Goal: Information Seeking & Learning: Find specific fact

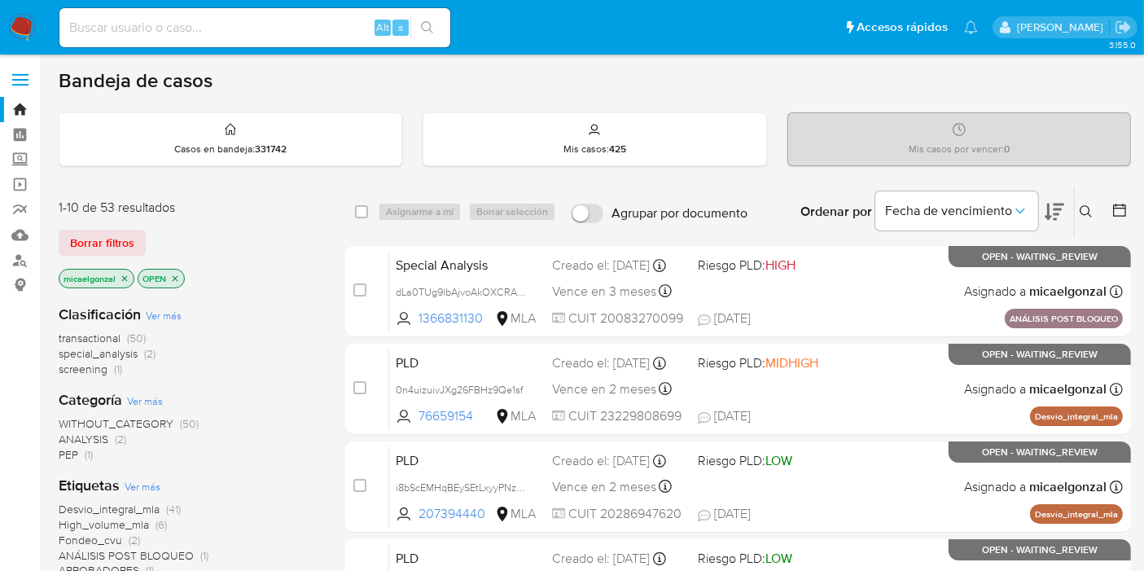
click at [201, 33] on input at bounding box center [254, 27] width 391 height 21
paste input "4bdIA7pY0jgKSuw70vUnI2Hr"
type input "4bdIA7pY0jgKSuw70vUnI2Hr"
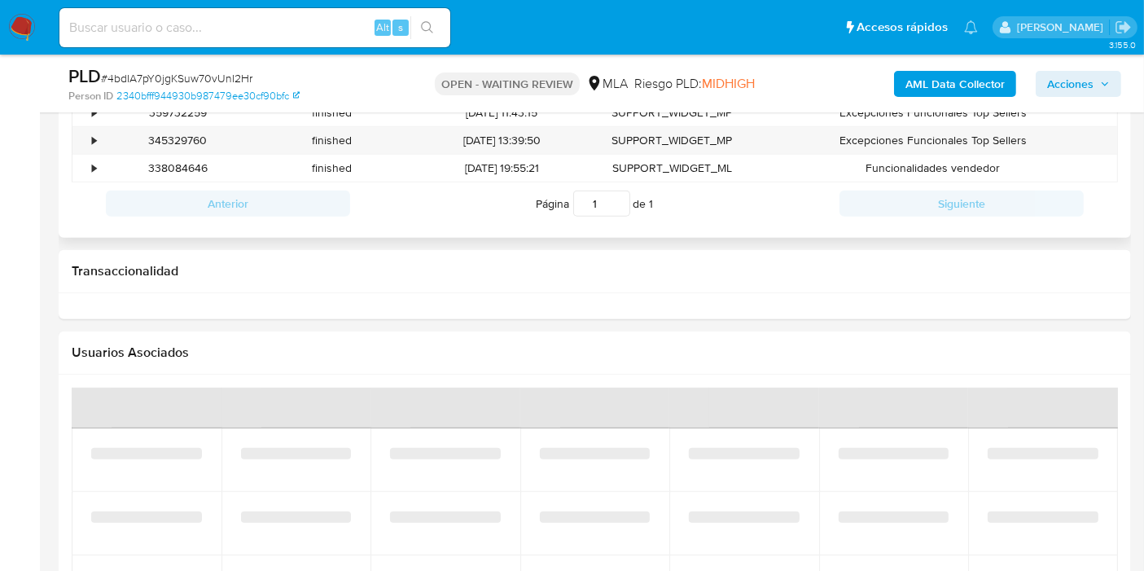
scroll to position [723, 0]
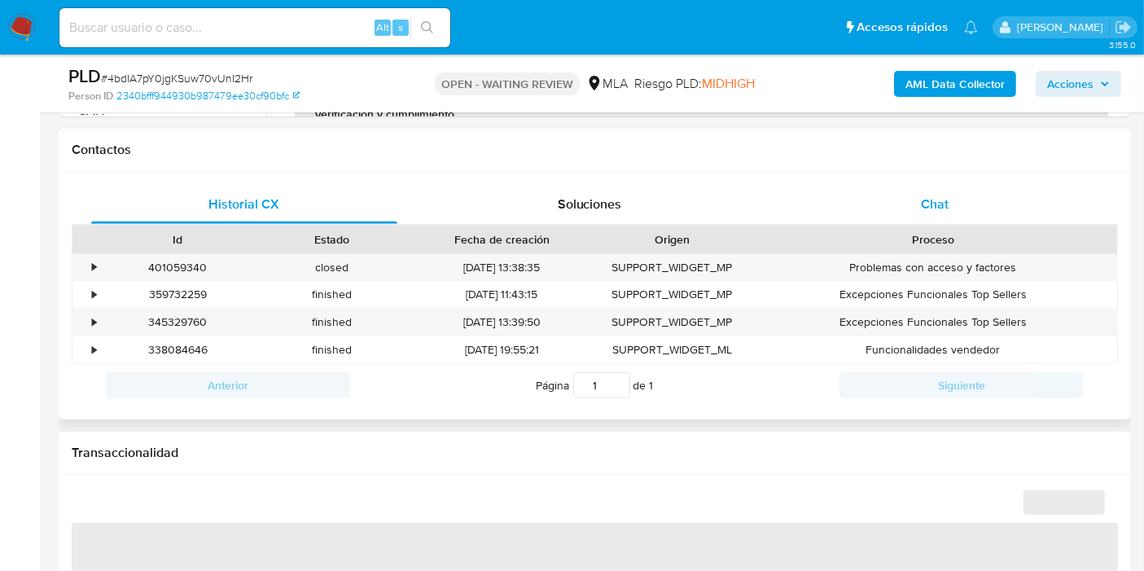
click at [987, 209] on div "Chat" at bounding box center [934, 204] width 306 height 39
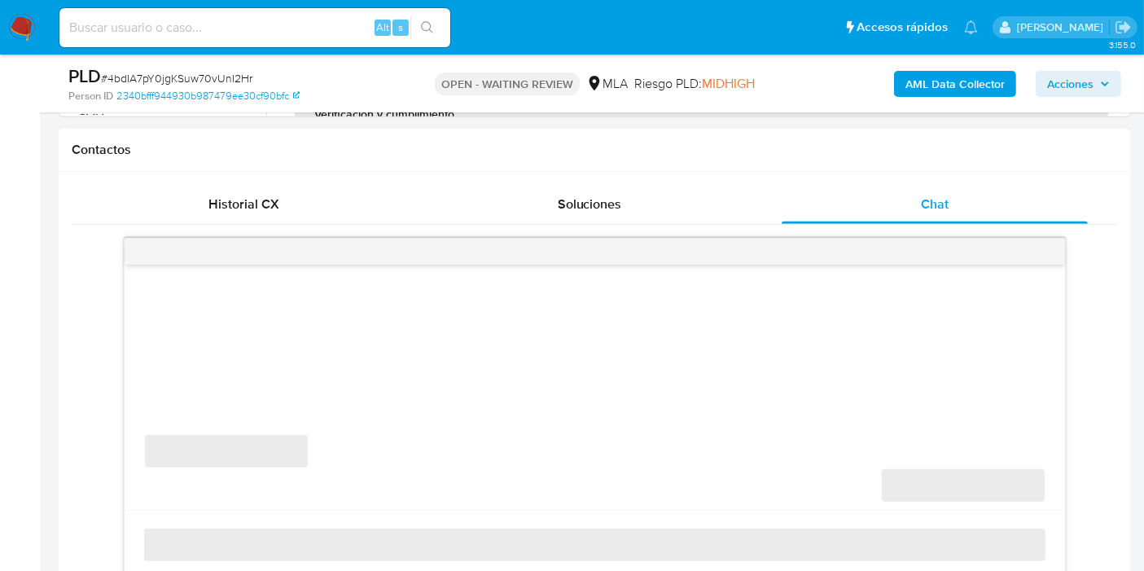
select select "10"
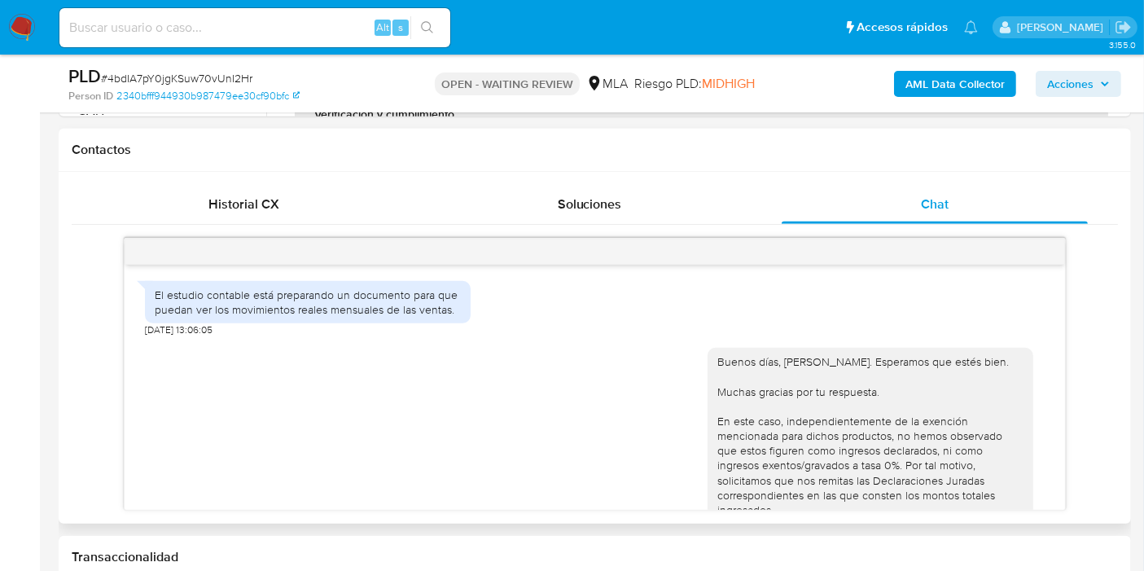
scroll to position [1143, 0]
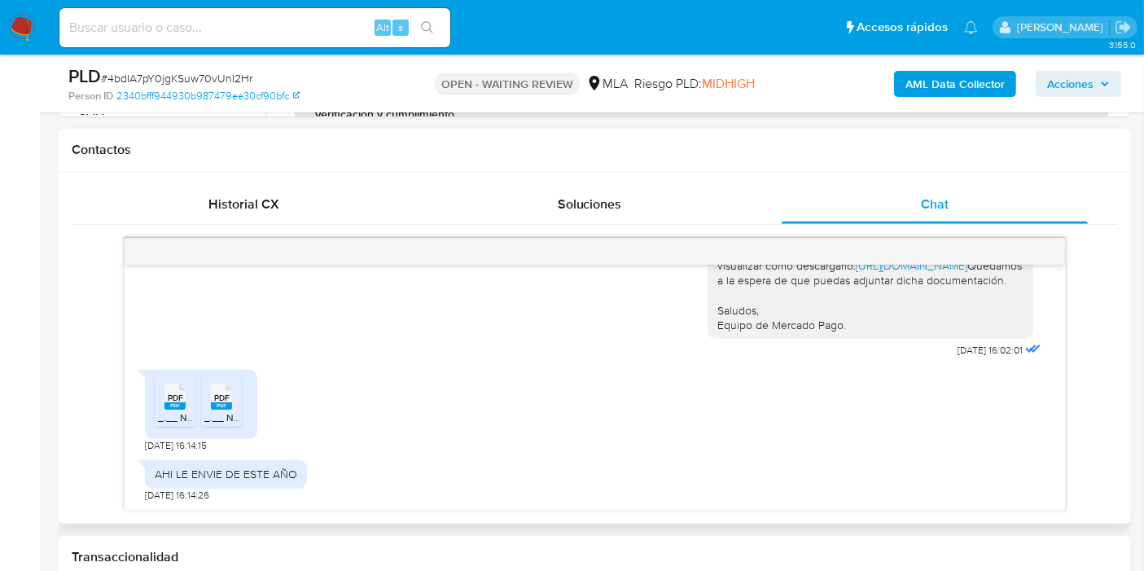
click at [183, 402] on rect at bounding box center [174, 405] width 21 height 7
click at [215, 400] on span "PDF" at bounding box center [221, 397] width 15 height 11
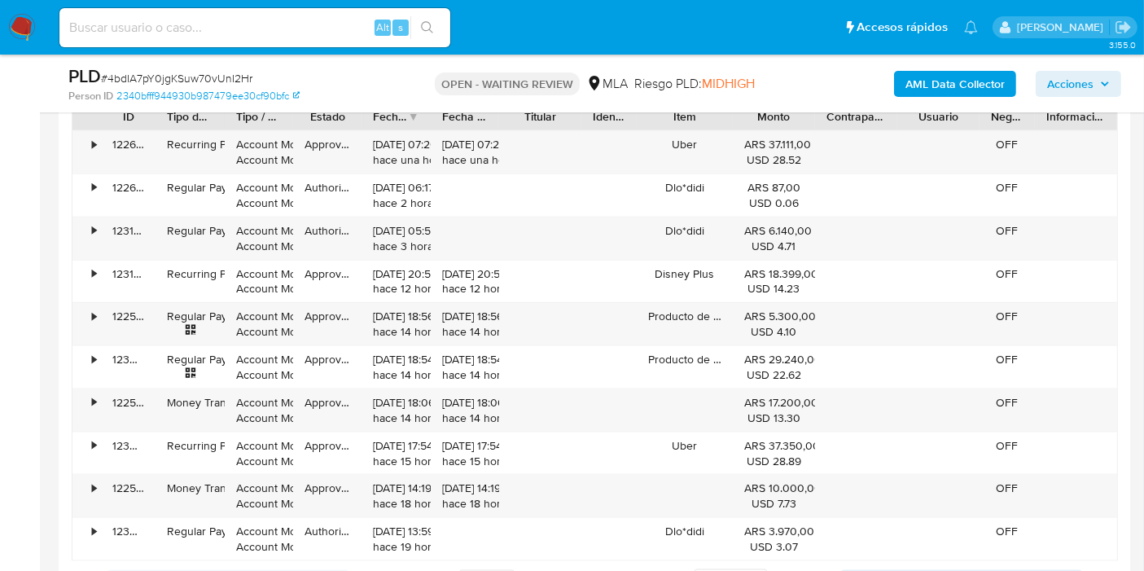
scroll to position [1718, 0]
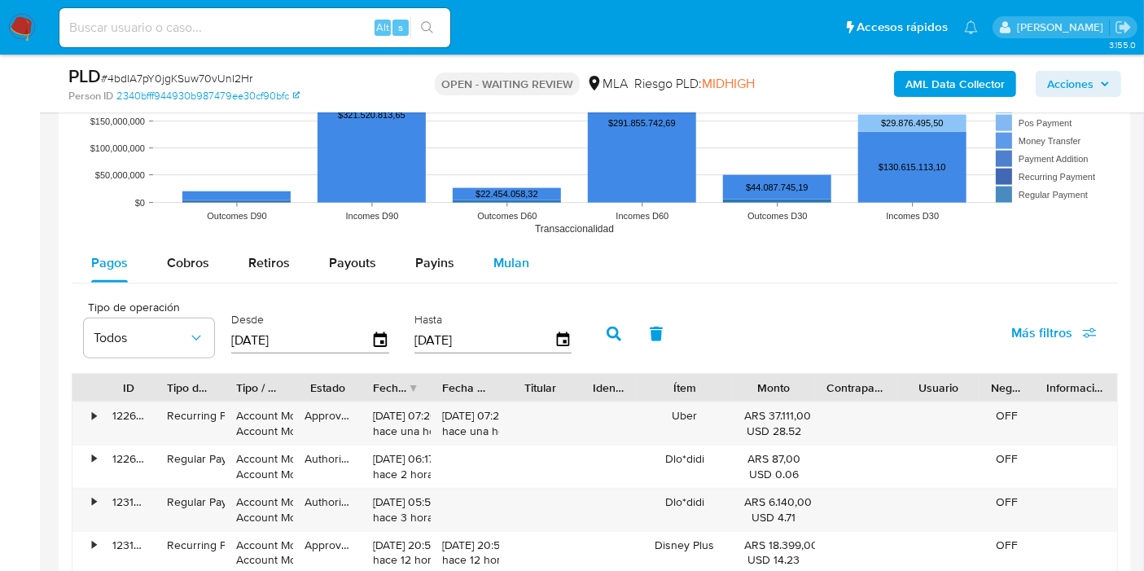
click at [532, 247] on button "Mulan" at bounding box center [511, 262] width 75 height 39
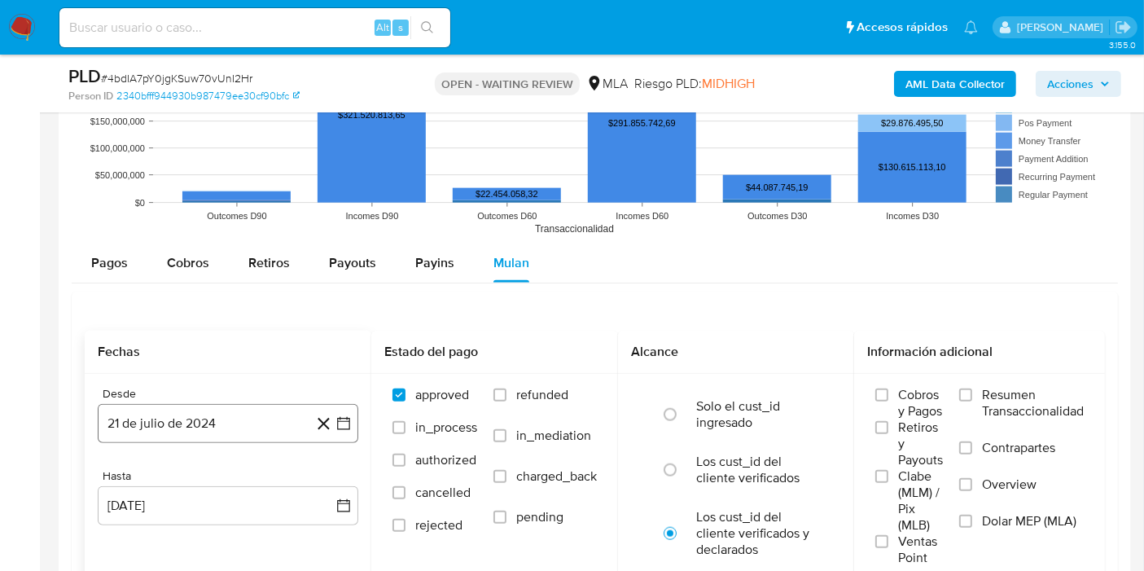
click at [337, 429] on icon "button" at bounding box center [343, 423] width 16 height 16
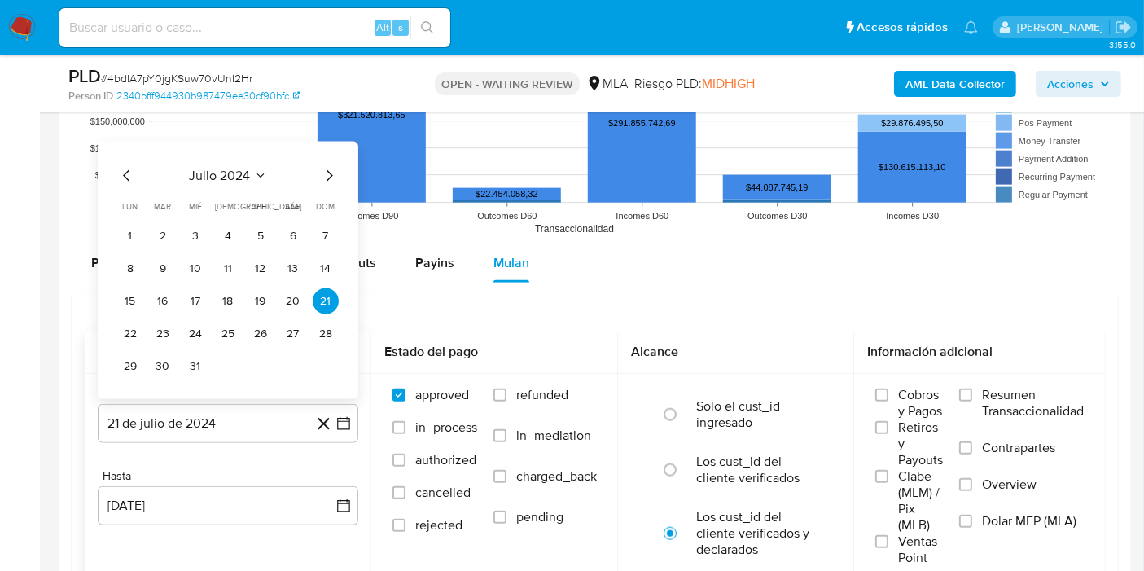
click at [225, 183] on div "julio 2024 julio 2024 lun lunes mar martes mié miércoles jue jueves vie viernes…" at bounding box center [227, 272] width 221 height 213
click at [247, 176] on span "julio 2024" at bounding box center [220, 176] width 61 height 16
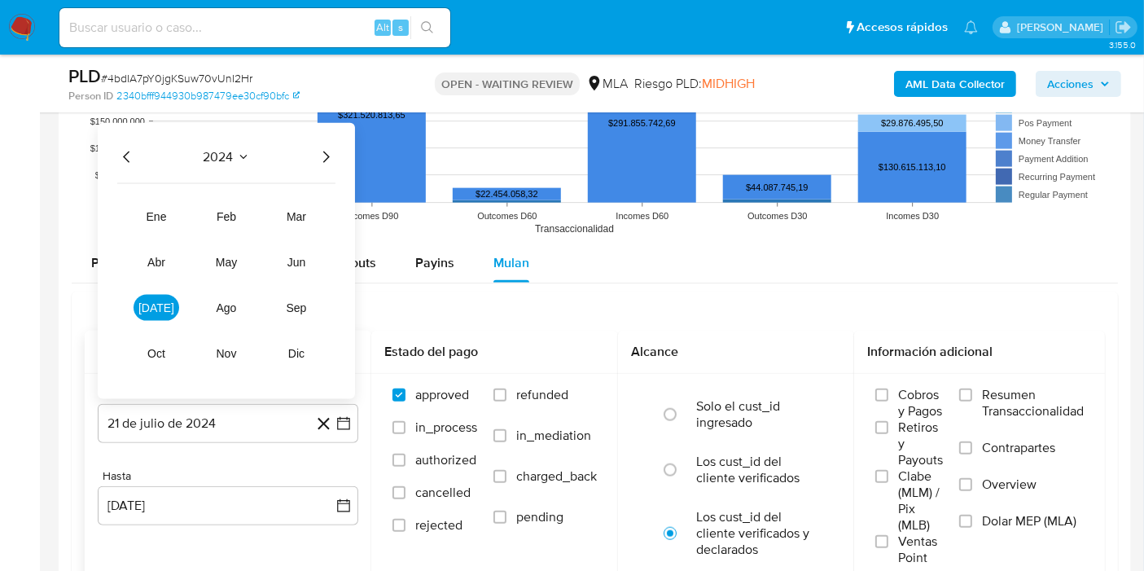
click at [330, 157] on icon "Año siguiente" at bounding box center [326, 157] width 20 height 20
click at [291, 210] on span "mar" at bounding box center [297, 216] width 20 height 13
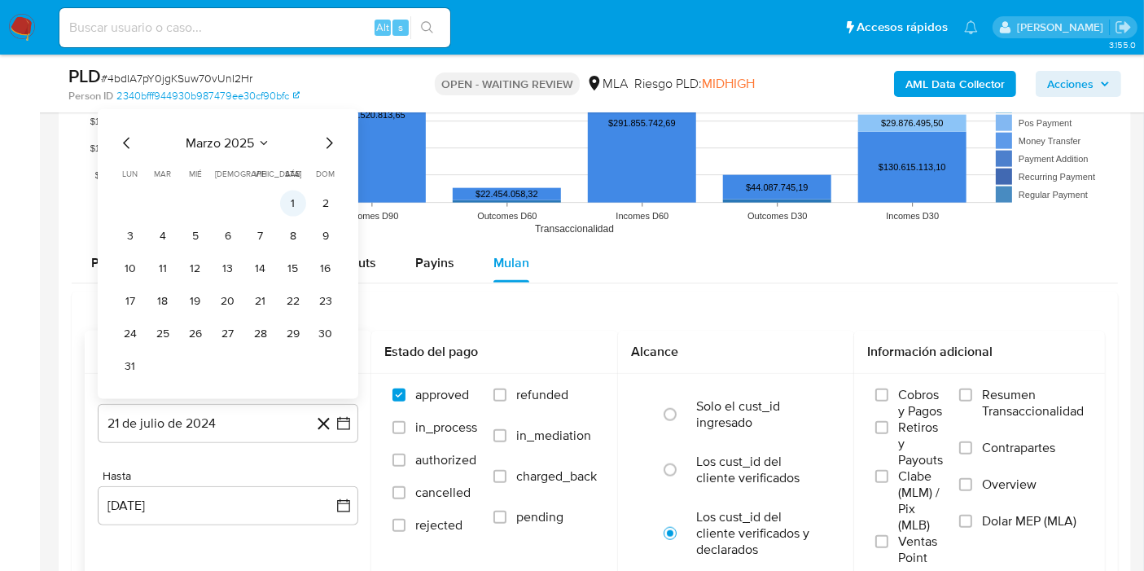
click at [288, 199] on button "1" at bounding box center [293, 203] width 26 height 26
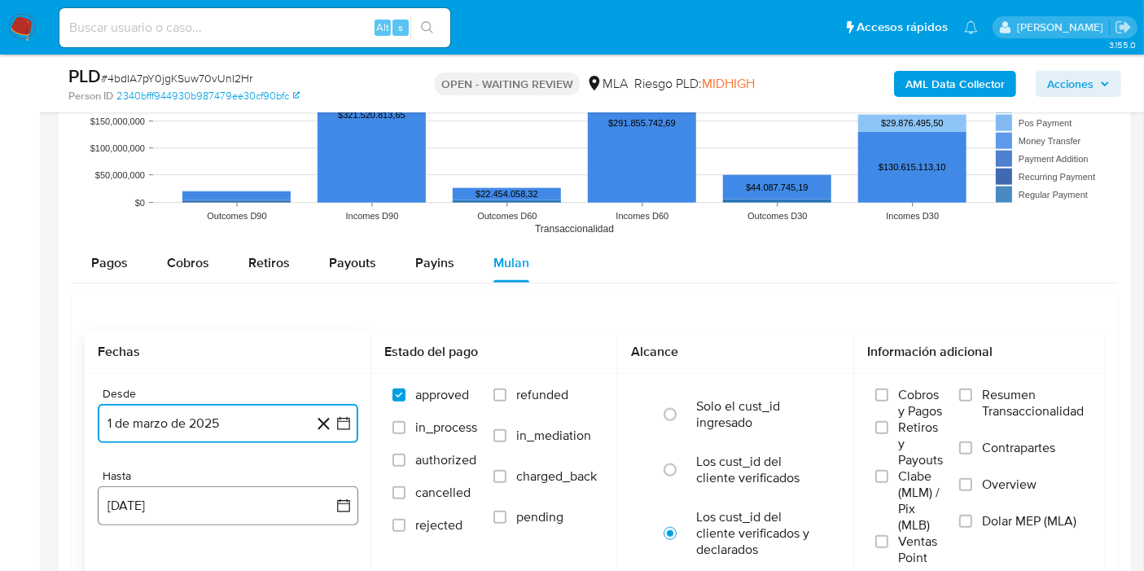
click at [262, 495] on button "21 [PERSON_NAME] de 2025" at bounding box center [228, 505] width 260 height 39
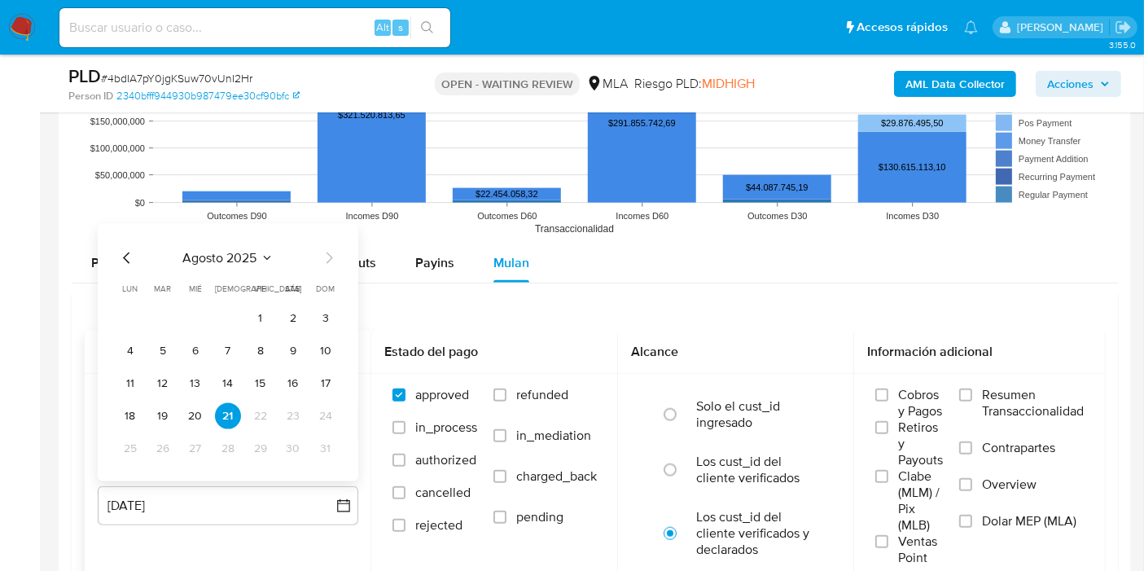
click at [125, 256] on icon "Mes anterior" at bounding box center [127, 258] width 20 height 20
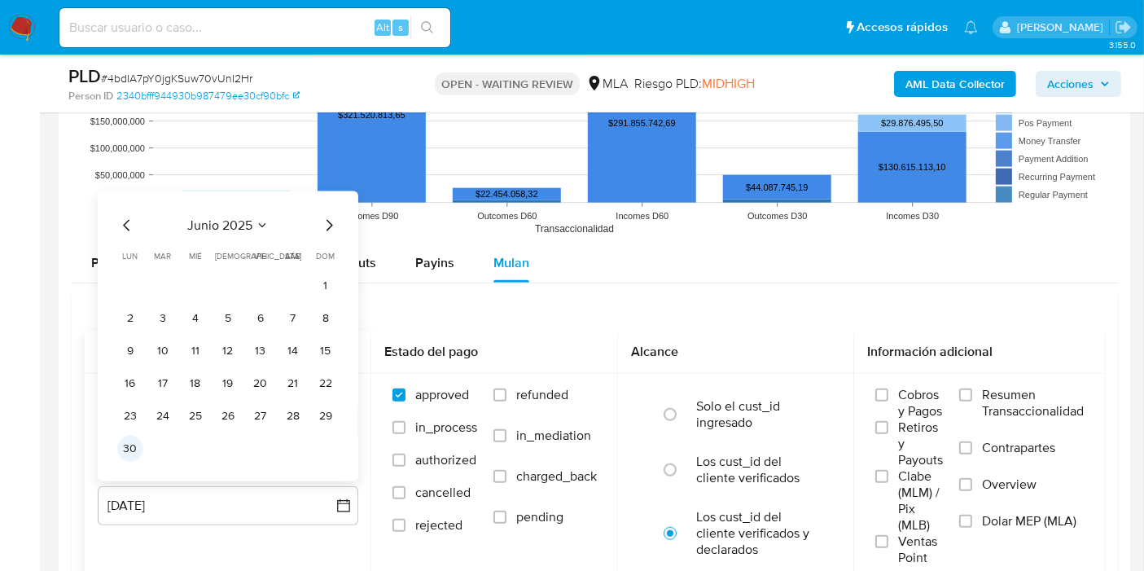
click at [125, 451] on button "30" at bounding box center [130, 448] width 26 height 26
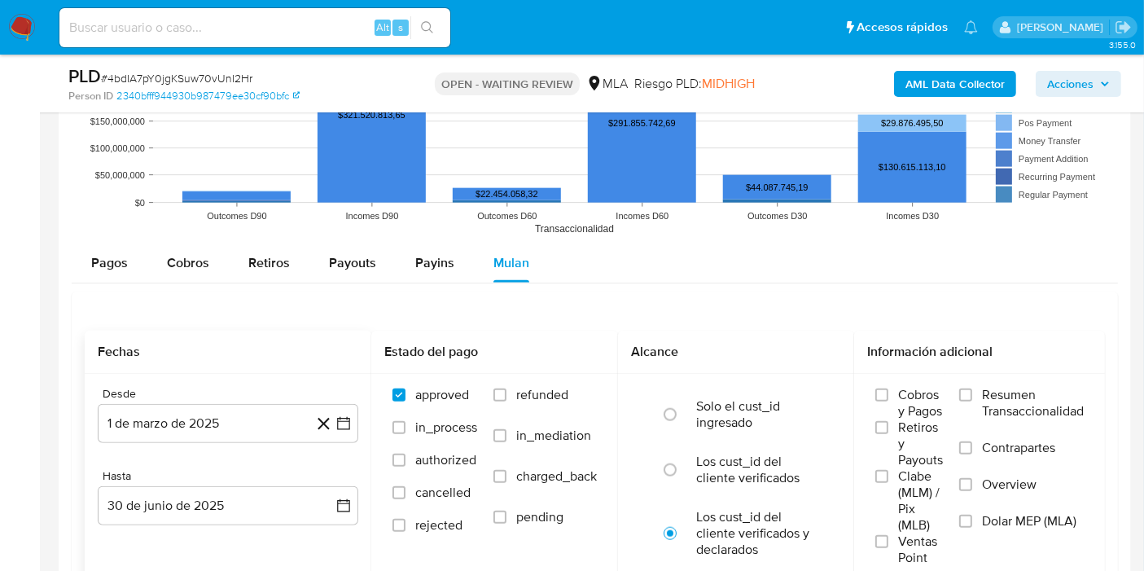
click at [229, 377] on div "Desde 1 de marzo de 2025 1-03-2025 Hasta 30 de junio de 2025 30-06-2025" at bounding box center [228, 469] width 287 height 190
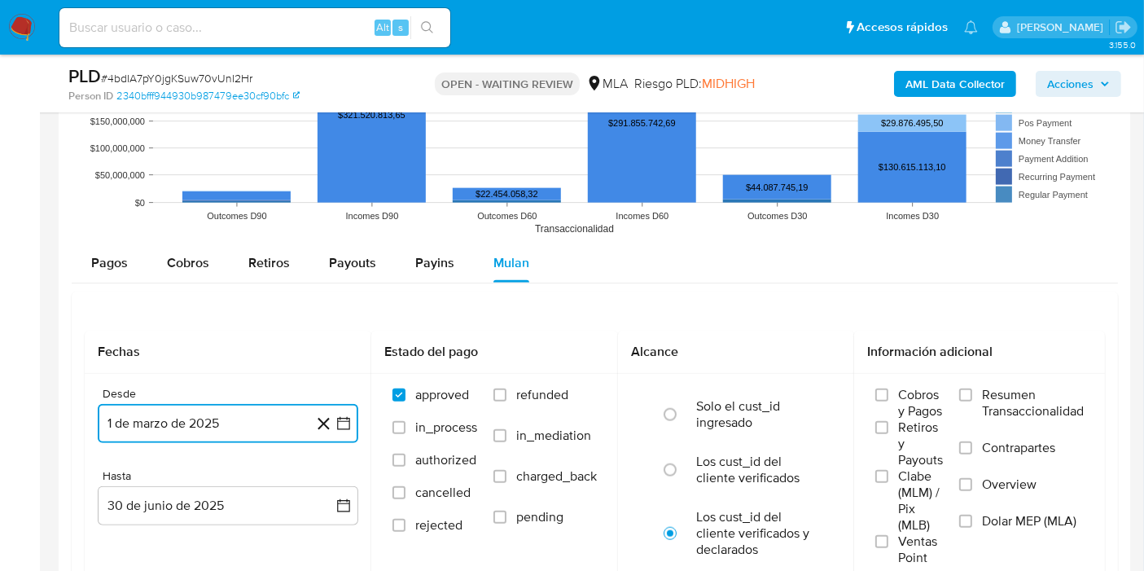
click at [164, 413] on button "1 de marzo de 2025" at bounding box center [228, 423] width 260 height 39
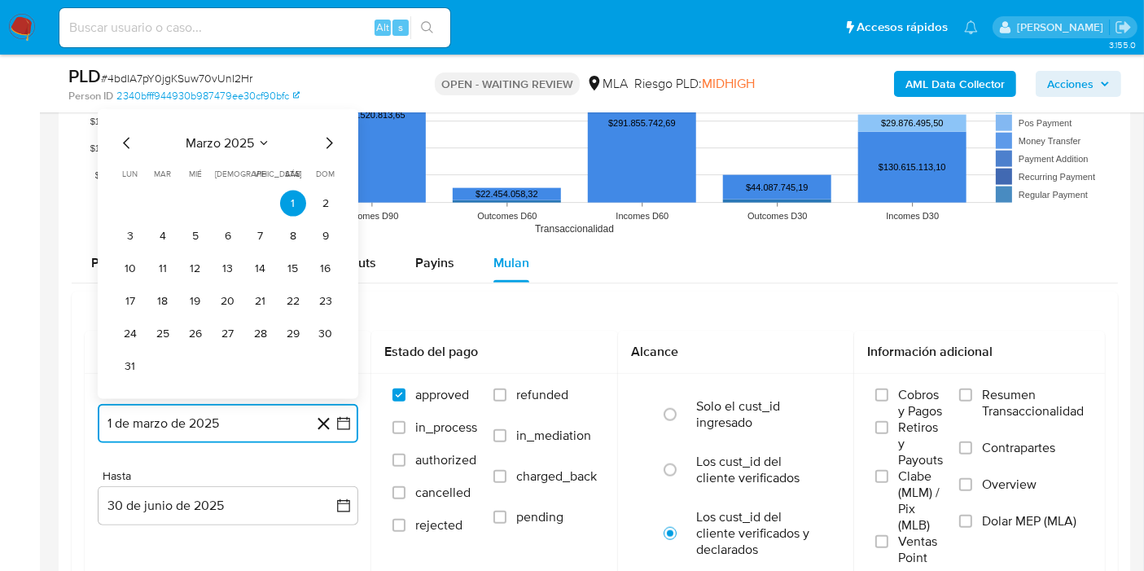
click at [164, 413] on button "1 de marzo de 2025" at bounding box center [228, 423] width 260 height 39
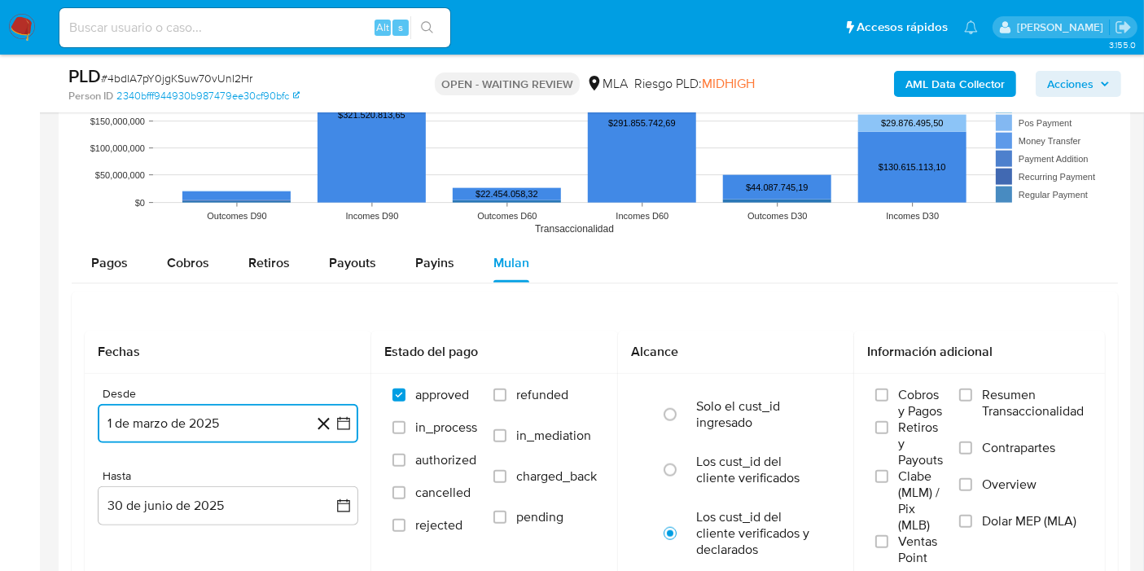
click at [160, 410] on button "1 de marzo de 2025" at bounding box center [228, 423] width 260 height 39
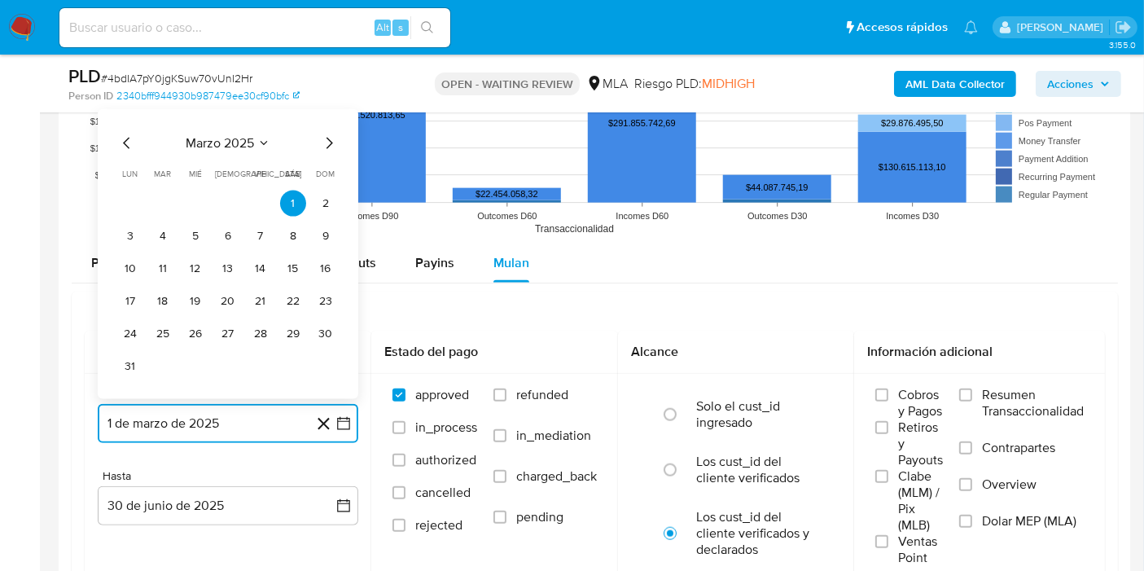
click at [164, 418] on button "1 de marzo de 2025" at bounding box center [228, 423] width 260 height 39
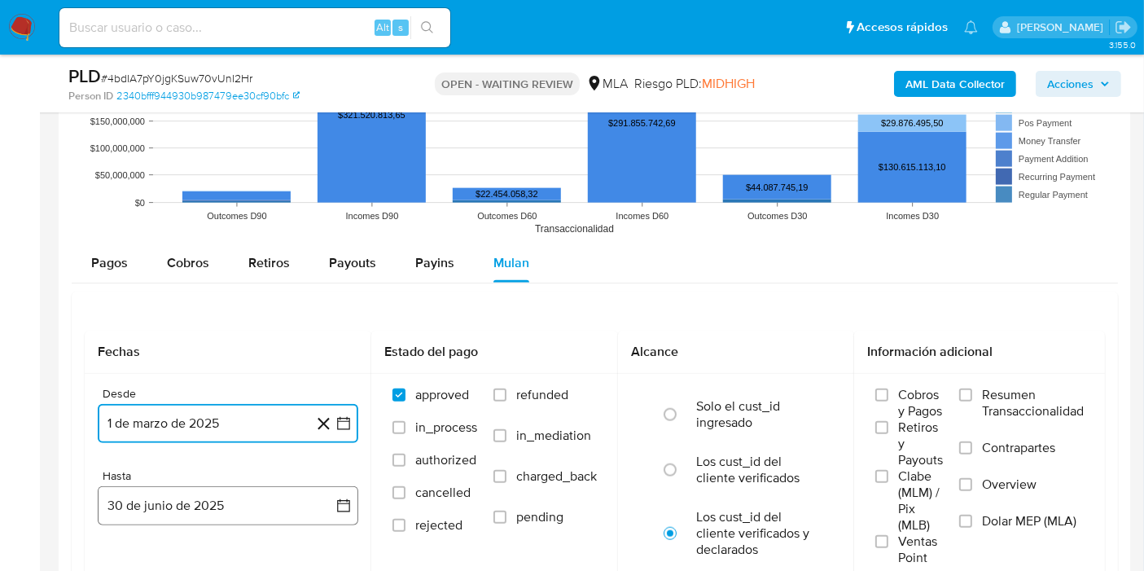
click at [211, 486] on button "30 de junio de 2025" at bounding box center [228, 505] width 260 height 39
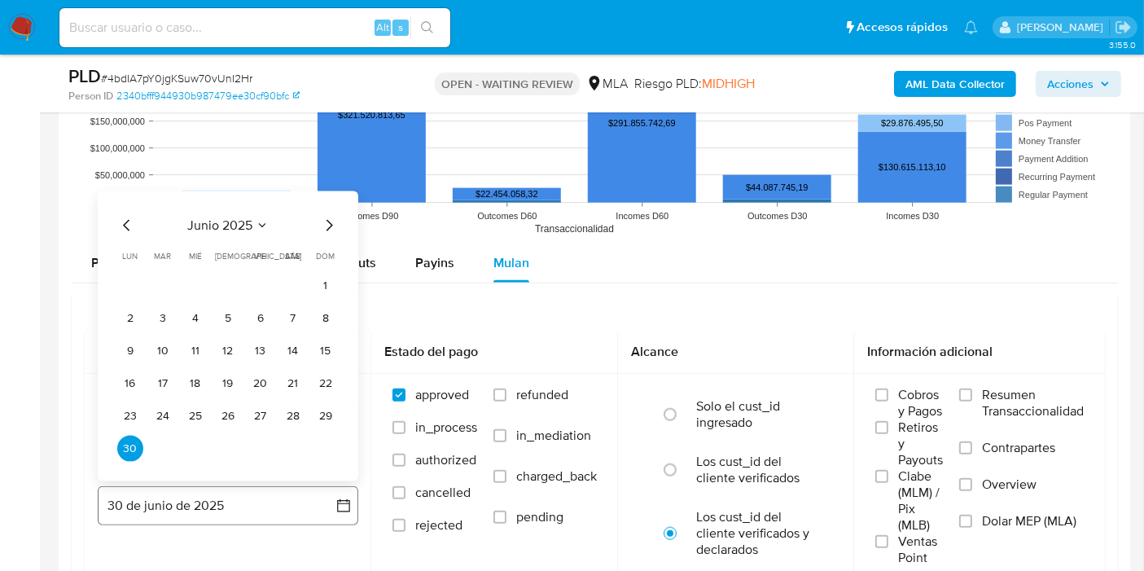
click at [211, 486] on button "30 de junio de 2025" at bounding box center [228, 505] width 260 height 39
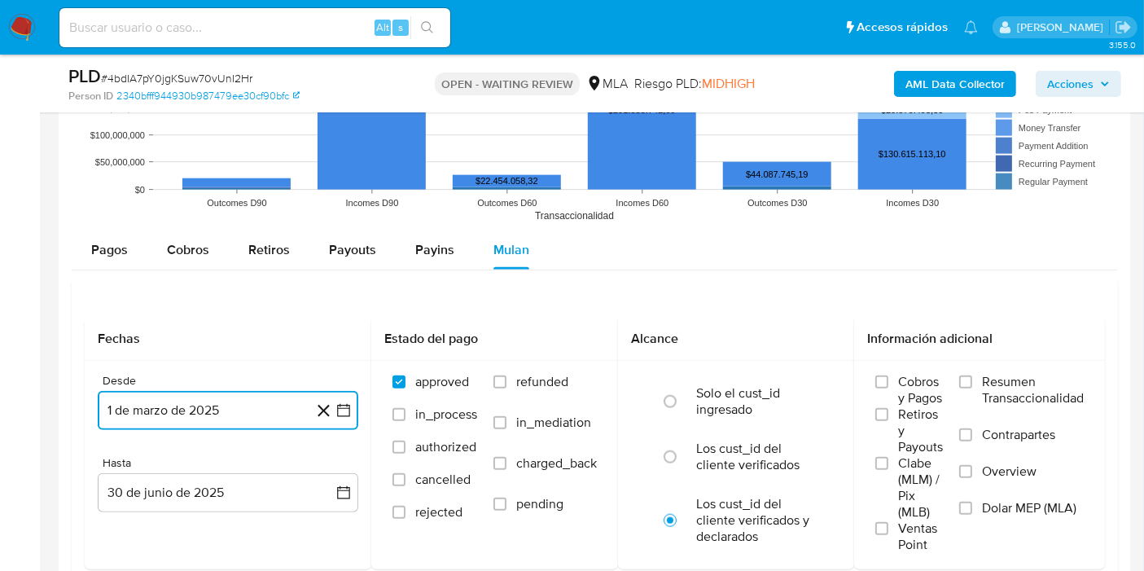
scroll to position [1899, 0]
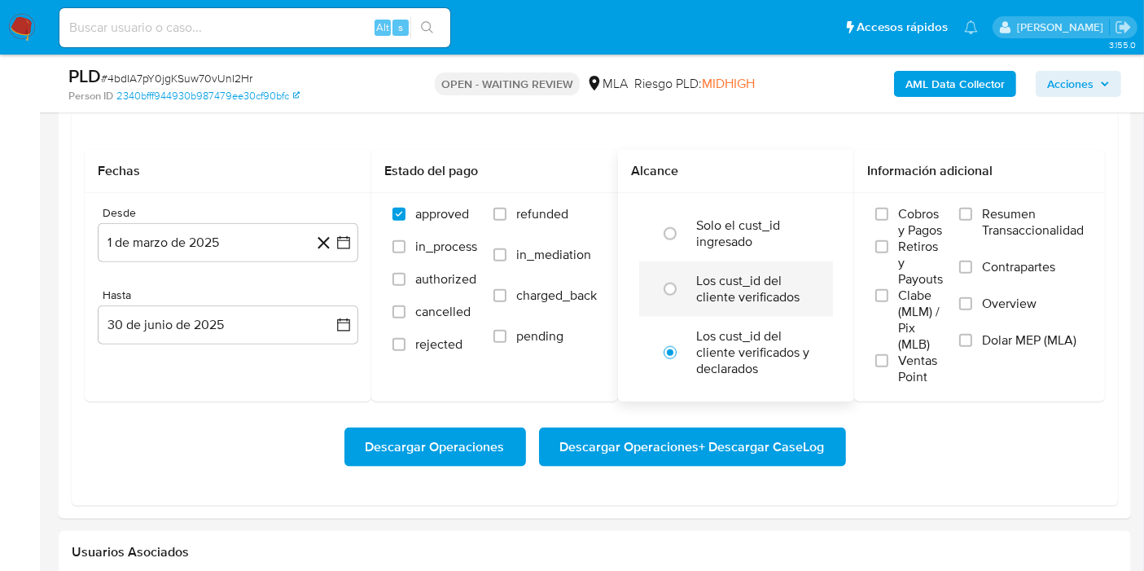
click at [761, 288] on label "Los cust_id del cliente verificados" at bounding box center [753, 289] width 114 height 33
click at [683, 288] on input "radio" at bounding box center [670, 289] width 26 height 26
radio input "true"
click at [1030, 343] on span "Dolar MEP (MLA)" at bounding box center [1029, 340] width 94 height 16
click at [972, 343] on input "Dolar MEP (MLA)" at bounding box center [965, 340] width 13 height 13
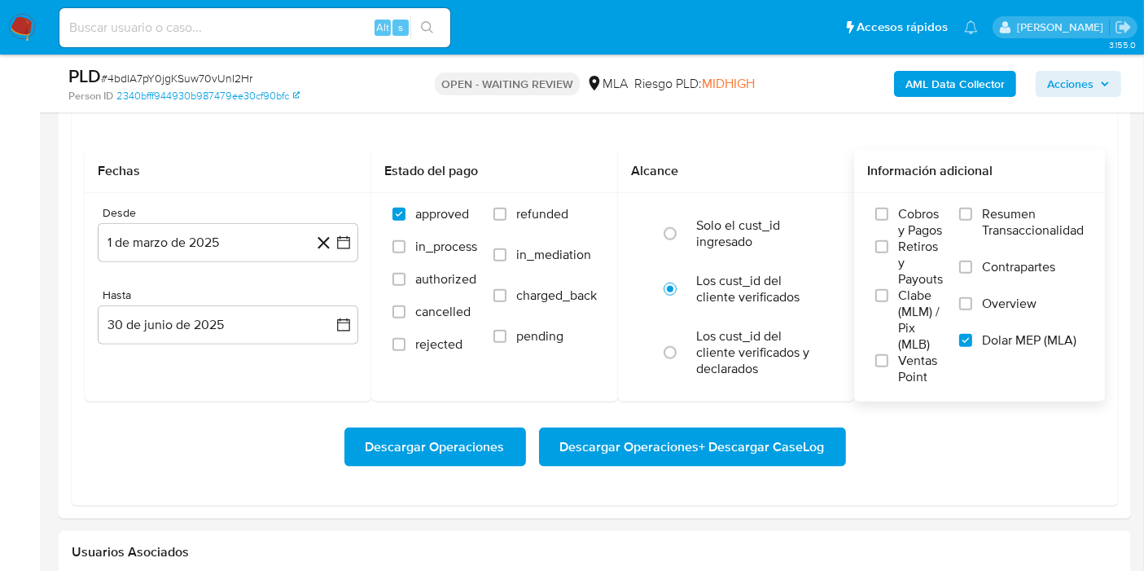
click at [801, 433] on span "Descargar Operaciones + Descargar CaseLog" at bounding box center [692, 447] width 265 height 36
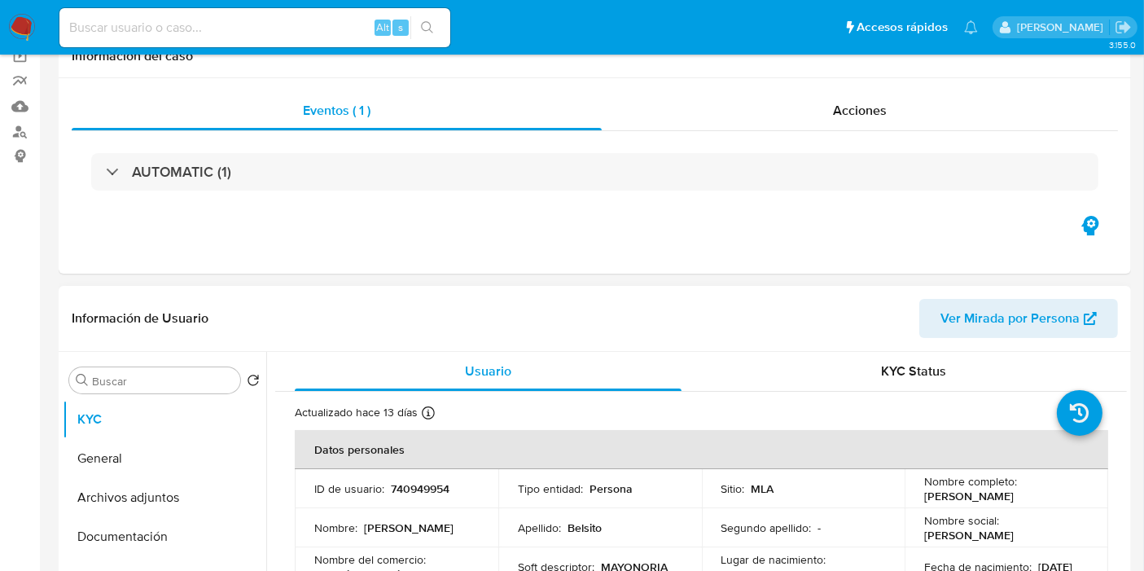
scroll to position [181, 0]
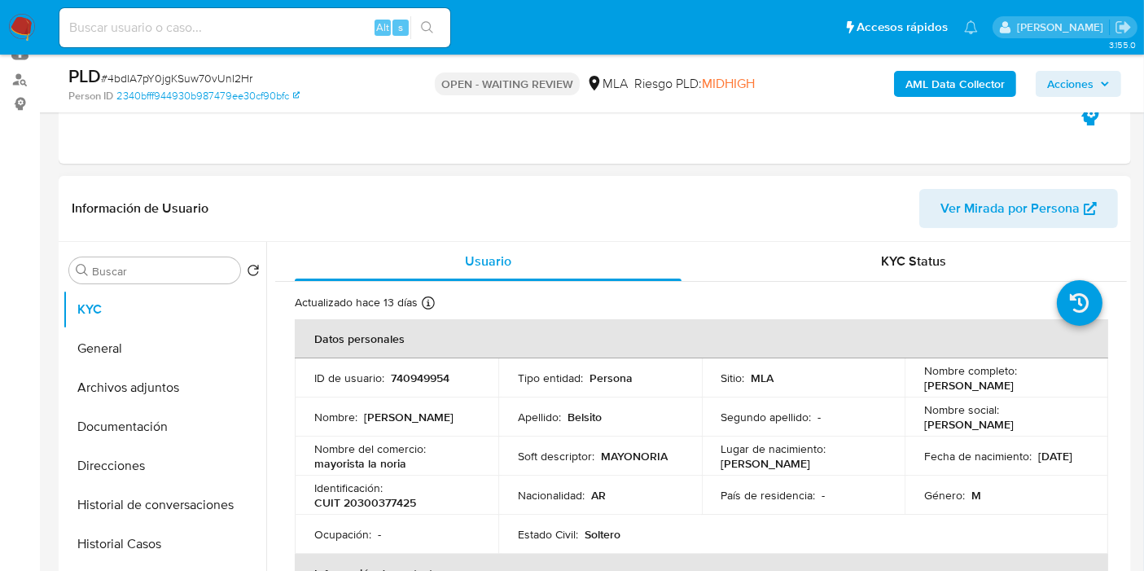
click at [1013, 380] on p "Jonathan Maximiliano Belsito" at bounding box center [969, 385] width 90 height 15
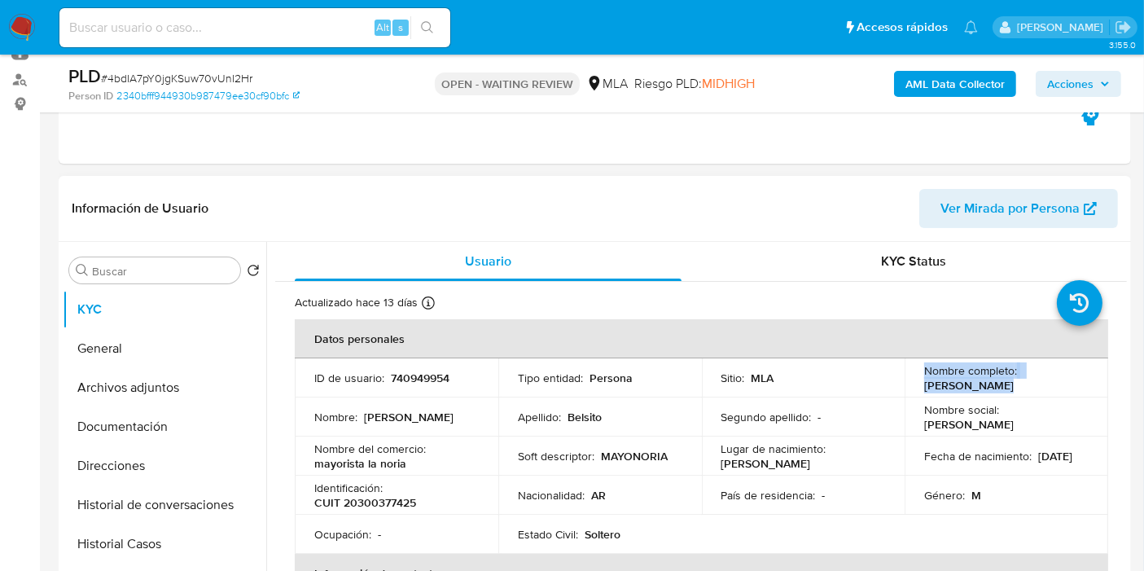
click at [1013, 387] on p "Jonathan Maximiliano Belsito" at bounding box center [969, 385] width 90 height 15
drag, startPoint x: 1072, startPoint y: 384, endPoint x: 915, endPoint y: 390, distance: 157.2
click at [915, 390] on td "Nombre completo : Jonathan Maximiliano Belsito" at bounding box center [1005, 377] width 203 height 39
copy p "Jonathan Maximiliano Belsito"
click at [551, 304] on div "Actualizado hace 13 días Creado: 09/04/2021 13:01:57 Actualizado: 08/08/2025 10…" at bounding box center [681, 305] width 772 height 21
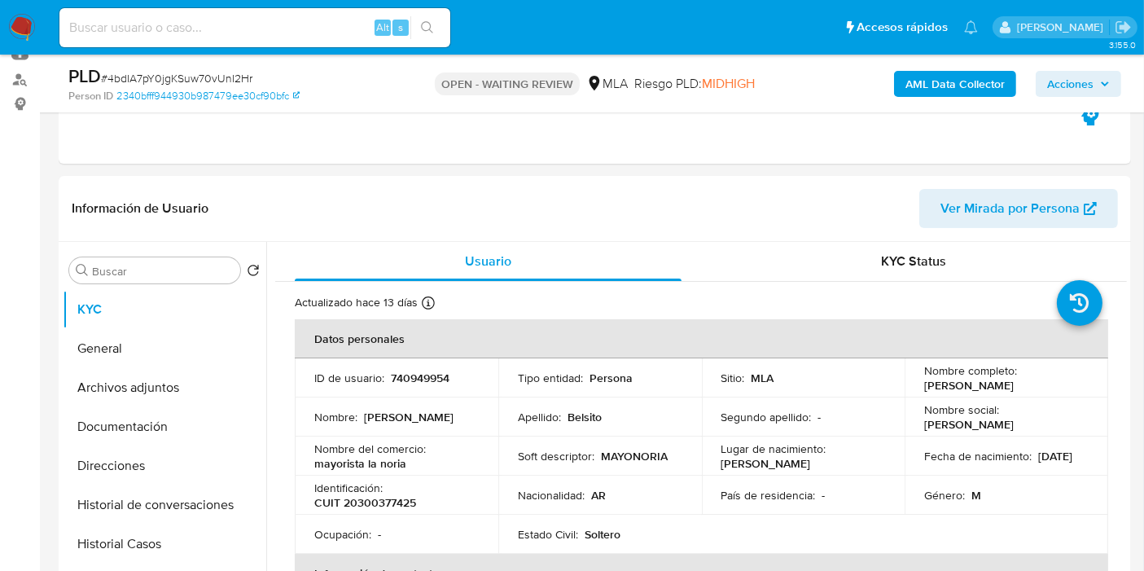
click at [14, 18] on img at bounding box center [22, 28] width 28 height 28
drag, startPoint x: 14, startPoint y: 18, endPoint x: 42, endPoint y: 3, distance: 31.3
click at [14, 18] on img at bounding box center [22, 28] width 28 height 28
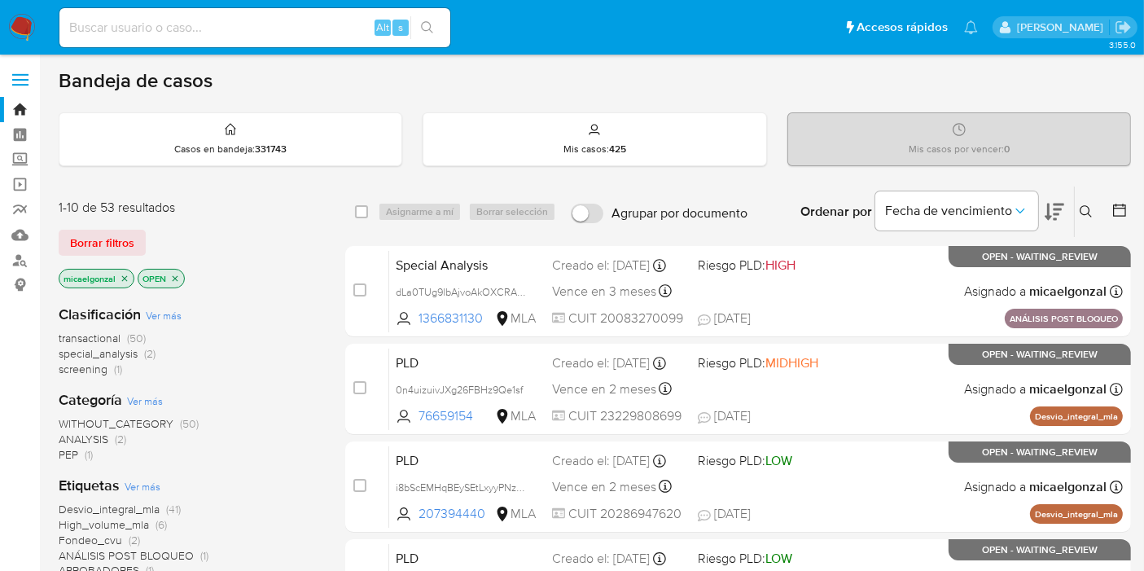
click at [252, 28] on input at bounding box center [254, 27] width 391 height 21
paste input "htT4zofvw77KvsKP9gexM9C1"
type input "htT4zofvw77KvsKP9gexM9C1"
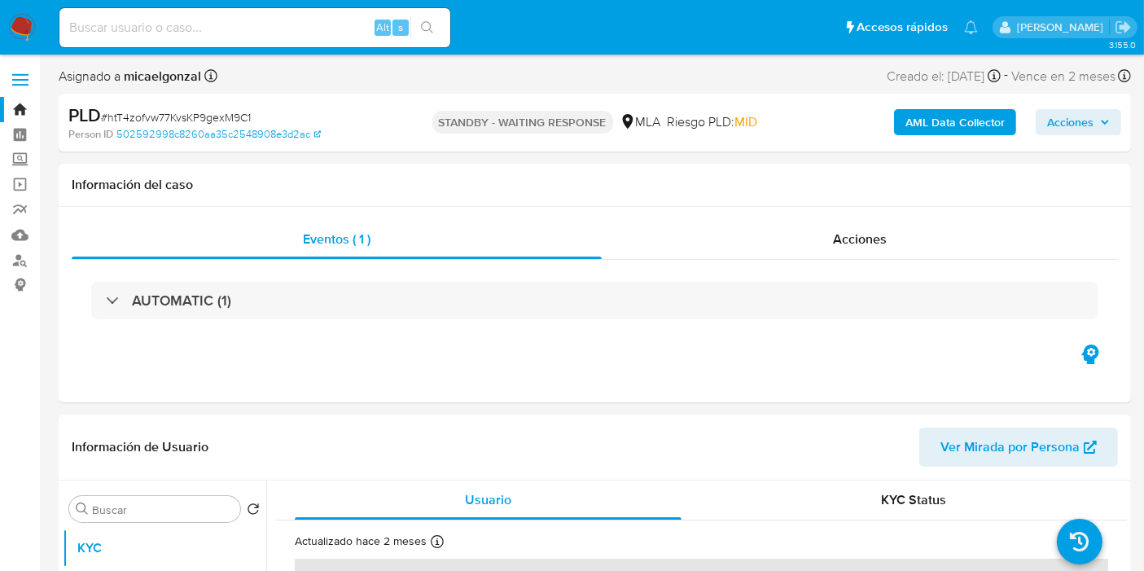
select select "10"
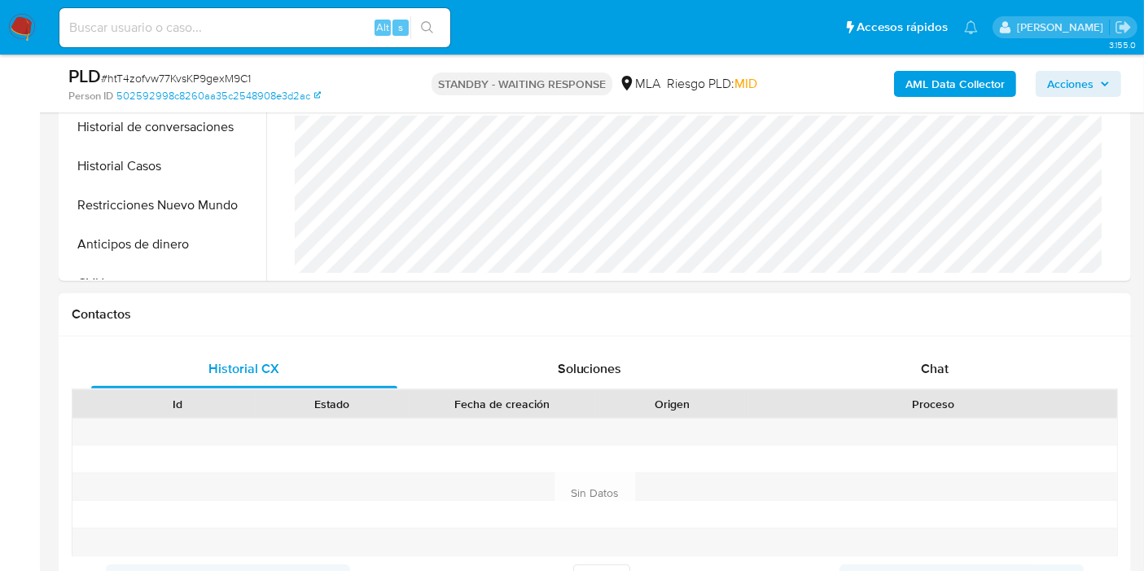
scroll to position [723, 0]
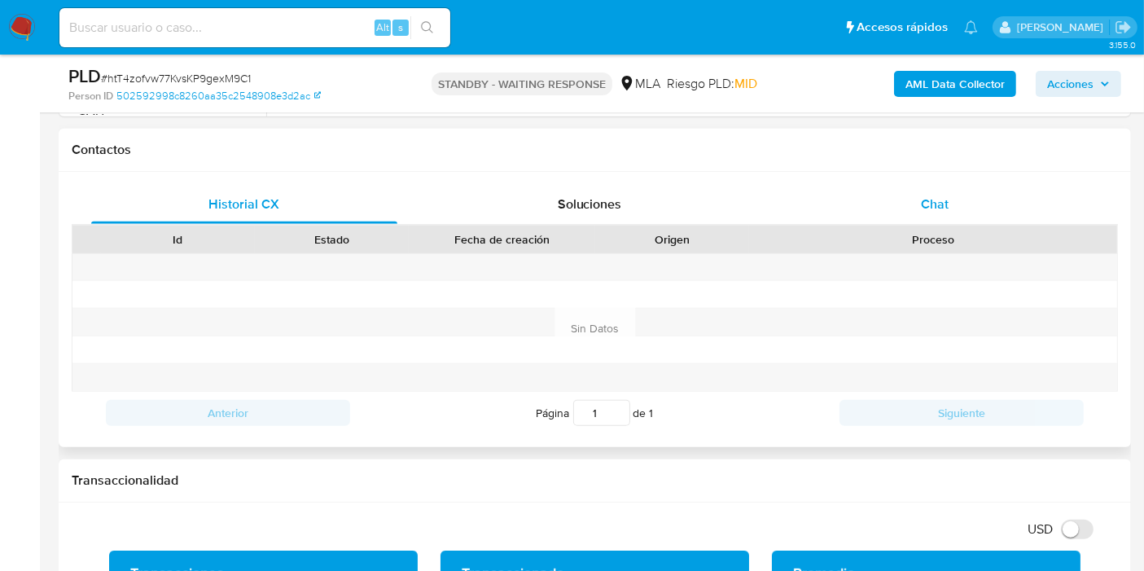
drag, startPoint x: 1037, startPoint y: 178, endPoint x: 985, endPoint y: 210, distance: 61.0
click at [1036, 178] on div "Historial CX Soluciones Chat Id Estado Fecha de creación Origen Proceso Anterio…" at bounding box center [595, 309] width 1072 height 275
click at [985, 210] on div "Chat" at bounding box center [934, 204] width 306 height 39
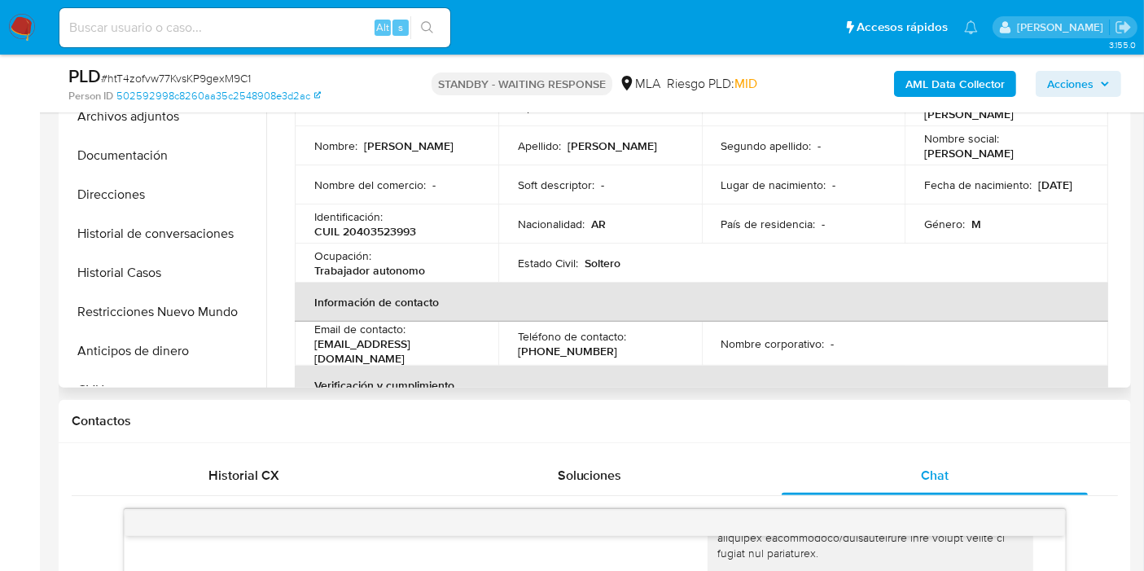
scroll to position [271, 0]
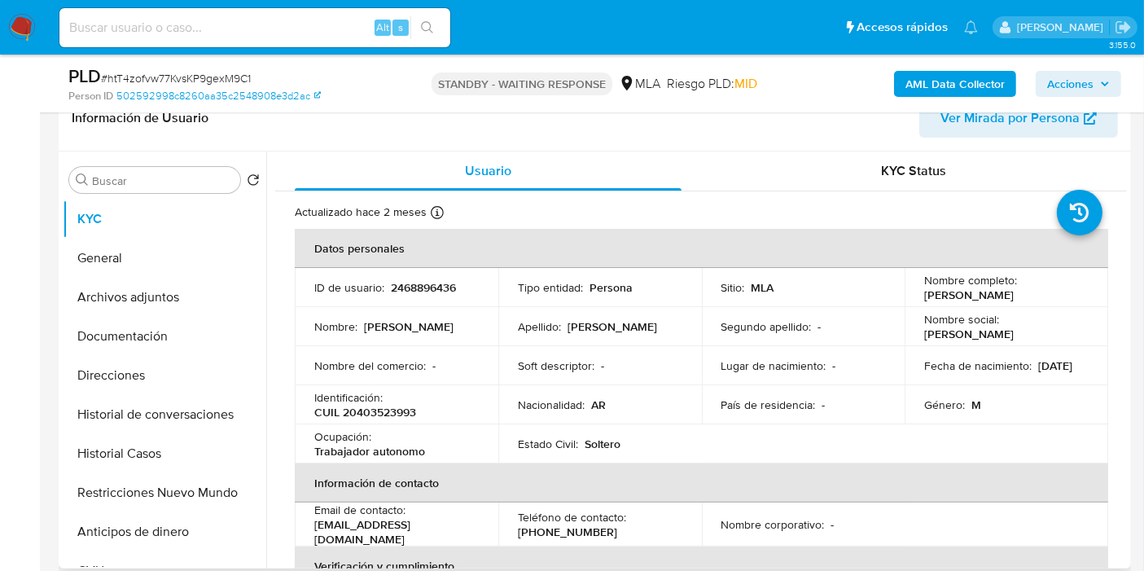
click at [417, 408] on div "Identificación : CUIL 20403523993" at bounding box center [396, 404] width 164 height 29
click at [378, 413] on p "CUIL 20403523993" at bounding box center [365, 412] width 102 height 15
click at [374, 330] on p "Ivan Maximiliano" at bounding box center [409, 326] width 90 height 15
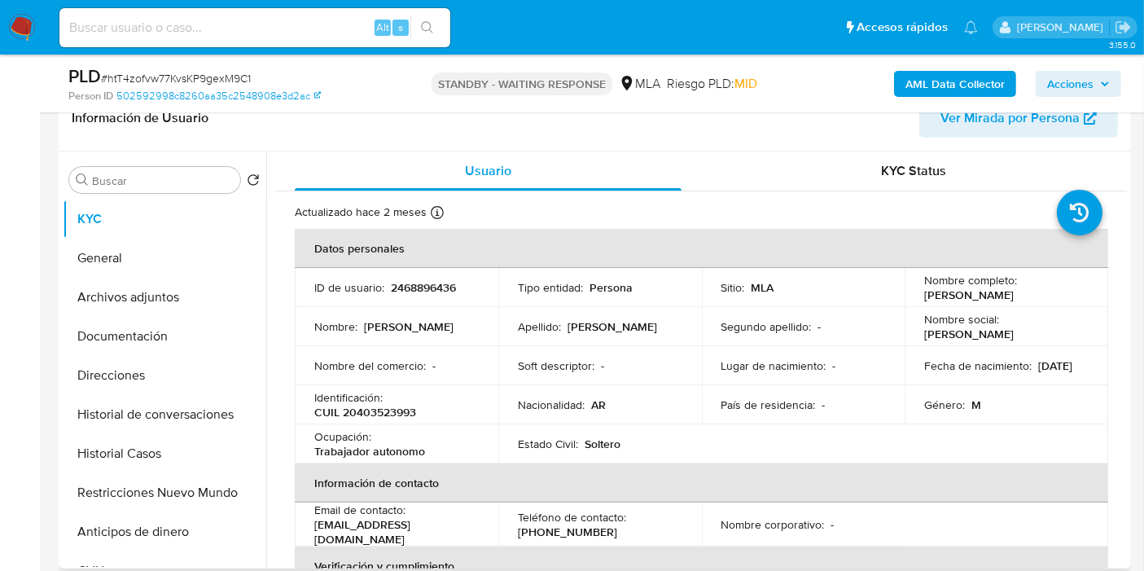
click at [418, 299] on td "ID de usuario : 2468896436" at bounding box center [396, 287] width 203 height 39
click at [391, 416] on p "CUIL 20403523993" at bounding box center [365, 412] width 102 height 15
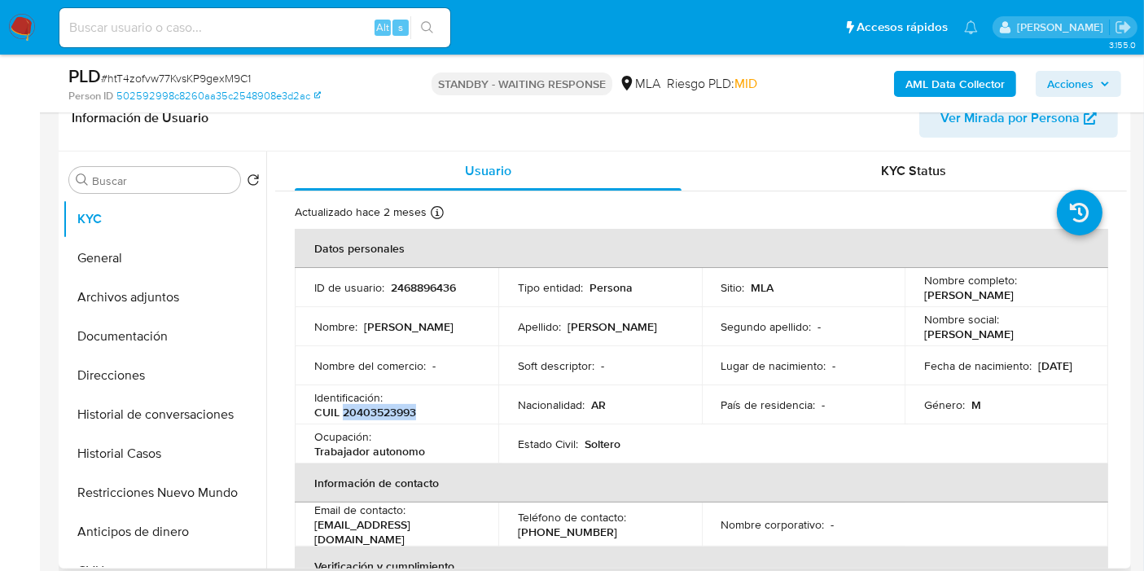
click at [391, 416] on p "CUIL 20403523993" at bounding box center [365, 412] width 102 height 15
click at [421, 281] on p "2468896436" at bounding box center [423, 287] width 65 height 15
copy p "2468896436"
click at [276, 37] on input at bounding box center [254, 27] width 391 height 21
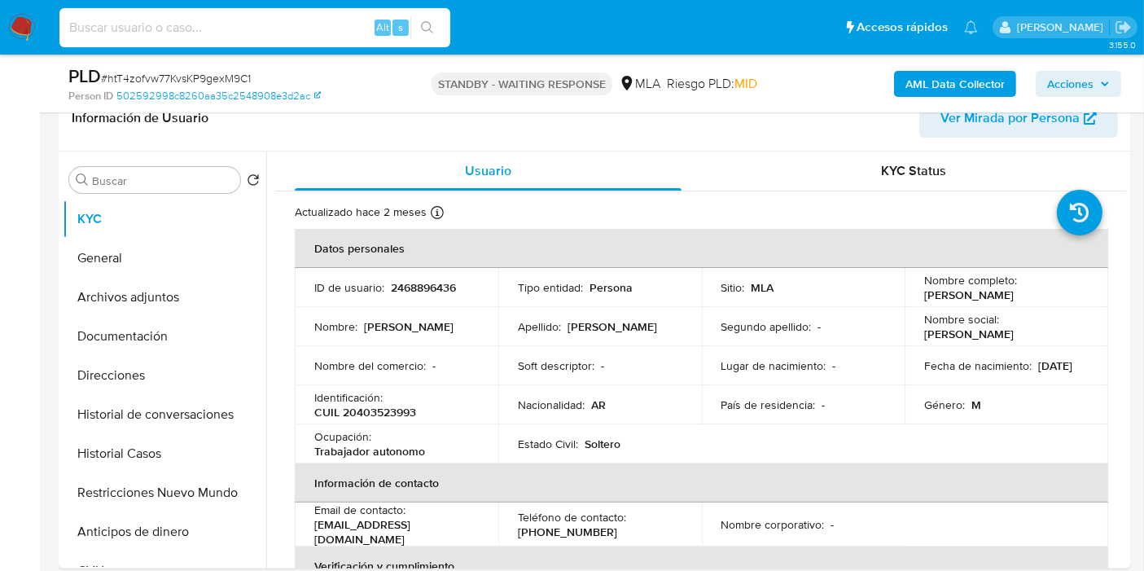
paste input "wRZJIPA58BT1mV7LEIppCuN7"
type input "wRZJIPA58BT1mV7LEIppCuN7"
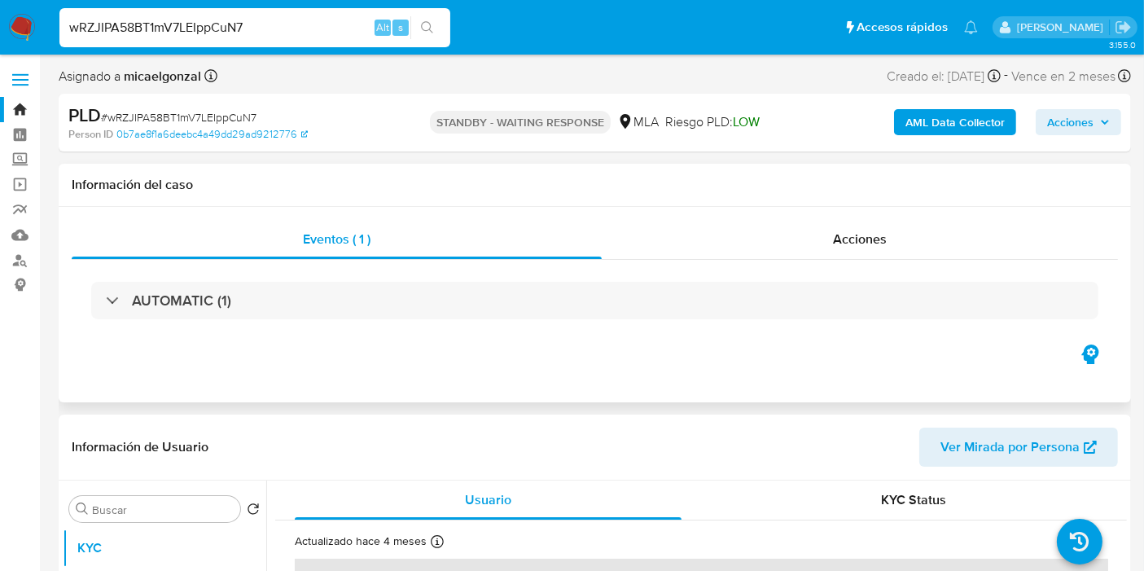
select select "10"
click at [219, 41] on div "wRZJIPA58BT1mV7LEIppCuN7 Alt s" at bounding box center [254, 27] width 391 height 39
click at [237, 25] on input "wRZJIPA58BT1mV7LEIppCuN7" at bounding box center [254, 27] width 391 height 21
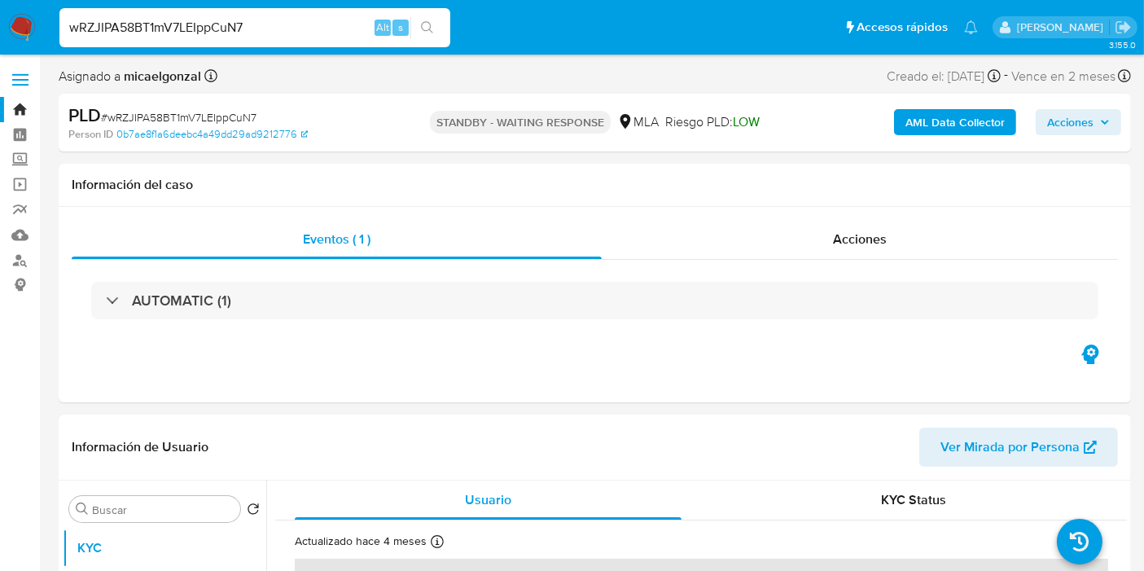
click at [237, 25] on input "wRZJIPA58BT1mV7LEIppCuN7" at bounding box center [254, 27] width 391 height 21
paste input "QQJSZczy7sgKytqz3vZxtlW"
type input "QQJSZczy7sgKytqz3vZxtlW7"
select select "10"
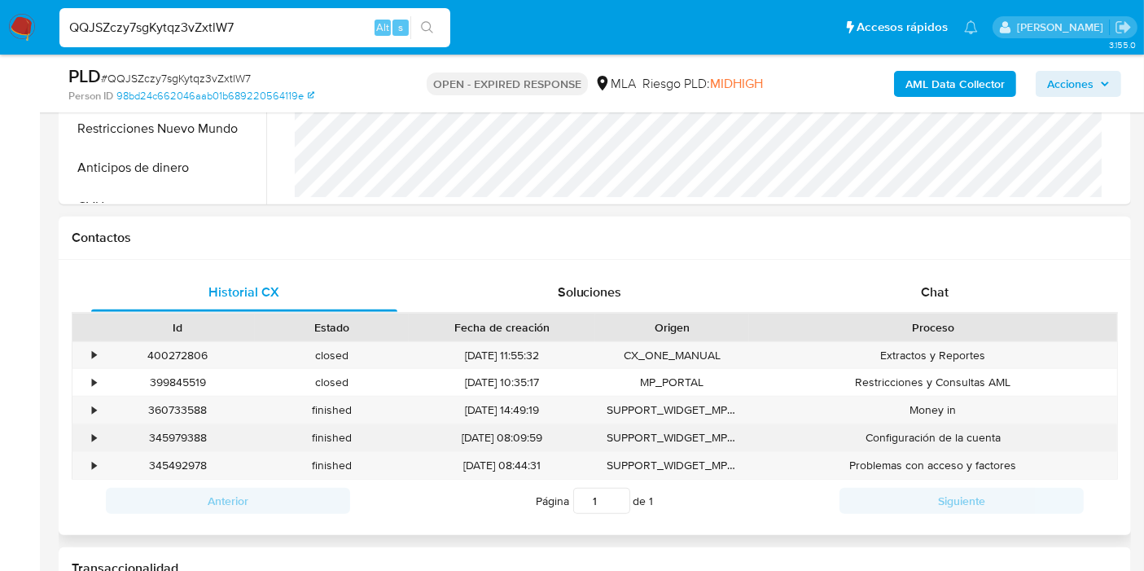
scroll to position [723, 0]
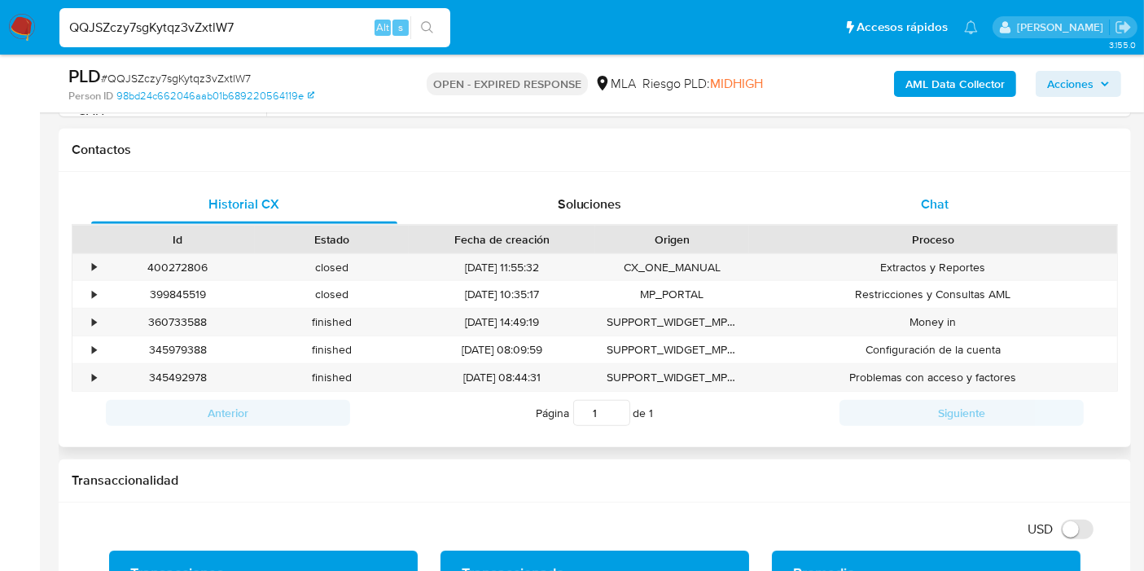
click at [925, 215] on div "Chat" at bounding box center [934, 204] width 306 height 39
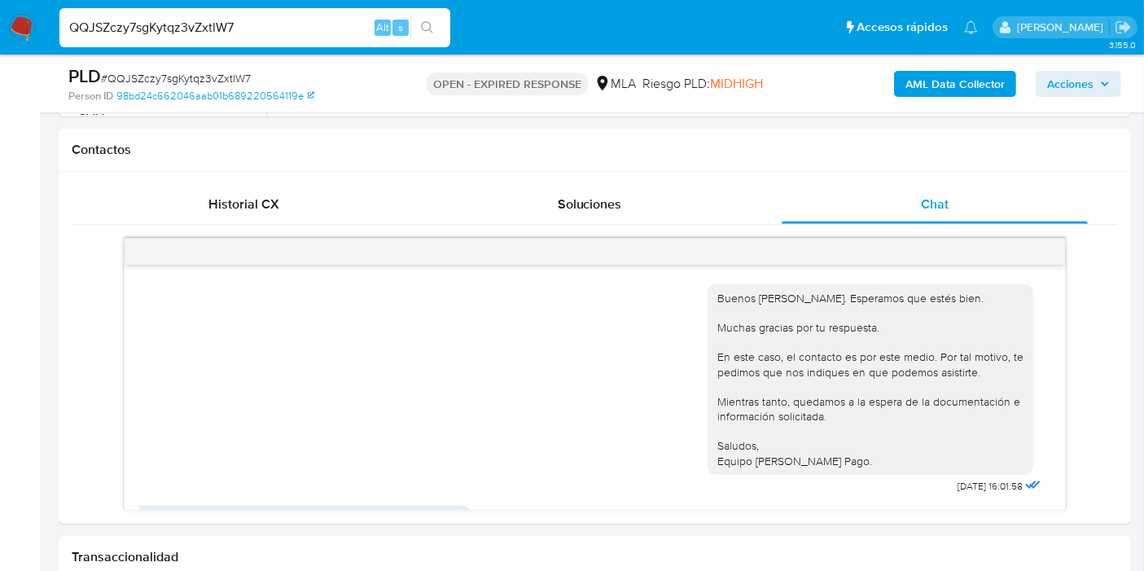
scroll to position [909, 0]
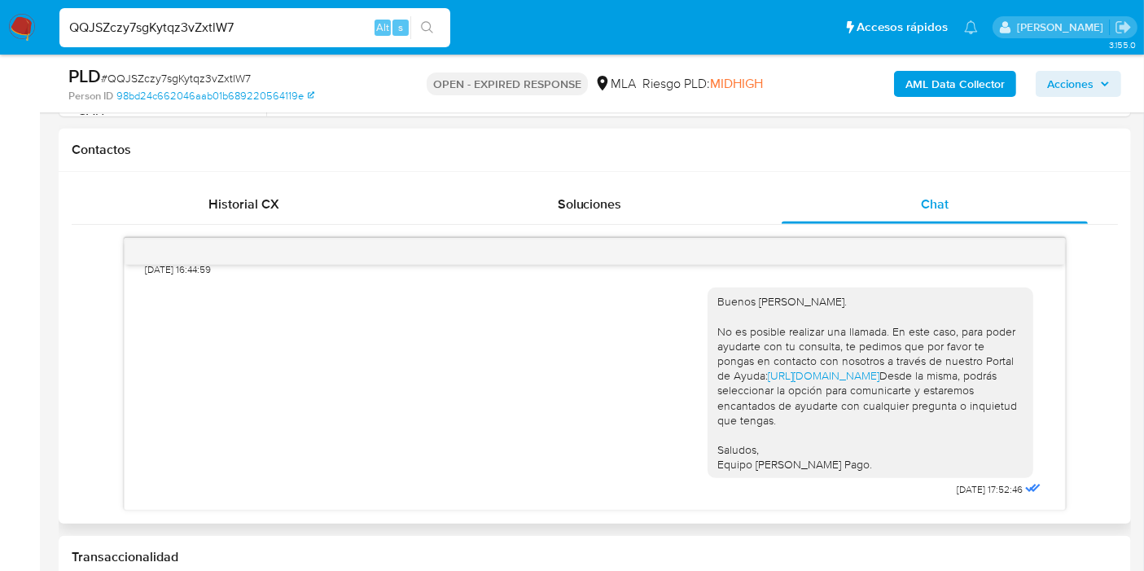
drag, startPoint x: 150, startPoint y: 131, endPoint x: 201, endPoint y: 161, distance: 59.5
click at [151, 133] on div "Contactos" at bounding box center [595, 150] width 1072 height 43
click at [210, 172] on div "Historial CX Soluciones Chat Id Estado Fecha de creación Origen Proceso • 40027…" at bounding box center [595, 348] width 1072 height 352
click at [220, 195] on span "Historial CX" at bounding box center [244, 204] width 71 height 19
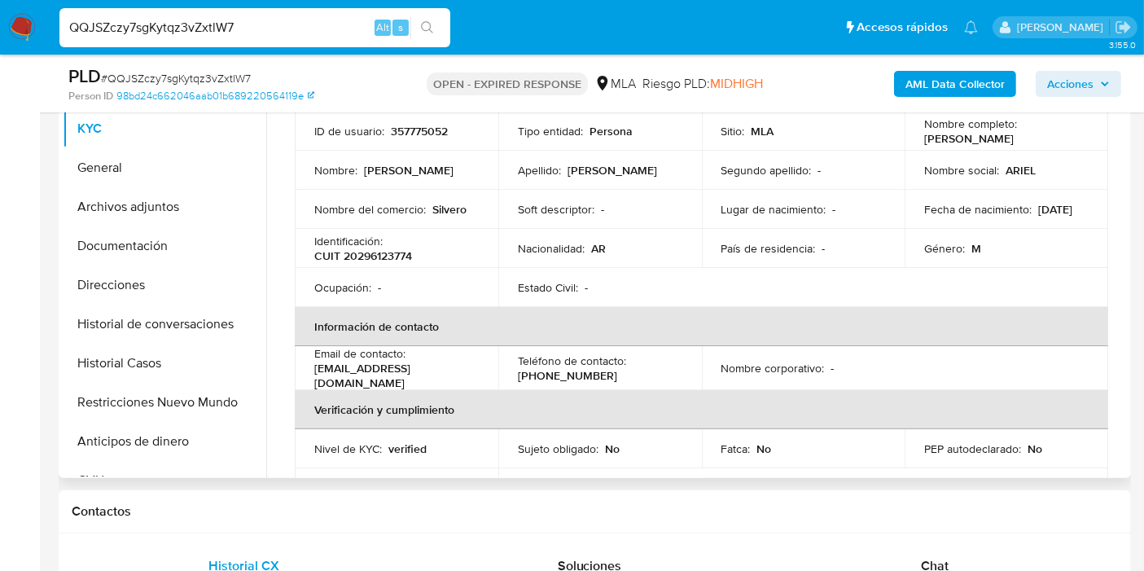
scroll to position [90, 0]
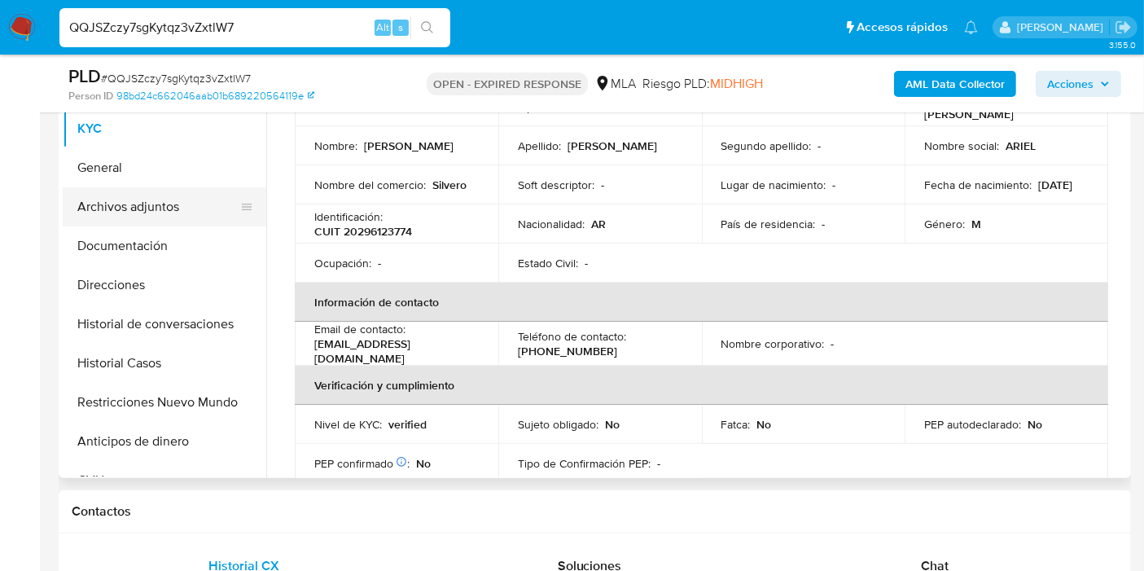
click at [173, 207] on button "Archivos adjuntos" at bounding box center [158, 206] width 190 height 39
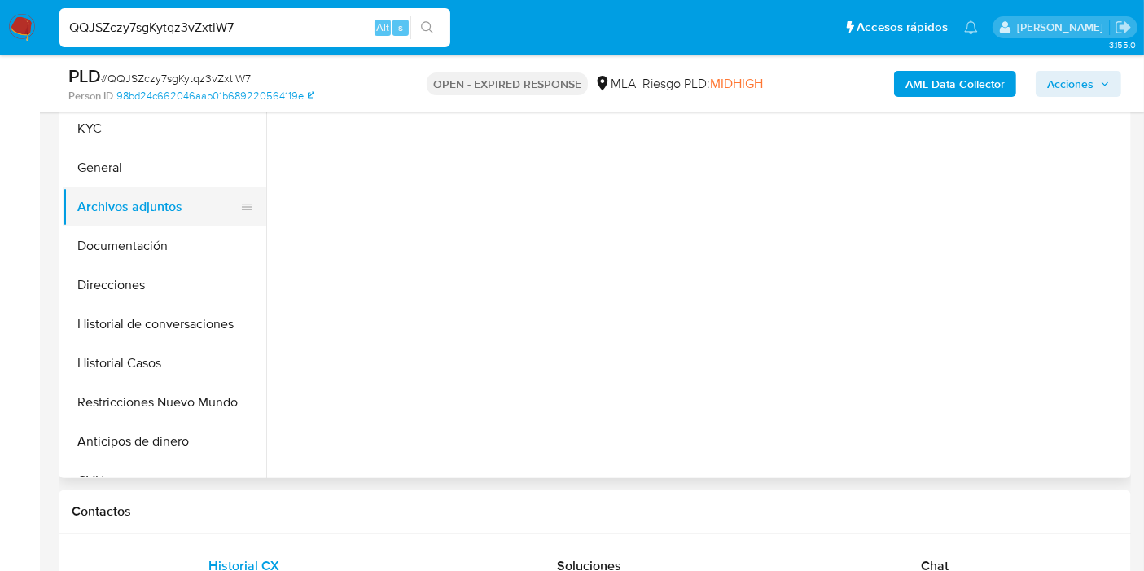
scroll to position [0, 0]
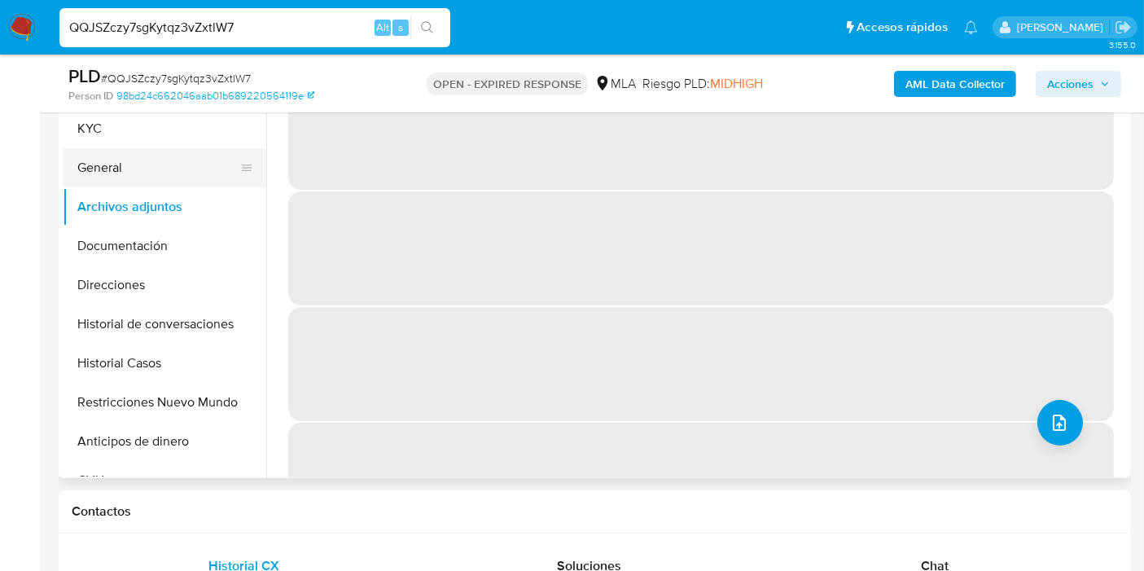
click at [207, 177] on button "General" at bounding box center [158, 167] width 190 height 39
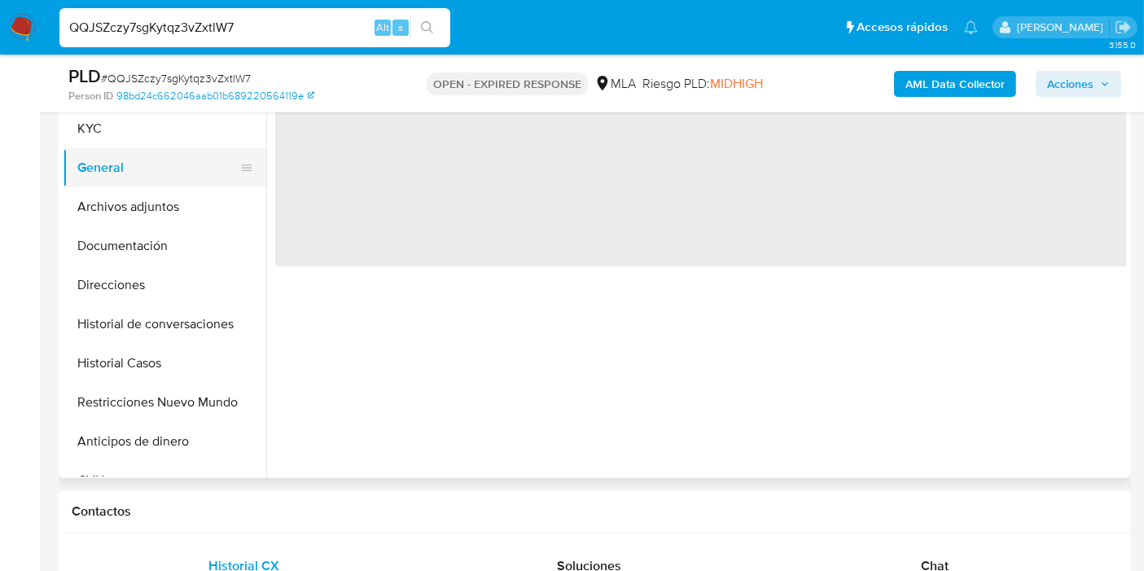
click at [212, 148] on button "General" at bounding box center [158, 167] width 190 height 39
click at [225, 137] on button "KYC" at bounding box center [158, 128] width 190 height 39
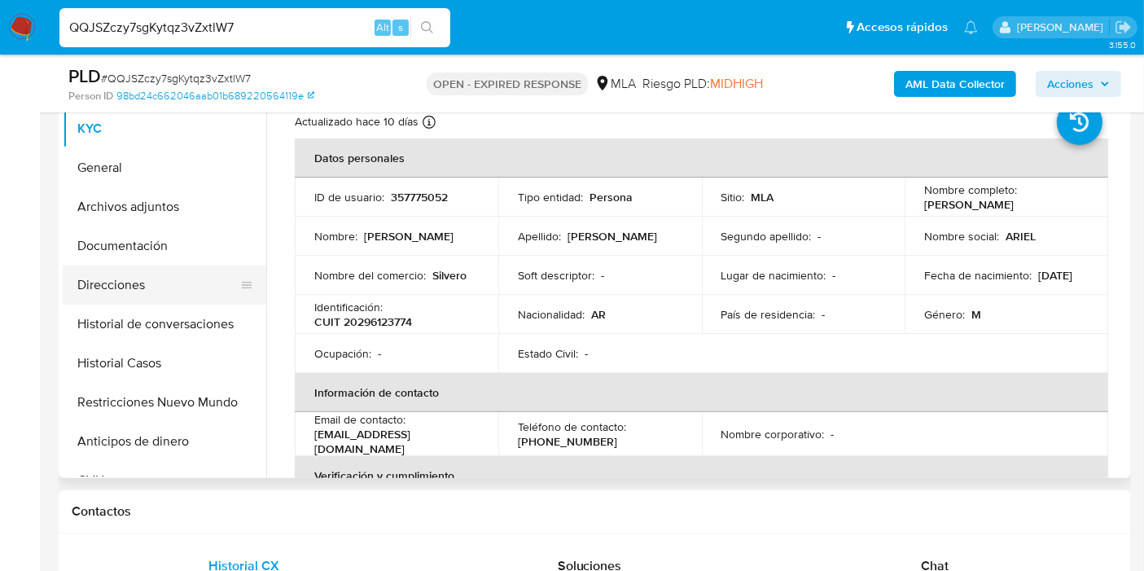
click at [176, 282] on button "Direcciones" at bounding box center [158, 284] width 190 height 39
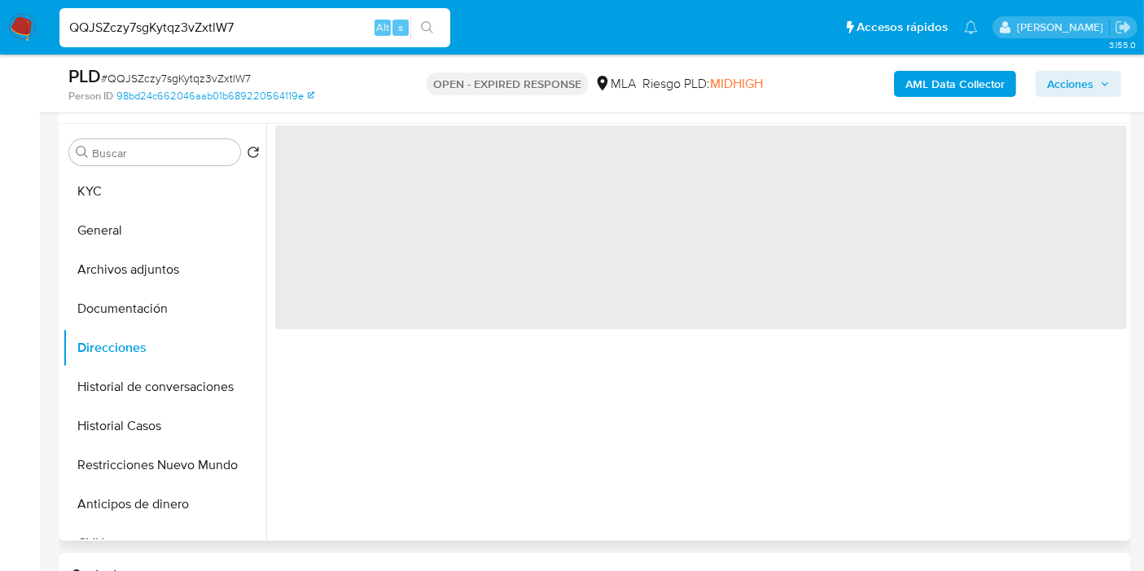
scroll to position [271, 0]
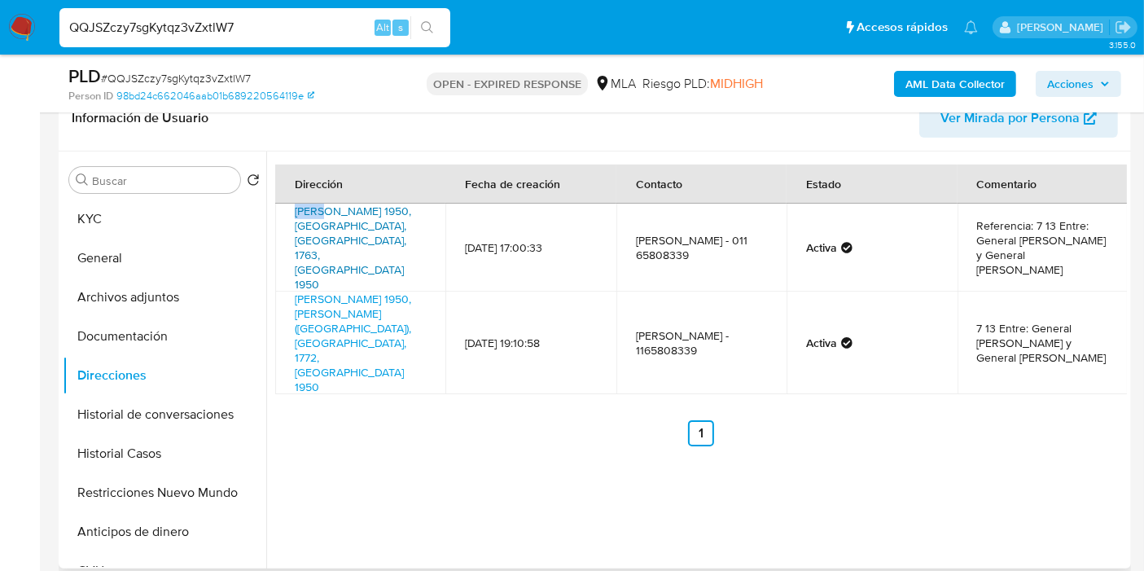
drag, startPoint x: 287, startPoint y: 215, endPoint x: 321, endPoint y: 217, distance: 33.5
click at [321, 217] on td "Rossevelt 1950, Barrio General Paz, Buenos Aires, 1763, Argentina 1950" at bounding box center [360, 247] width 170 height 88
drag, startPoint x: 286, startPoint y: 270, endPoint x: 336, endPoint y: 270, distance: 50.5
click at [336, 291] on td "Roosvelt 1950, Villa Celina (la Matanza), Buenos Aires, 1772, Argentina 1950" at bounding box center [360, 342] width 170 height 103
copy link "Roosvelt"
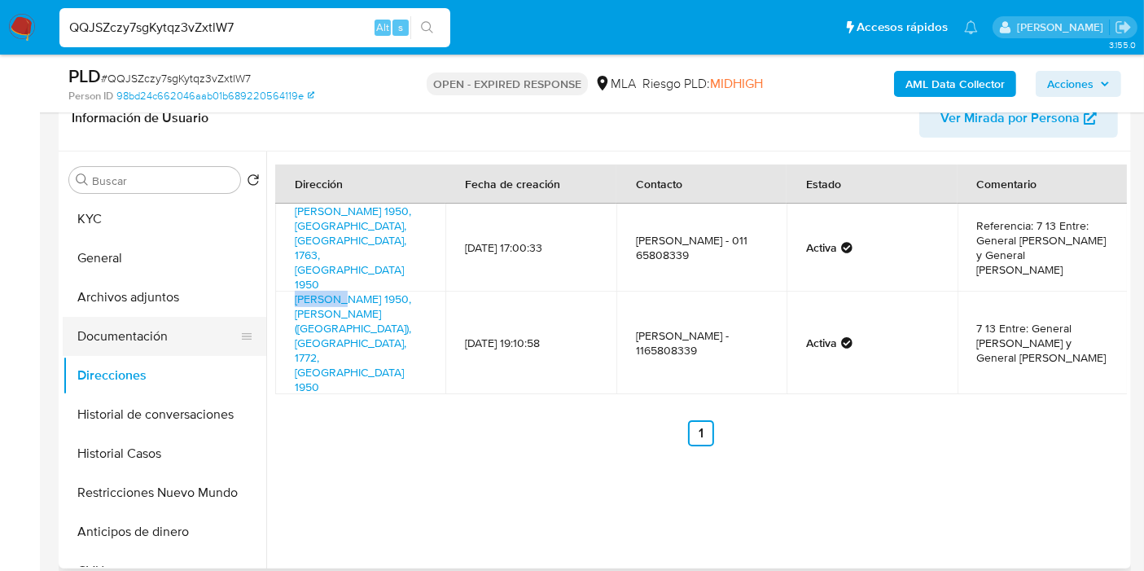
click at [162, 324] on button "Documentación" at bounding box center [158, 336] width 190 height 39
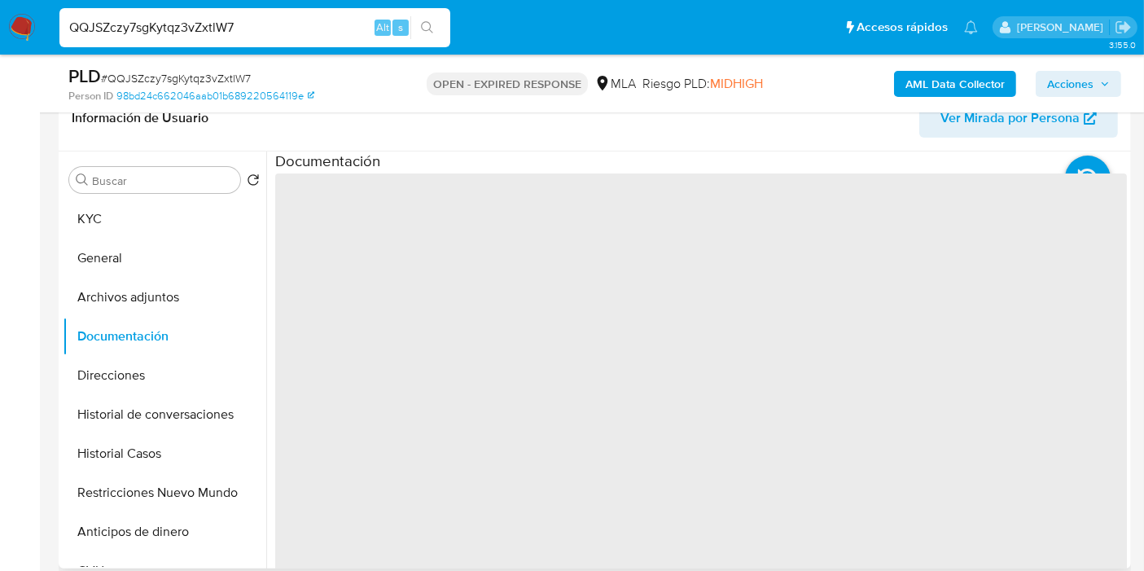
click at [435, 235] on span "‌" at bounding box center [700, 433] width 851 height 521
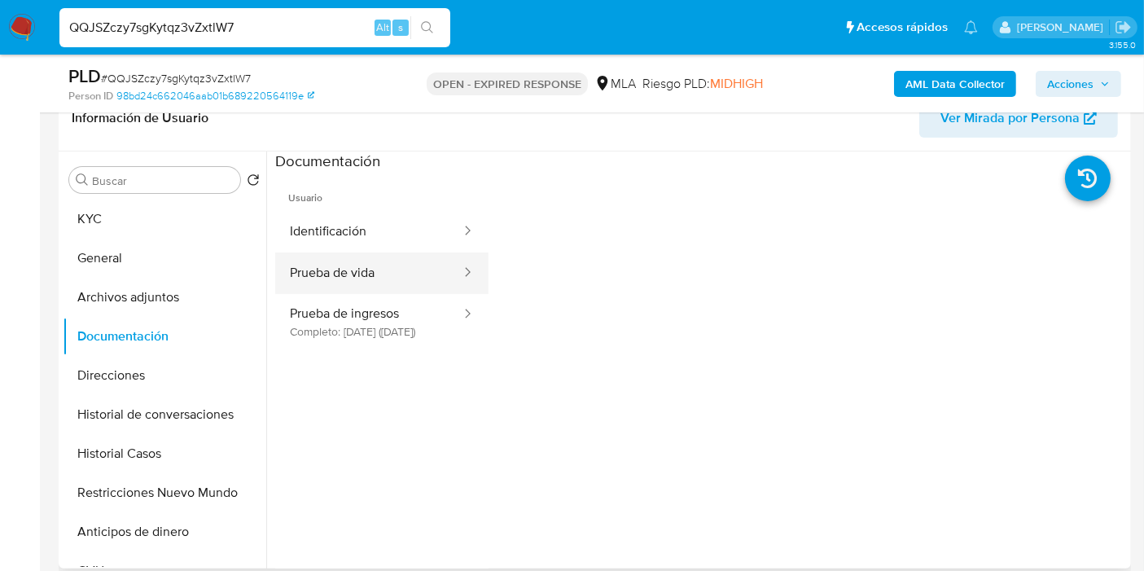
click at [374, 259] on button "Prueba de vida" at bounding box center [368, 273] width 187 height 42
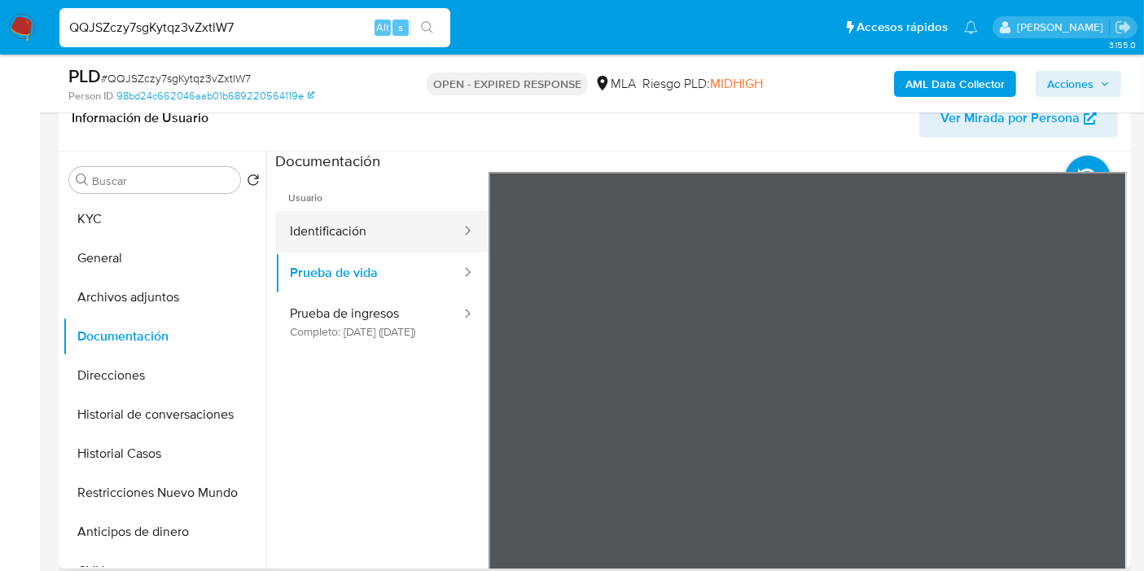
click at [406, 238] on button "Identificación" at bounding box center [368, 232] width 187 height 42
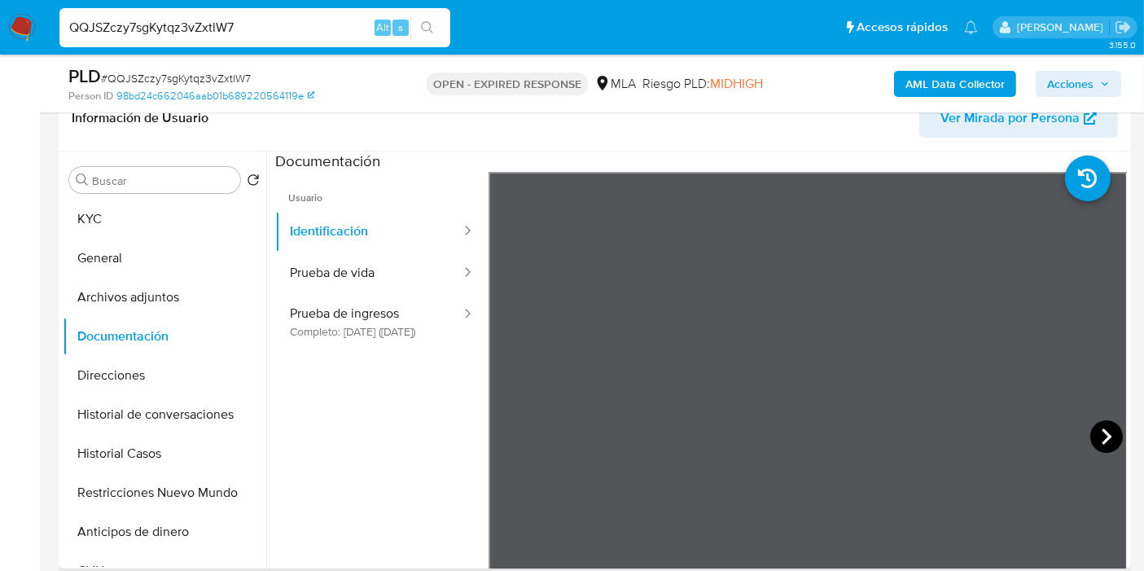
click at [1102, 430] on icon at bounding box center [1106, 436] width 33 height 33
click at [151, 363] on button "Direcciones" at bounding box center [158, 375] width 190 height 39
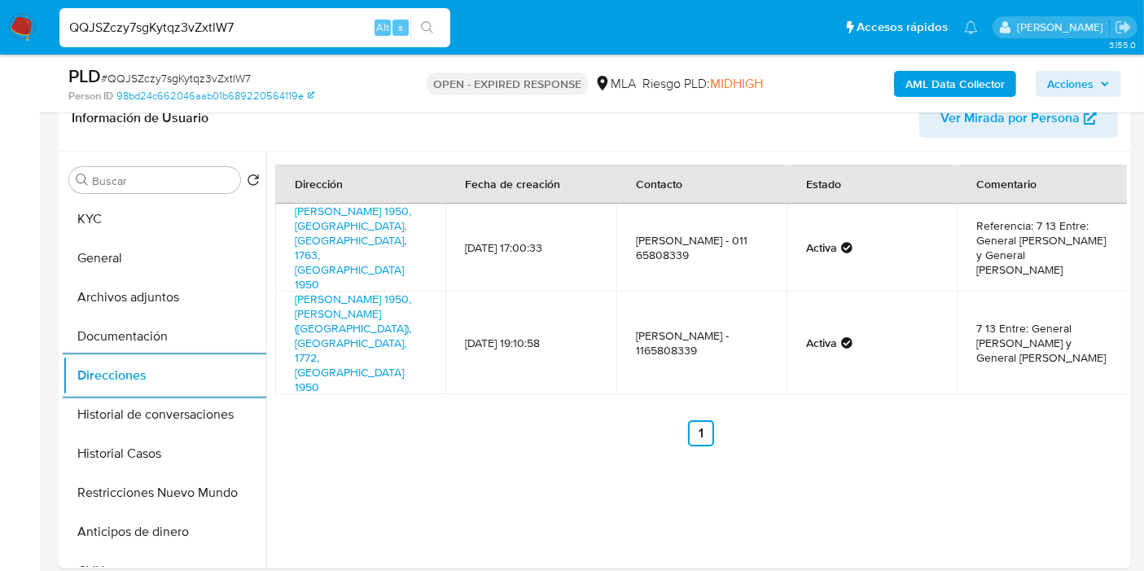
scroll to position [361, 0]
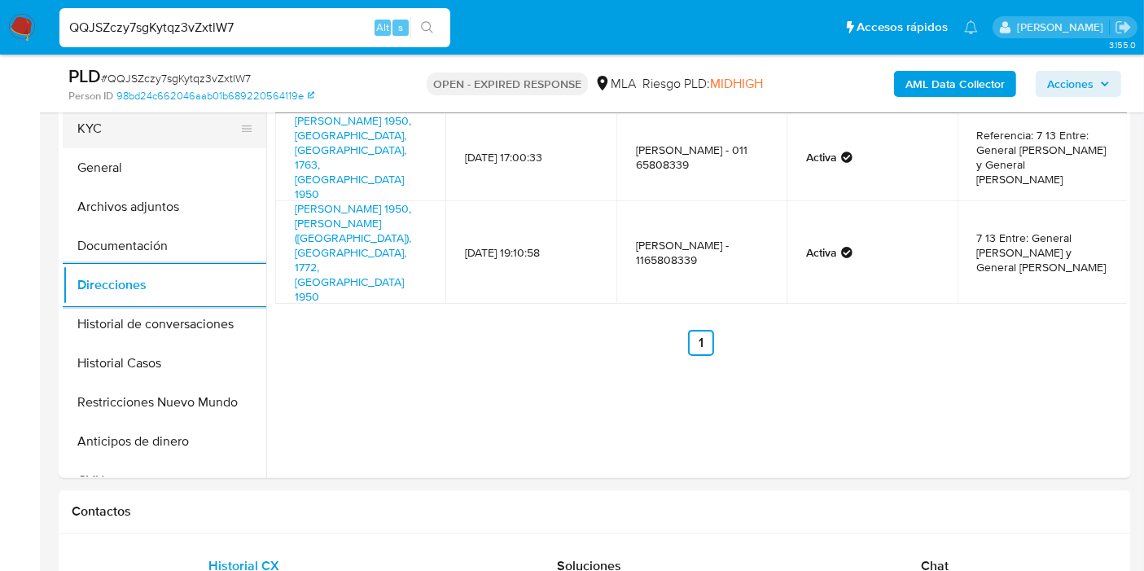
click at [138, 138] on button "KYC" at bounding box center [158, 128] width 190 height 39
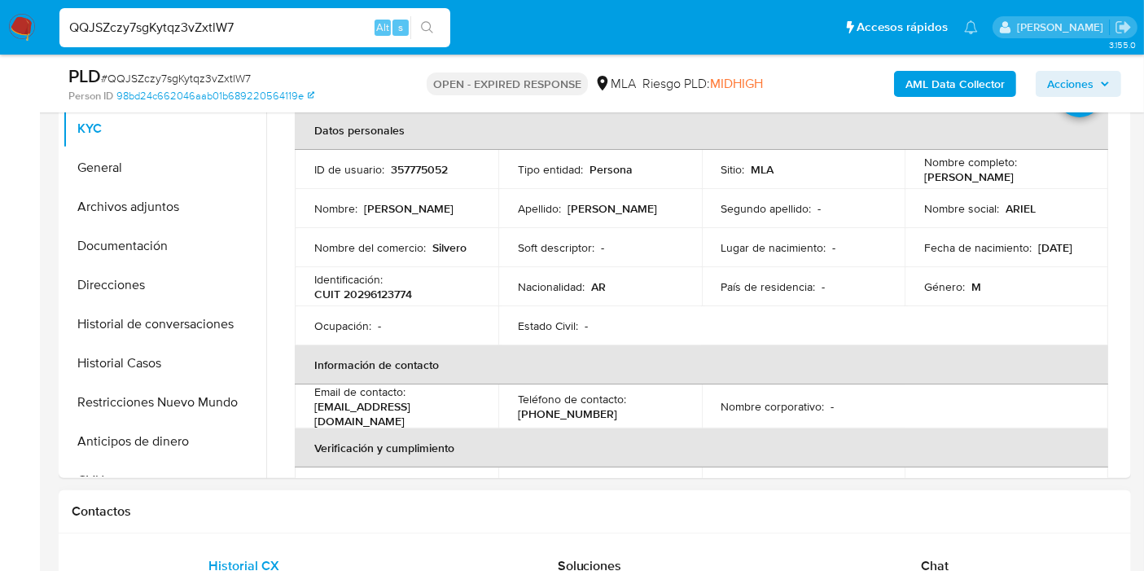
scroll to position [0, 0]
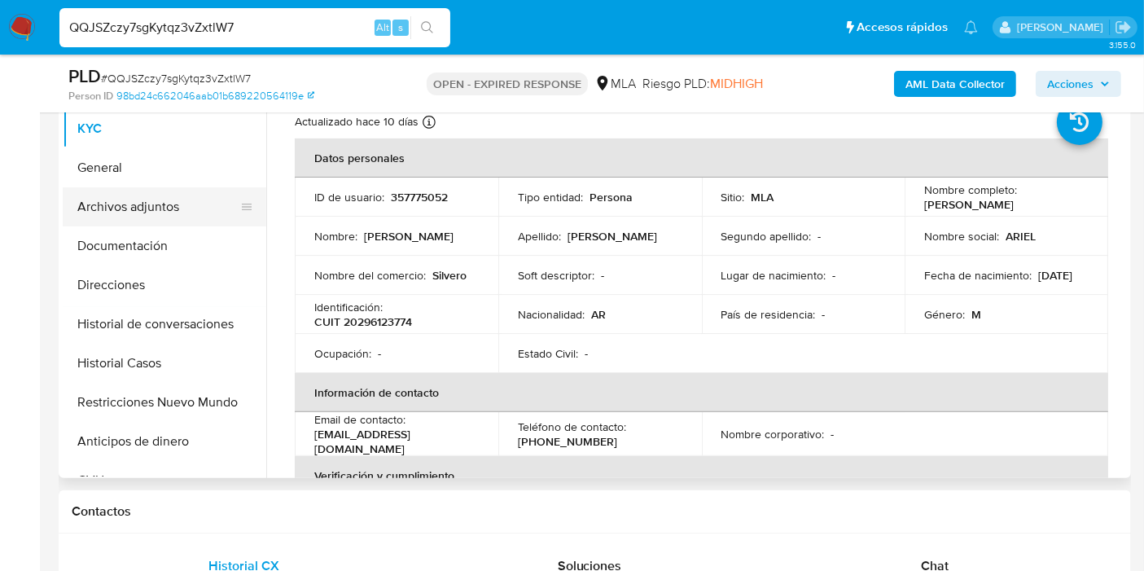
click at [147, 187] on button "Archivos adjuntos" at bounding box center [158, 206] width 190 height 39
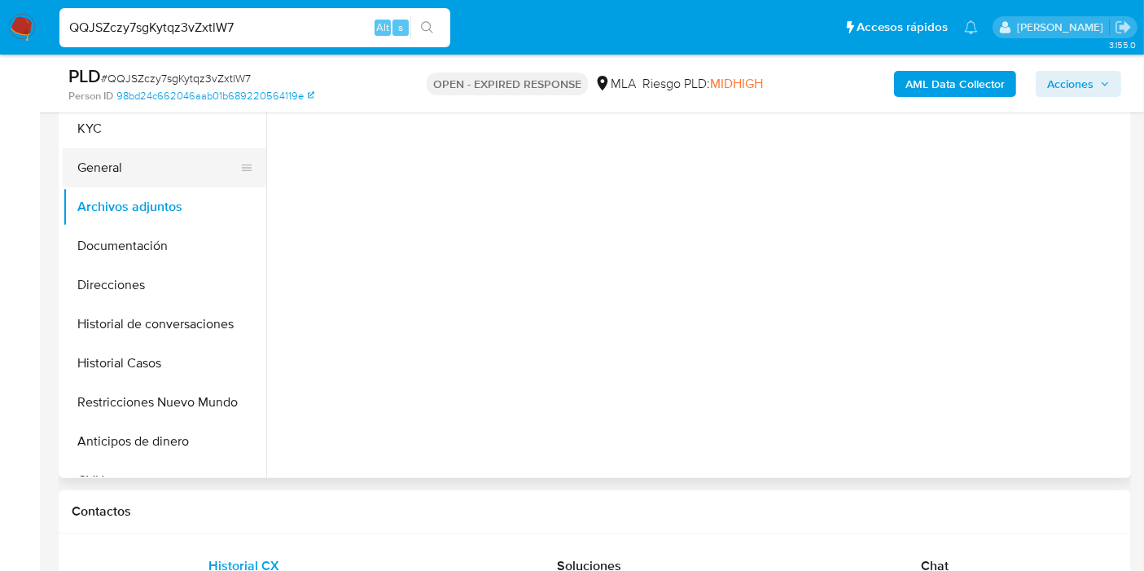
click at [188, 170] on button "General" at bounding box center [158, 167] width 190 height 39
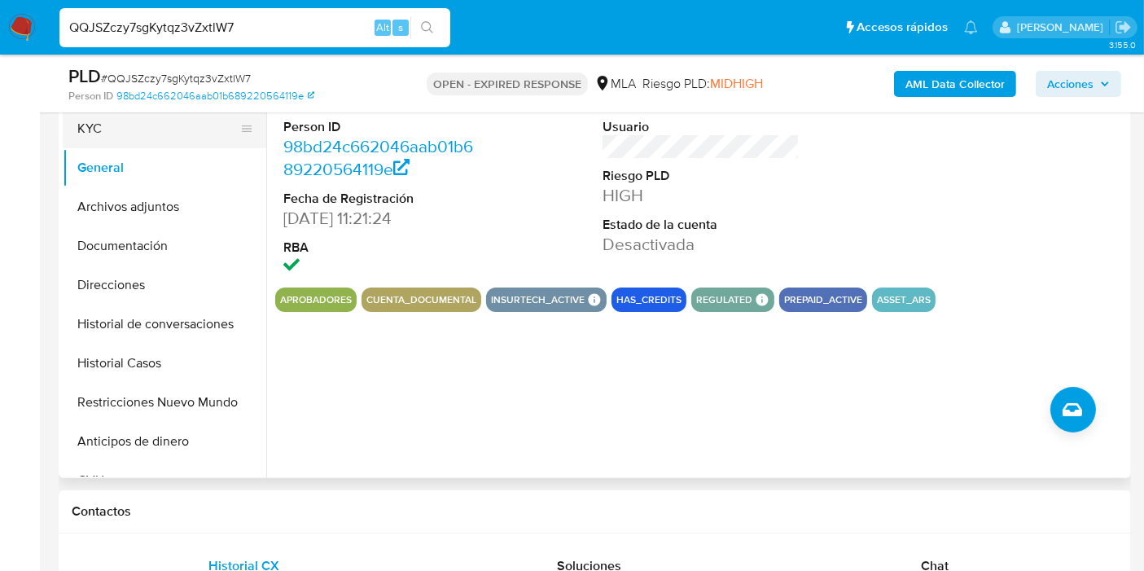
click at [126, 122] on button "KYC" at bounding box center [158, 128] width 190 height 39
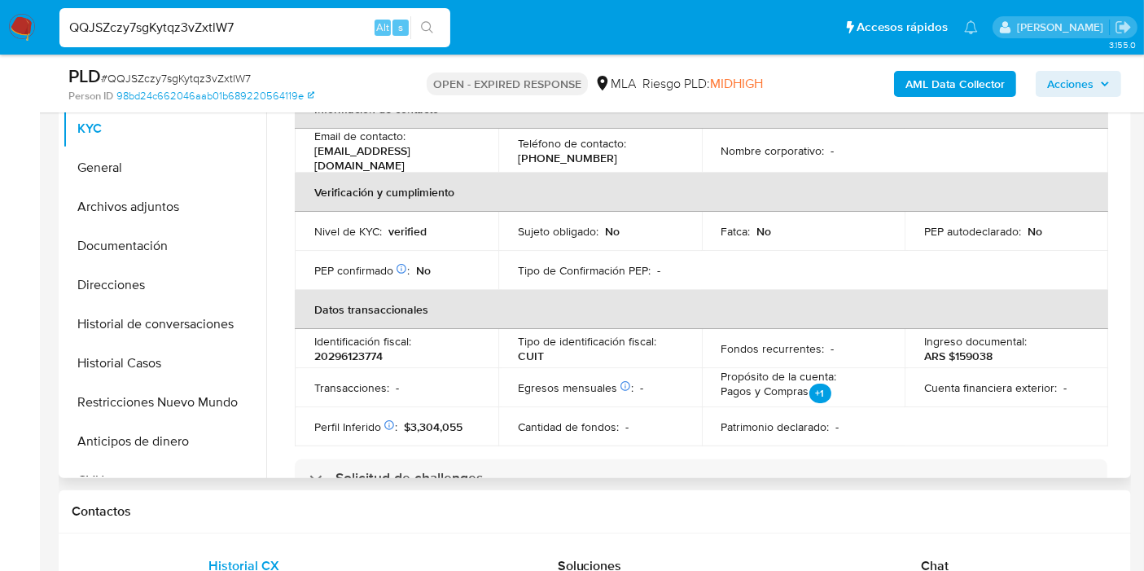
scroll to position [181, 0]
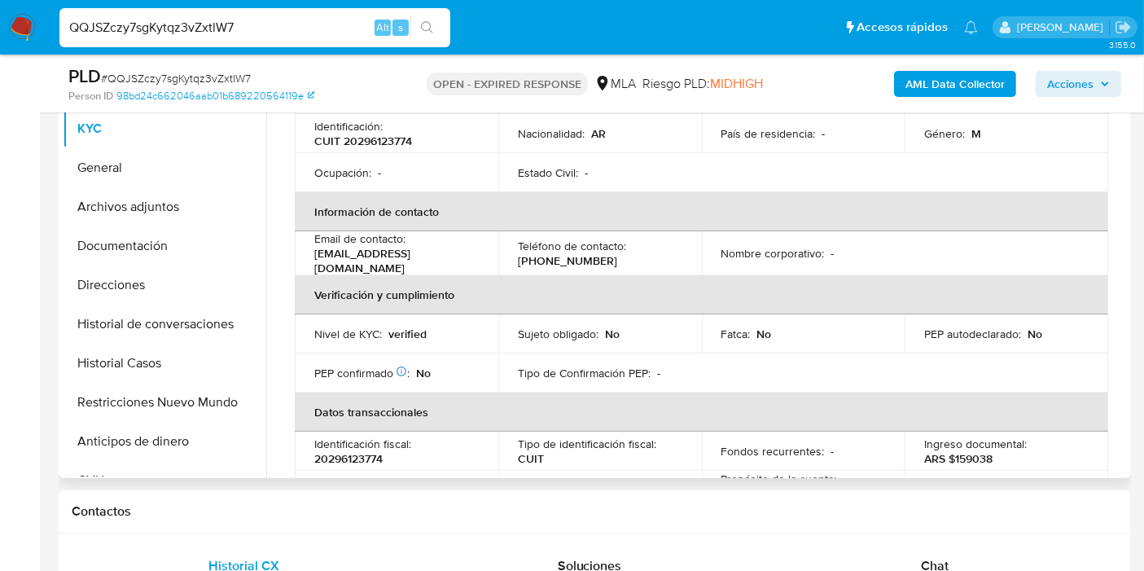
click at [374, 265] on p "romerosilver36@gmail.com" at bounding box center [393, 260] width 158 height 29
drag, startPoint x: 427, startPoint y: 265, endPoint x: 470, endPoint y: 266, distance: 42.4
click at [430, 265] on p "romerosilver36@gmail.com" at bounding box center [393, 260] width 158 height 29
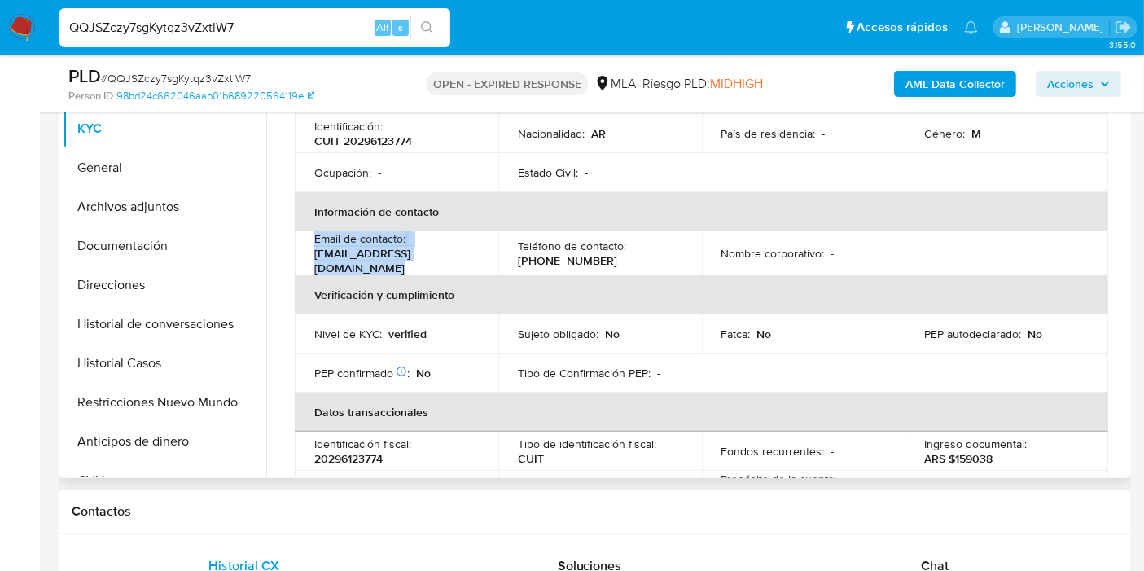
click at [451, 261] on p "romerosilver36@gmail.com" at bounding box center [393, 260] width 158 height 29
drag, startPoint x: 449, startPoint y: 261, endPoint x: 317, endPoint y: 262, distance: 131.9
click at [316, 262] on p "romerosilver36@gmail.com" at bounding box center [393, 260] width 158 height 29
copy p "romerosilver36@gmail.com"
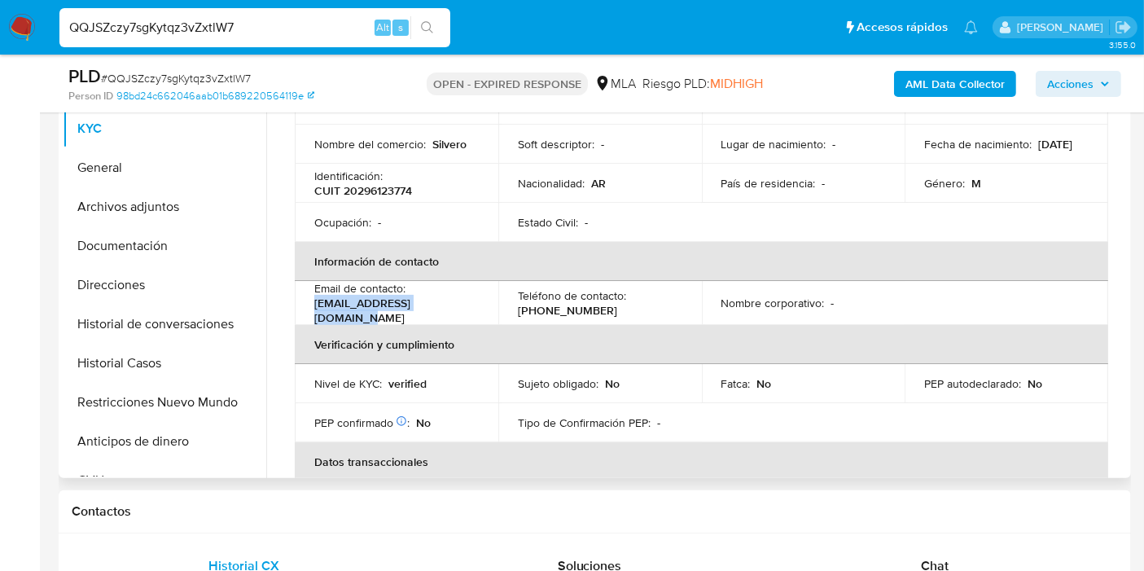
scroll to position [271, 0]
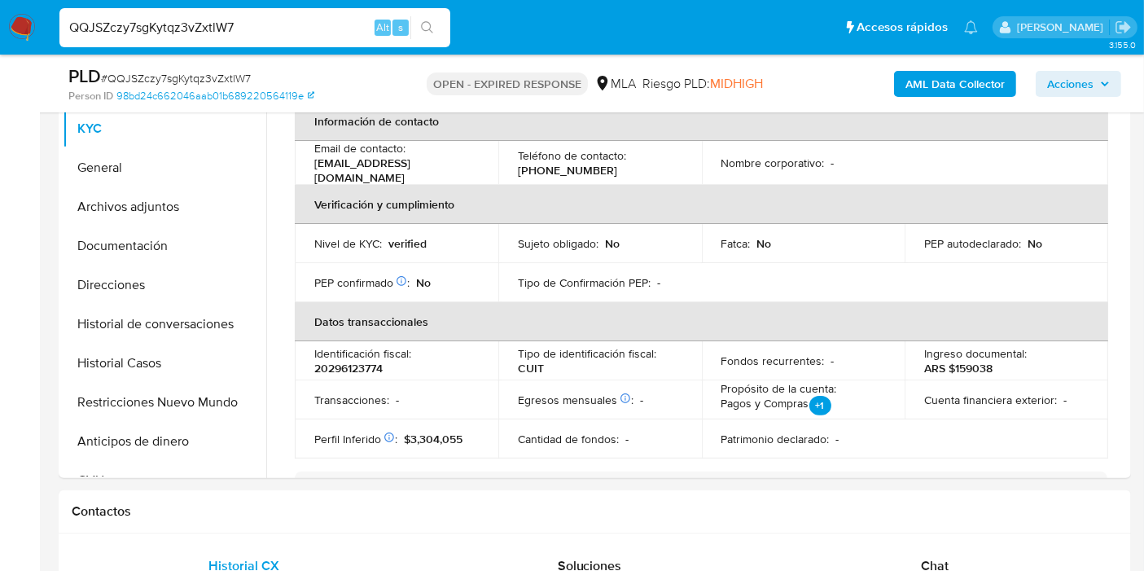
click at [221, 33] on input "QQJSZczy7sgKytqz3vZxtlW7" at bounding box center [254, 27] width 391 height 21
paste input "JaTBh4ewSfKiSa0jTWSLL5Wh"
type input "JaTBh4ewSfKiSa0jTWSLL5Wh"
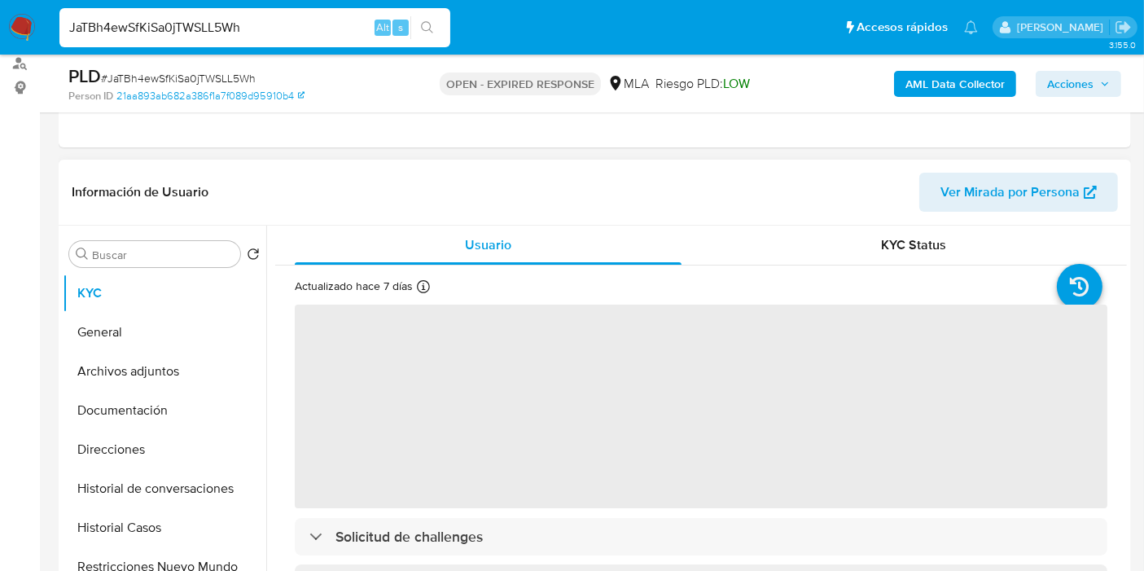
scroll to position [361, 0]
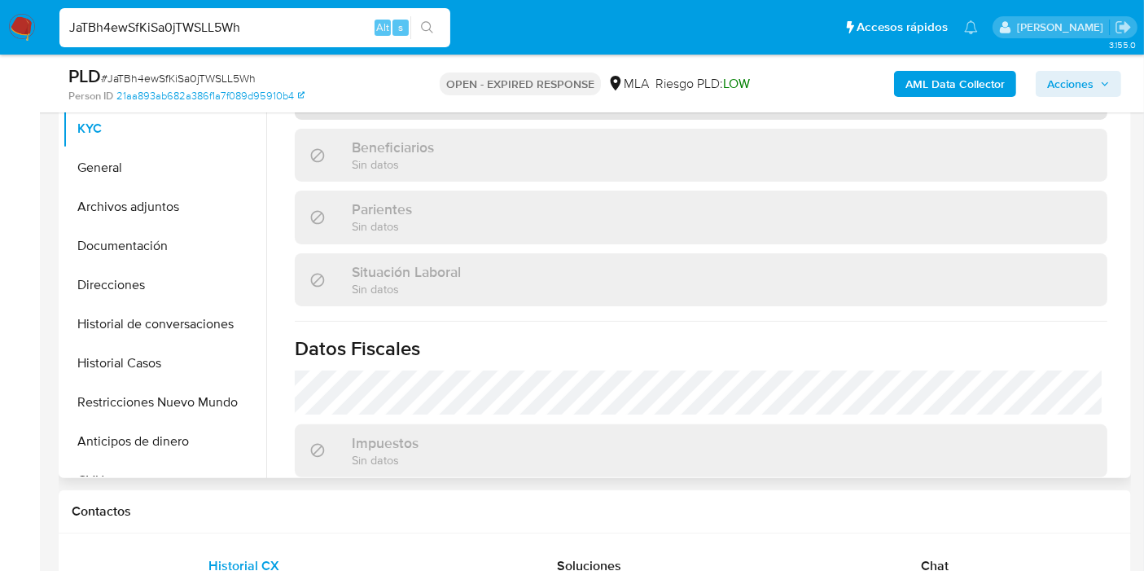
select select "10"
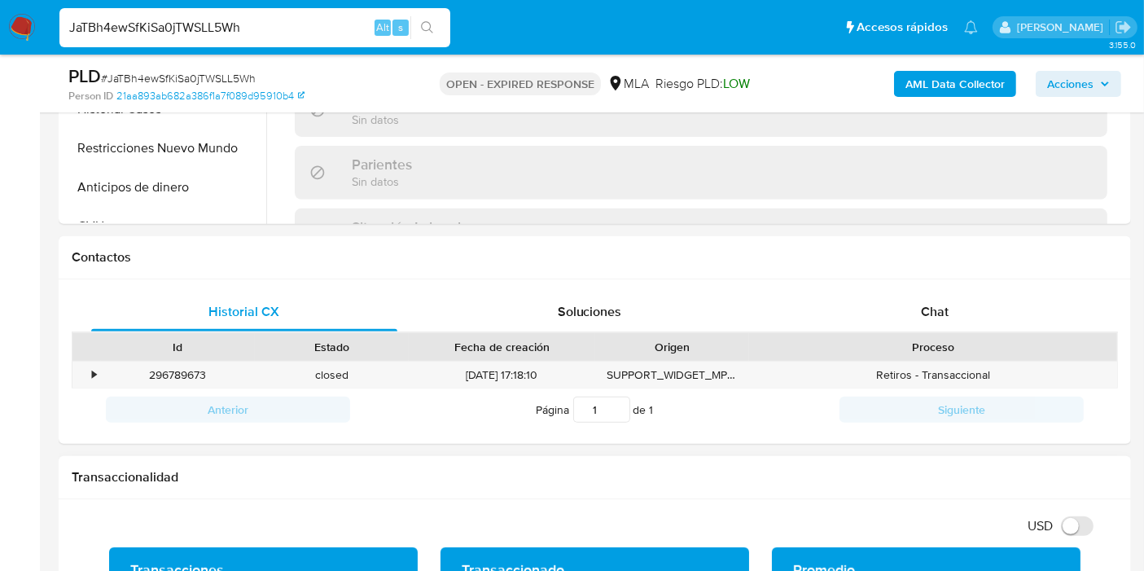
scroll to position [632, 0]
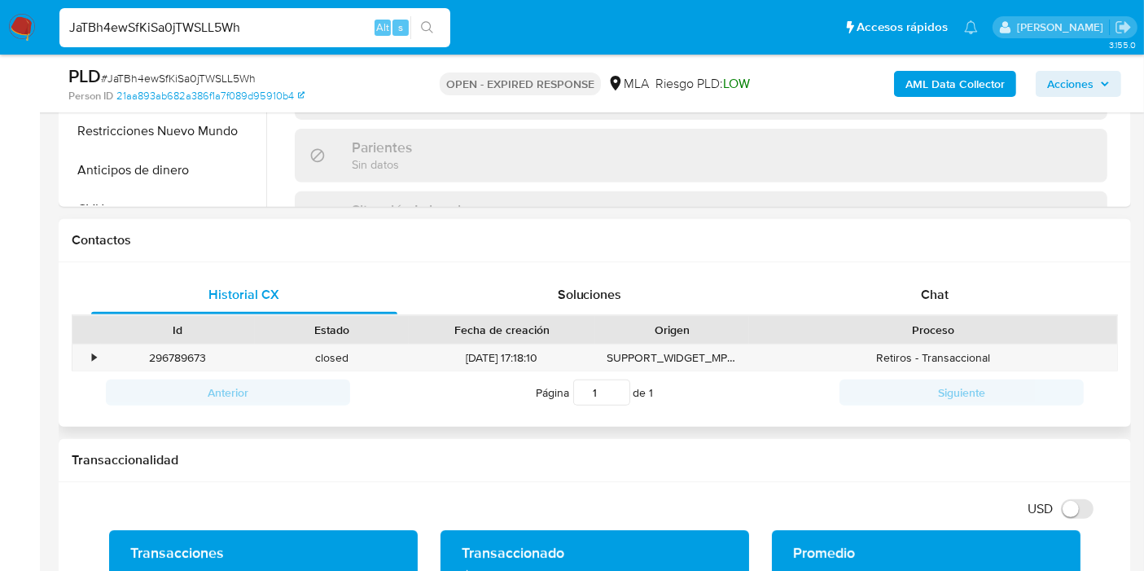
click at [946, 315] on div "Id Estado Fecha de creación Origen Proceso" at bounding box center [595, 329] width 1046 height 28
click at [969, 300] on div "Chat" at bounding box center [934, 294] width 306 height 39
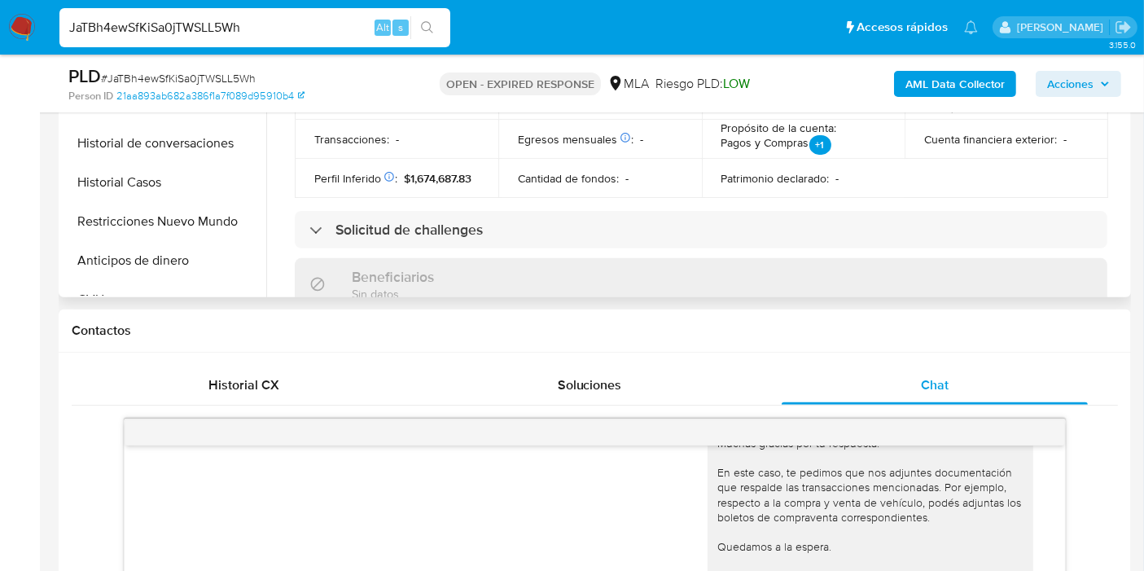
scroll to position [181, 0]
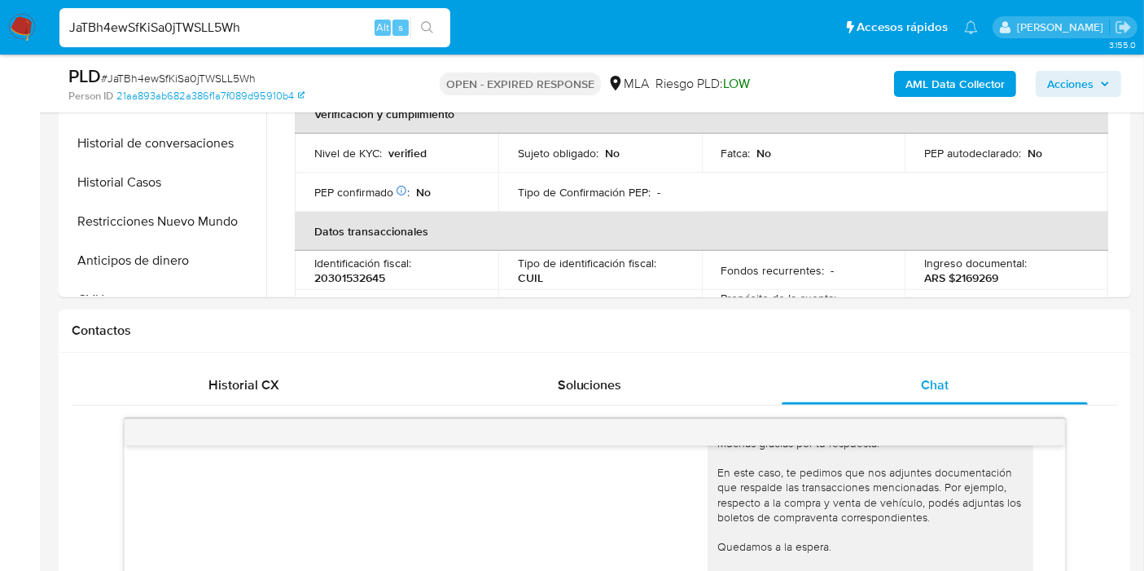
click at [273, 36] on input "JaTBh4ewSfKiSa0jTWSLL5Wh" at bounding box center [254, 27] width 391 height 21
click at [285, 25] on input "JaTBh4ewSfKiSa0jTWSLL5Wh" at bounding box center [254, 27] width 391 height 21
paste input "wRZJIPA58BT1mV7LEIppCuN7"
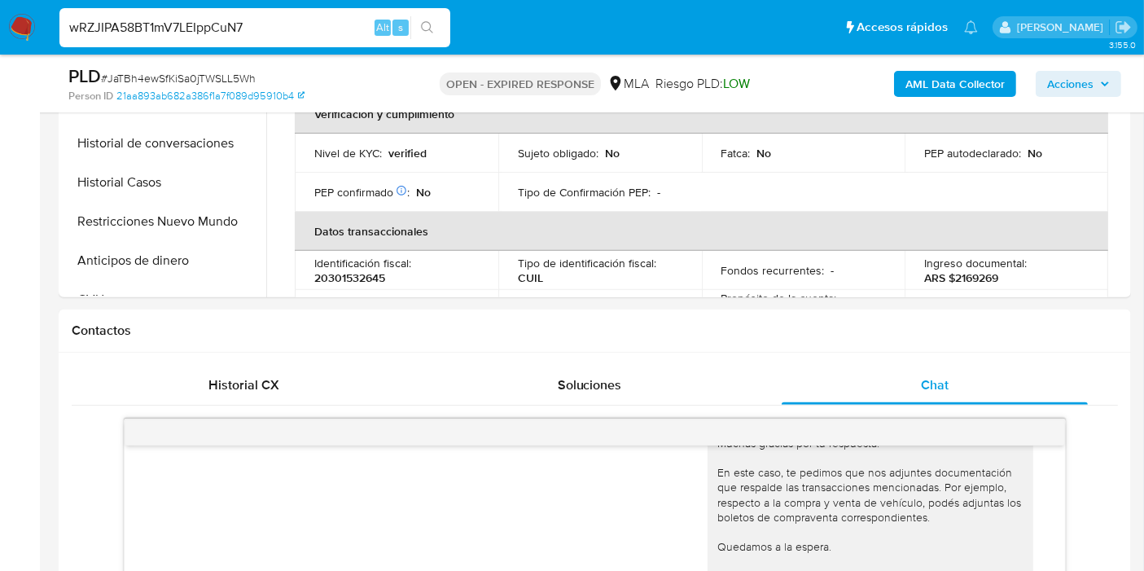
type input "wRZJIPA58BT1mV7LEIppCuN7"
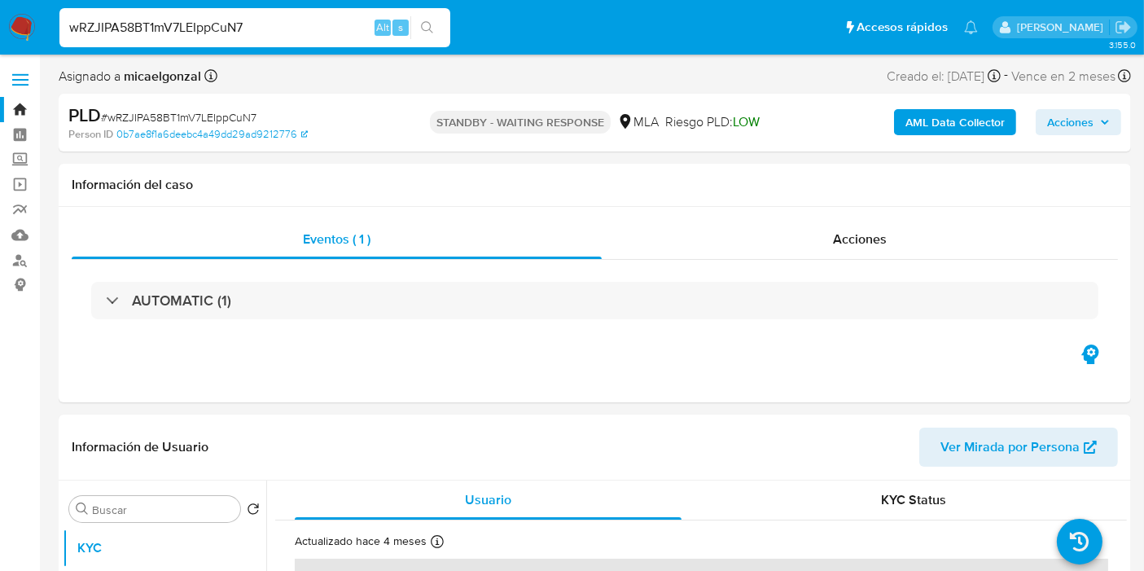
select select "10"
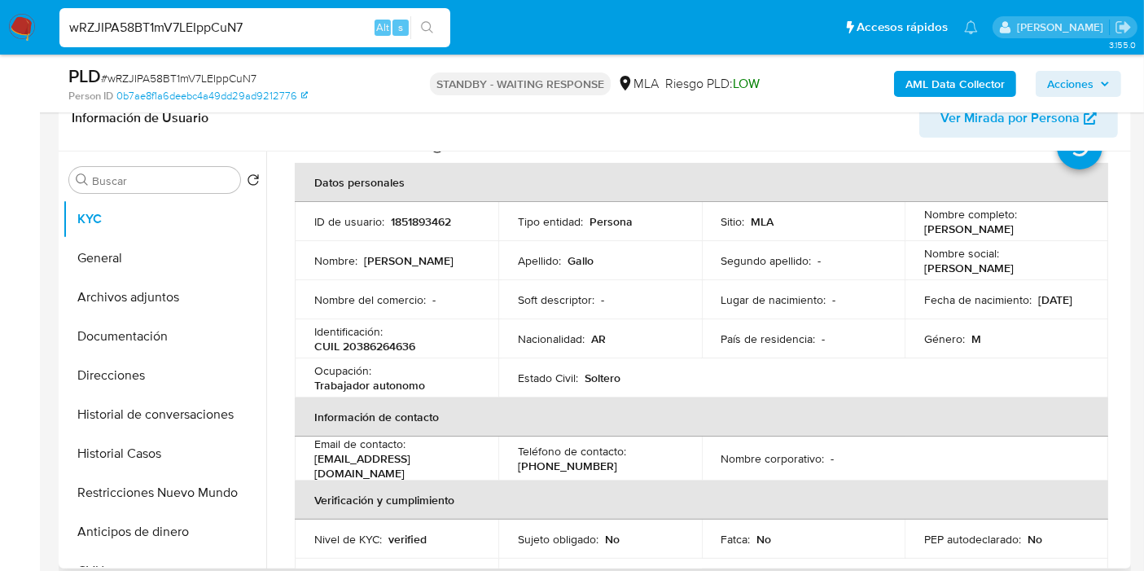
scroll to position [90, 0]
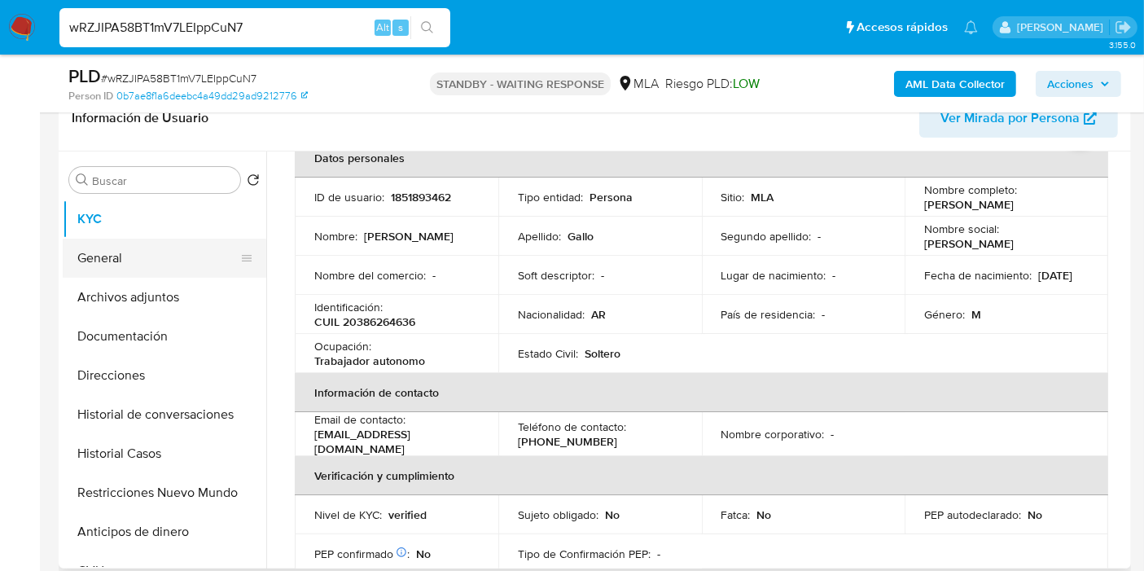
click at [159, 256] on button "General" at bounding box center [158, 257] width 190 height 39
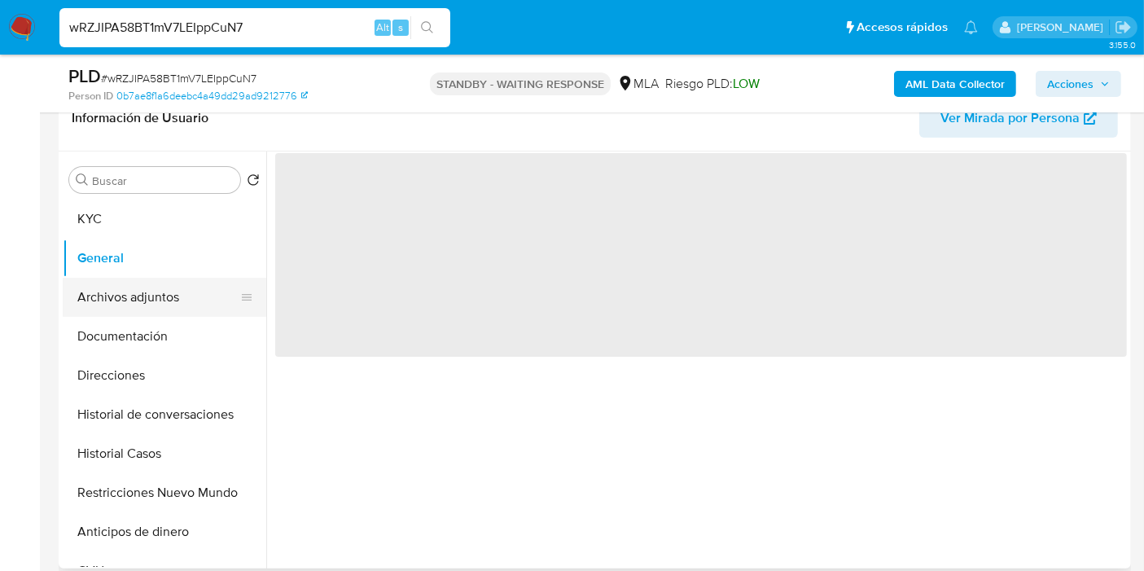
scroll to position [0, 0]
click at [158, 296] on button "Archivos adjuntos" at bounding box center [158, 297] width 190 height 39
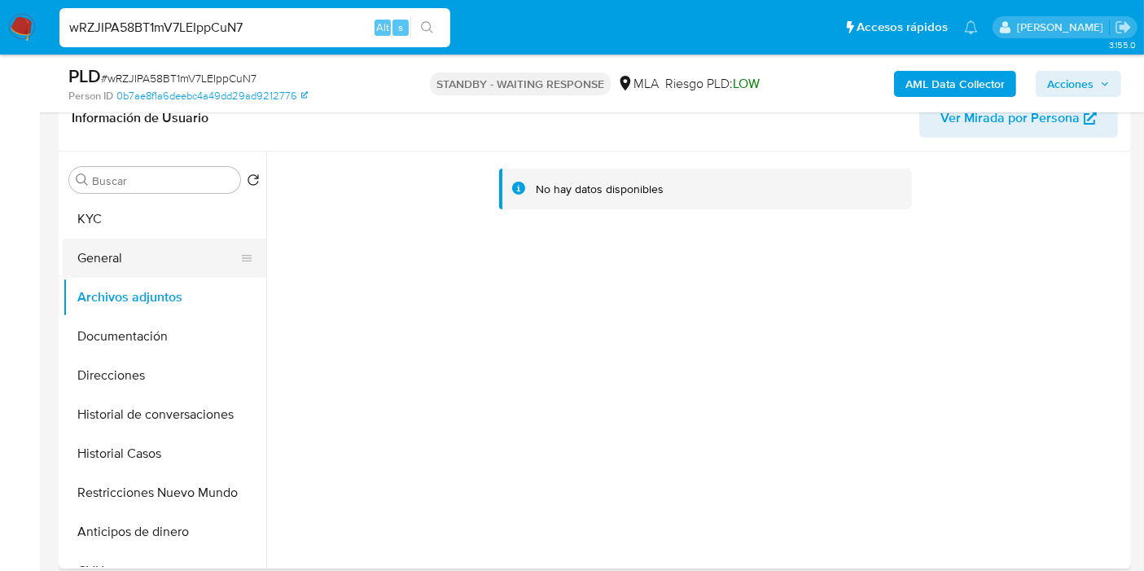
click at [131, 272] on button "General" at bounding box center [158, 257] width 190 height 39
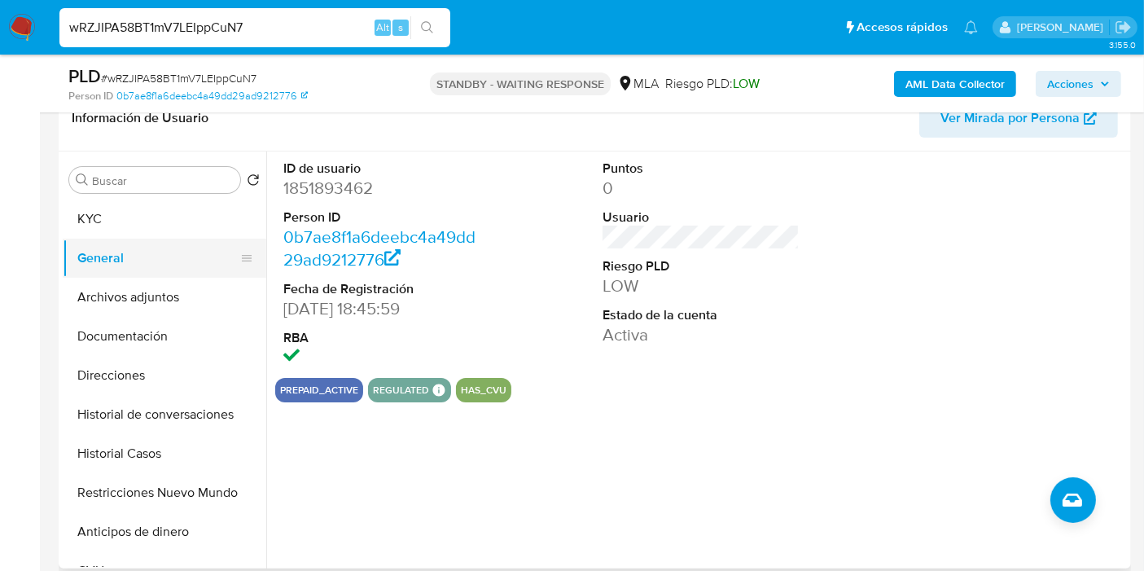
click at [164, 272] on button "General" at bounding box center [158, 257] width 190 height 39
click at [121, 305] on button "Archivos adjuntos" at bounding box center [158, 297] width 190 height 39
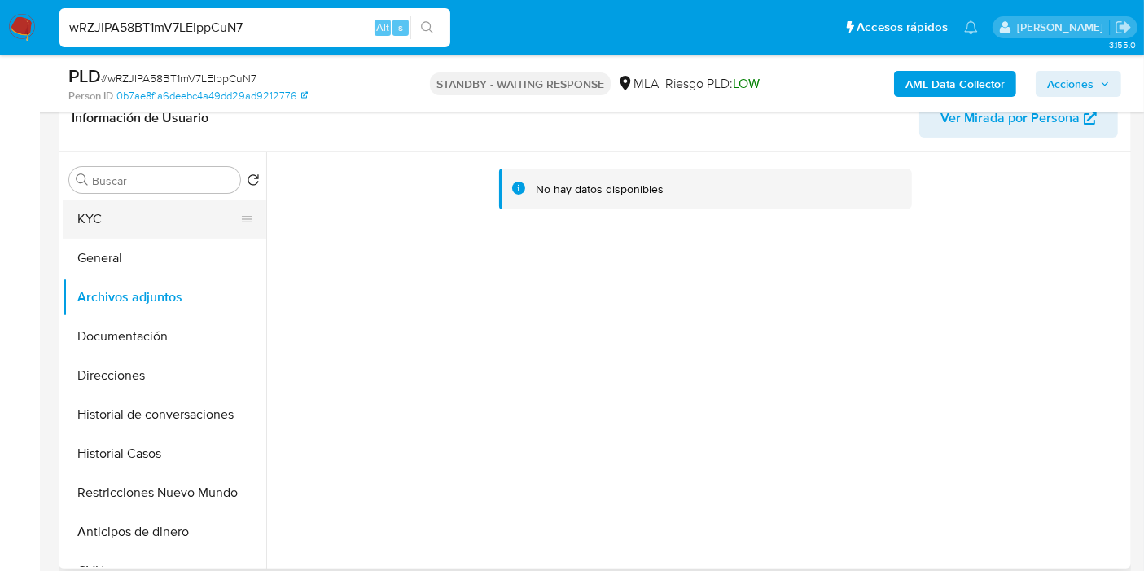
click at [157, 232] on button "KYC" at bounding box center [158, 218] width 190 height 39
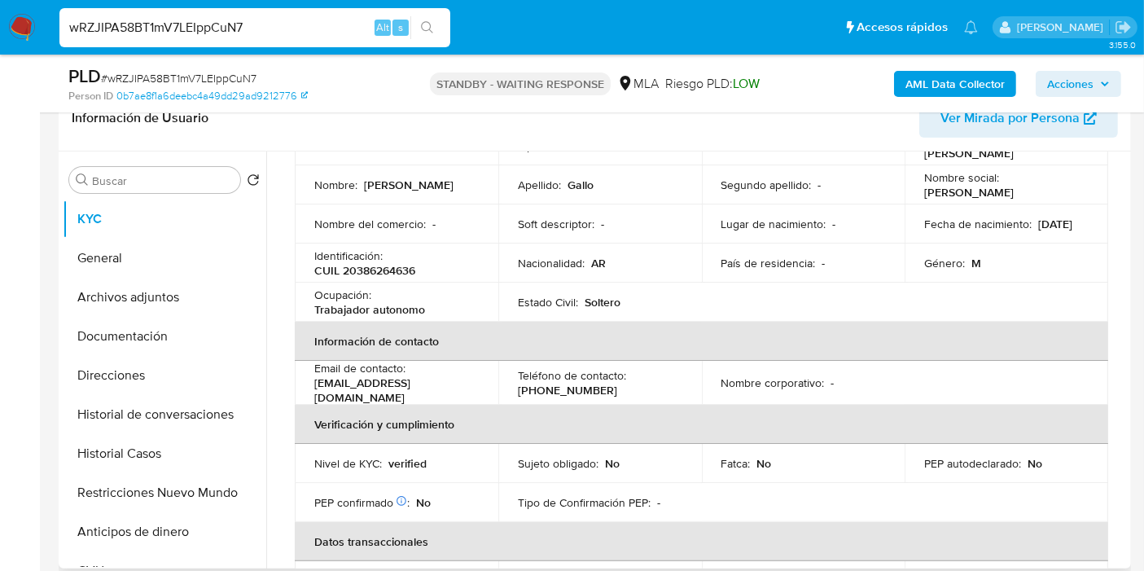
scroll to position [50, 0]
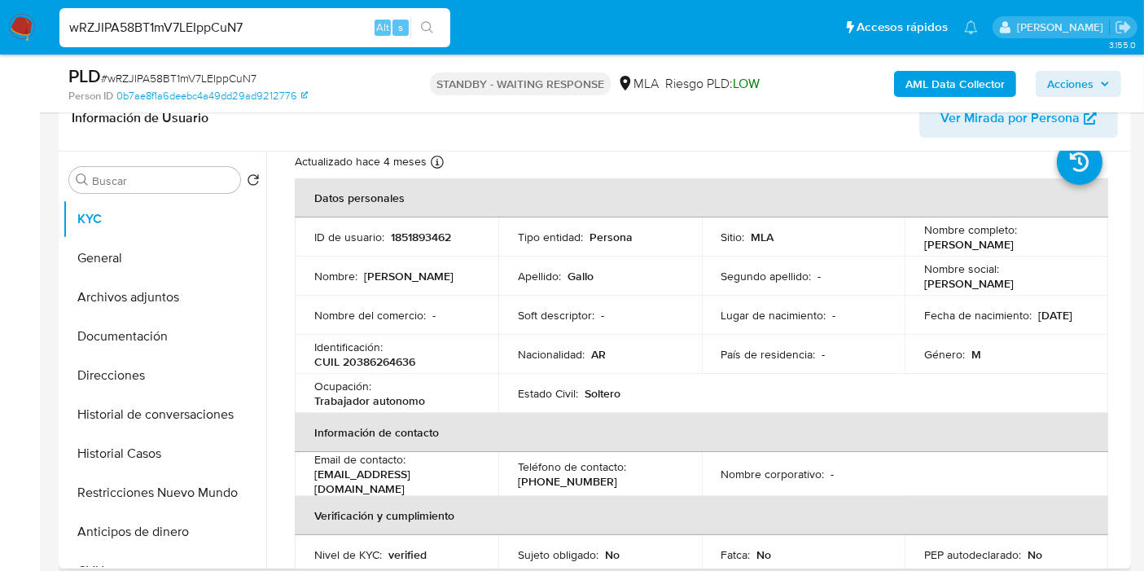
click at [374, 359] on p "CUIL 20386264636" at bounding box center [364, 361] width 101 height 15
drag, startPoint x: 378, startPoint y: 354, endPoint x: 370, endPoint y: 361, distance: 9.8
click at [370, 361] on p "CUIL 20386264636" at bounding box center [364, 361] width 101 height 15
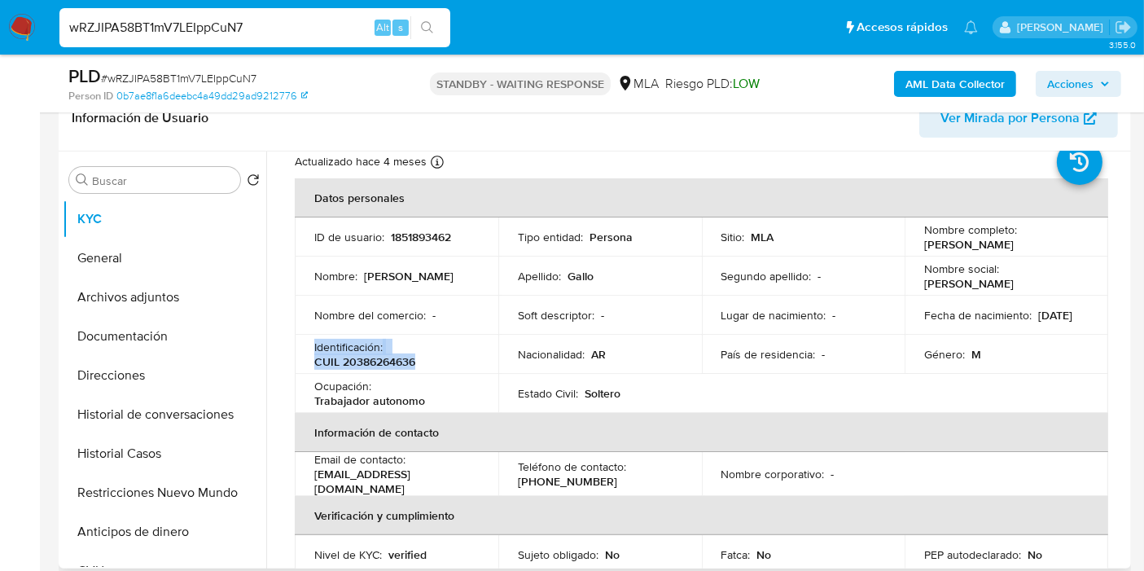
click at [370, 361] on p "CUIL 20386264636" at bounding box center [364, 361] width 101 height 15
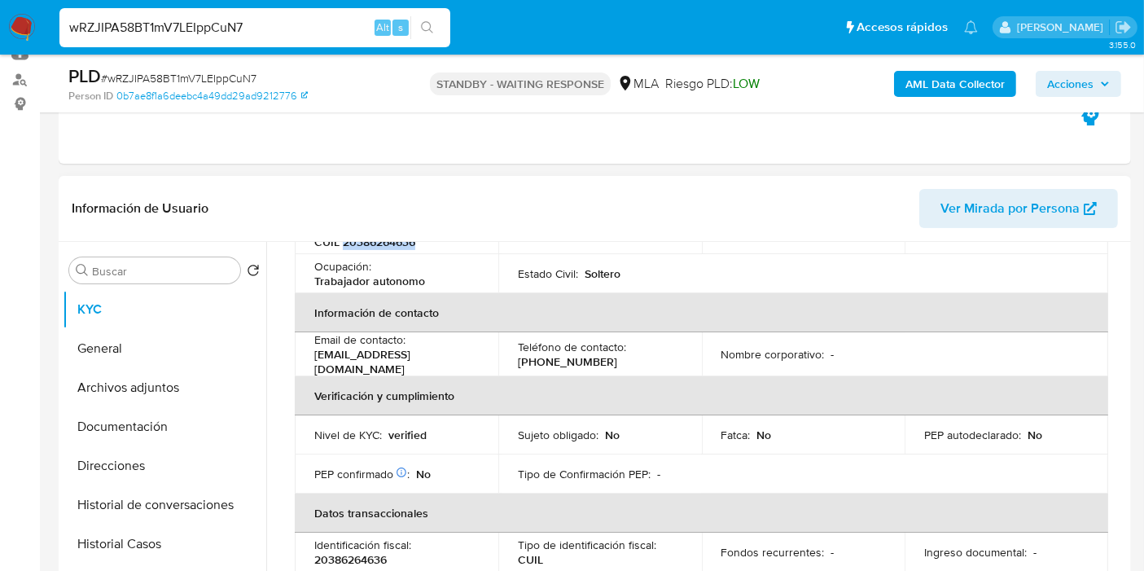
scroll to position [361, 0]
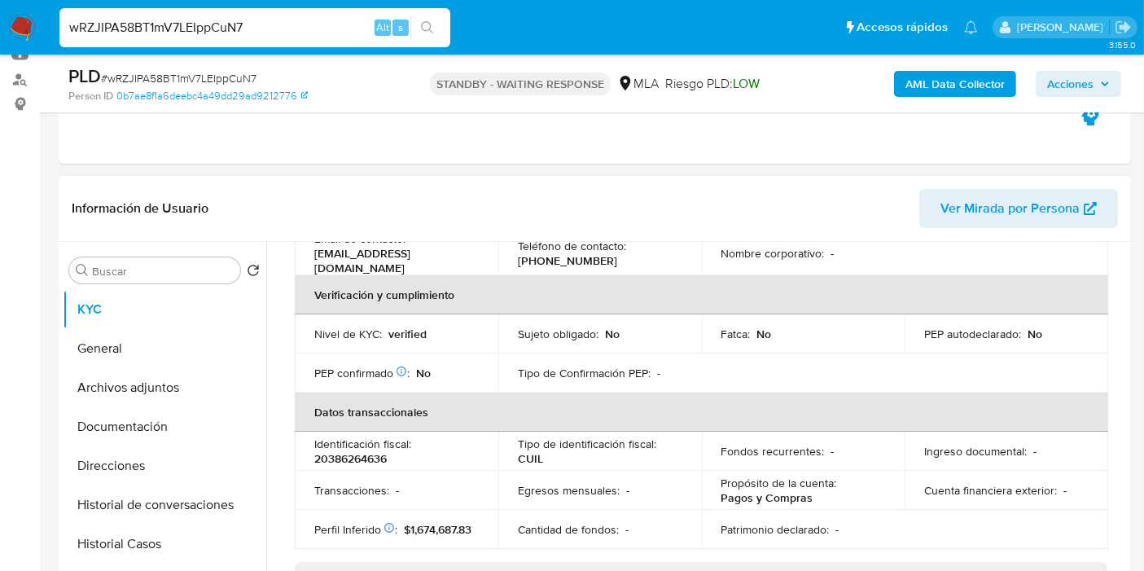
click at [635, 345] on td "Sujeto obligado : No" at bounding box center [599, 333] width 203 height 39
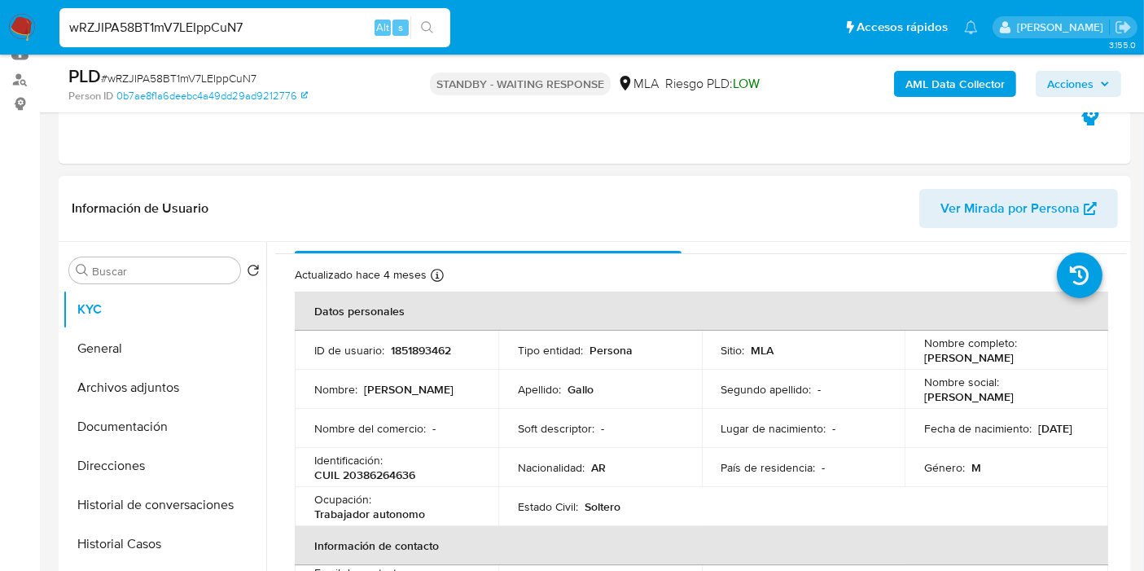
scroll to position [0, 0]
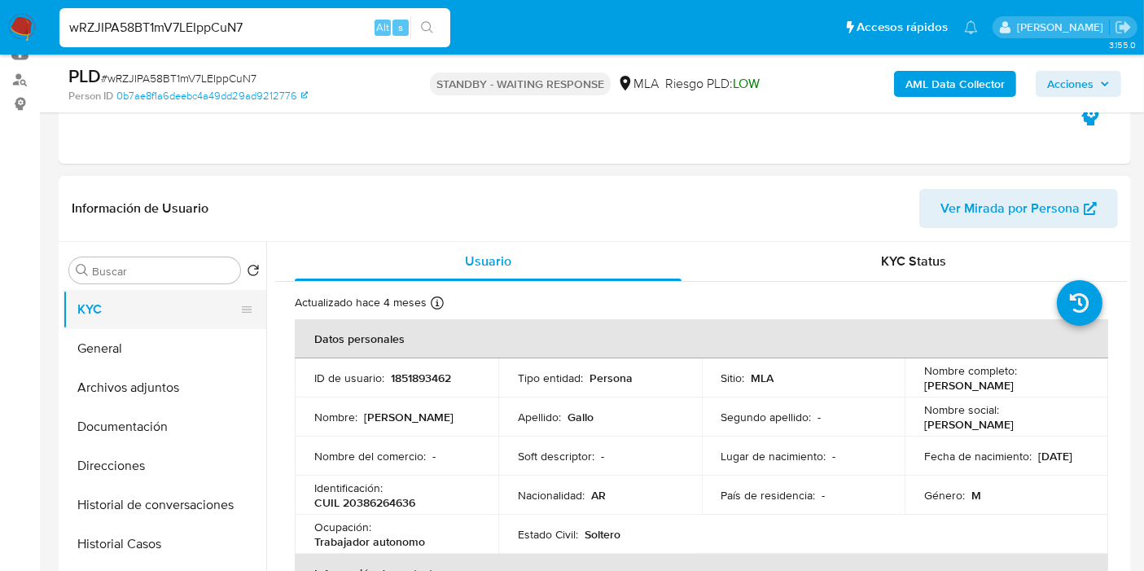
click at [138, 325] on button "KYC" at bounding box center [158, 309] width 190 height 39
click at [120, 352] on button "General" at bounding box center [158, 348] width 190 height 39
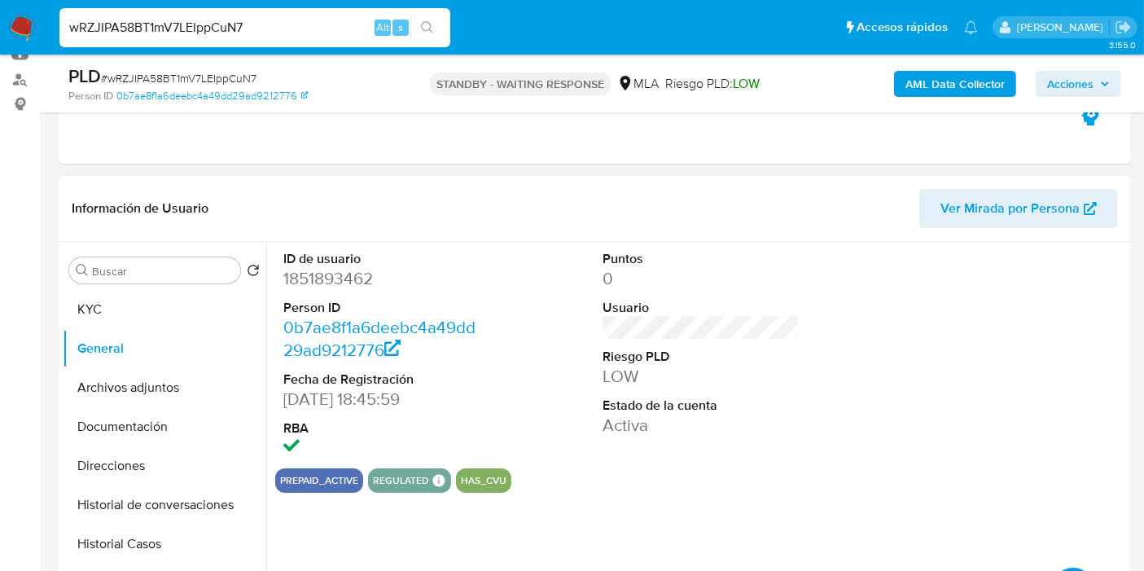
click at [753, 357] on dt "Riesgo PLD" at bounding box center [700, 357] width 197 height 18
click at [183, 301] on button "KYC" at bounding box center [158, 309] width 190 height 39
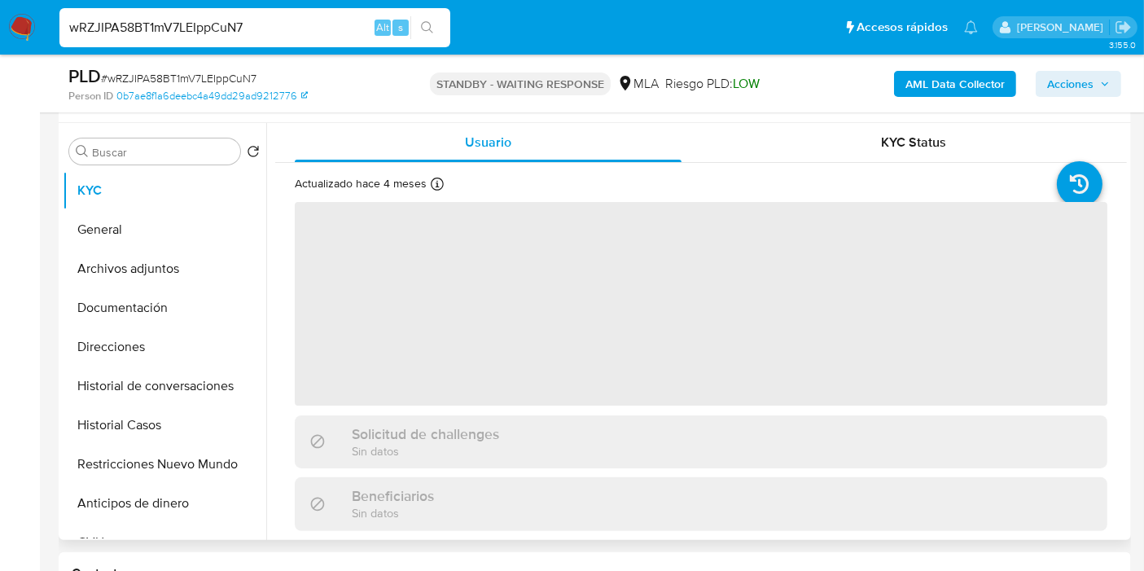
scroll to position [271, 0]
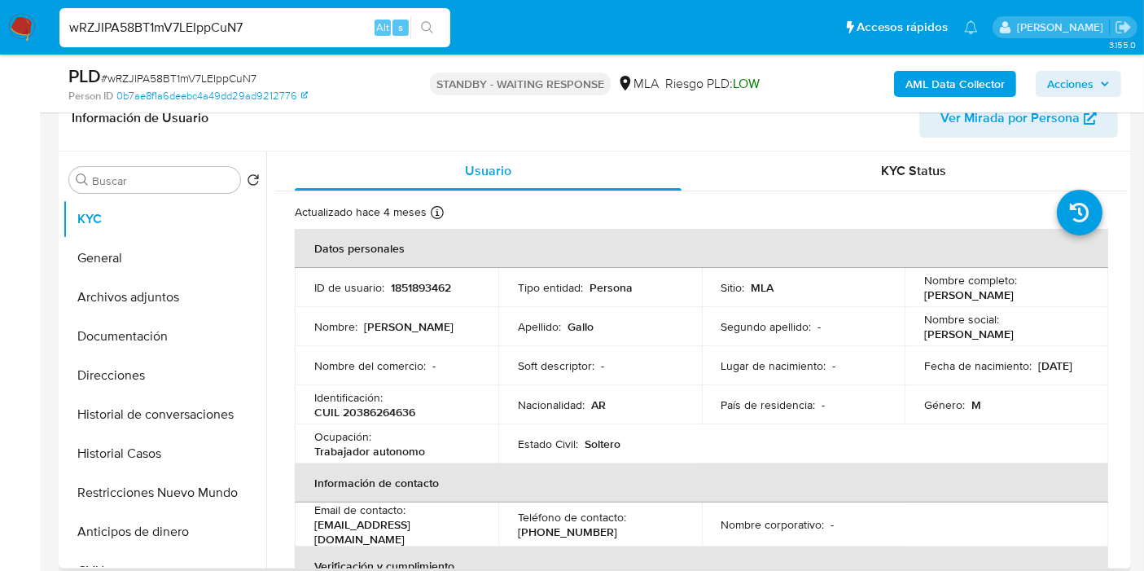
click at [396, 411] on p "CUIL 20386264636" at bounding box center [364, 412] width 101 height 15
copy p "20386264636"
click at [454, 382] on td "Nombre del comercio : -" at bounding box center [396, 365] width 203 height 39
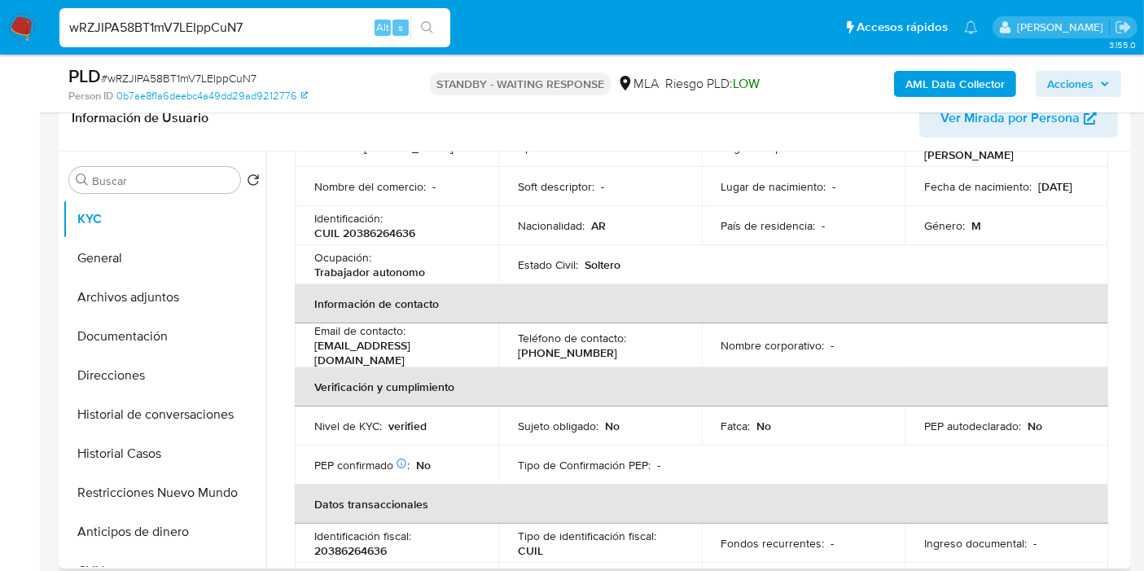
scroll to position [361, 0]
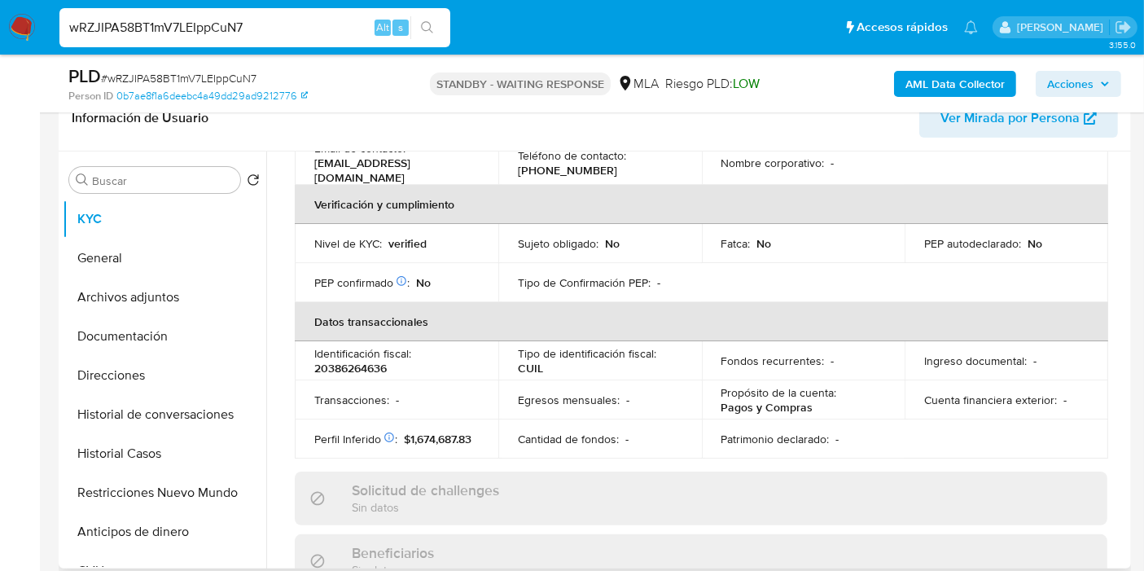
click at [633, 275] on p "Tipo de Confirmación PEP :" at bounding box center [584, 282] width 133 height 15
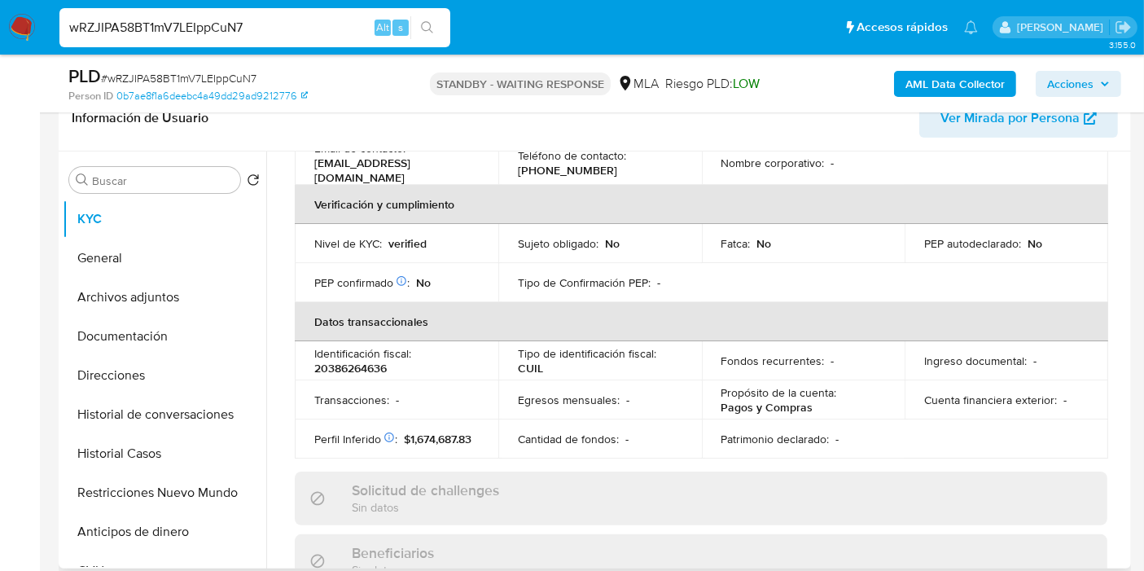
click at [618, 287] on td "Tipo de Confirmación PEP : -" at bounding box center [599, 282] width 203 height 39
click at [576, 194] on th "Verificación y cumplimiento" at bounding box center [701, 204] width 813 height 39
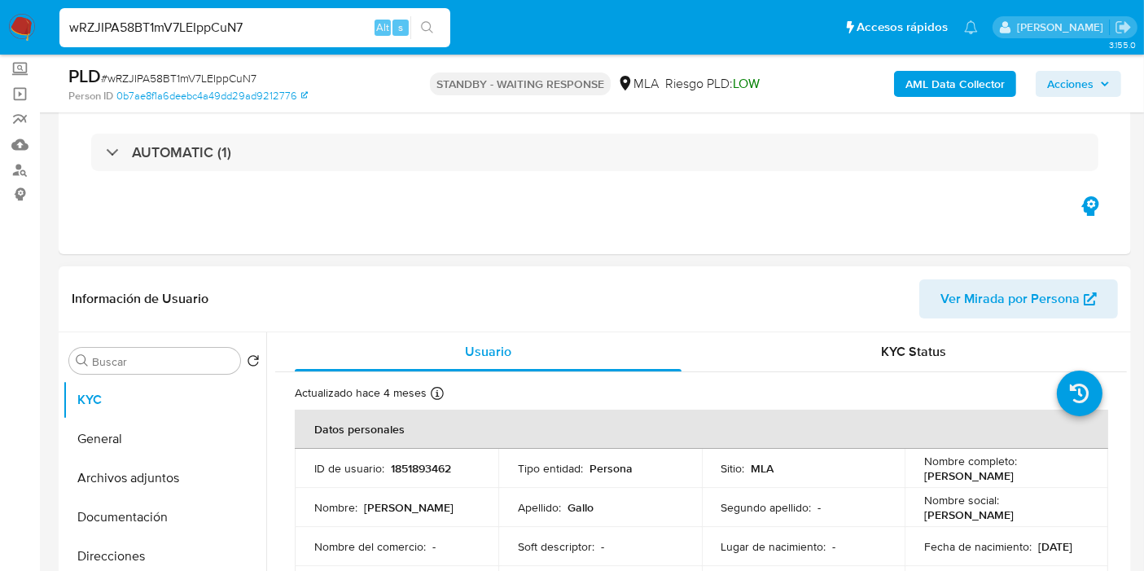
scroll to position [90, 0]
click at [10, 34] on img at bounding box center [22, 28] width 28 height 28
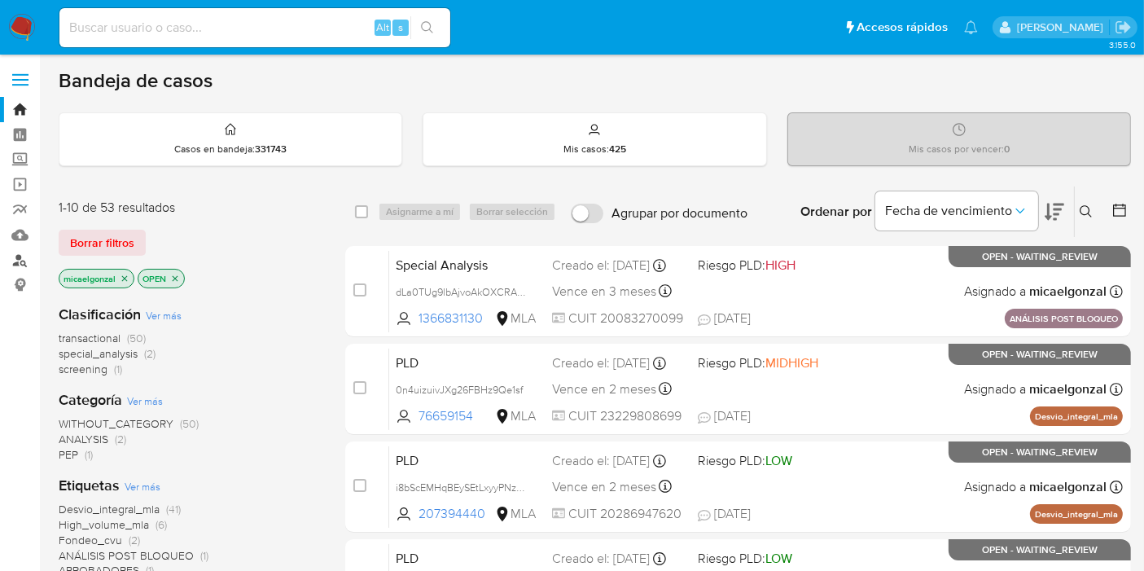
click at [11, 266] on link "Buscador de personas" at bounding box center [97, 259] width 194 height 25
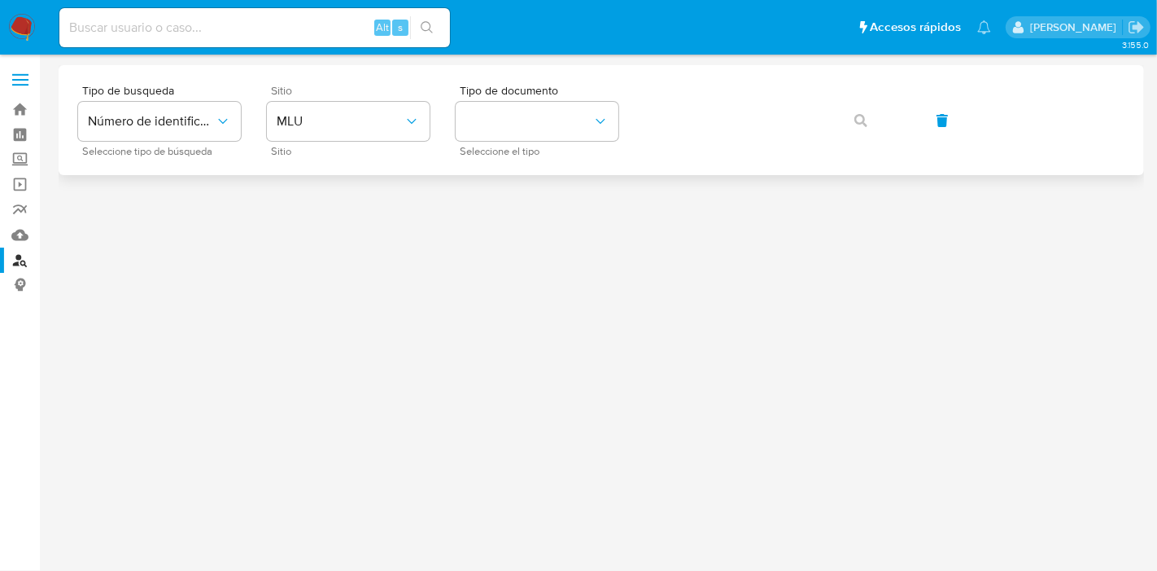
click at [309, 99] on div "Sitio MLU Sitio" at bounding box center [348, 120] width 163 height 71
click at [339, 116] on span "MLU" at bounding box center [340, 121] width 127 height 16
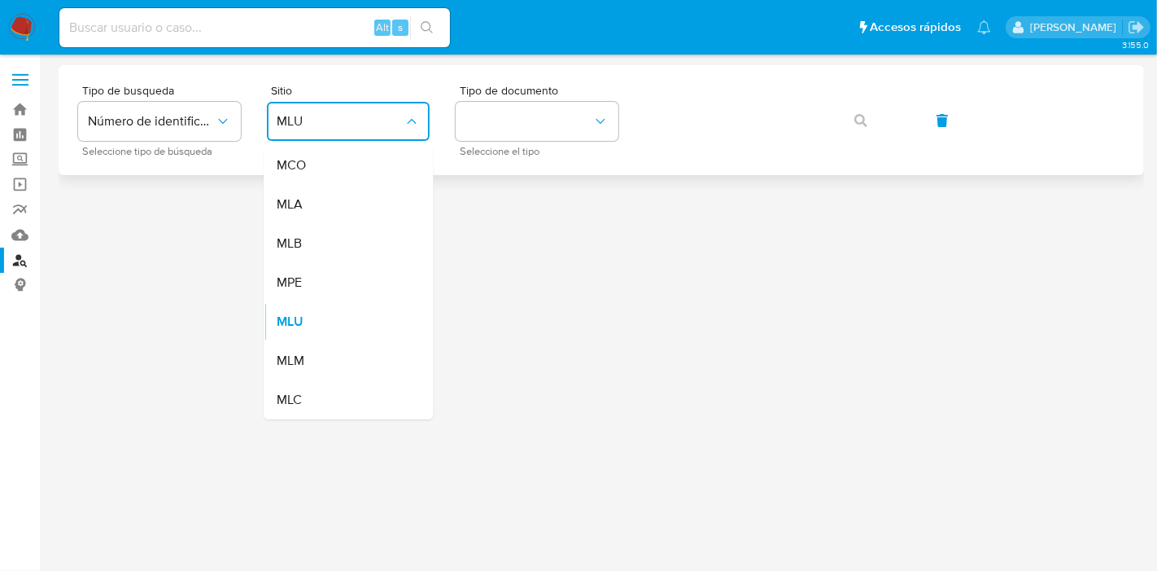
drag, startPoint x: 332, startPoint y: 194, endPoint x: 361, endPoint y: 169, distance: 38.1
click at [334, 193] on div "MLA" at bounding box center [343, 204] width 133 height 39
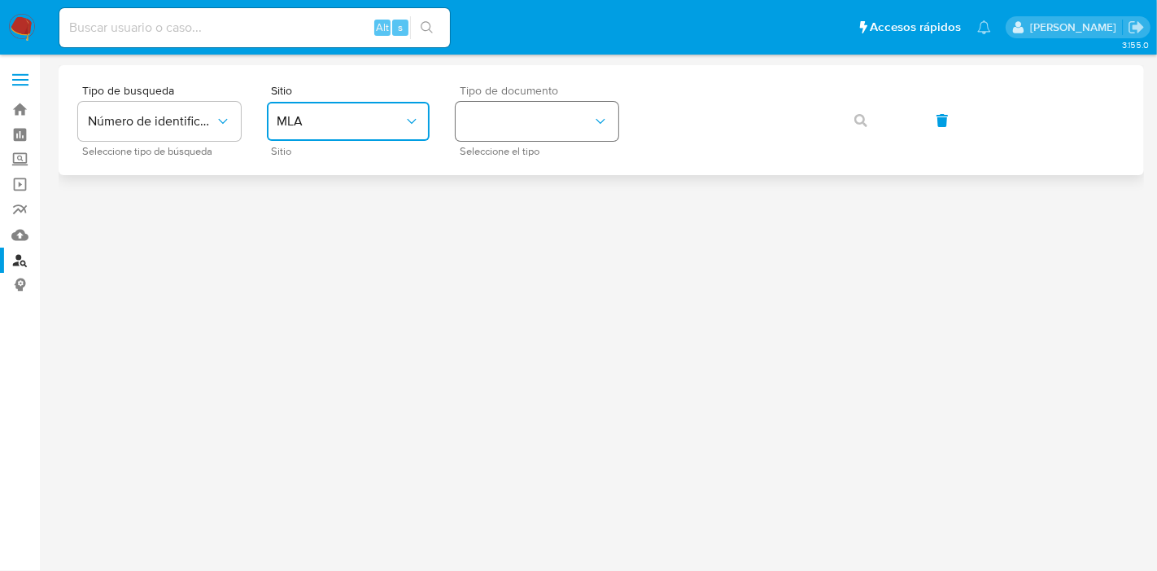
click at [485, 125] on button "identificationType" at bounding box center [537, 121] width 163 height 39
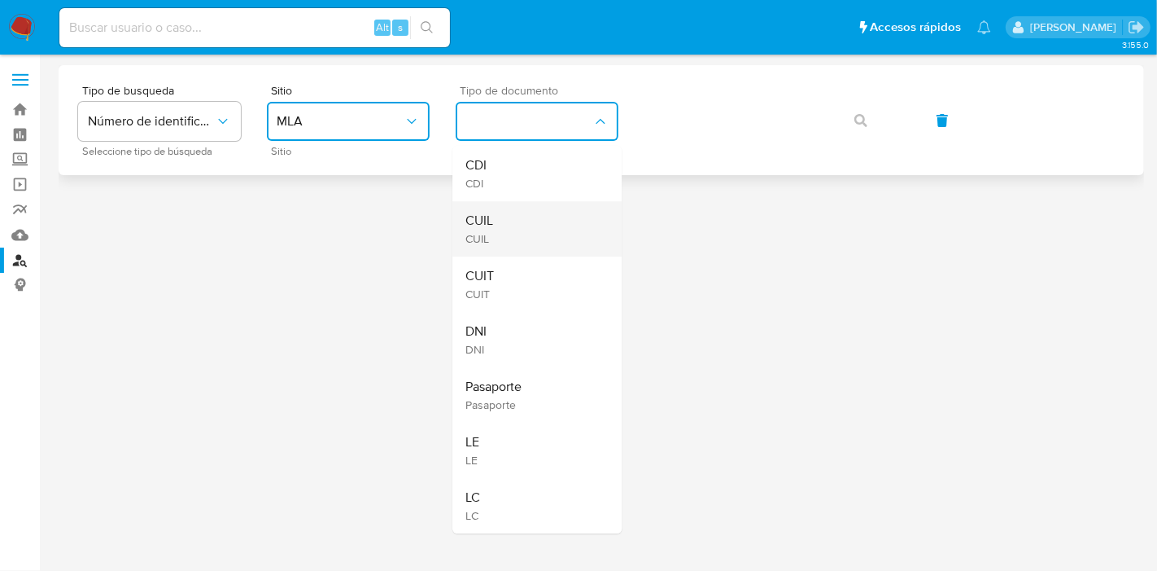
click at [527, 230] on div "CUIL CUIL" at bounding box center [532, 228] width 133 height 55
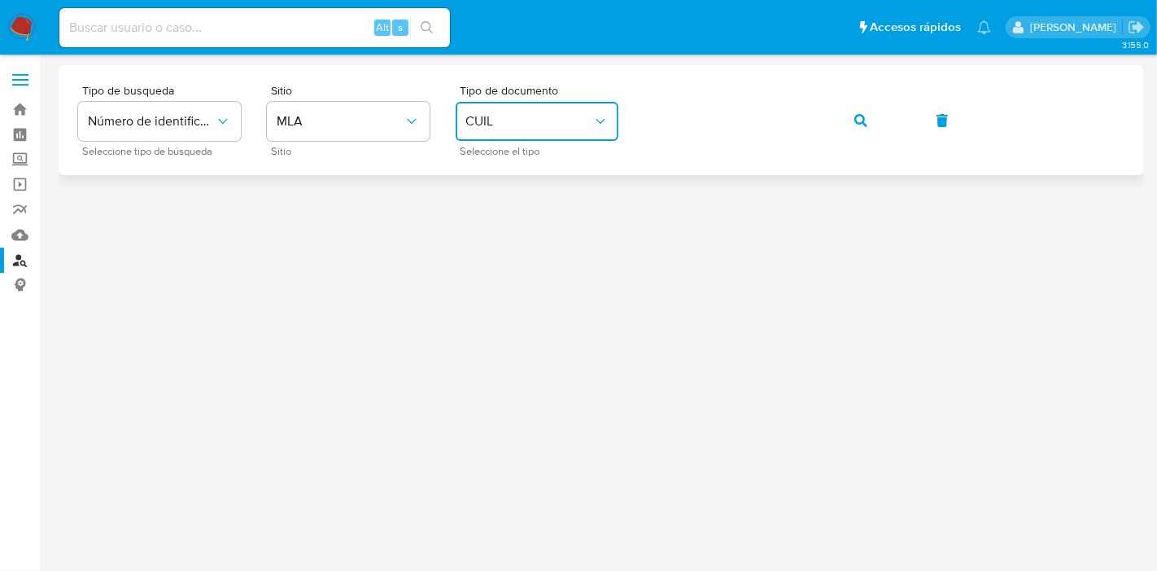
click at [893, 120] on div "Tipo de busqueda Número de identificación Seleccione tipo de búsqueda Sitio MLA…" at bounding box center [601, 120] width 1047 height 71
click at [852, 112] on button "button" at bounding box center [861, 120] width 55 height 39
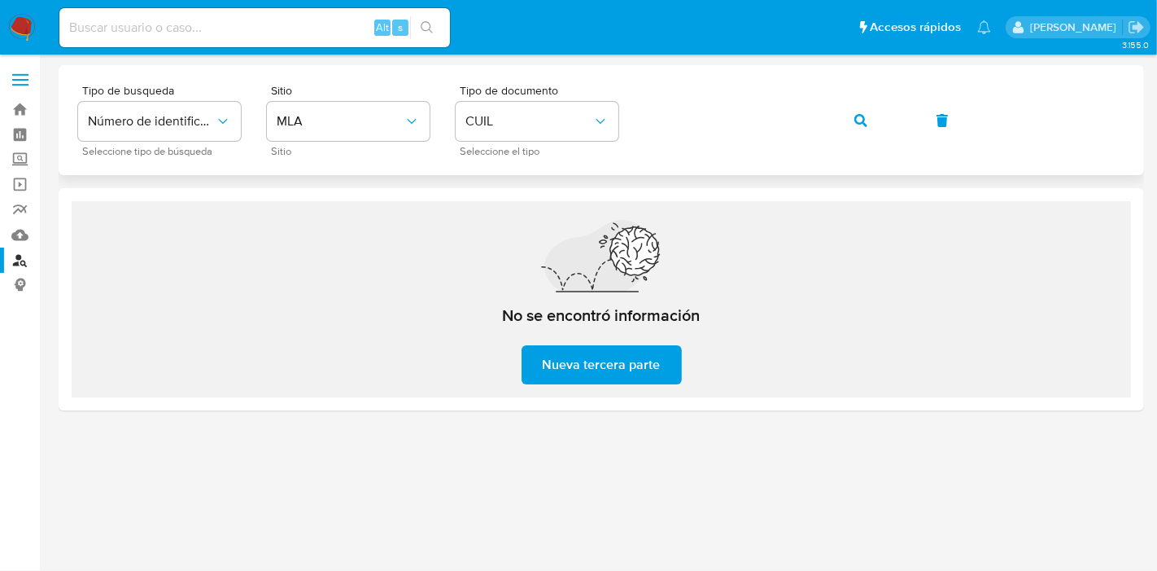
click at [852, 112] on button "button" at bounding box center [861, 120] width 55 height 39
click at [4, 234] on link "Mulan" at bounding box center [97, 234] width 194 height 25
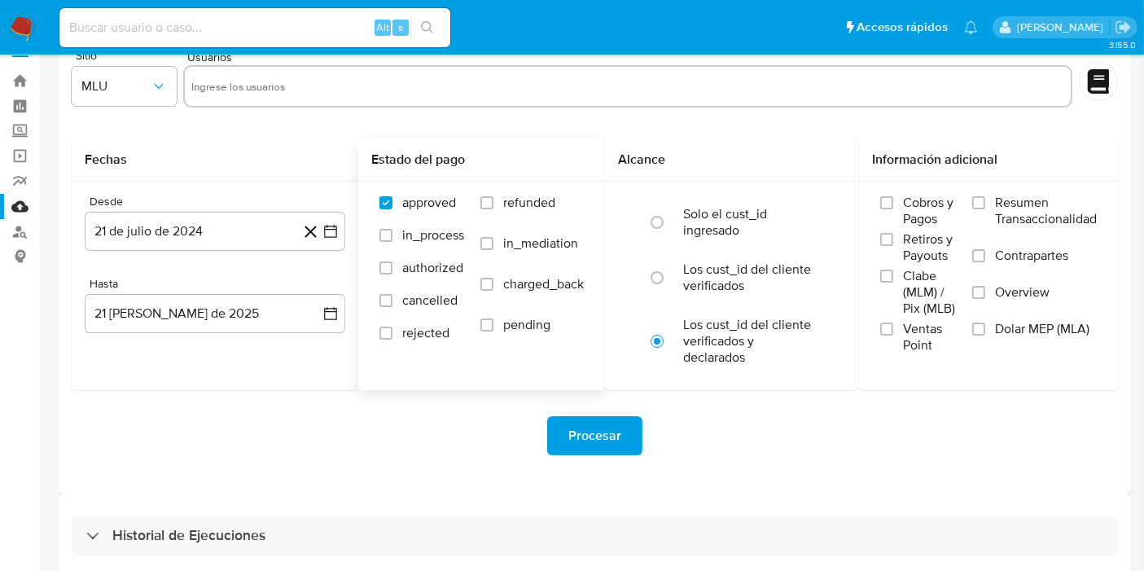
scroll to position [44, 0]
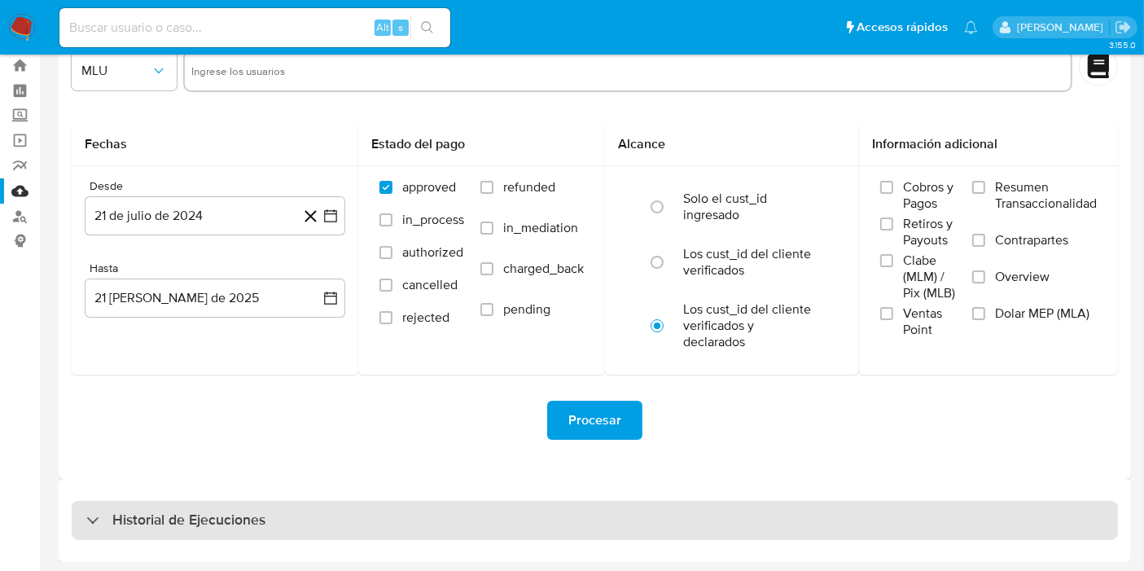
click at [242, 501] on div "Historial de Ejecuciones" at bounding box center [595, 520] width 1046 height 39
select select "10"
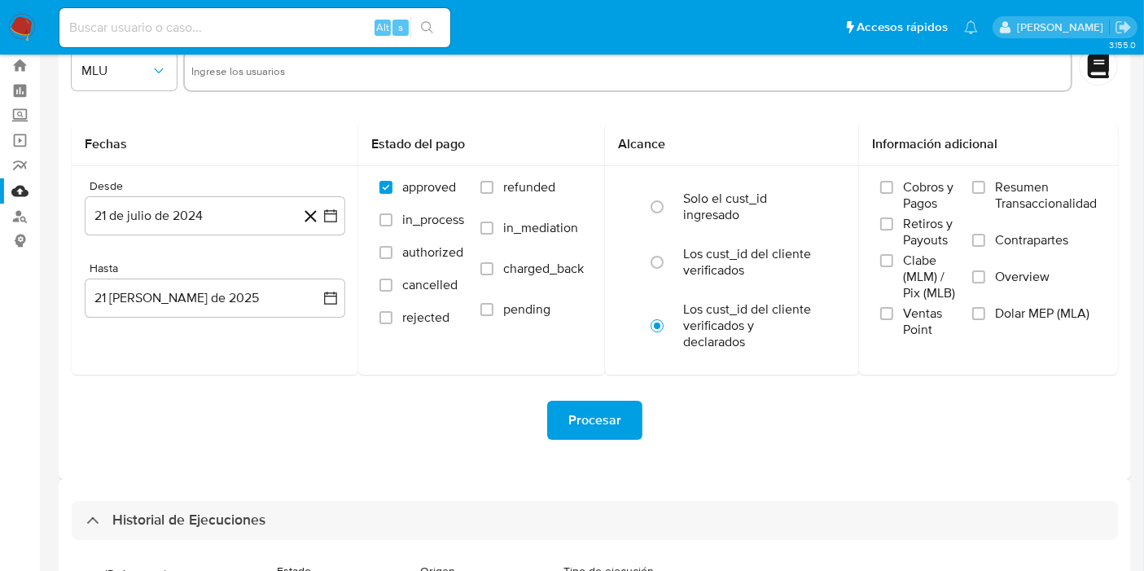
scroll to position [316, 0]
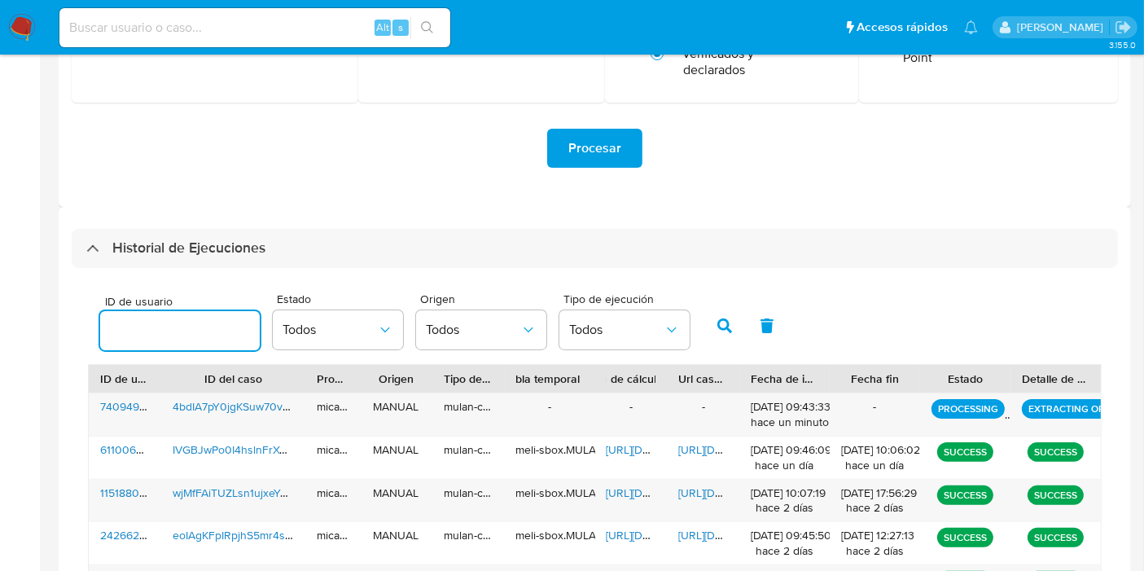
click at [142, 326] on input "number" at bounding box center [180, 330] width 160 height 21
type input "2468896436"
click at [721, 317] on button "button" at bounding box center [724, 325] width 42 height 39
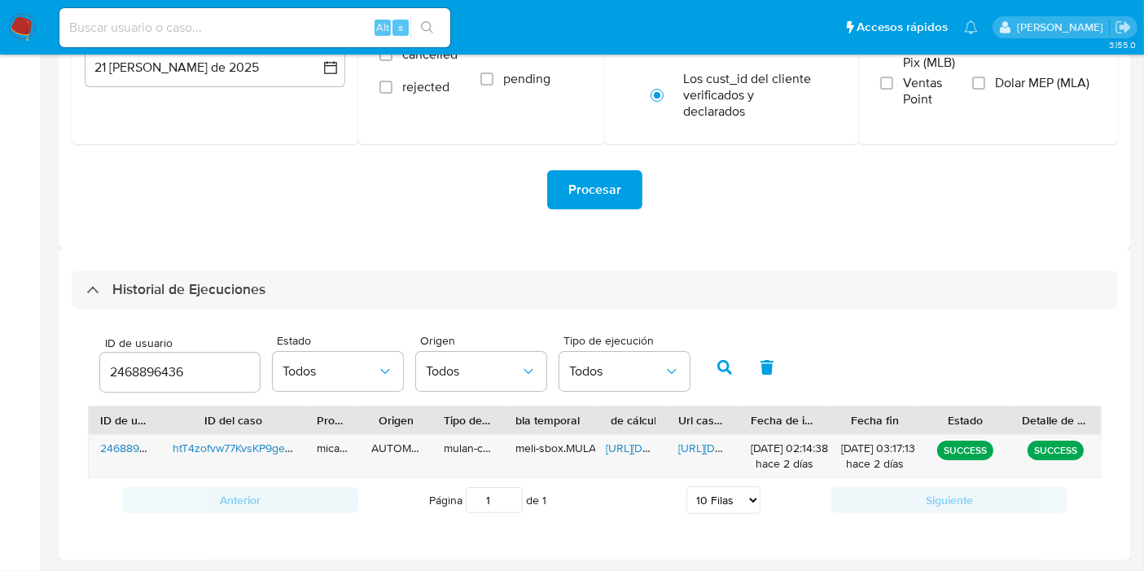
scroll to position [272, 0]
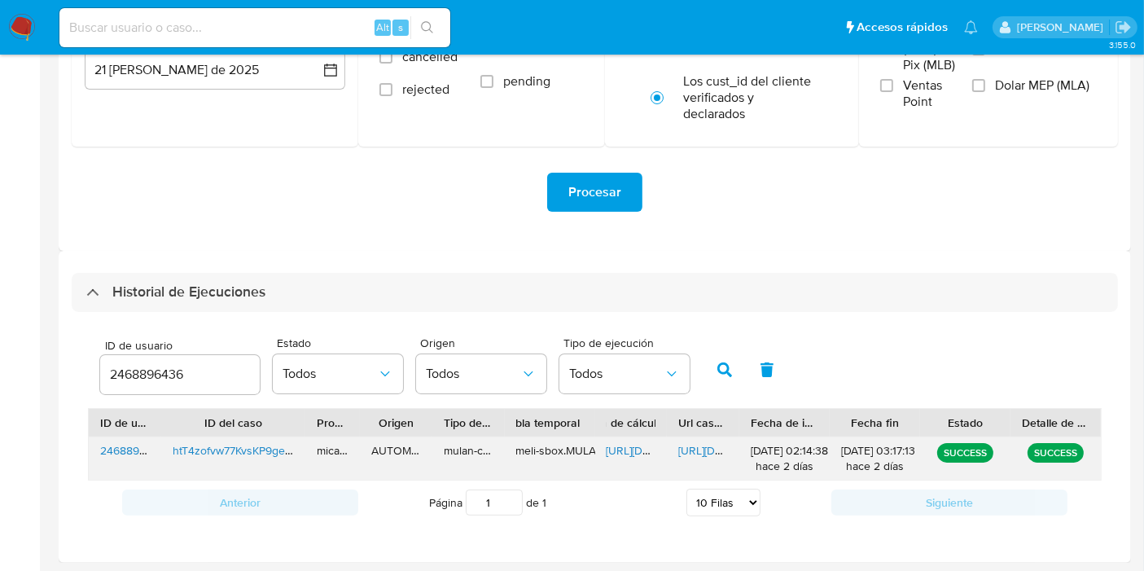
click at [621, 453] on span "https://docs.google.com/spreadsheets/d/1uUbjD-y1tRtUVK7lyc6ZCV--VoKHOLrWdyXvVsd…" at bounding box center [662, 450] width 112 height 16
click at [692, 462] on div "https://docs.google.com/document/d/1aVv4rgvnahOBTmGcY6JNkGd2Hd4lt_9vhynu1sBdBpE…" at bounding box center [703, 458] width 72 height 42
click at [698, 454] on span "https://docs.google.com/document/d/1aVv4rgvnahOBTmGcY6JNkGd2Hd4lt_9vhynu1sBdBpE…" at bounding box center [734, 450] width 112 height 16
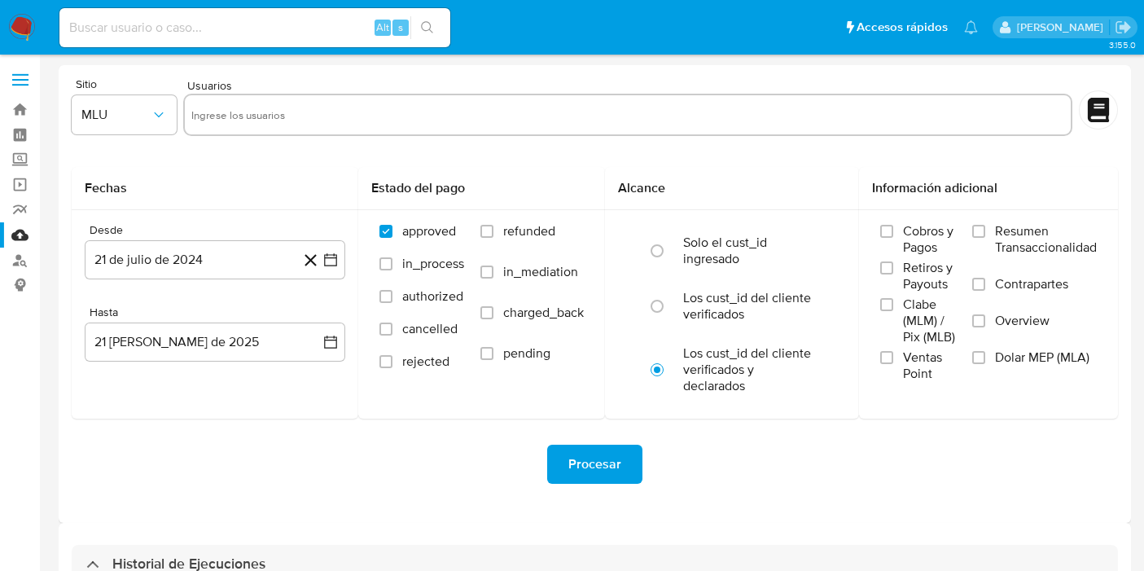
select select "10"
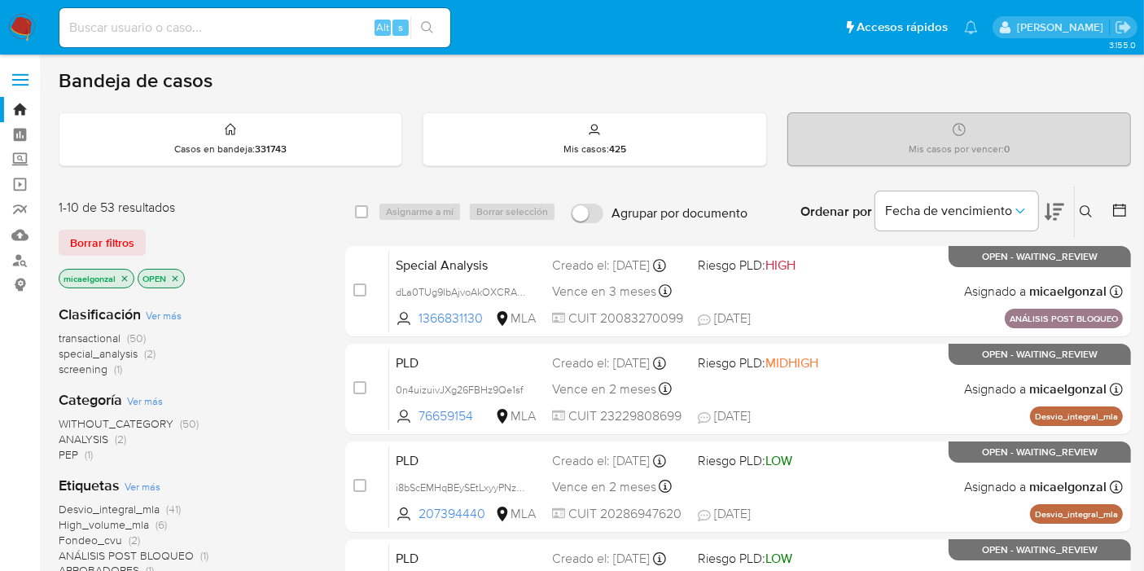
click at [239, 28] on input at bounding box center [254, 27] width 391 height 21
paste input "QQJSZczy7sgKytqz3vZxtlW7"
type input "QQJSZczy7sgKytqz3vZxtlW7"
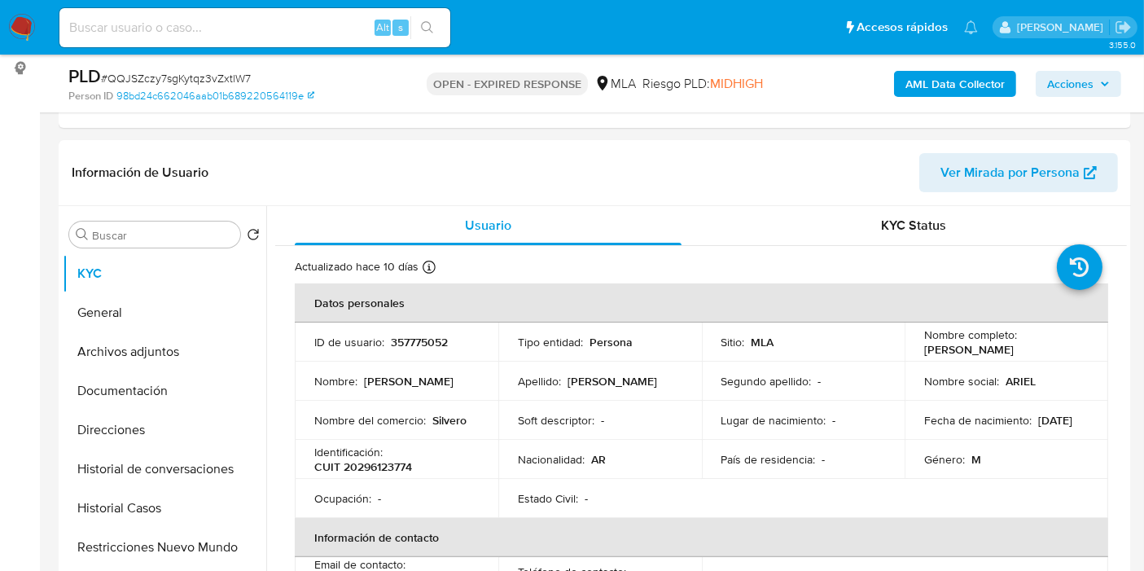
select select "10"
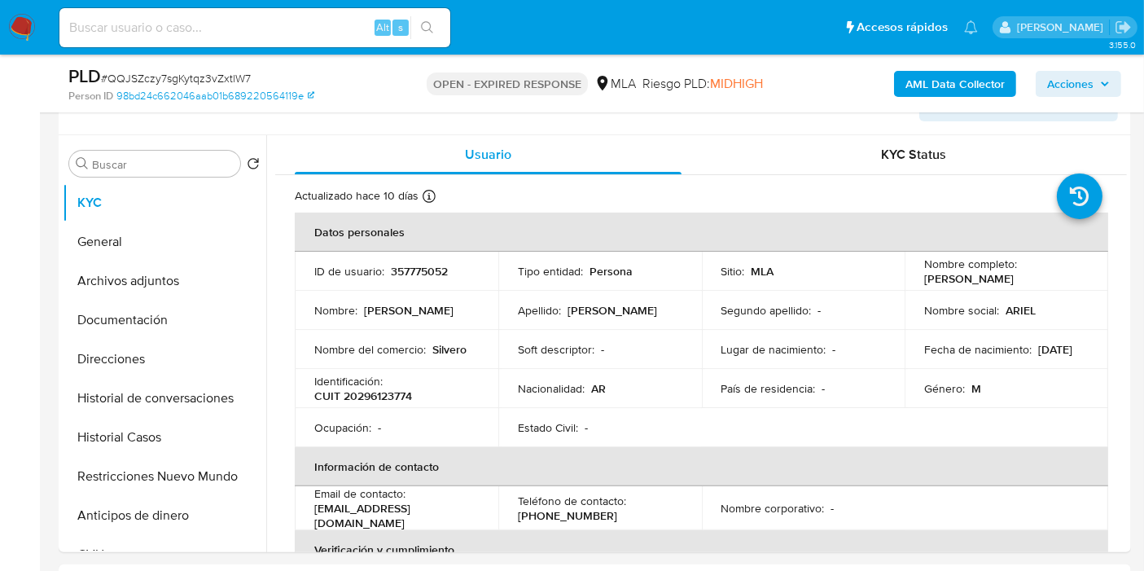
scroll to position [289, 0]
click at [556, 352] on p "Soft descriptor :" at bounding box center [556, 347] width 77 height 15
click at [106, 487] on button "Restricciones Nuevo Mundo" at bounding box center [158, 474] width 190 height 39
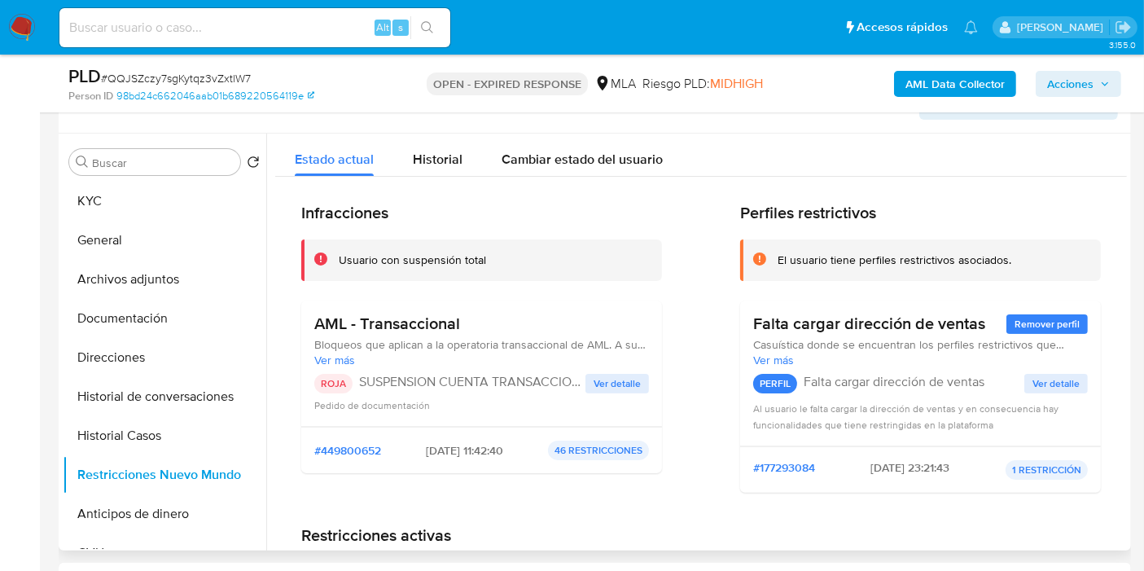
click at [459, 443] on span "[DATE] 11:42:40" at bounding box center [464, 450] width 77 height 15
click at [459, 443] on span "2025-08-11 - 11:42:40" at bounding box center [464, 450] width 77 height 15
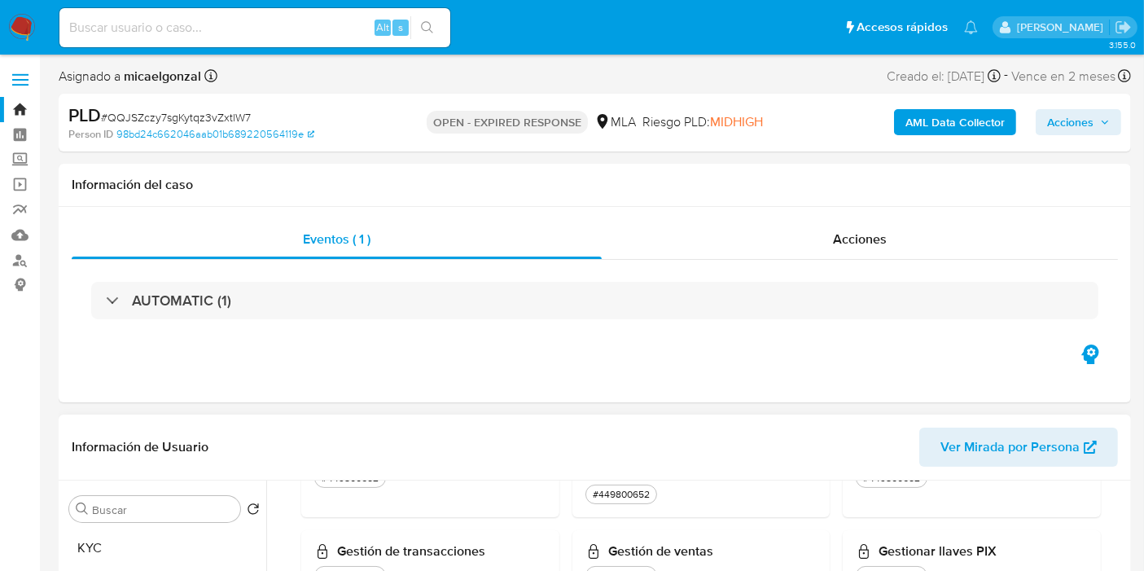
scroll to position [1193, 0]
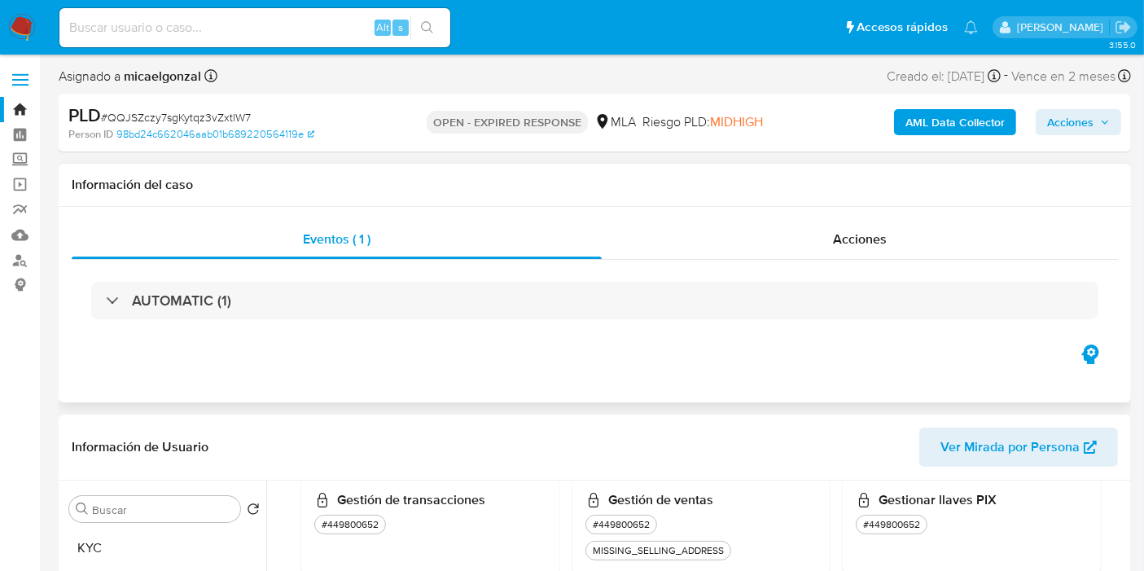
click at [814, 338] on div "AUTOMATIC (1)" at bounding box center [595, 300] width 1046 height 81
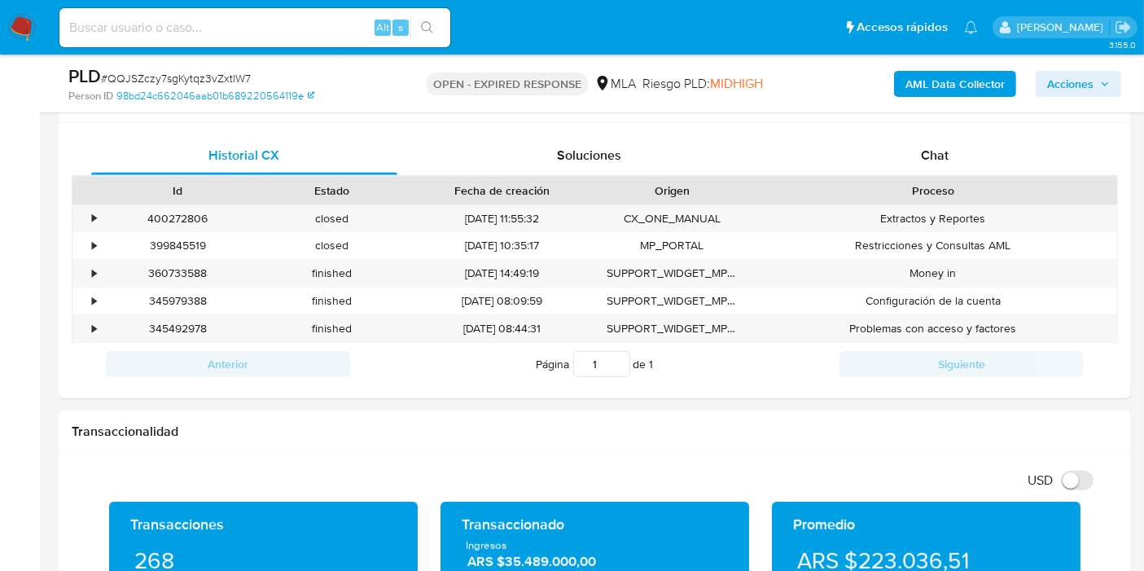
scroll to position [795, 0]
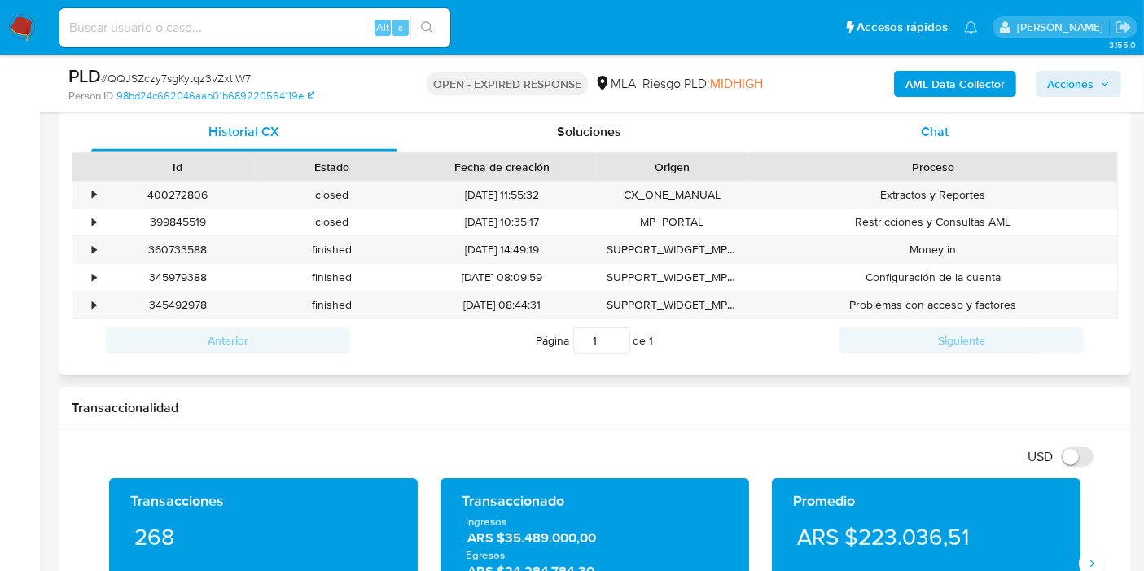
click at [1061, 117] on div "Chat" at bounding box center [934, 131] width 306 height 39
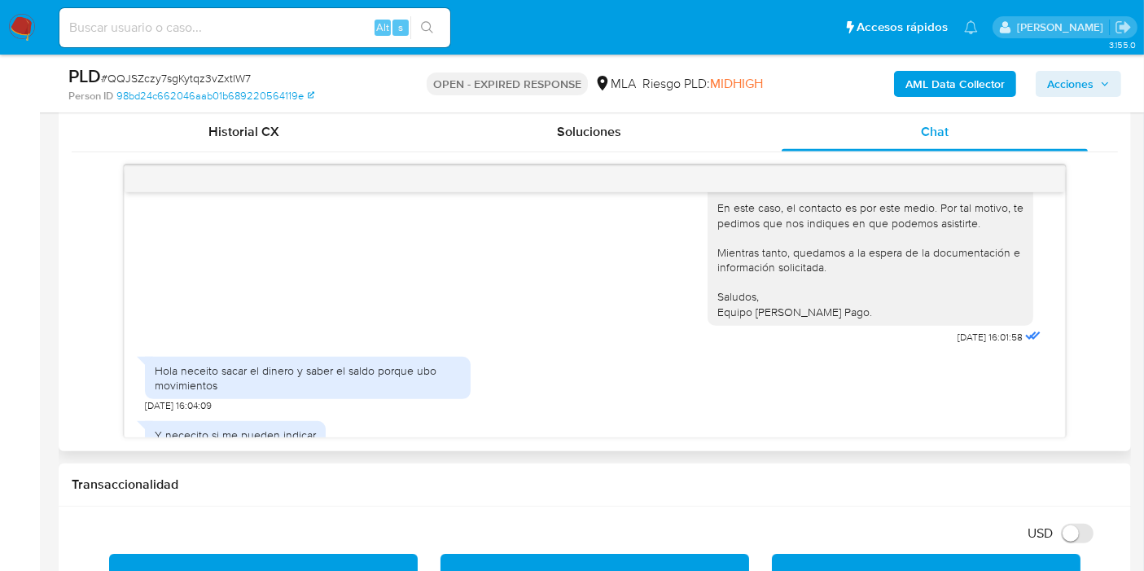
scroll to position [0, 0]
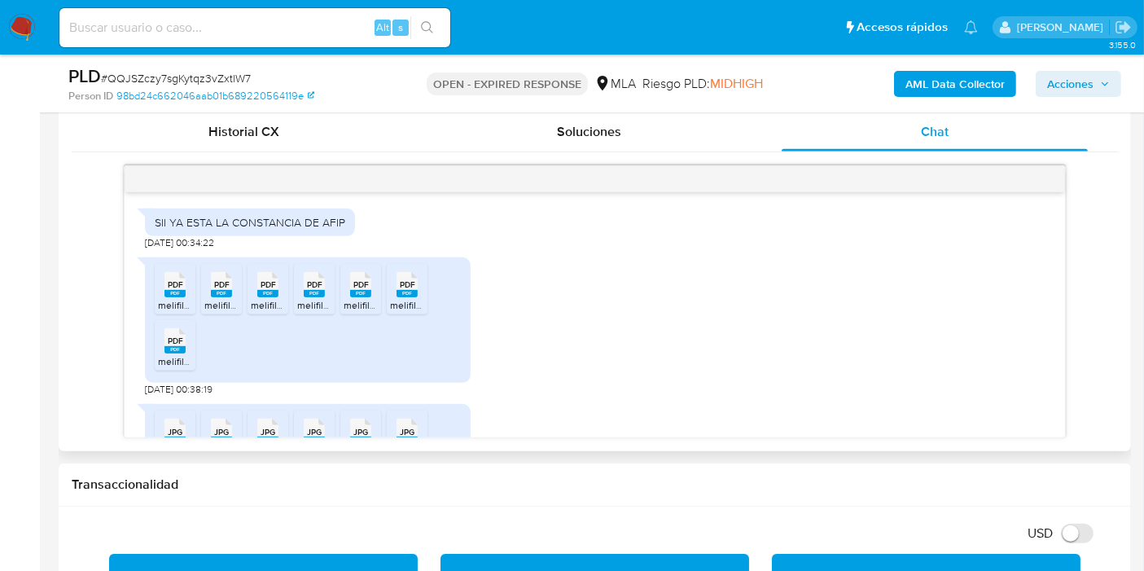
click at [1065, 216] on div "SII YA ESTA LA CONSTANCIA DE AFIP 12/08/2025 00:34:22 PDF PDF melifile235984496…" at bounding box center [595, 301] width 1046 height 273
click at [1048, 215] on div "SII YA ESTA LA CONSTANCIA DE AFIP 12/08/2025 00:34:22 PDF PDF melifile235984496…" at bounding box center [595, 314] width 940 height 245
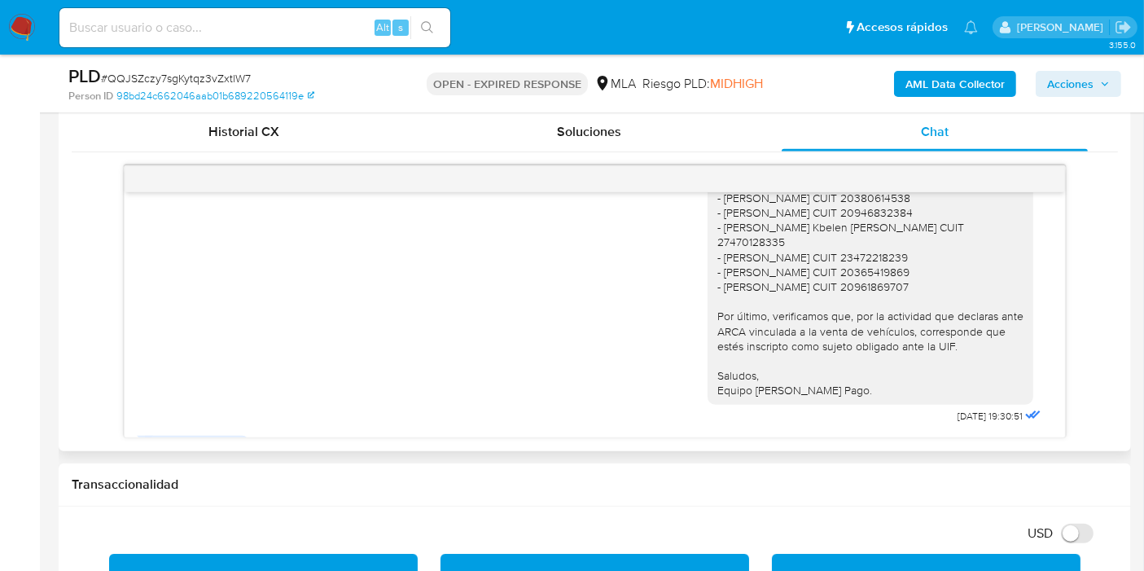
scroll to position [2706, 0]
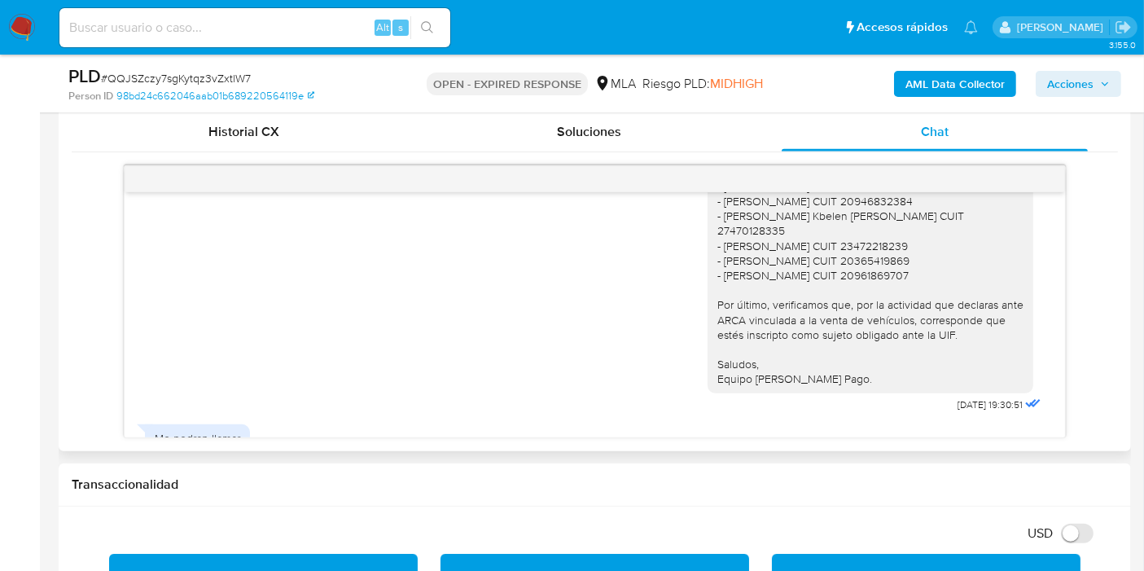
click at [904, 331] on div "Buenos días, Agustín. Esperamos que estés bien. Muchas gracias por tu respuesta…" at bounding box center [870, 90] width 306 height 593
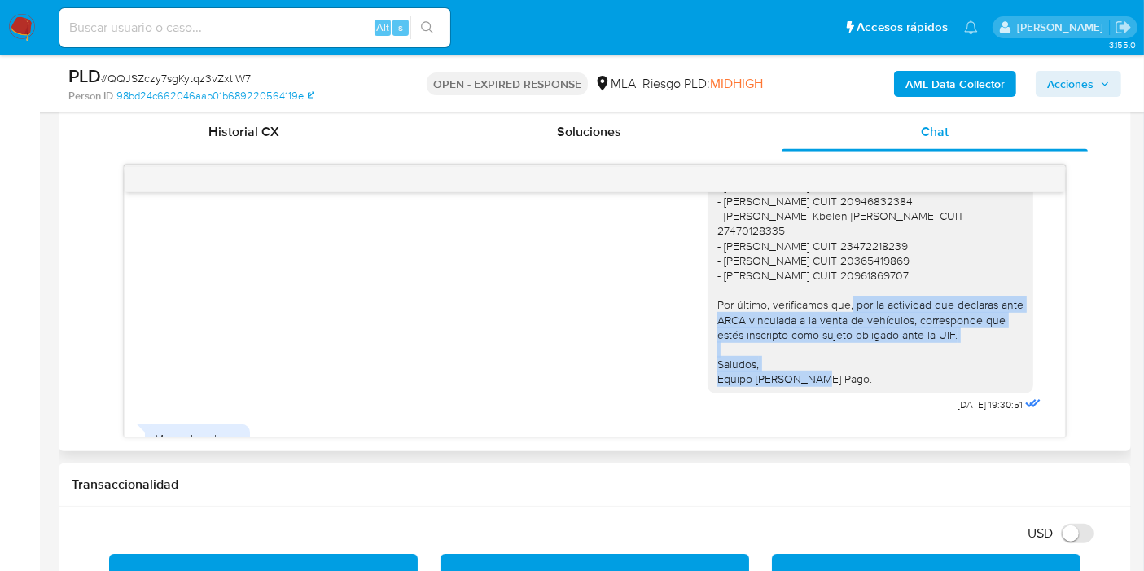
click at [904, 331] on div "Buenos días, Agustín. Esperamos que estés bien. Muchas gracias por tu respuesta…" at bounding box center [870, 90] width 306 height 593
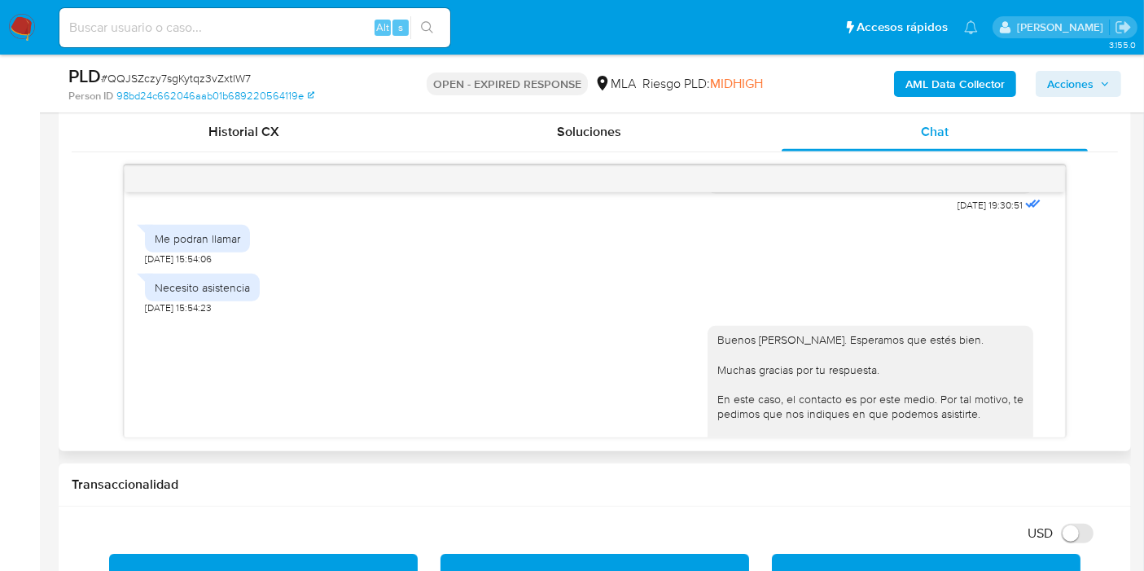
scroll to position [2894, 0]
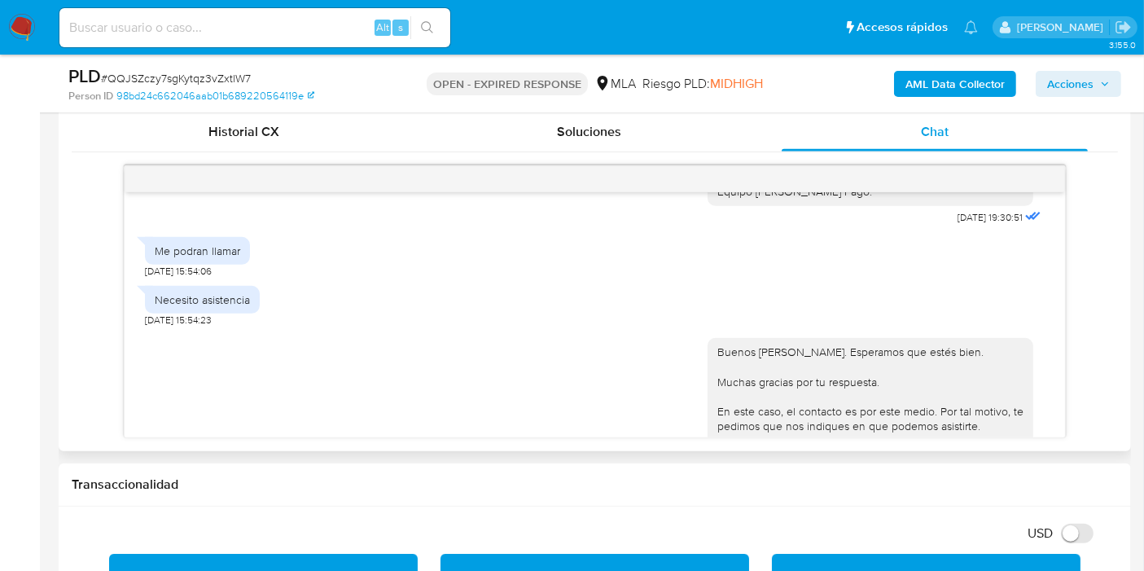
click at [694, 323] on div "Necesito asistencia 14/08/2025 15:54:23" at bounding box center [594, 302] width 899 height 49
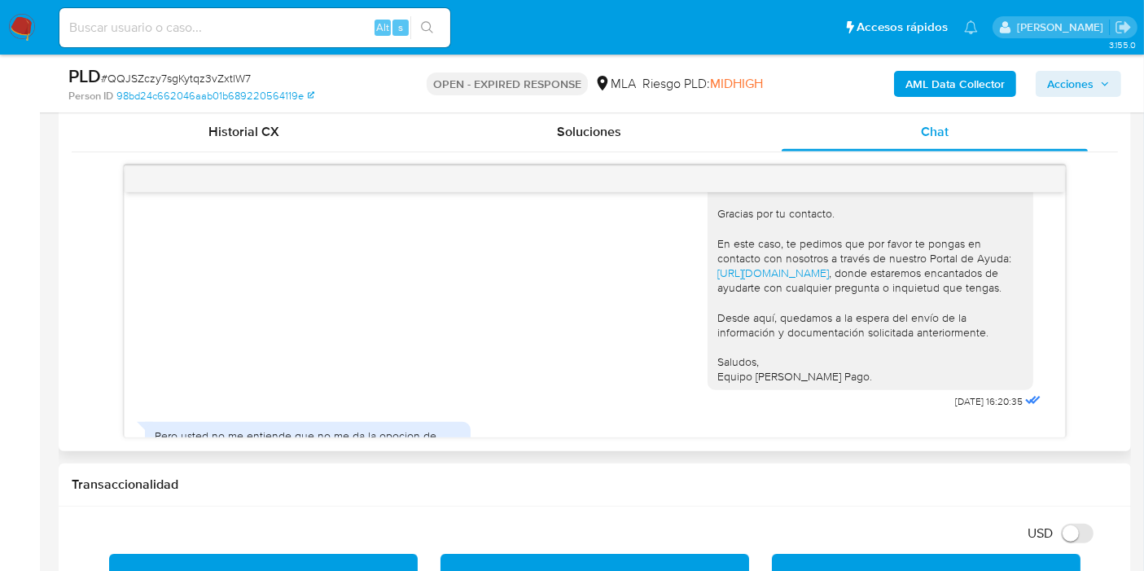
scroll to position [3437, 0]
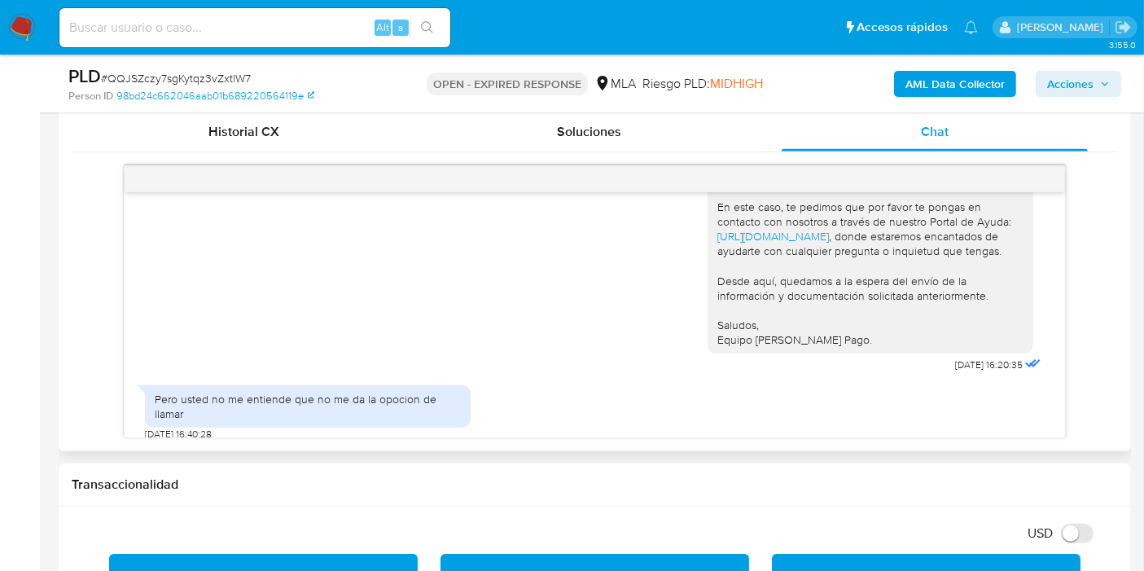
click at [770, 322] on div "Buenos días, Agustín. Gracias por tu contacto. En este caso, te pedimos que por…" at bounding box center [870, 244] width 306 height 208
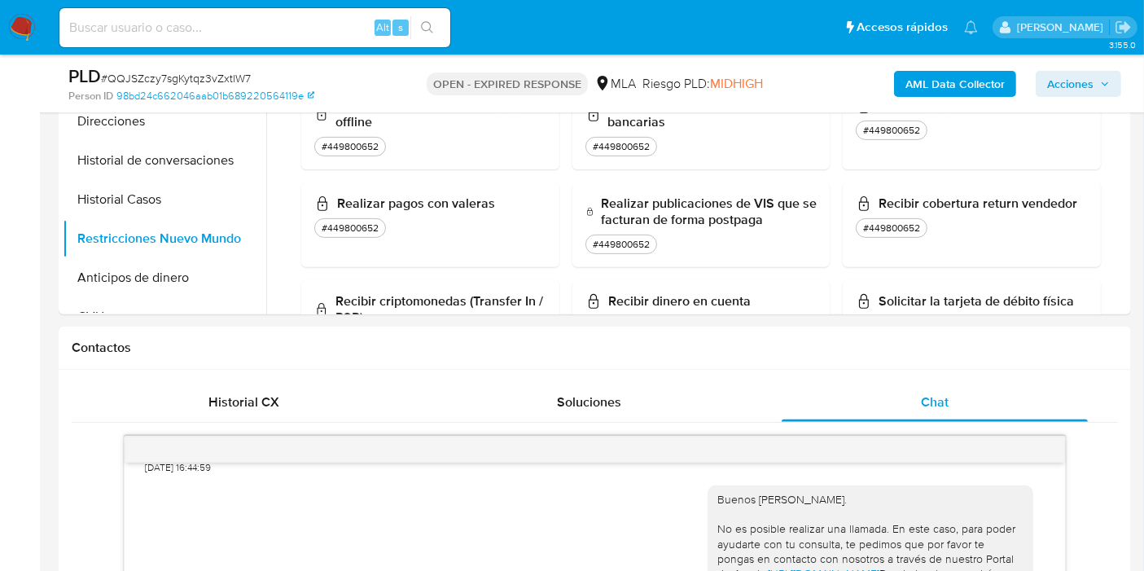
scroll to position [539, 0]
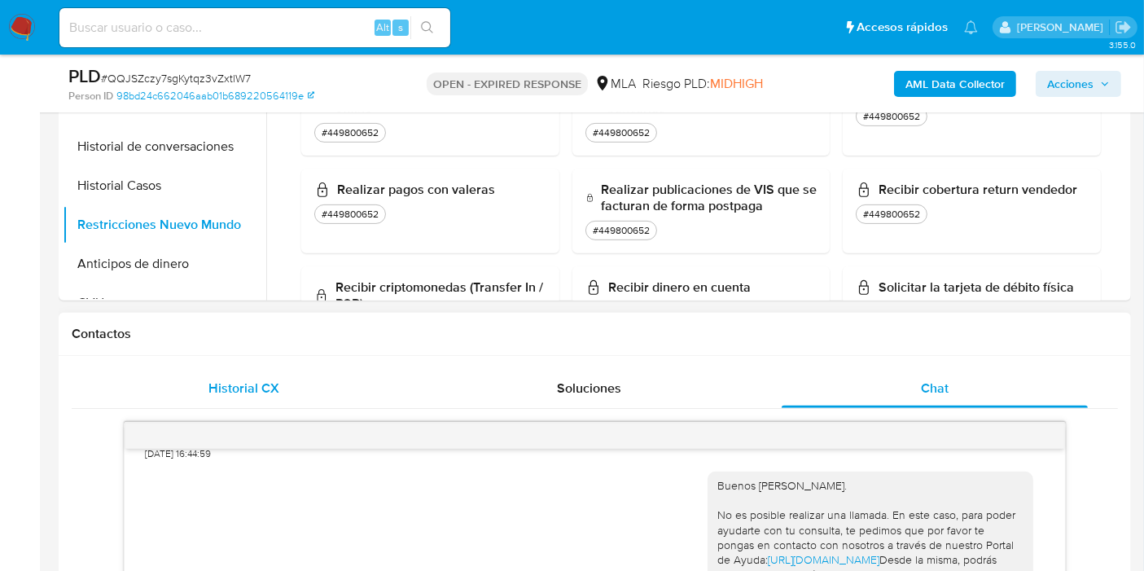
click at [265, 387] on span "Historial CX" at bounding box center [244, 387] width 71 height 19
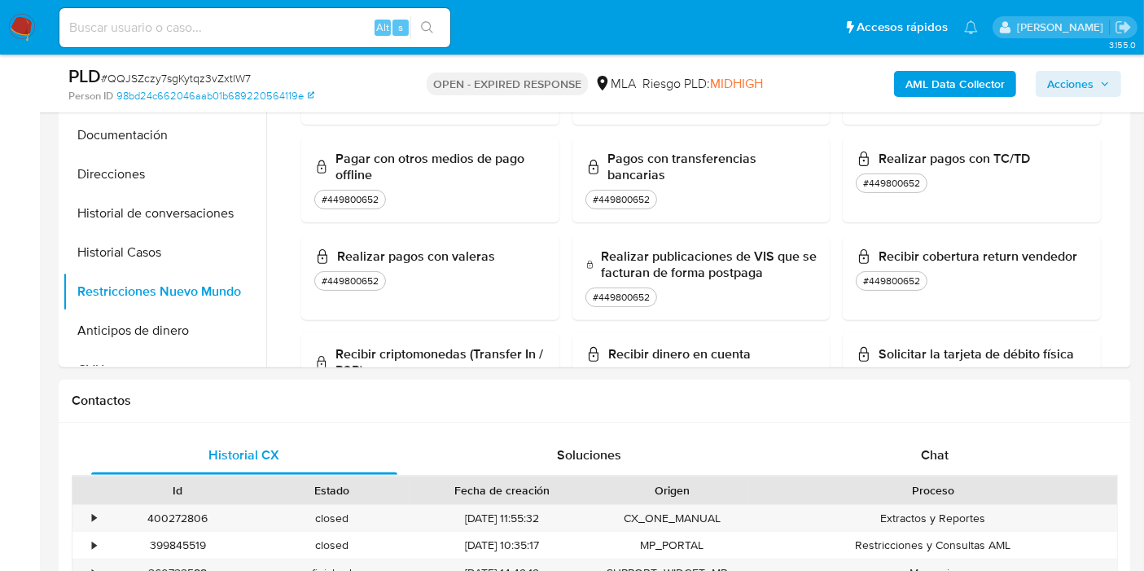
scroll to position [156, 0]
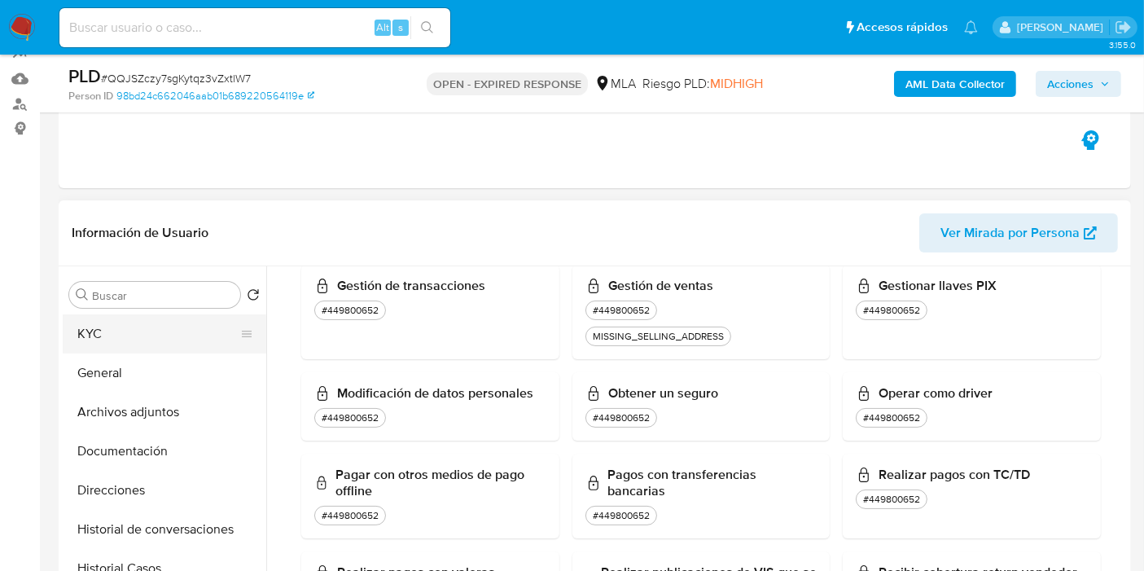
click at [79, 334] on button "KYC" at bounding box center [158, 333] width 190 height 39
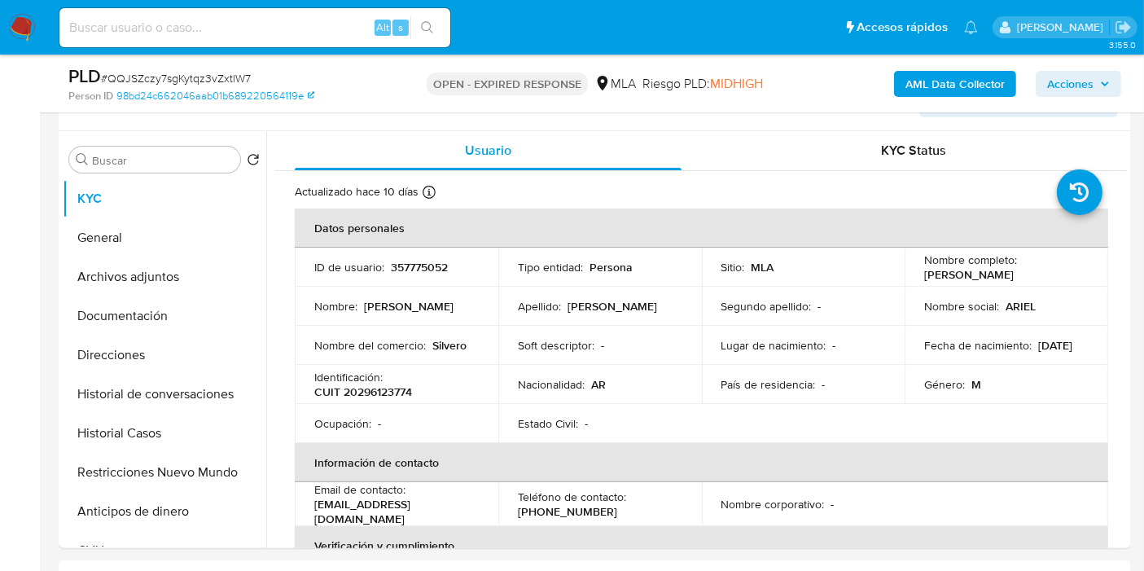
scroll to position [288, 0]
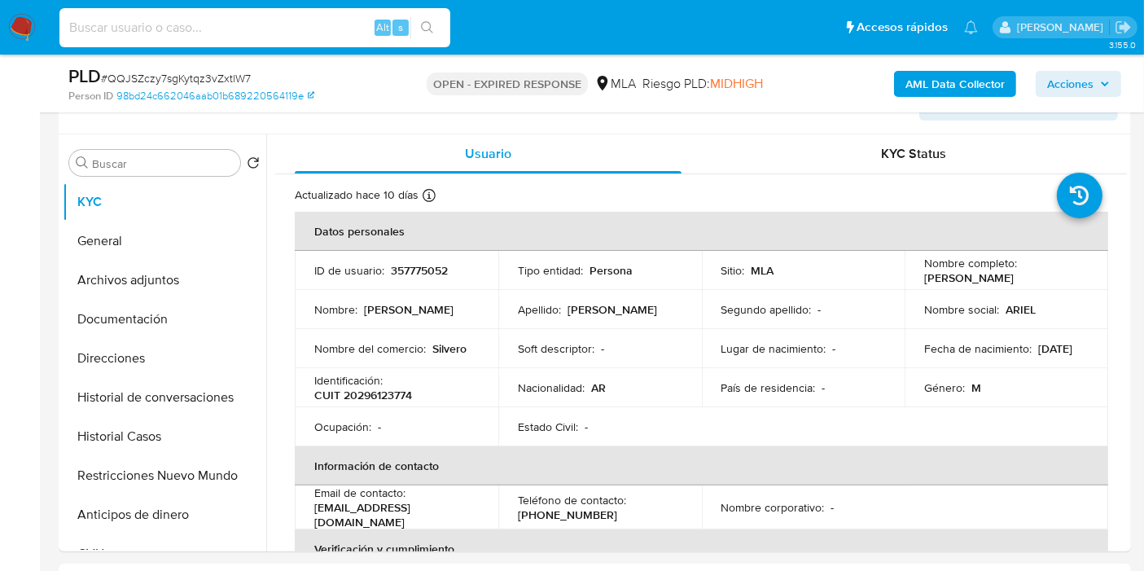
click at [220, 24] on input at bounding box center [254, 27] width 391 height 21
paste input "JaTBh4ewSfKiSa0jTWSLL5Wh"
type input "JaTBh4ewSfKiSa0jTWSLL5Wh"
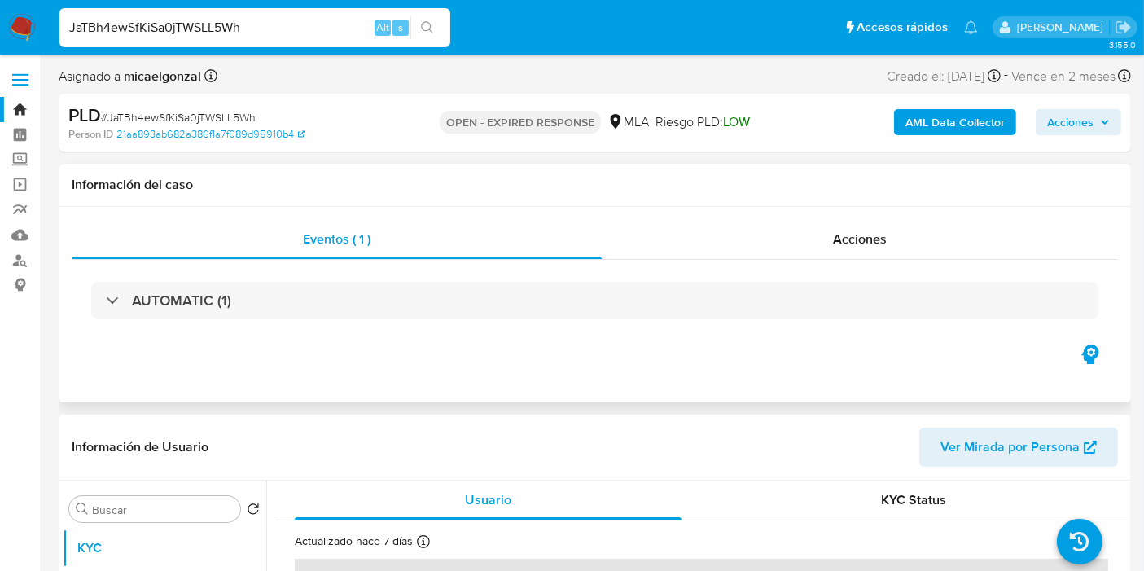
select select "10"
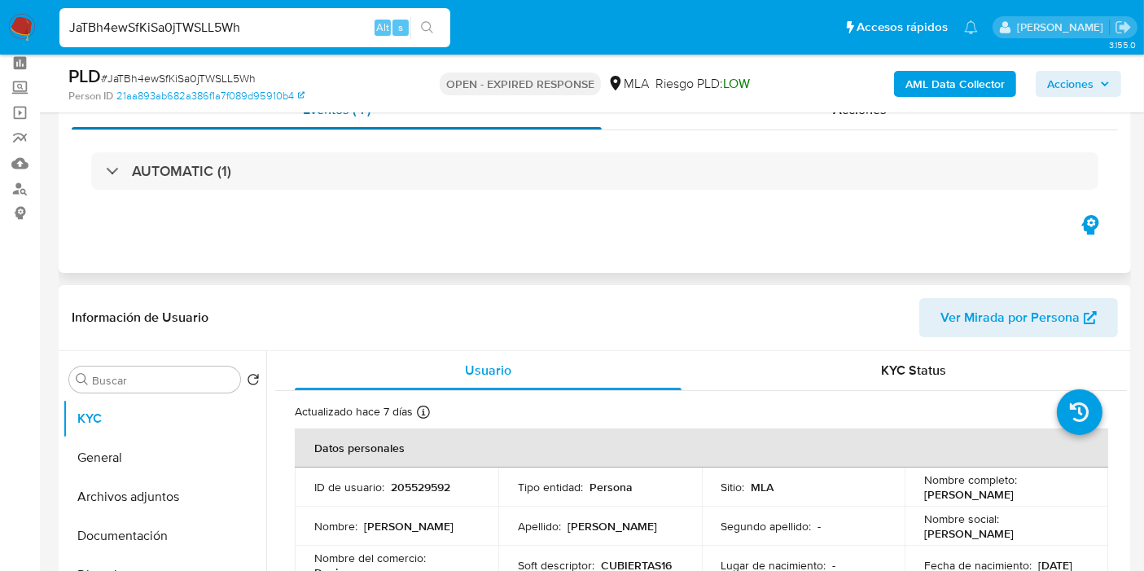
scroll to position [108, 0]
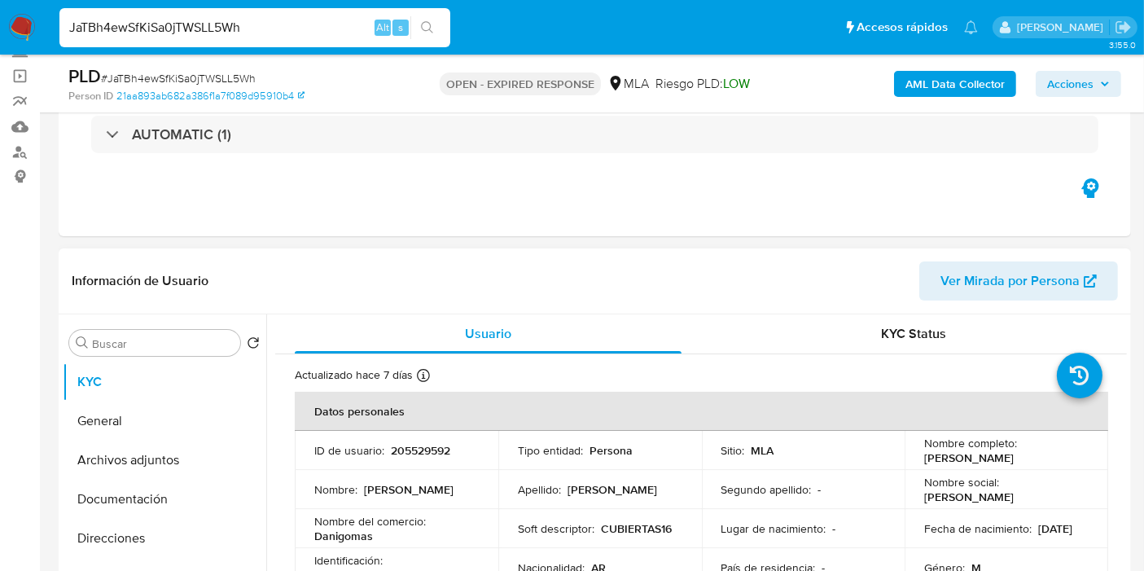
click at [678, 285] on header "Información de Usuario Ver Mirada por Persona" at bounding box center [595, 280] width 1046 height 39
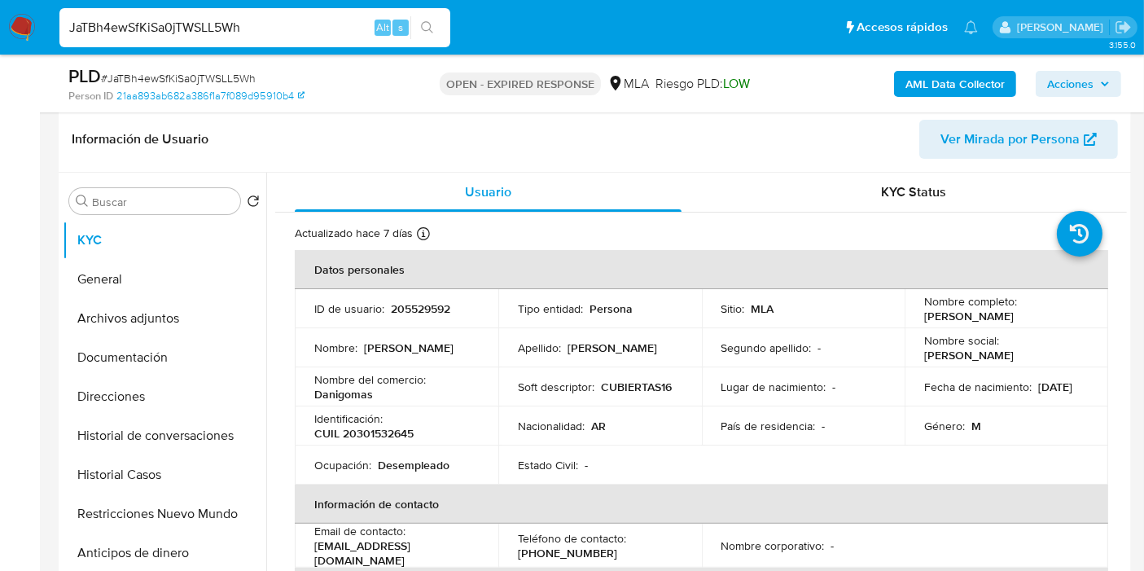
scroll to position [253, 0]
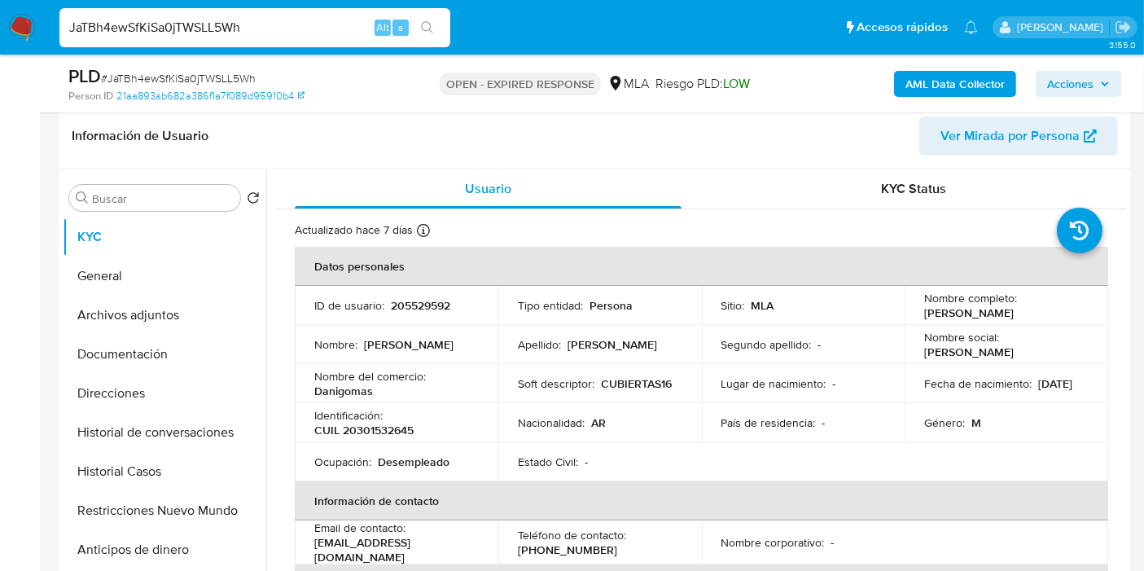
click at [411, 298] on p "205529592" at bounding box center [420, 305] width 59 height 15
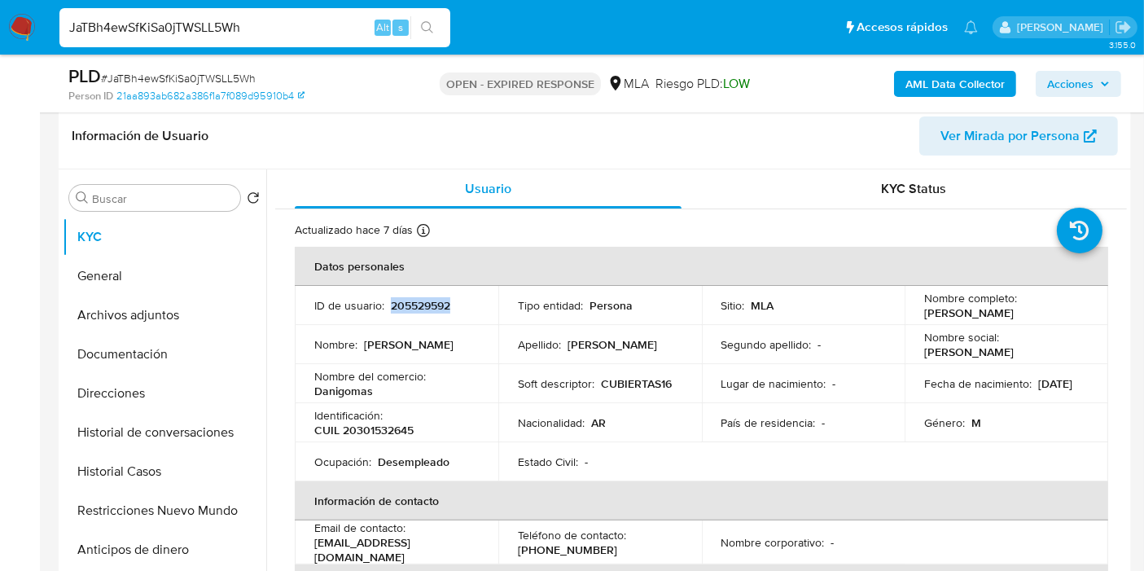
click at [411, 298] on p "205529592" at bounding box center [420, 305] width 59 height 15
click at [360, 396] on p "Danigomas" at bounding box center [343, 390] width 59 height 15
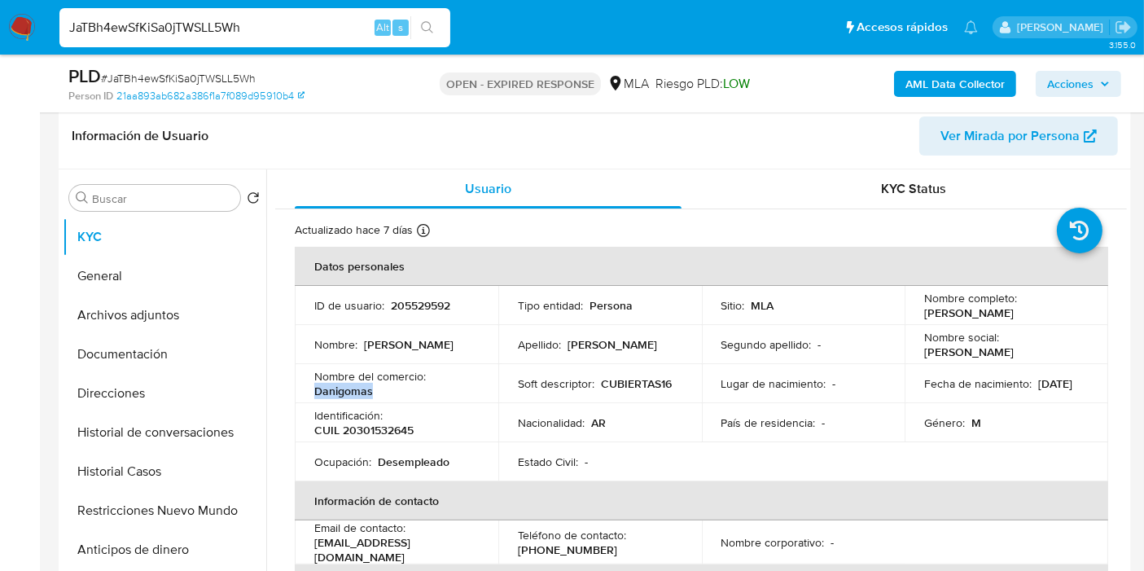
click at [360, 396] on p "Danigomas" at bounding box center [343, 390] width 59 height 15
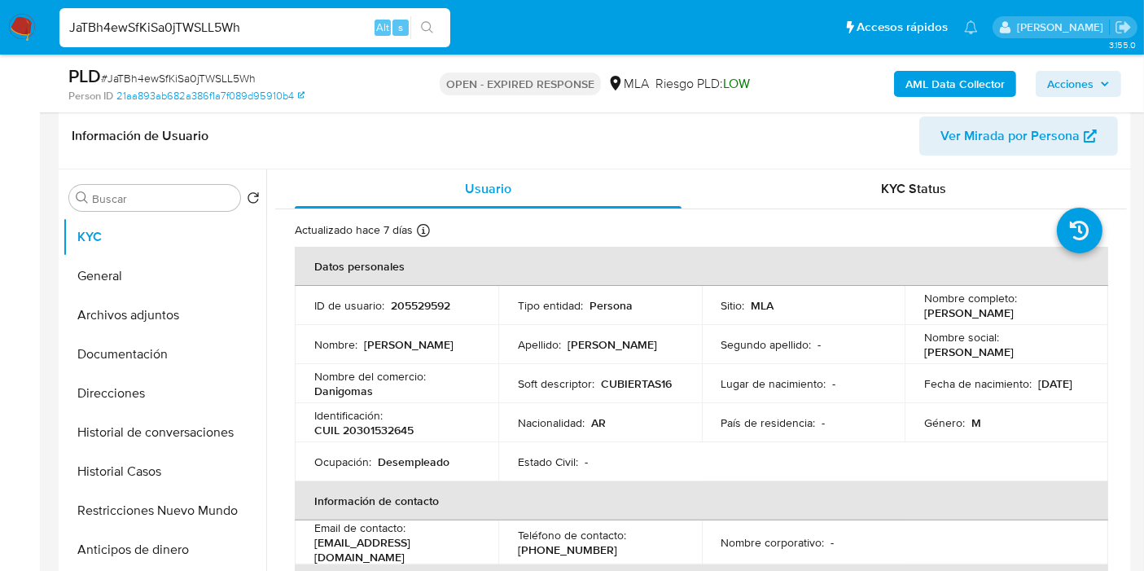
click at [416, 435] on div "Identificación : CUIL 20301532645" at bounding box center [396, 422] width 164 height 29
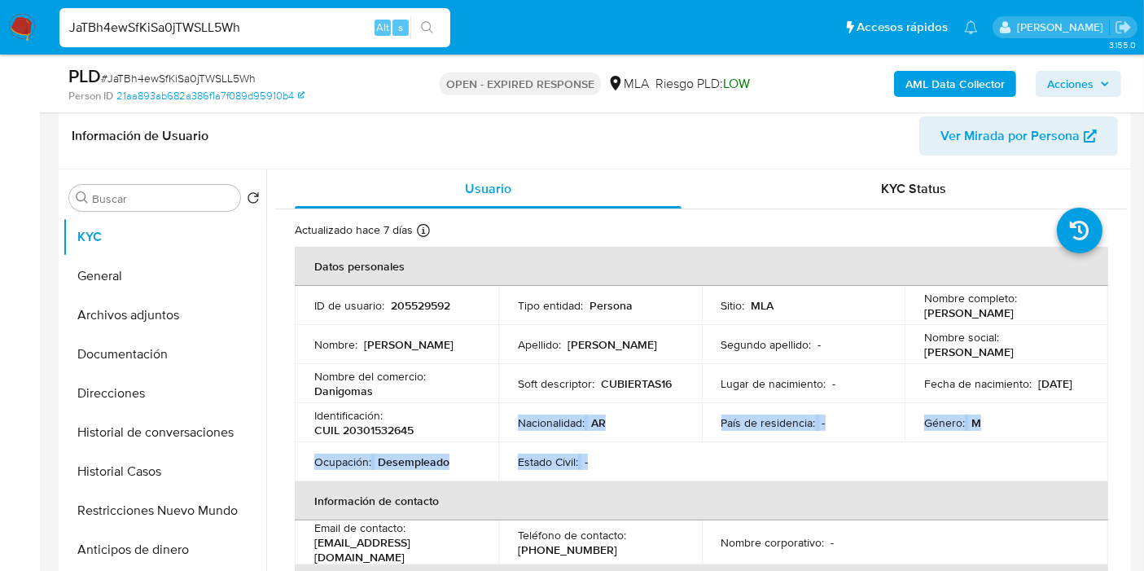
drag, startPoint x: 416, startPoint y: 435, endPoint x: 723, endPoint y: 484, distance: 310.9
click at [723, 484] on table "Datos personales ID de usuario : 205529592 Tipo entidad : Persona Sitio : MLA N…" at bounding box center [701, 542] width 813 height 591
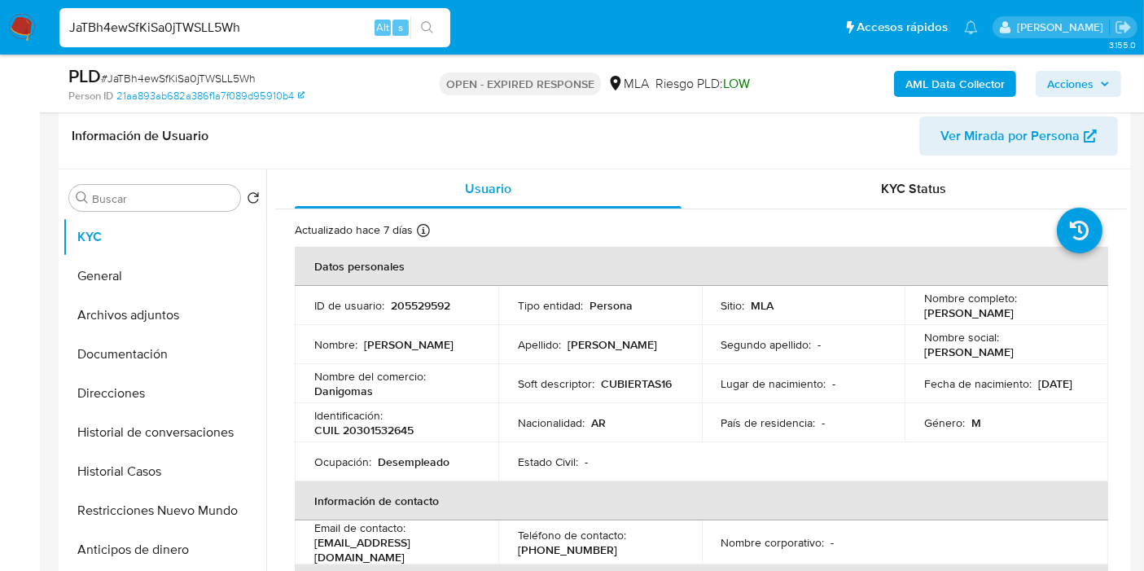
click at [749, 399] on td "Lugar de nacimiento : -" at bounding box center [803, 383] width 203 height 39
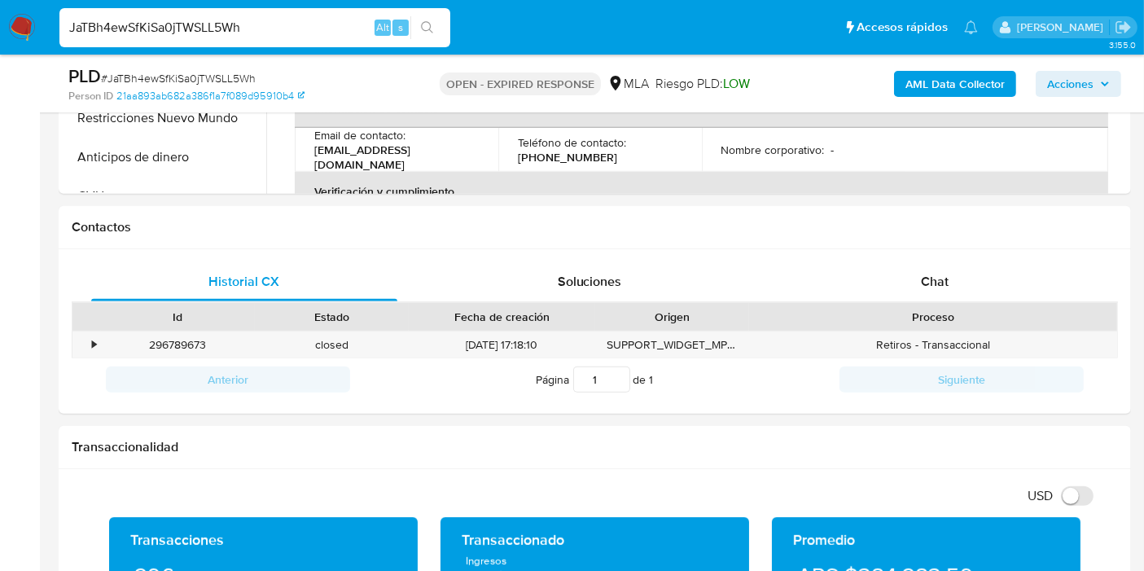
scroll to position [654, 0]
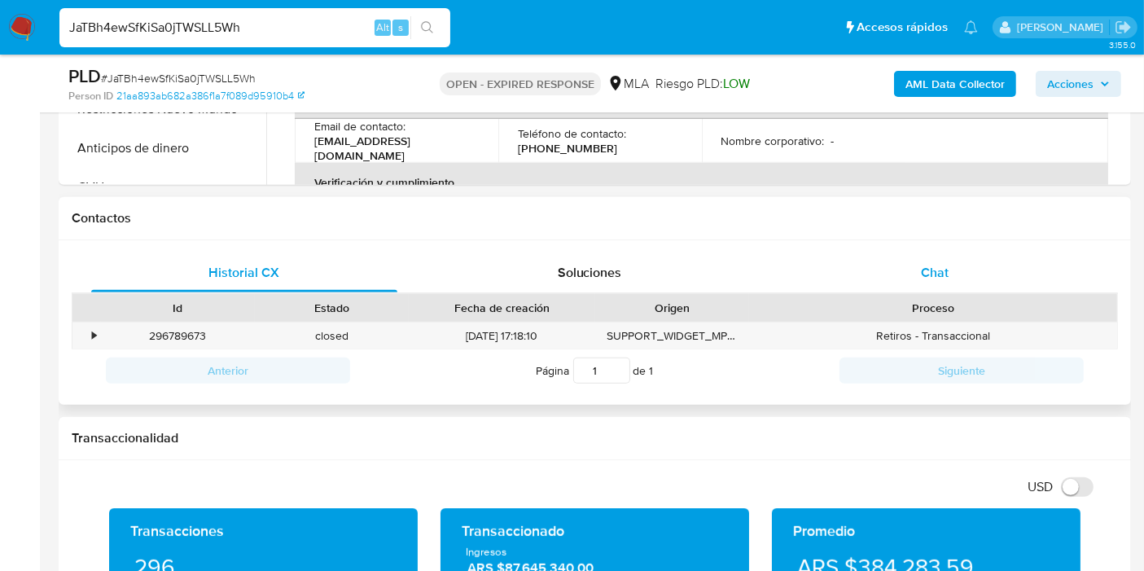
click at [983, 264] on div "Chat" at bounding box center [934, 272] width 306 height 39
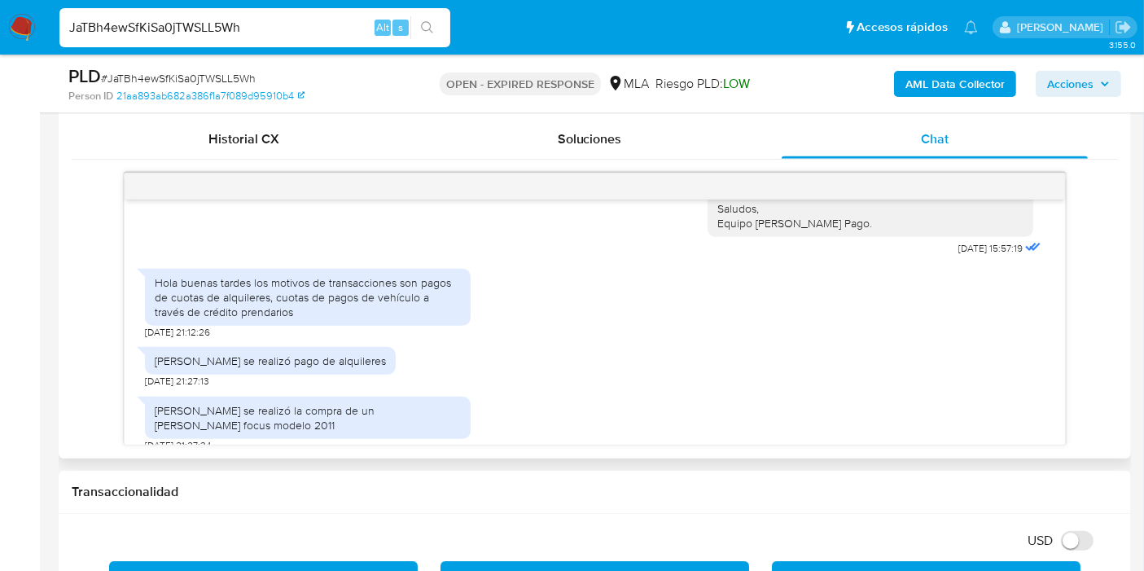
scroll to position [1662, 0]
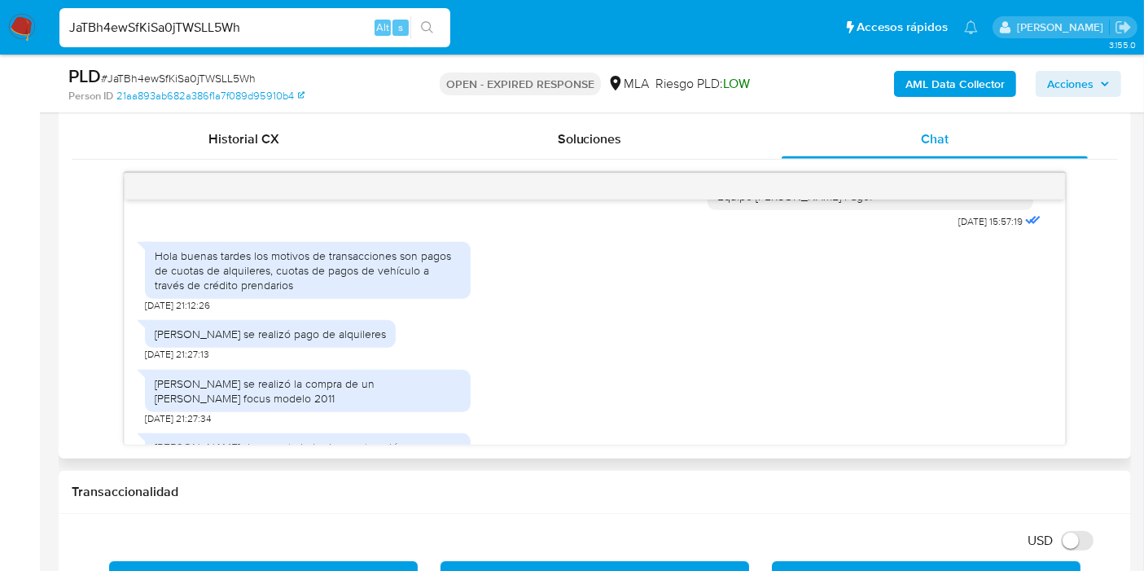
click at [317, 313] on div "Hola buenas tardes los motivos de transacciones son pagos de cuotas de alquiler…" at bounding box center [308, 273] width 326 height 79
click at [289, 293] on div "Hola buenas tardes los motivos de transacciones son pagos de cuotas de alquiler…" at bounding box center [308, 270] width 306 height 45
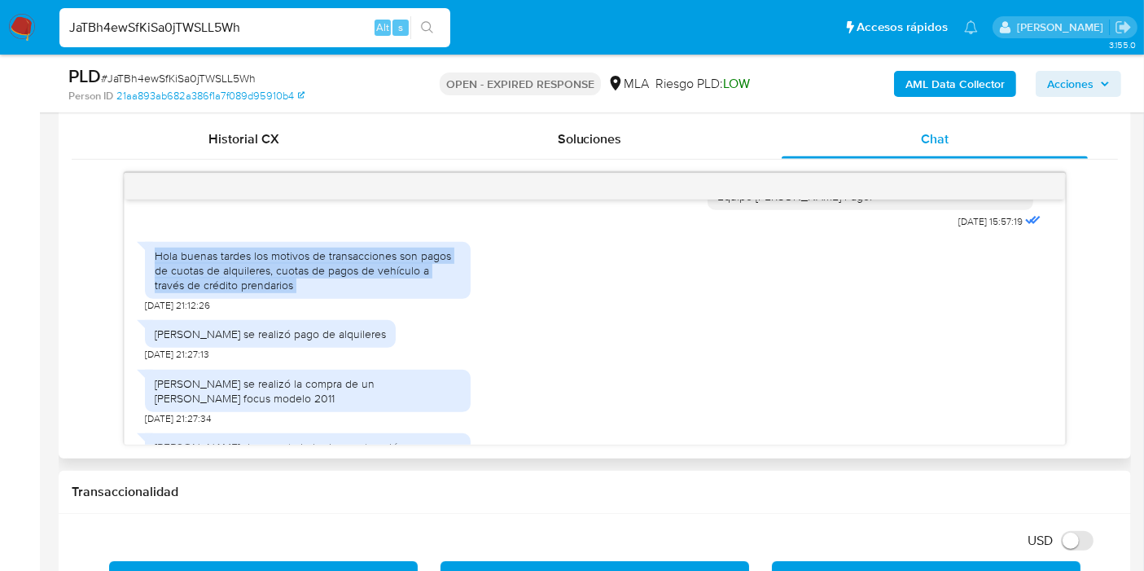
click at [289, 293] on div "Hola buenas tardes los motivos de transacciones son pagos de cuotas de alquiler…" at bounding box center [308, 270] width 306 height 45
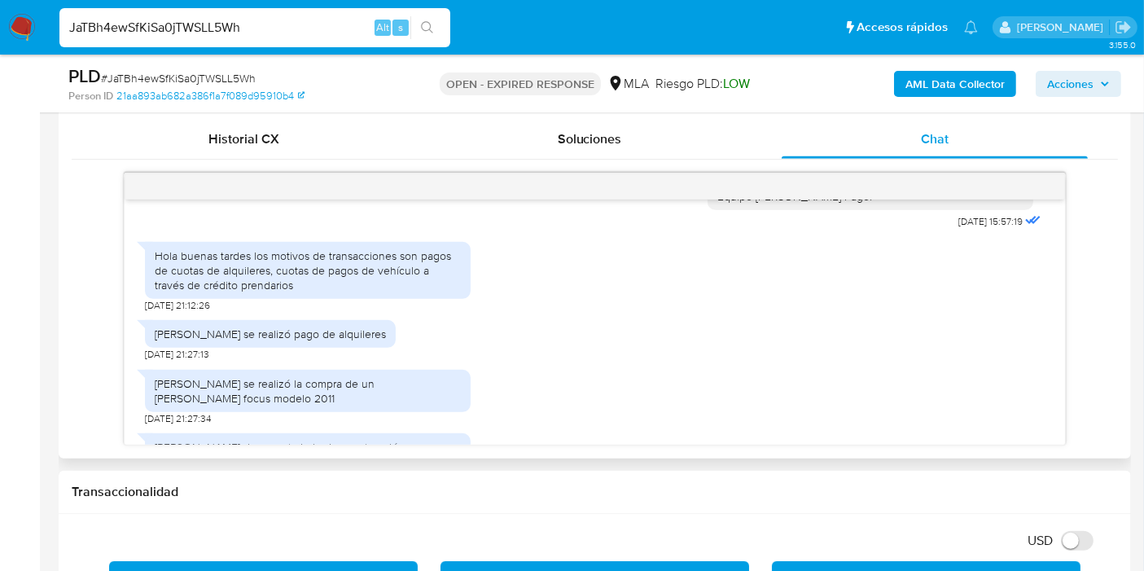
click at [269, 341] on div "Ángel Mareco se realizó pago de alquileres" at bounding box center [270, 333] width 231 height 15
drag, startPoint x: 228, startPoint y: 348, endPoint x: 286, endPoint y: 354, distance: 58.2
click at [286, 341] on div "Ángel Mareco se realizó pago de alquileres" at bounding box center [270, 333] width 231 height 15
click at [219, 404] on div "Neri angelo se realizó la compra de un Ford focus modelo 2011" at bounding box center [308, 390] width 306 height 29
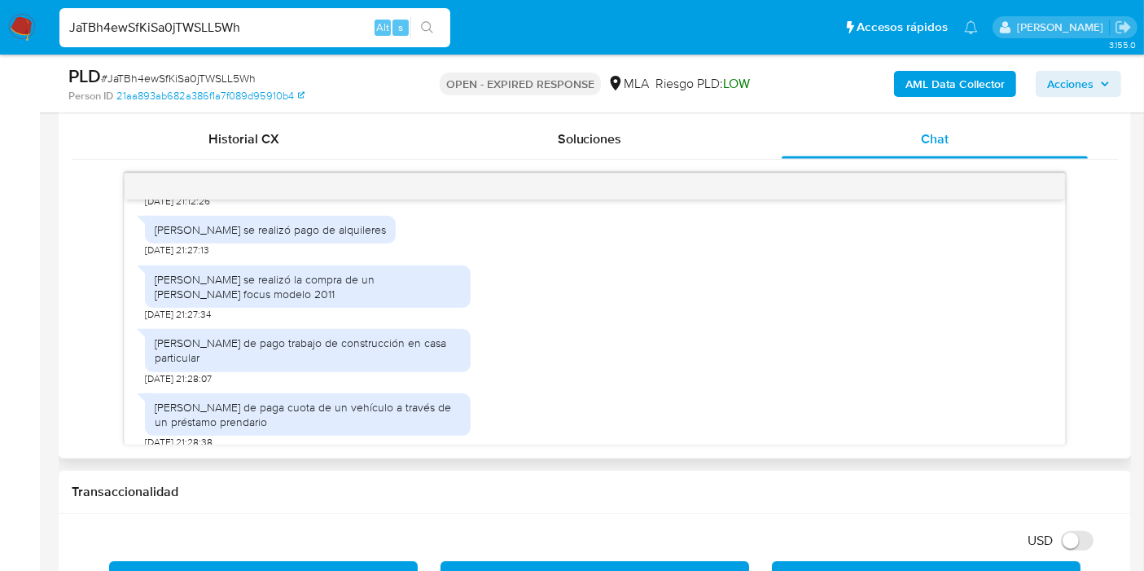
scroll to position [1770, 0]
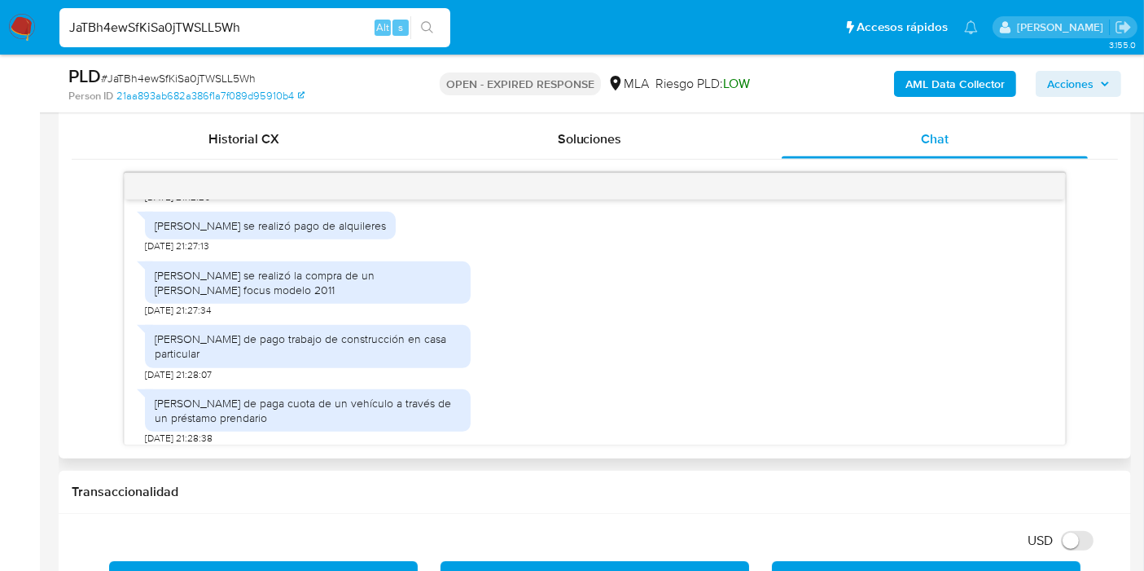
click at [230, 345] on div "Rafael Venegas de pago trabajo de construcción en casa particular" at bounding box center [308, 345] width 306 height 29
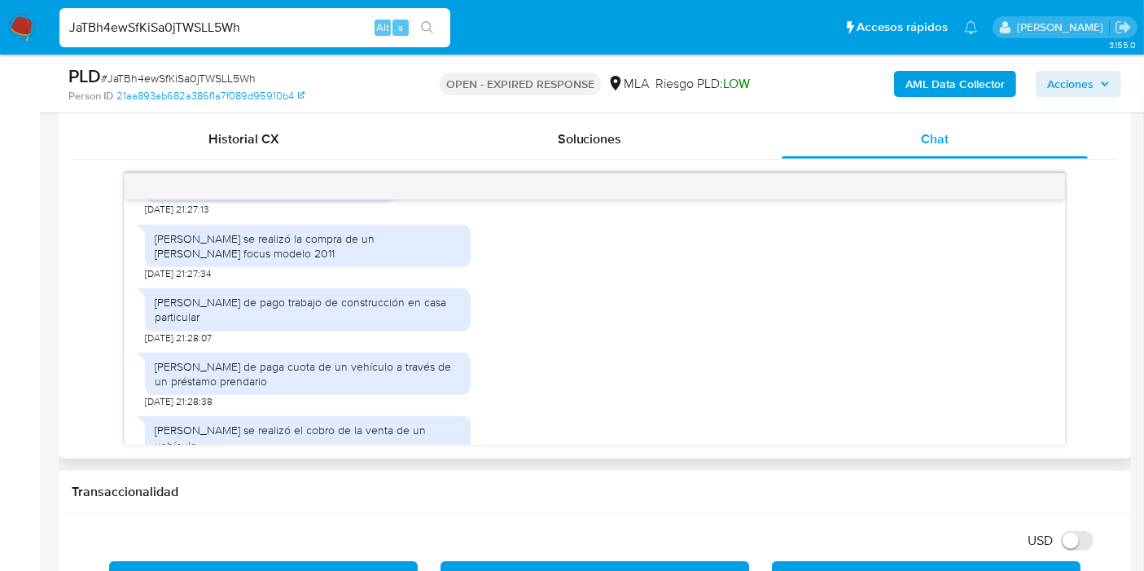
scroll to position [1843, 0]
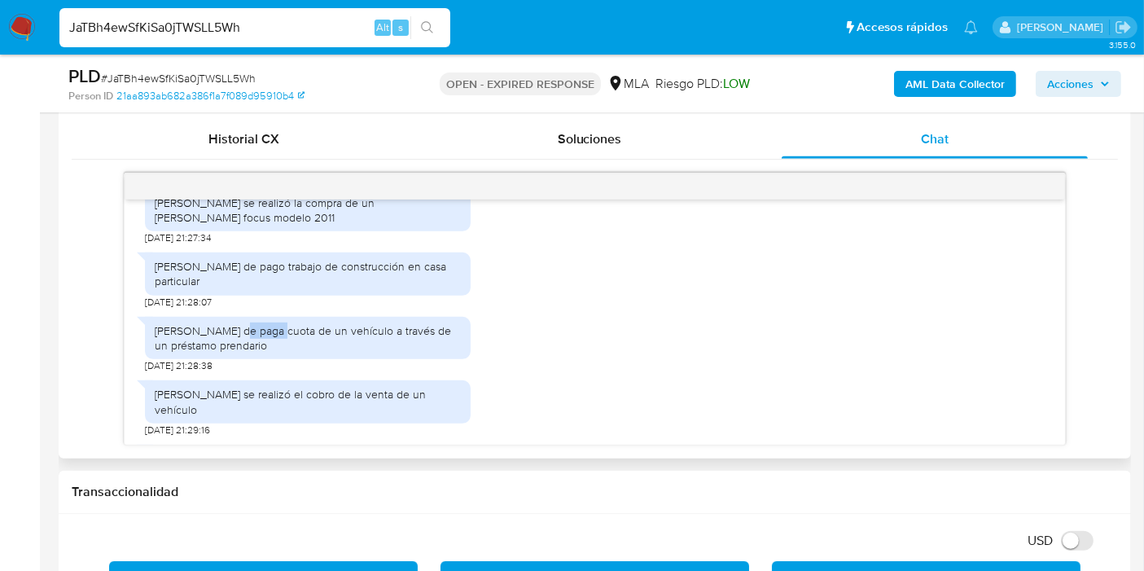
drag, startPoint x: 230, startPoint y: 345, endPoint x: 269, endPoint y: 339, distance: 39.5
click at [269, 339] on div "Flora maria Venegas de paga cuota de un vehículo a través de un préstamo prenda…" at bounding box center [308, 337] width 306 height 29
click at [335, 352] on div "Flora maria Venegas de paga cuota de un vehículo a través de un préstamo prenda…" at bounding box center [308, 337] width 306 height 29
click at [248, 408] on div "Rodrigo schmidt se realizó el cobro de la venta de un vehículo" at bounding box center [308, 401] width 306 height 29
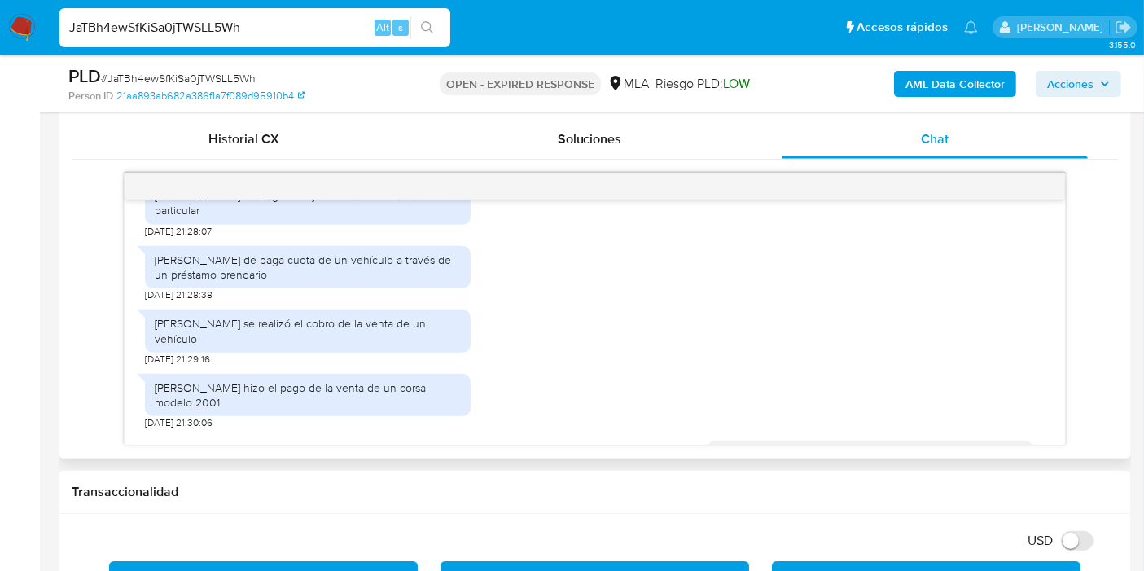
scroll to position [1915, 0]
click at [248, 406] on div "Sofía Alejandra Pizarroe hizo el pago de la venta de un corsa modelo 2001" at bounding box center [308, 392] width 306 height 29
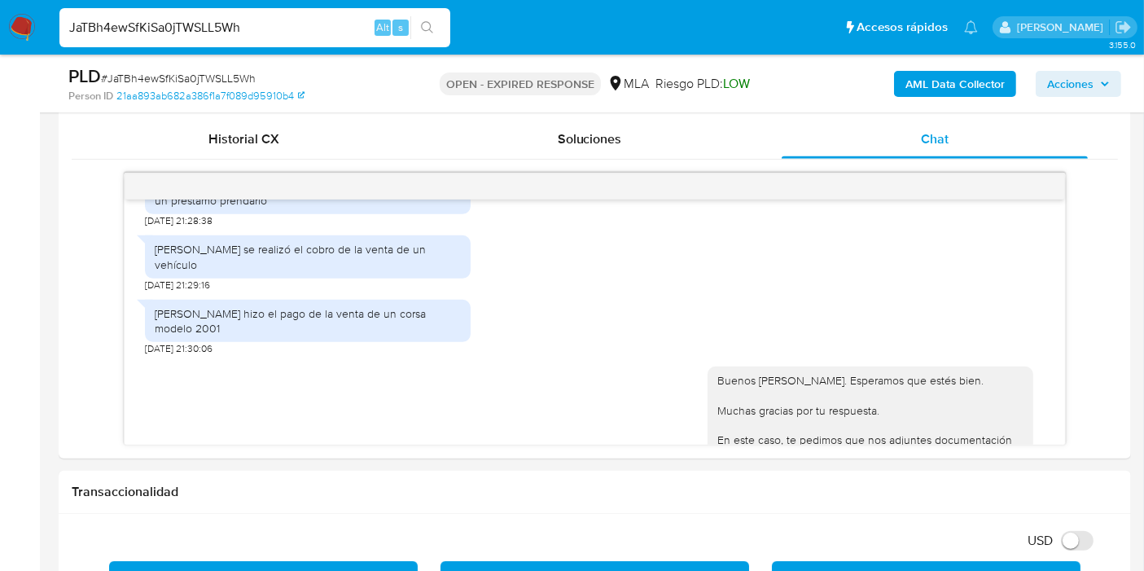
scroll to position [288, 0]
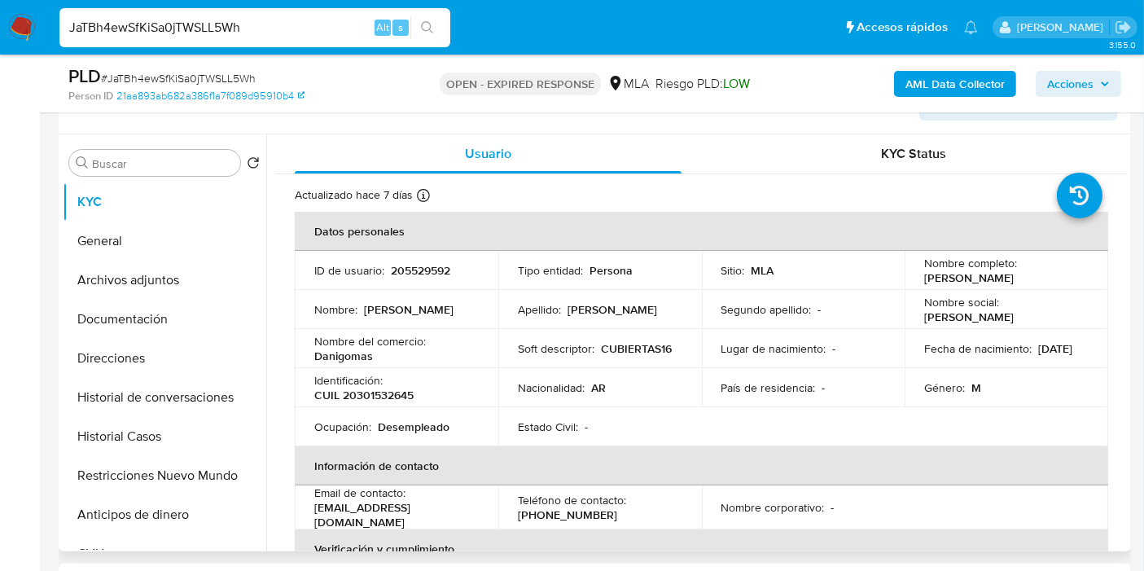
click at [387, 396] on p "CUIL 20301532645" at bounding box center [363, 394] width 99 height 15
copy p "20301532645"
click at [159, 273] on button "Archivos adjuntos" at bounding box center [158, 279] width 190 height 39
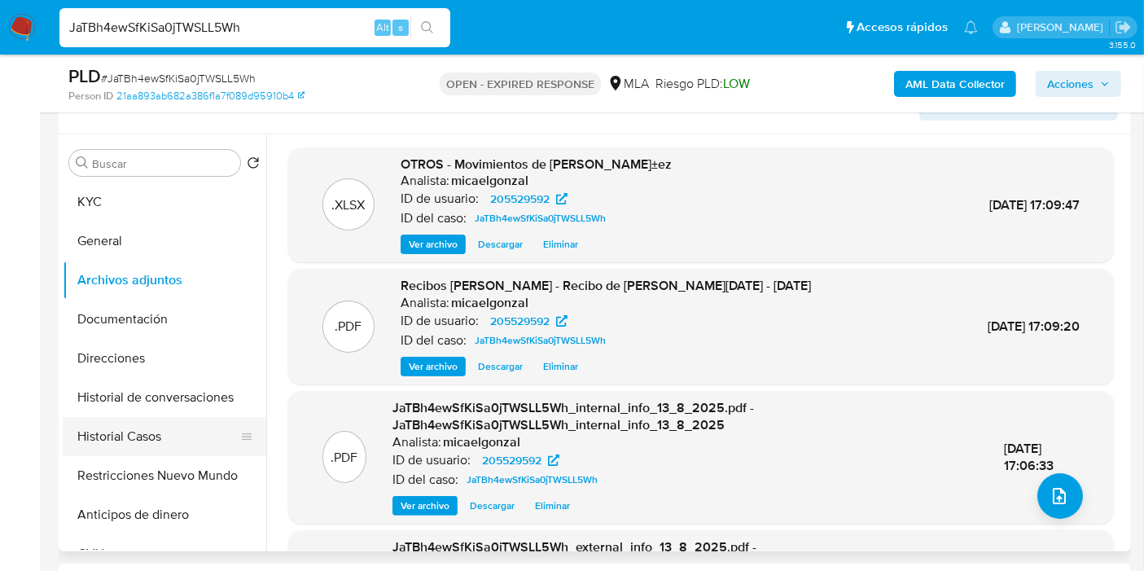
click at [152, 424] on button "Historial Casos" at bounding box center [158, 436] width 190 height 39
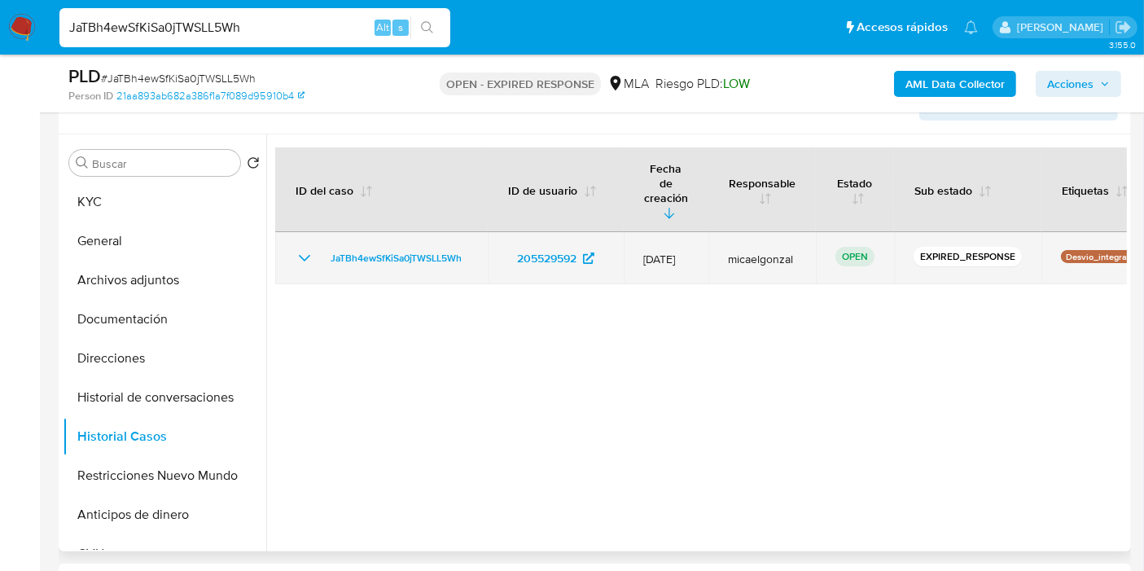
click at [321, 248] on div "JaTBh4ewSfKiSa0jTWSLL5Wh" at bounding box center [381, 258] width 173 height 20
click at [287, 233] on td "JaTBh4ewSfKiSa0jTWSLL5Wh" at bounding box center [381, 258] width 212 height 52
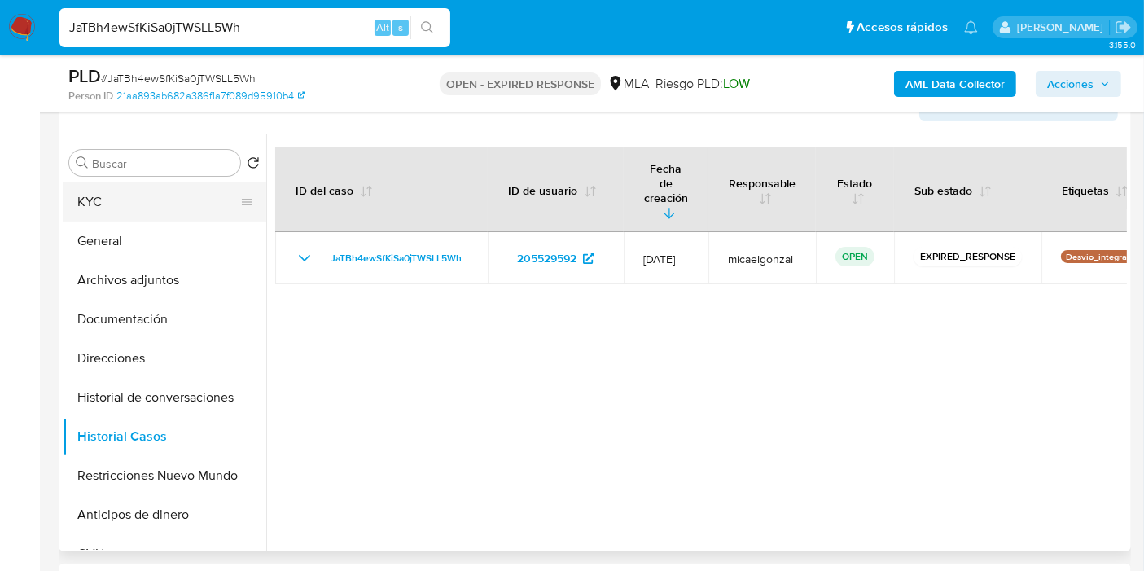
click at [160, 182] on button "KYC" at bounding box center [158, 201] width 190 height 39
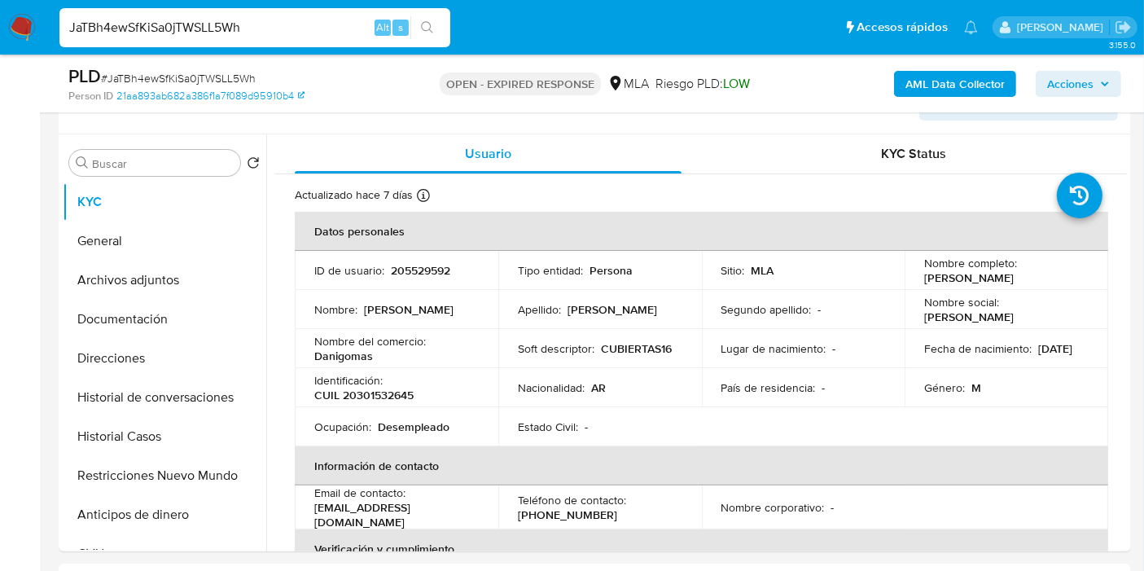
click at [27, 26] on img at bounding box center [22, 28] width 28 height 28
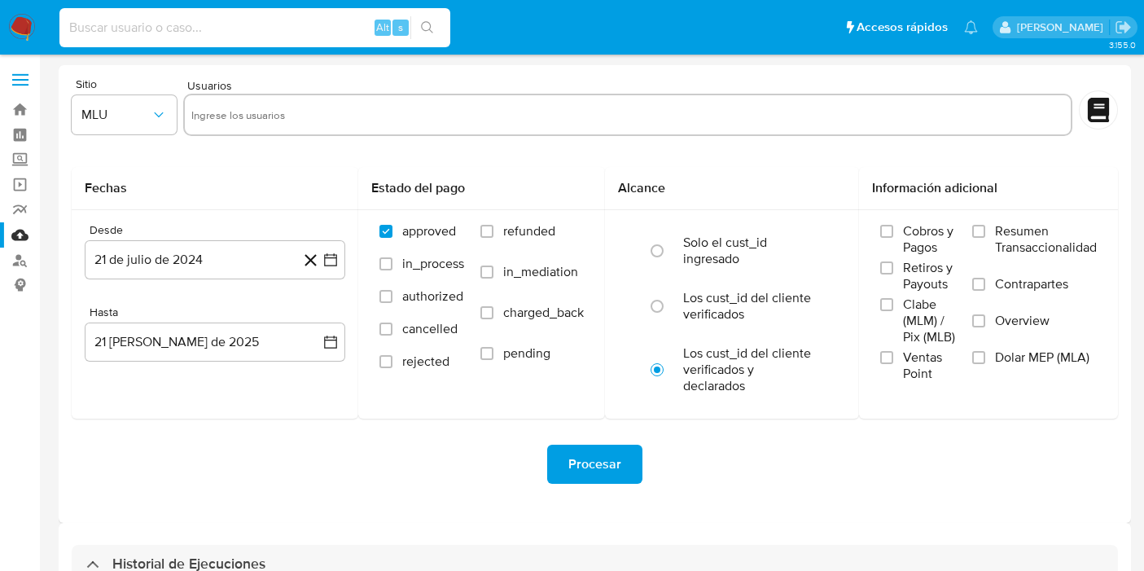
select select "10"
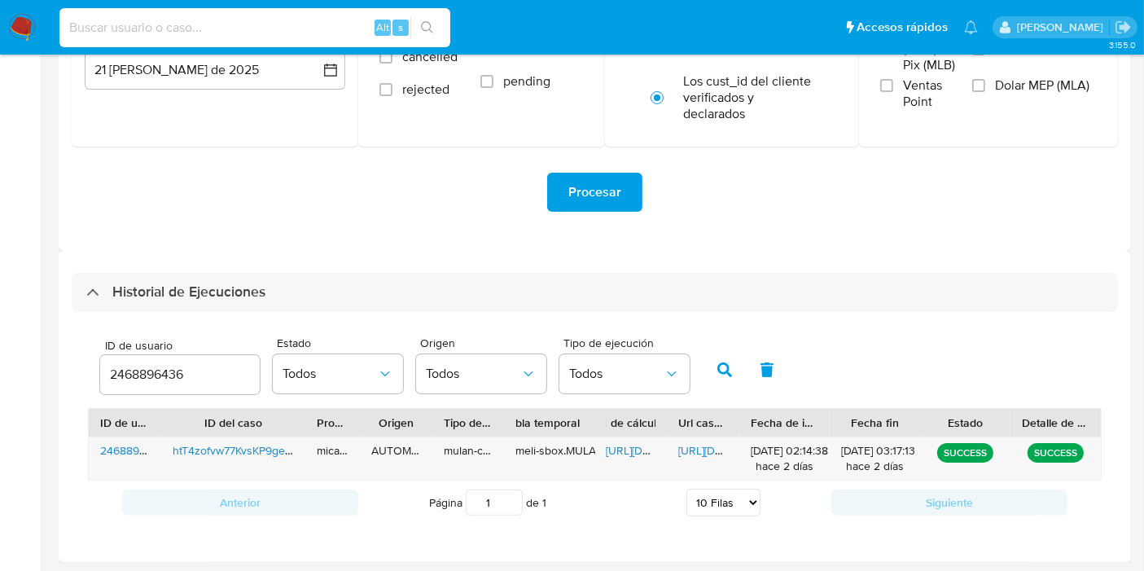
click at [213, 20] on input at bounding box center [254, 27] width 391 height 21
type input "bKGyi0s3hlBuSShmsouXAkHY"
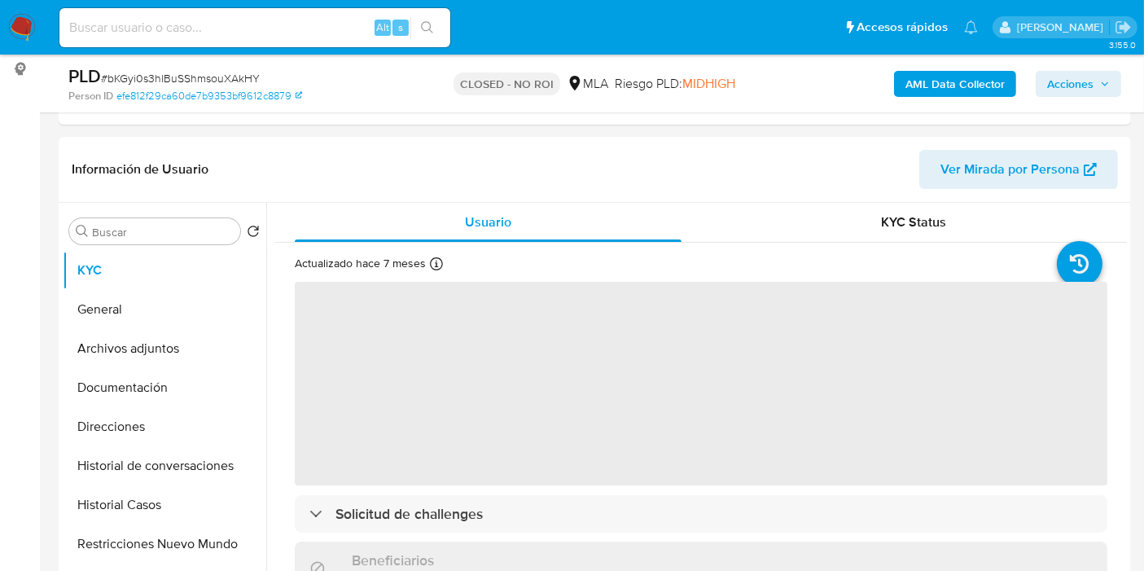
scroll to position [217, 0]
select select "10"
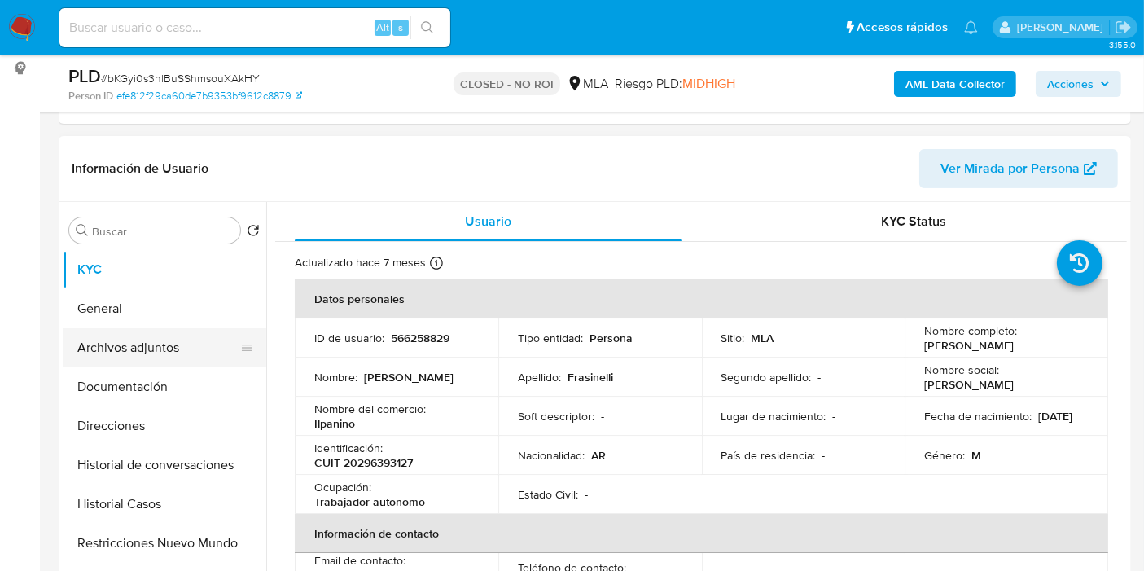
click at [157, 328] on button "Archivos adjuntos" at bounding box center [158, 347] width 190 height 39
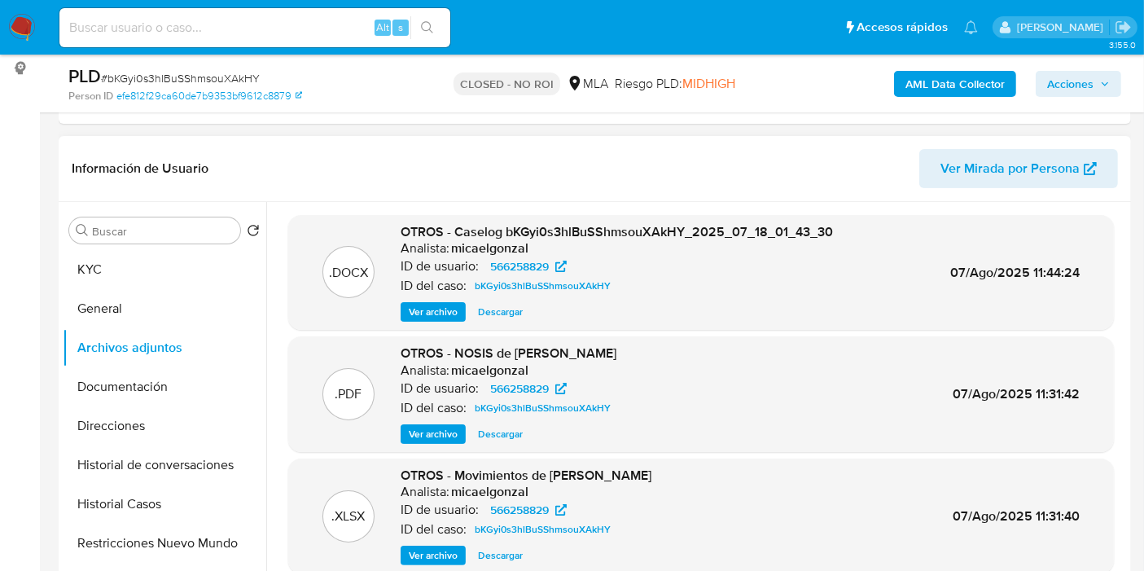
click at [431, 308] on span "Ver archivo" at bounding box center [433, 312] width 49 height 16
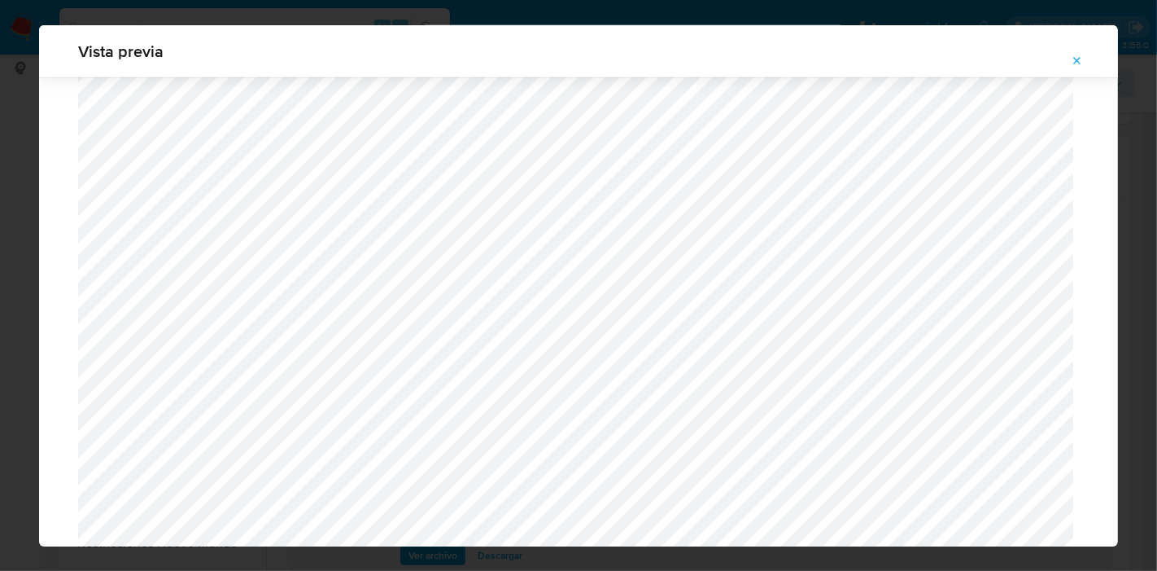
scroll to position [1490, 0]
click at [1083, 63] on icon "Attachment preview" at bounding box center [1077, 61] width 13 height 13
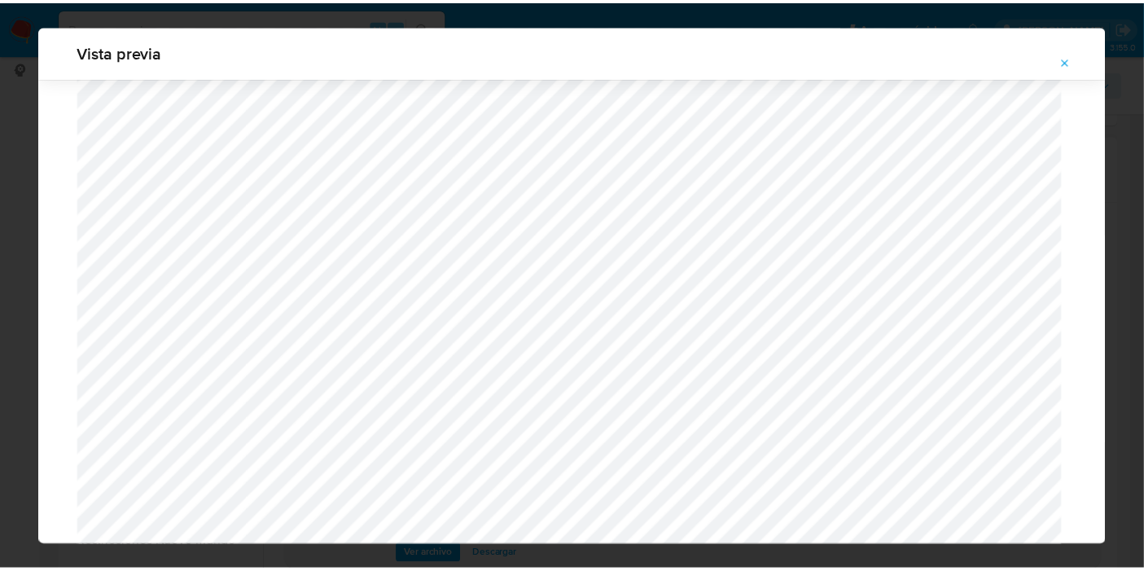
scroll to position [84, 0]
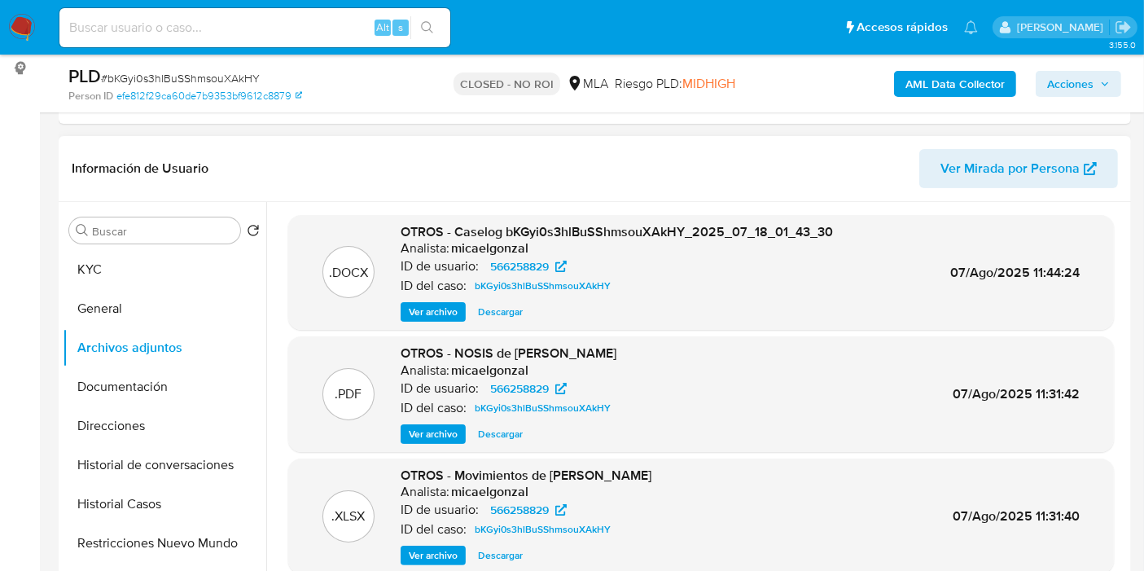
click at [322, 41] on div "Alt s" at bounding box center [254, 27] width 391 height 39
click at [317, 33] on input at bounding box center [254, 27] width 391 height 21
paste input "H45UNBY5VfzeI2iY9bVtREfl"
type input "H45UNBY5VfzeI2iY9bVtREfl"
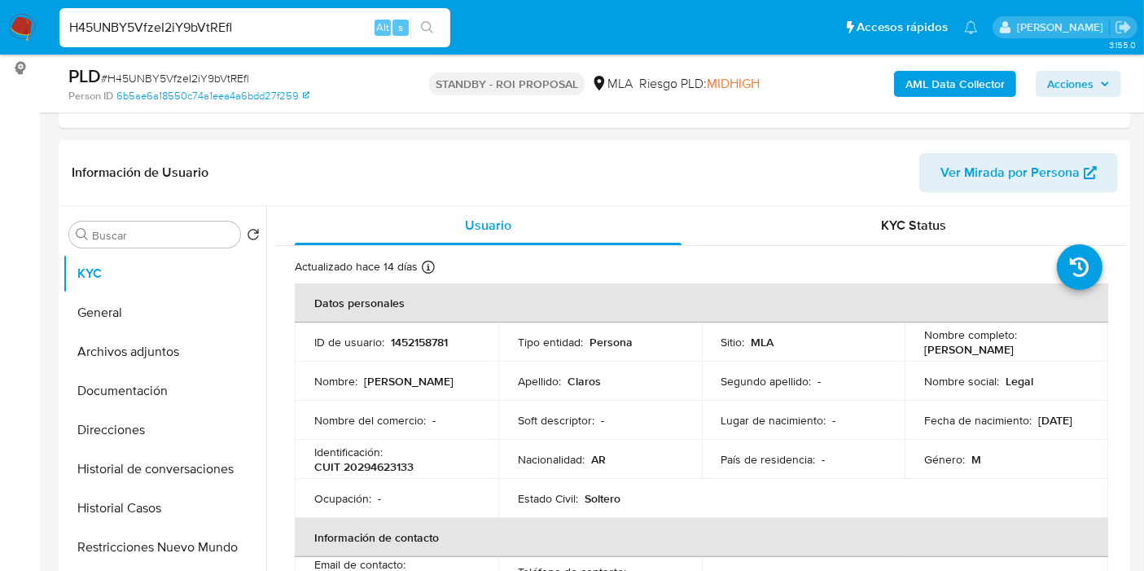
select select "10"
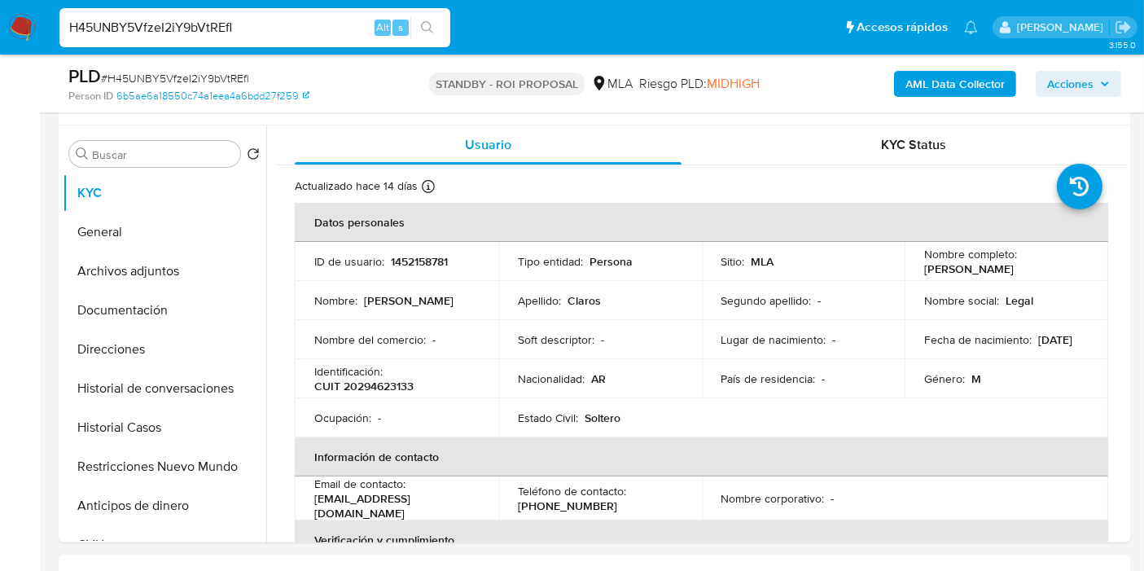
scroll to position [289, 0]
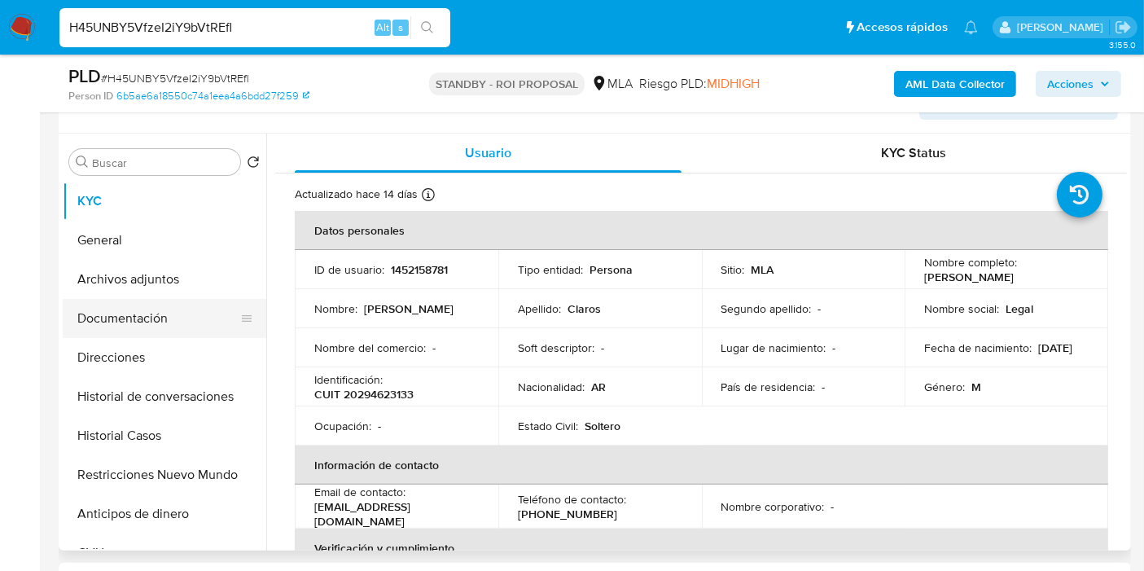
click at [164, 314] on button "Documentación" at bounding box center [158, 318] width 190 height 39
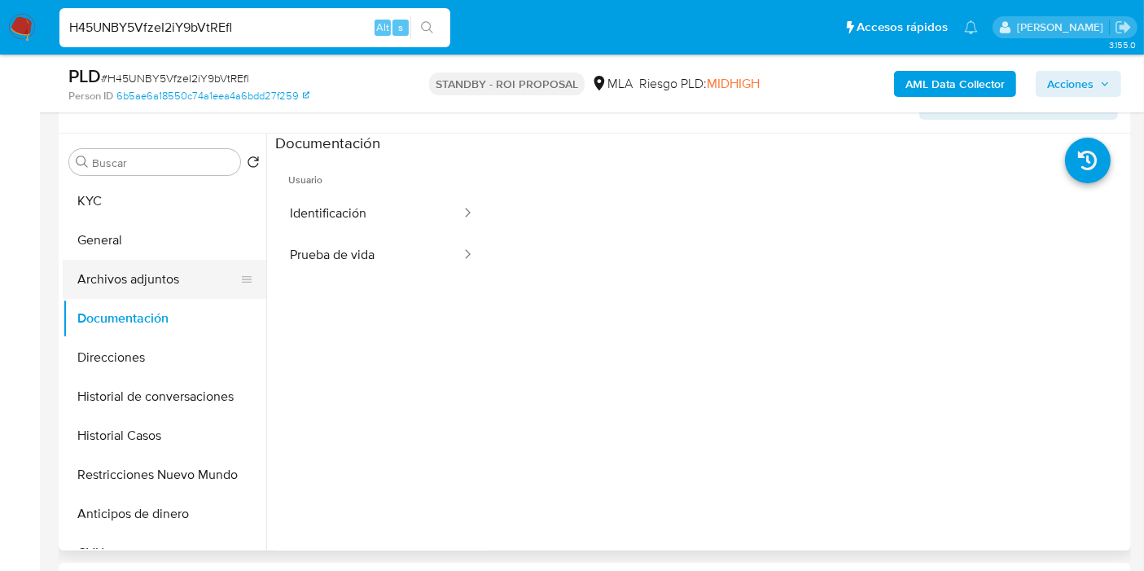
click at [192, 276] on button "Archivos adjuntos" at bounding box center [158, 279] width 190 height 39
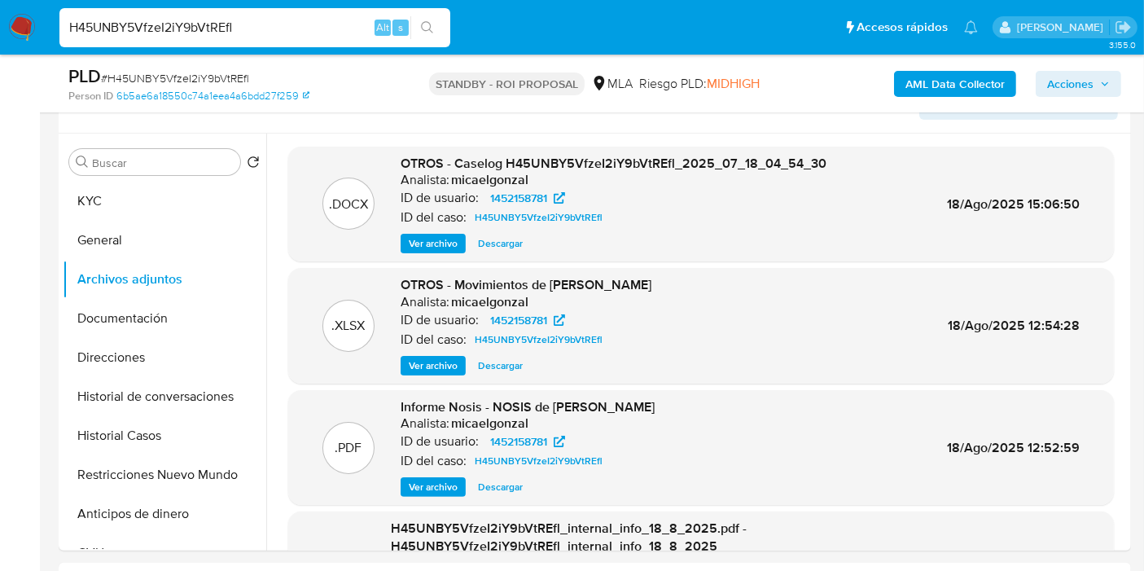
click at [30, 37] on img at bounding box center [22, 28] width 28 height 28
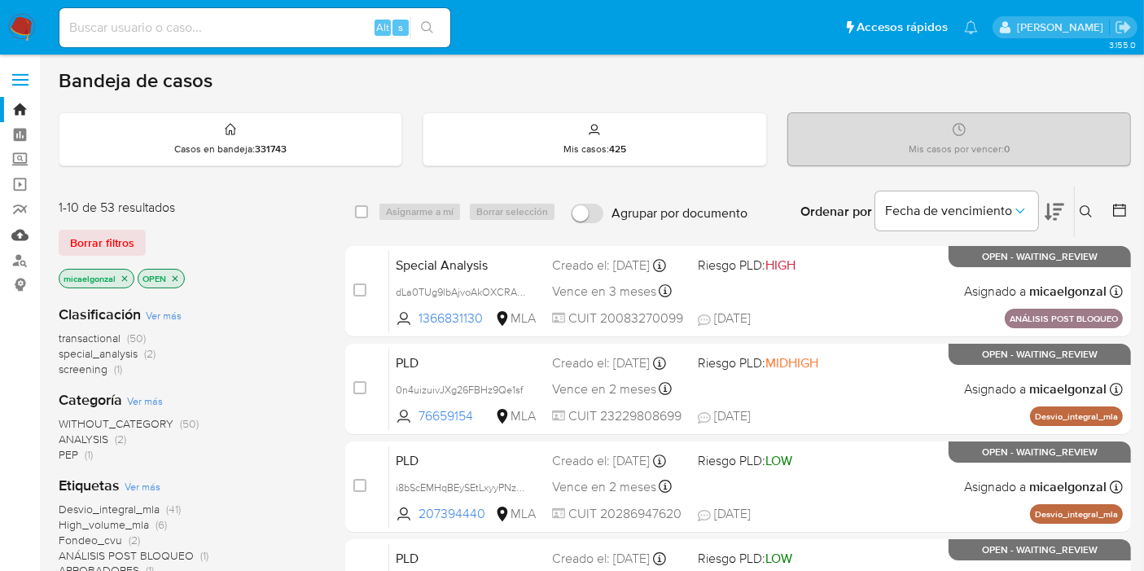
click at [28, 239] on link "Mulan" at bounding box center [97, 234] width 194 height 25
click at [168, 29] on input at bounding box center [254, 27] width 391 height 21
paste input "VEwegGyLMIQnULa7oPSaSjhn"
click at [168, 29] on input "VEwegGyLMIQnULa7oPSaSjhn" at bounding box center [254, 27] width 391 height 21
type input "VEwegGyLMIQnULa7oPSaSjhn"
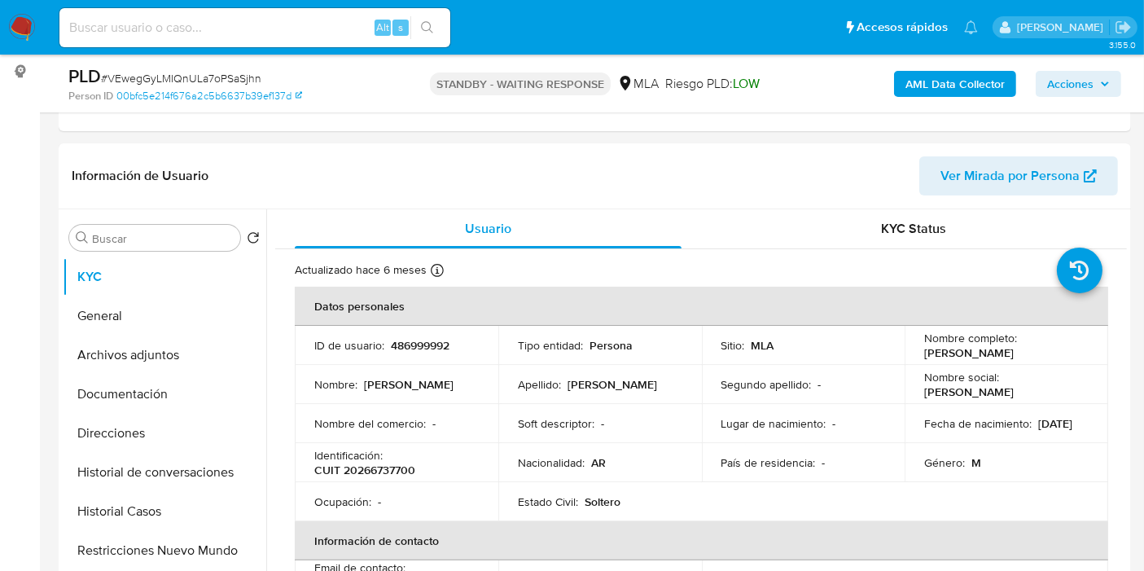
select select "10"
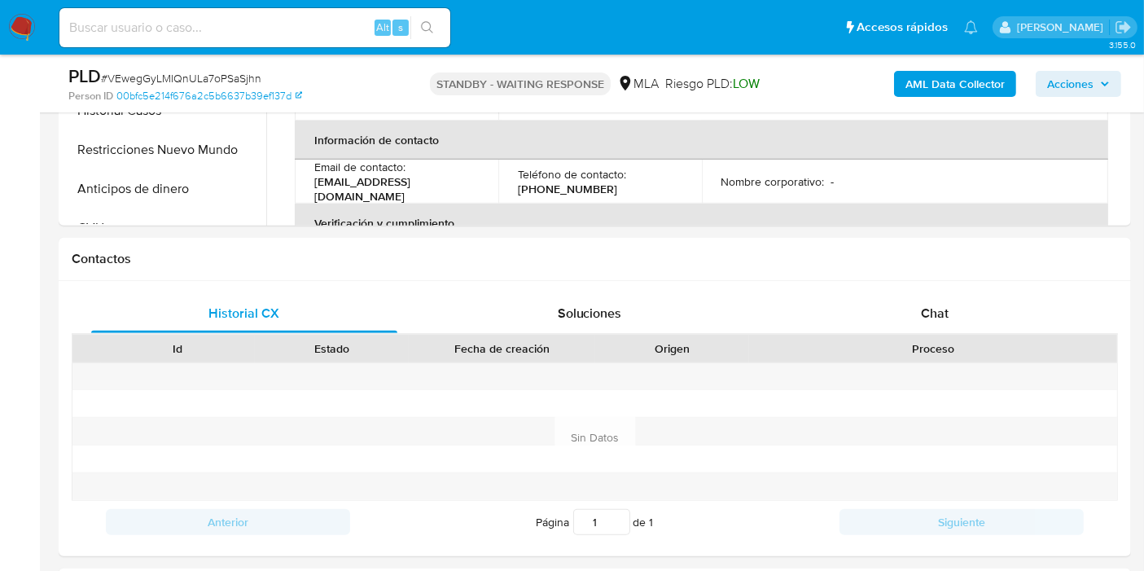
scroll to position [615, 0]
click at [899, 304] on div "Chat" at bounding box center [934, 312] width 306 height 39
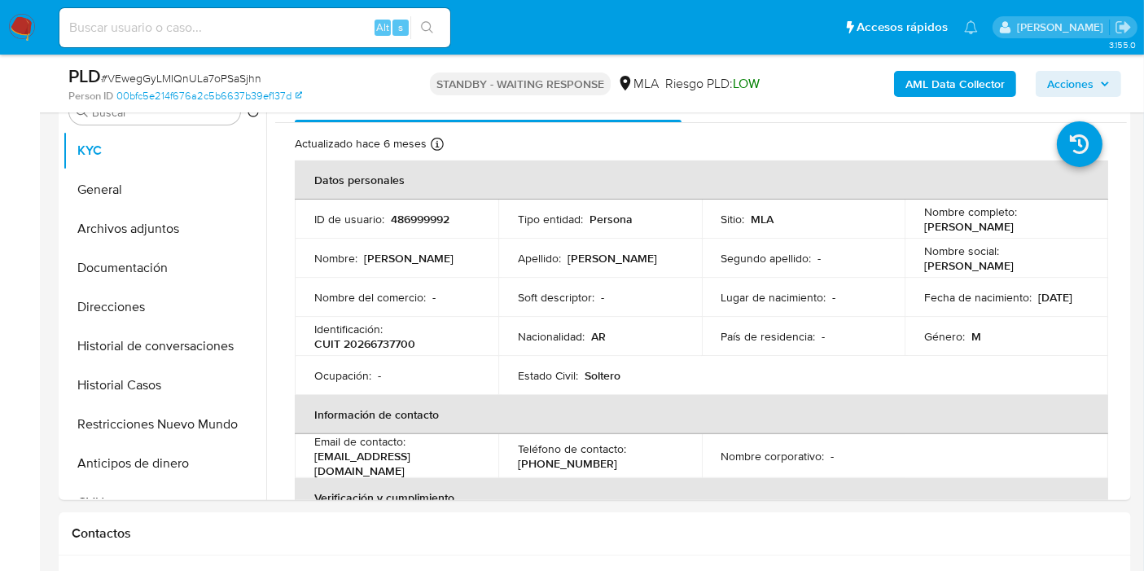
scroll to position [273, 0]
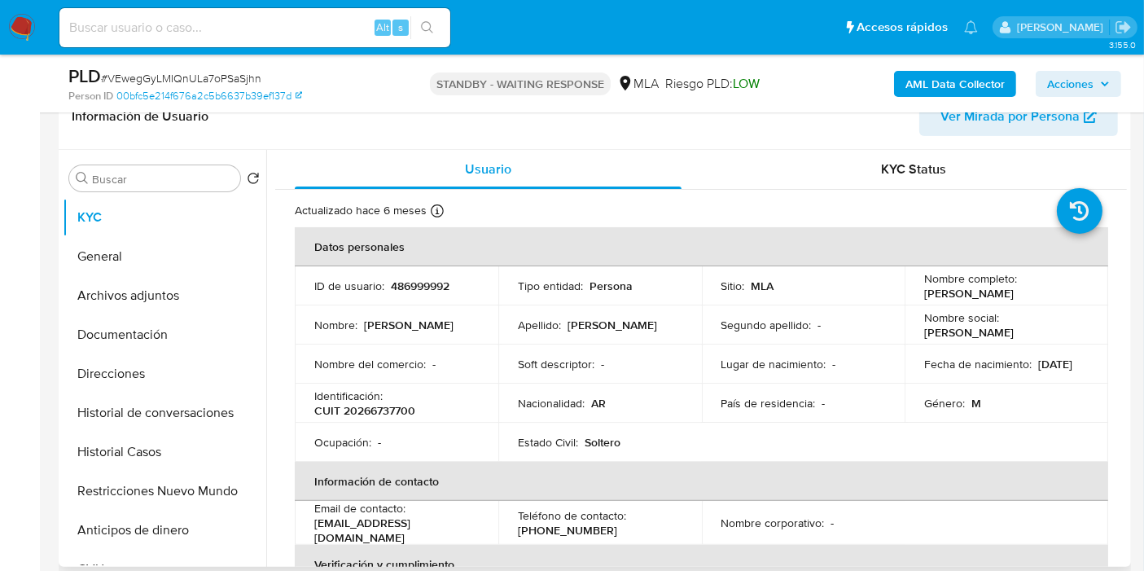
drag, startPoint x: 1042, startPoint y: 303, endPoint x: 918, endPoint y: 296, distance: 123.9
click at [918, 296] on td "Nombre completo : Pablo Sebastian Contreras" at bounding box center [1005, 285] width 203 height 39
click at [432, 282] on p "486999992" at bounding box center [420, 285] width 59 height 15
copy p "486999992"
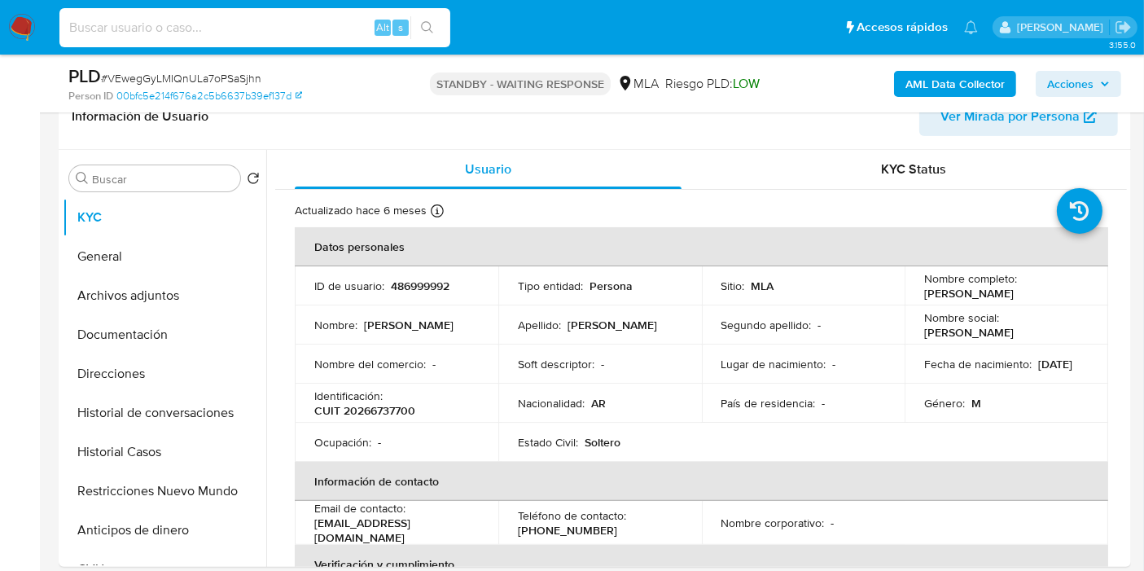
click at [168, 28] on input at bounding box center [254, 27] width 391 height 21
paste input "fnAzQJQGv31MP5f3xLZgvEDP"
type input "fnAzQJQGv31MP5f3xLZgvEDP"
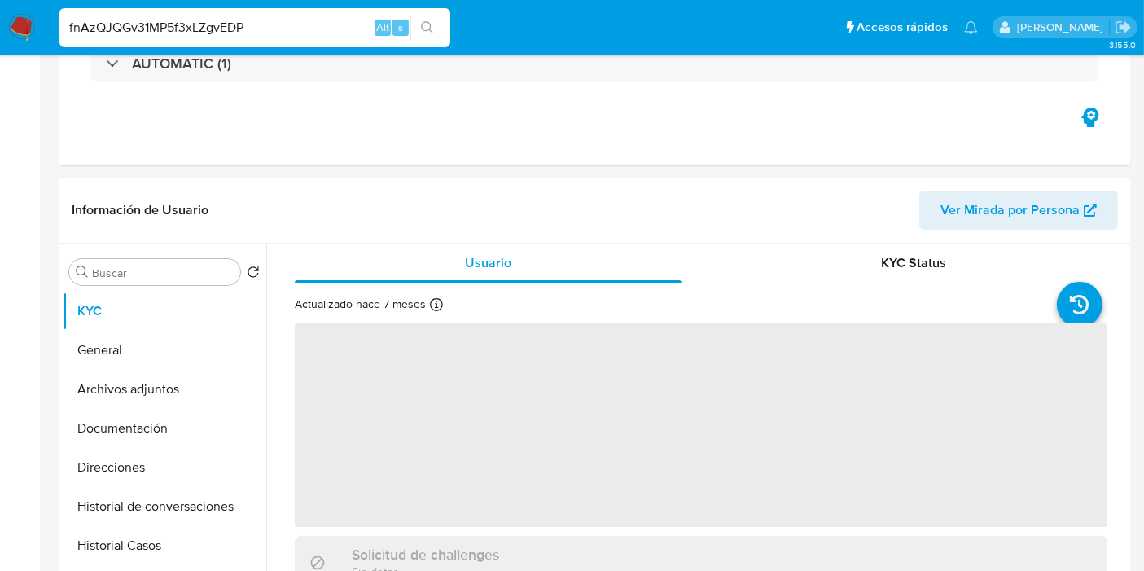
select select "10"
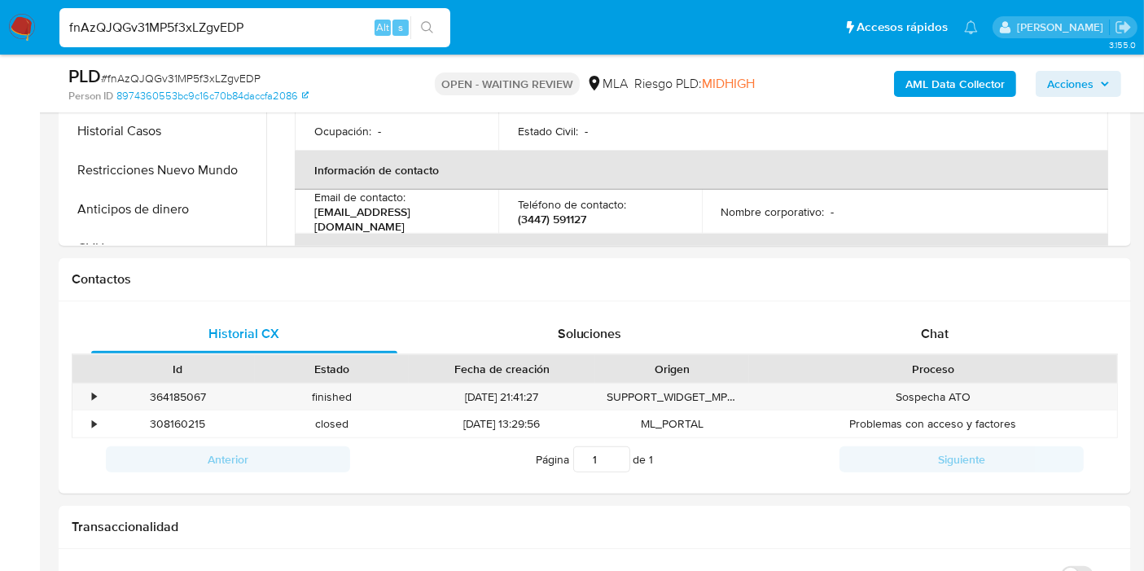
scroll to position [715, 0]
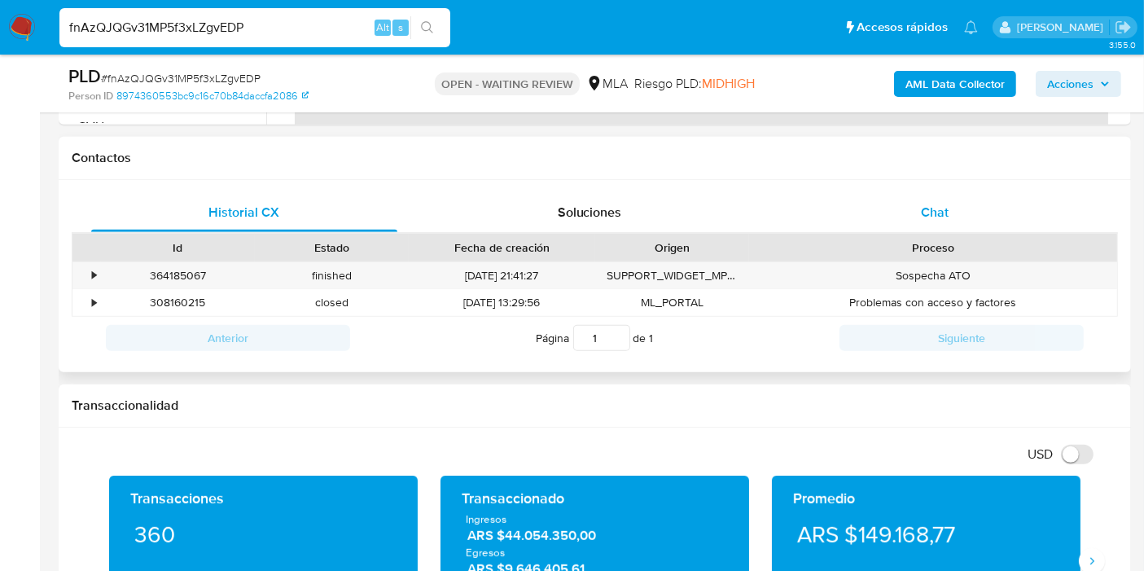
click at [904, 225] on div "Chat" at bounding box center [934, 212] width 306 height 39
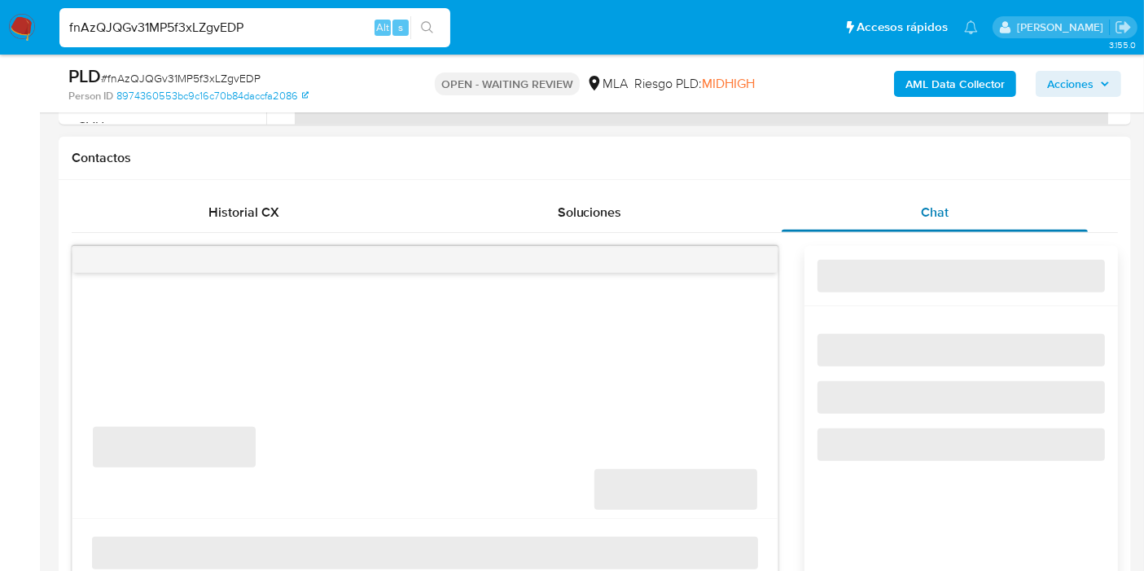
click at [904, 225] on div "Chat" at bounding box center [934, 212] width 306 height 39
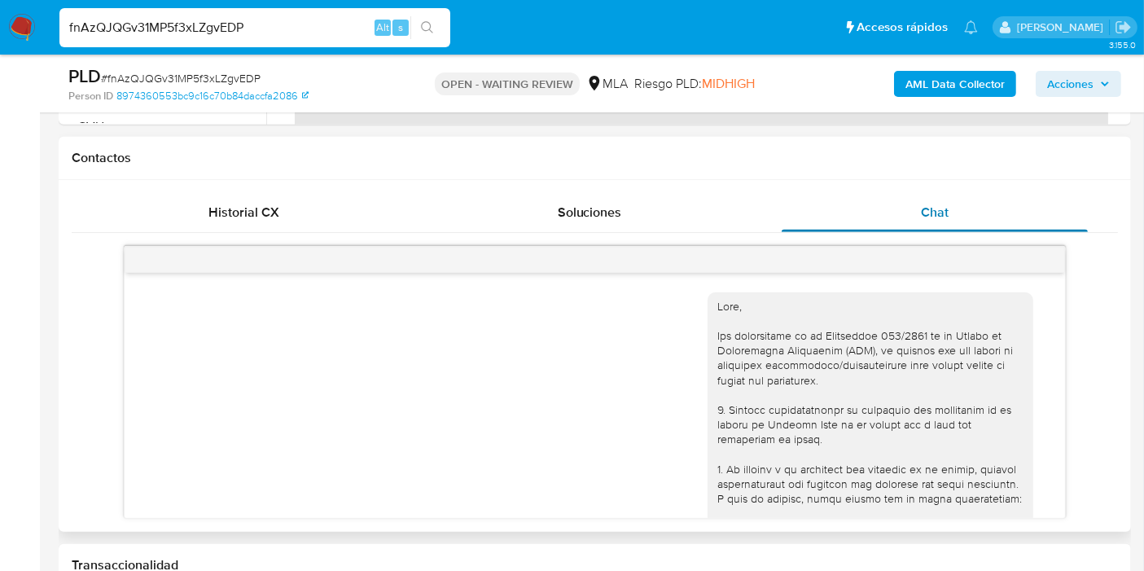
scroll to position [783, 0]
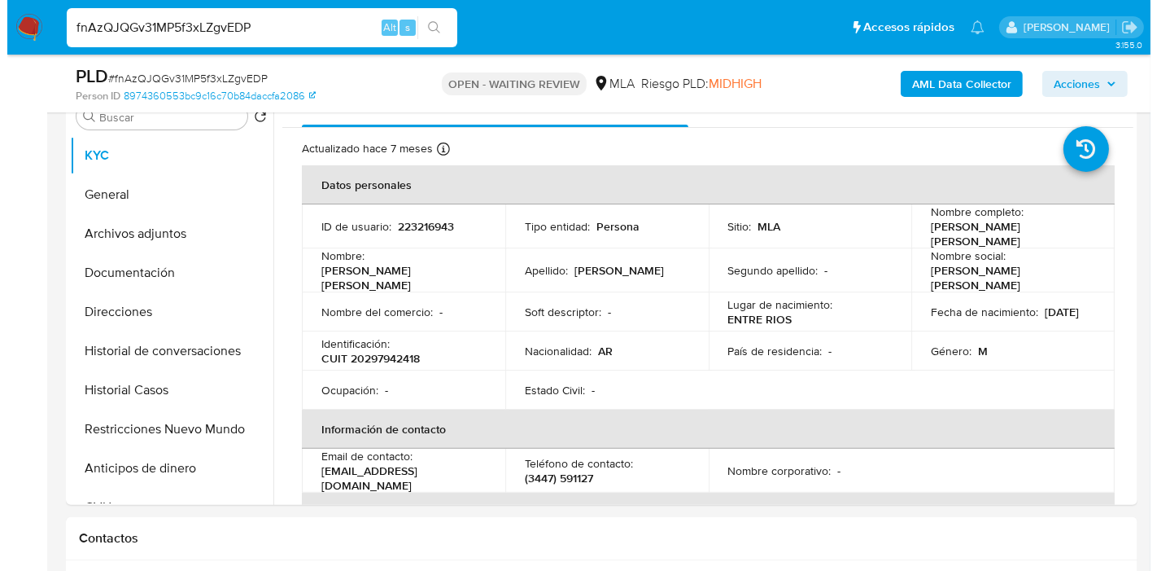
scroll to position [341, 0]
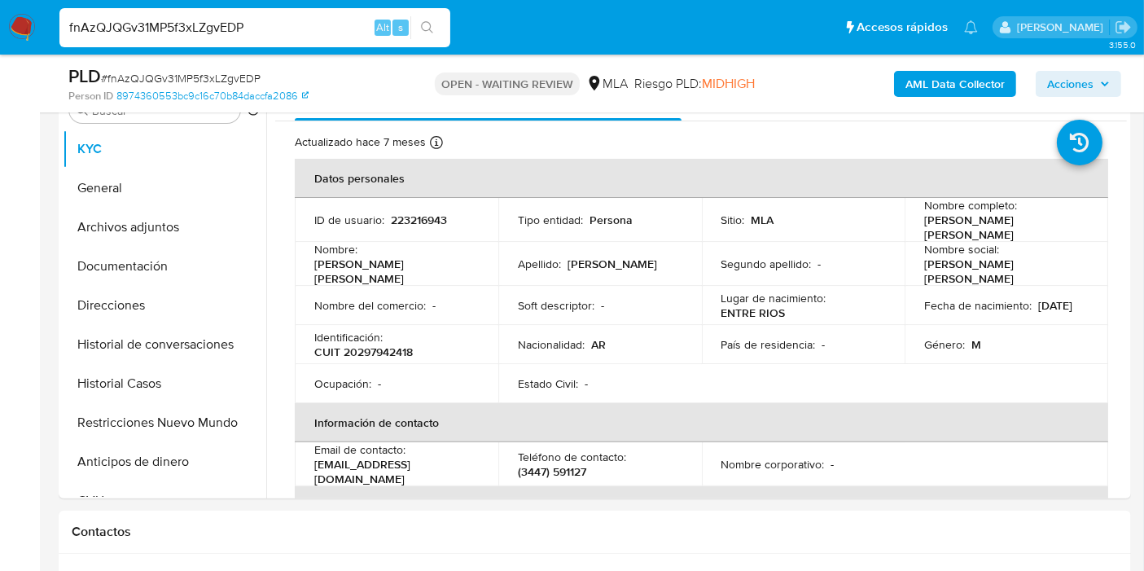
click at [969, 73] on b "AML Data Collector" at bounding box center [954, 84] width 99 height 26
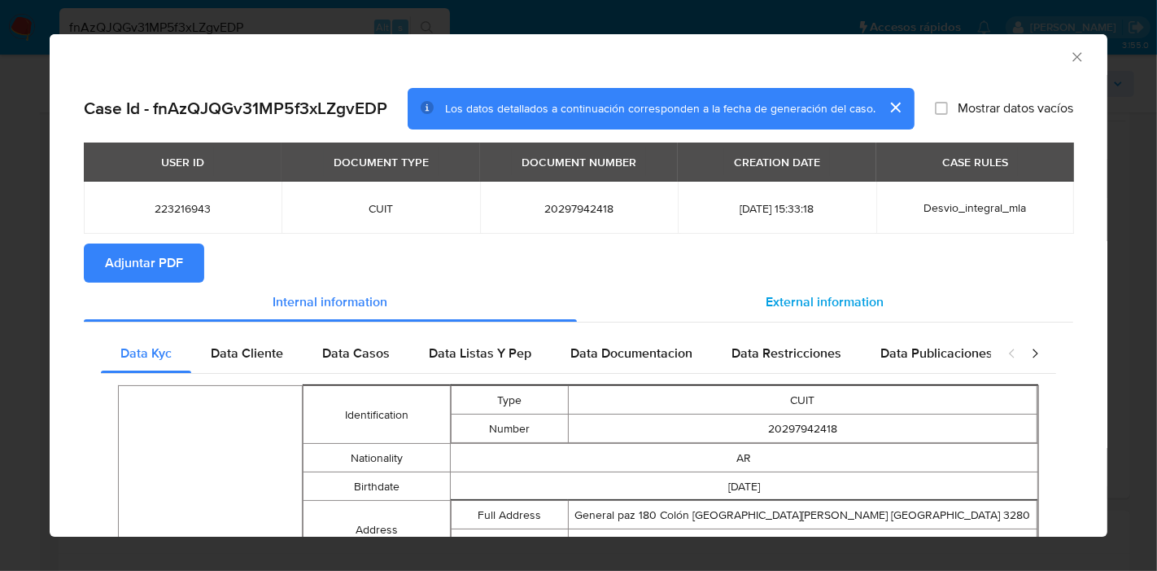
click at [733, 282] on div "External information" at bounding box center [825, 301] width 497 height 39
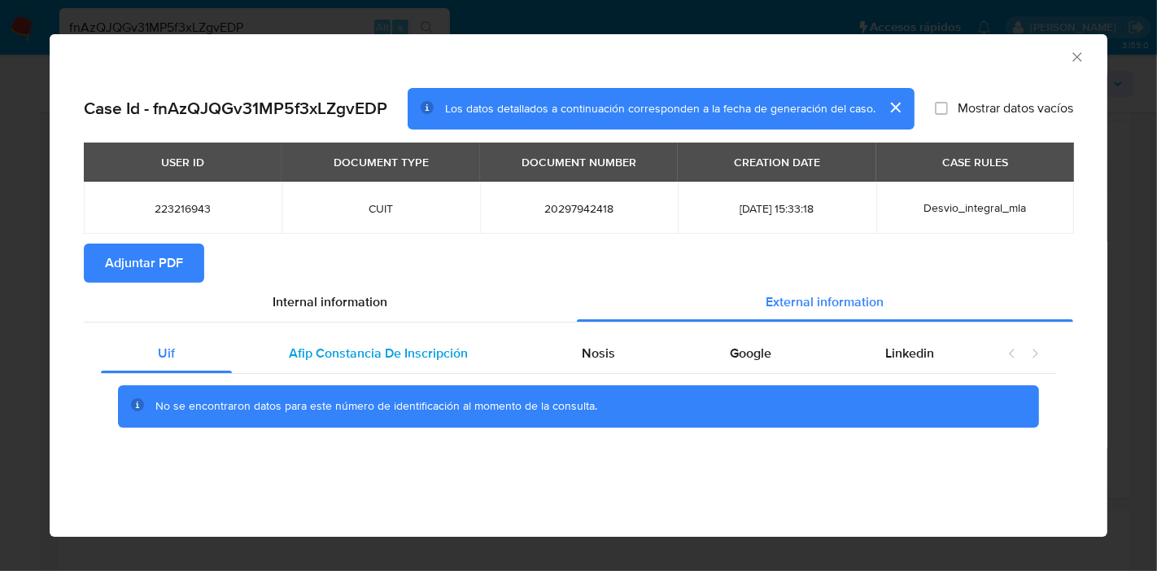
click at [430, 367] on div "Afip Constancia De Inscripción" at bounding box center [378, 353] width 293 height 39
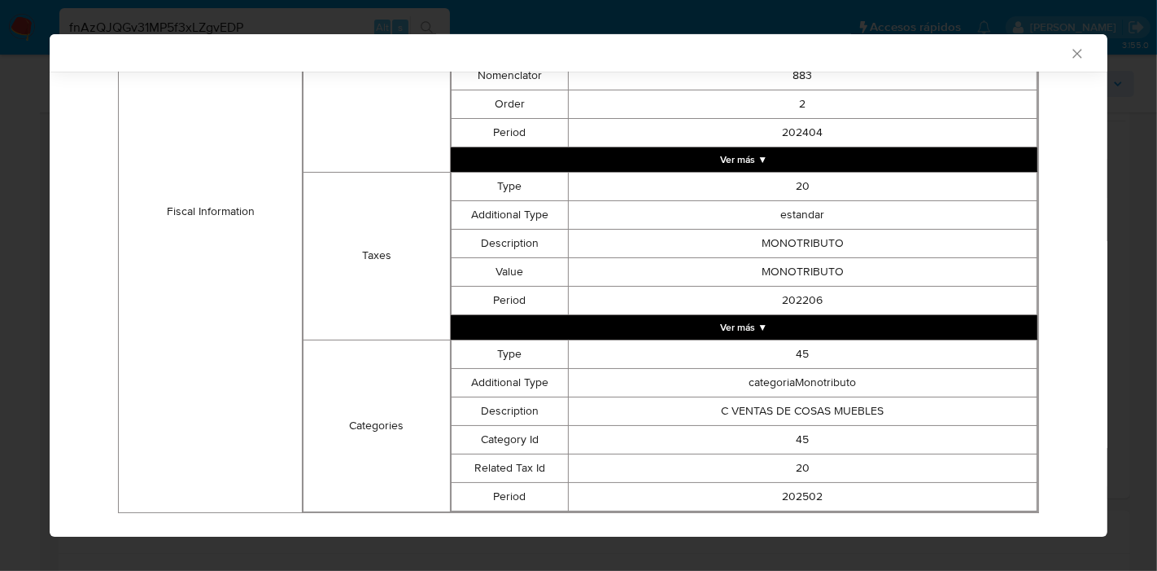
scroll to position [756, 0]
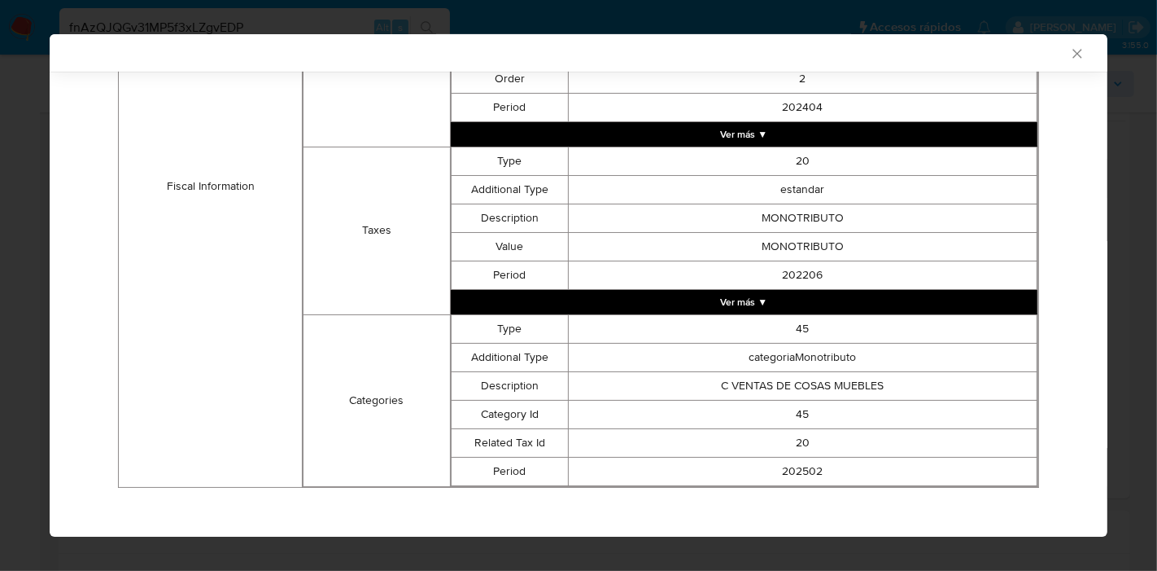
click at [718, 379] on td "C VENTAS DE COSAS MUEBLES" at bounding box center [802, 385] width 469 height 28
click at [714, 380] on td "C VENTAS DE COSAS MUEBLES" at bounding box center [802, 385] width 469 height 28
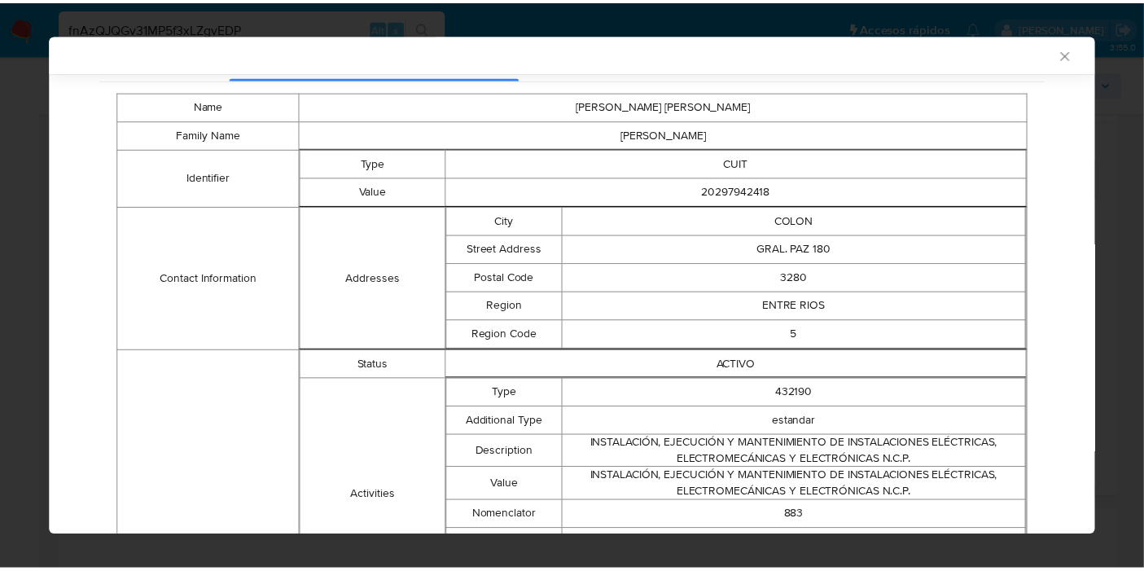
scroll to position [286, 0]
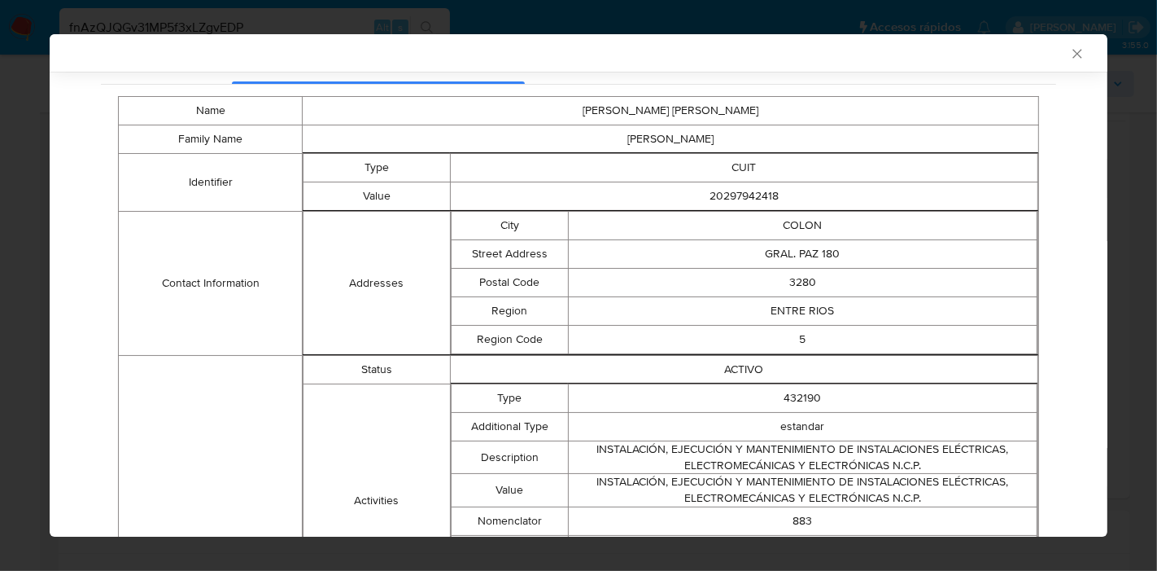
click at [18, 253] on div "AML Data Collector Case Id - fnAzQJQGv31MP5f3xLZgvEDP Los datos detallados a co…" at bounding box center [578, 285] width 1157 height 571
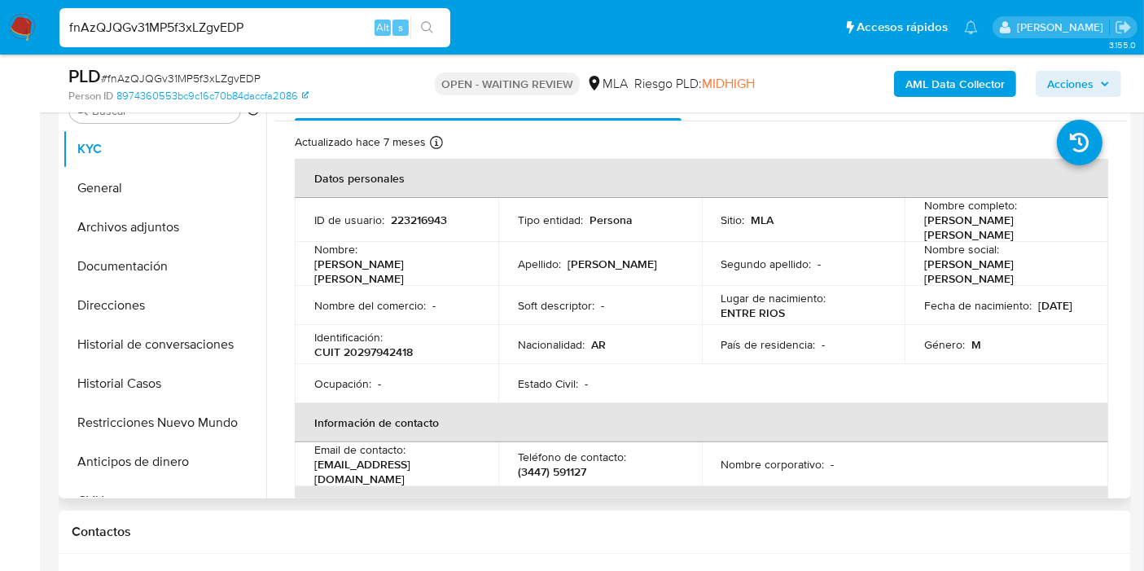
click at [385, 344] on p "CUIT 20297942418" at bounding box center [363, 351] width 98 height 15
copy p "20297942418"
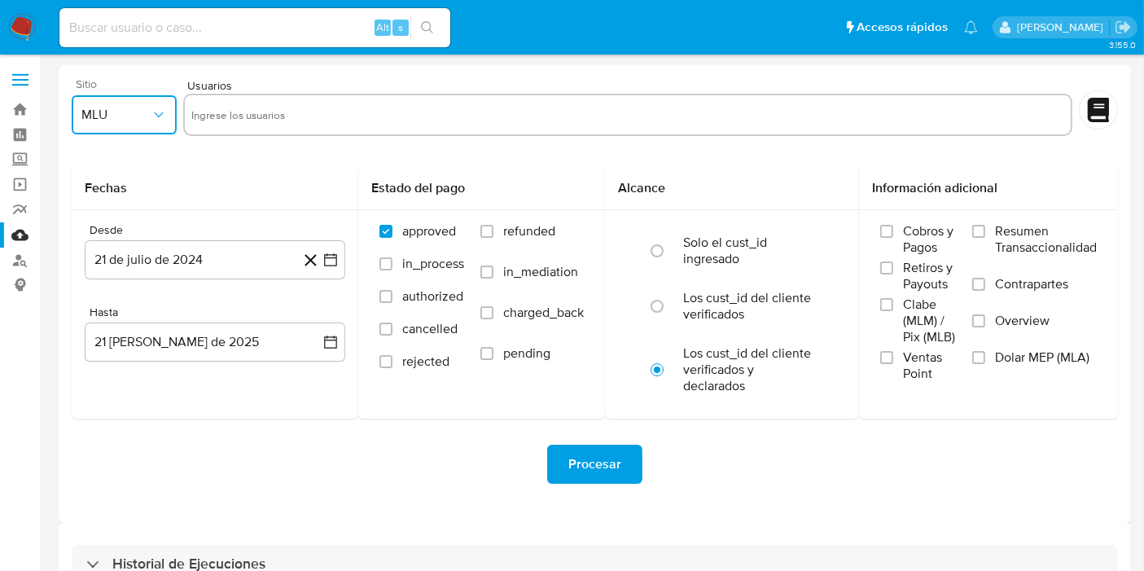
click at [120, 120] on span "MLU" at bounding box center [115, 115] width 69 height 16
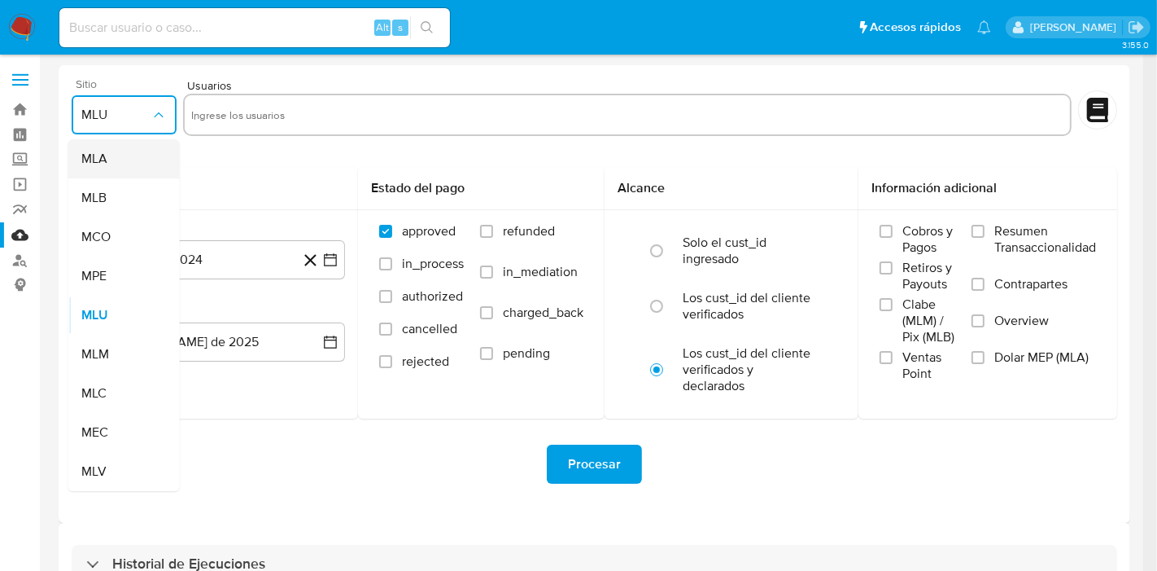
click at [123, 164] on div "MLA" at bounding box center [119, 158] width 76 height 39
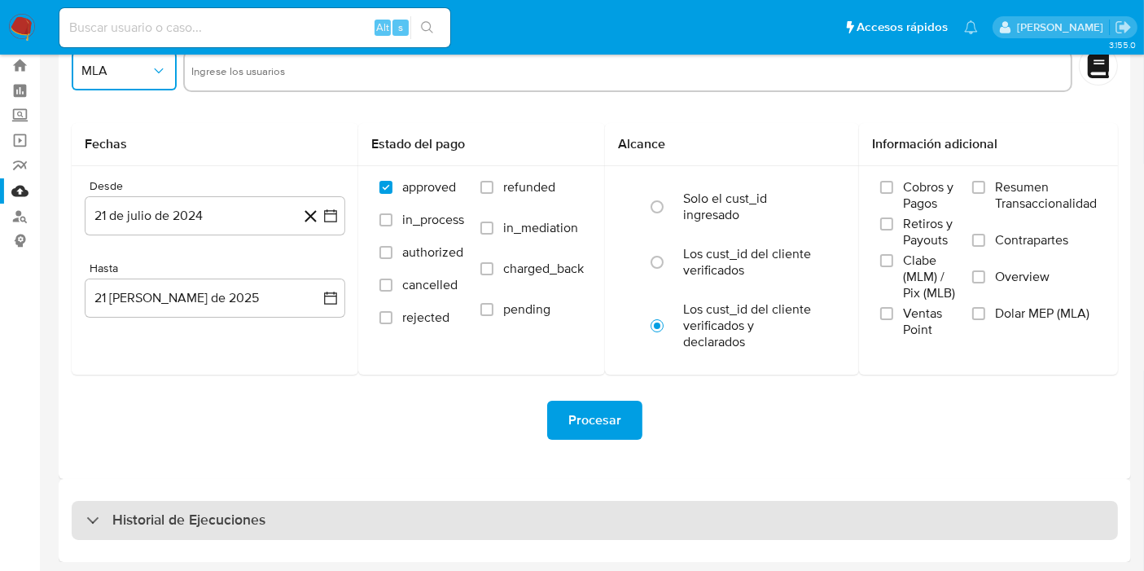
click at [270, 523] on div "Historial de Ejecuciones" at bounding box center [595, 520] width 1046 height 39
select select "10"
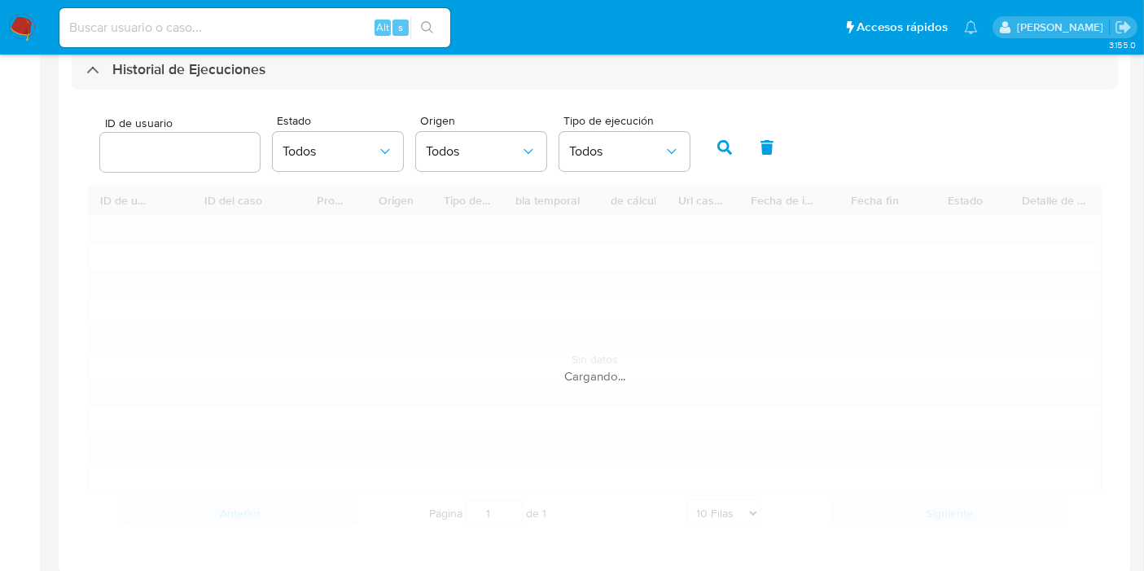
scroll to position [497, 0]
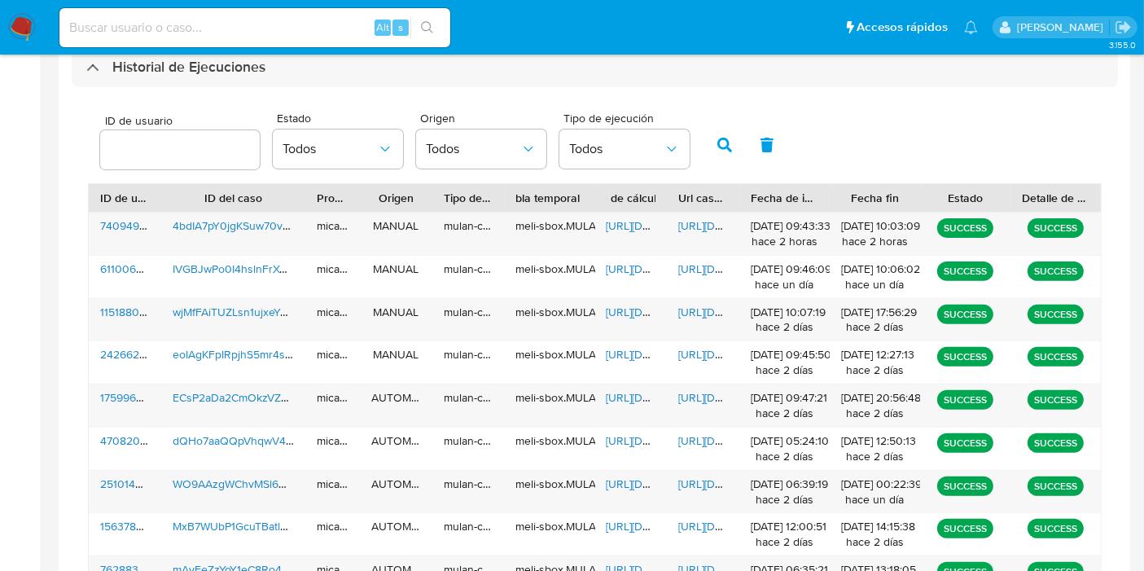
click at [153, 139] on input "number" at bounding box center [180, 149] width 160 height 21
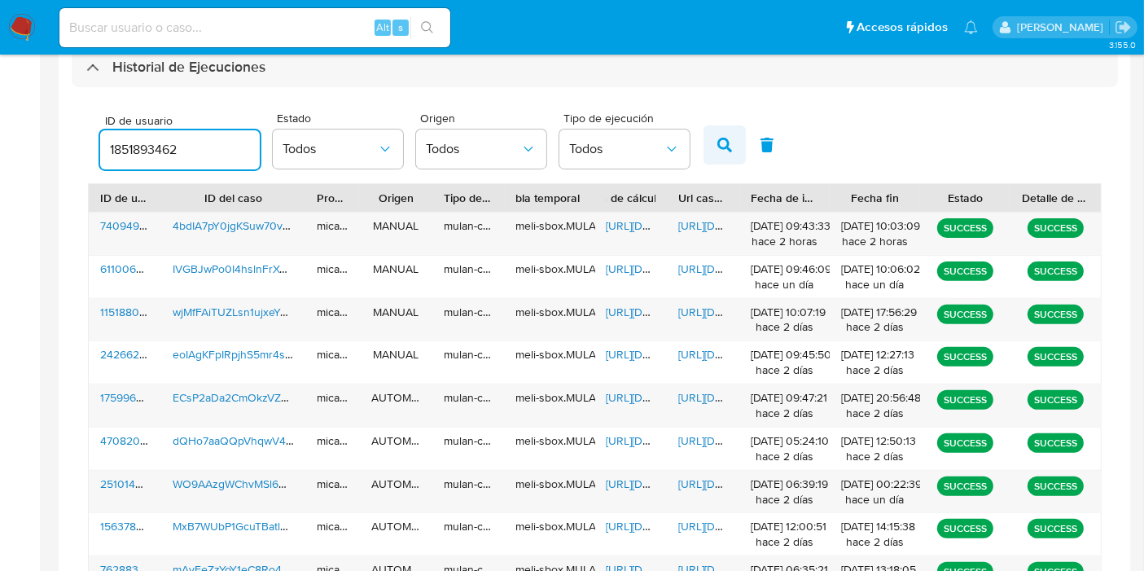
click at [724, 147] on icon "button" at bounding box center [724, 145] width 15 height 15
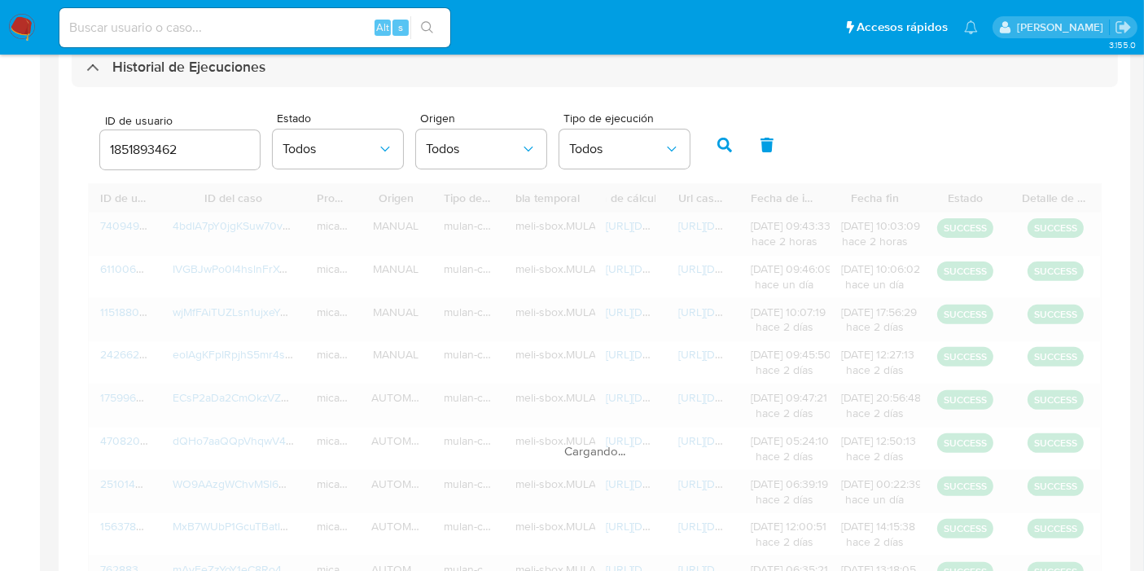
scroll to position [272, 0]
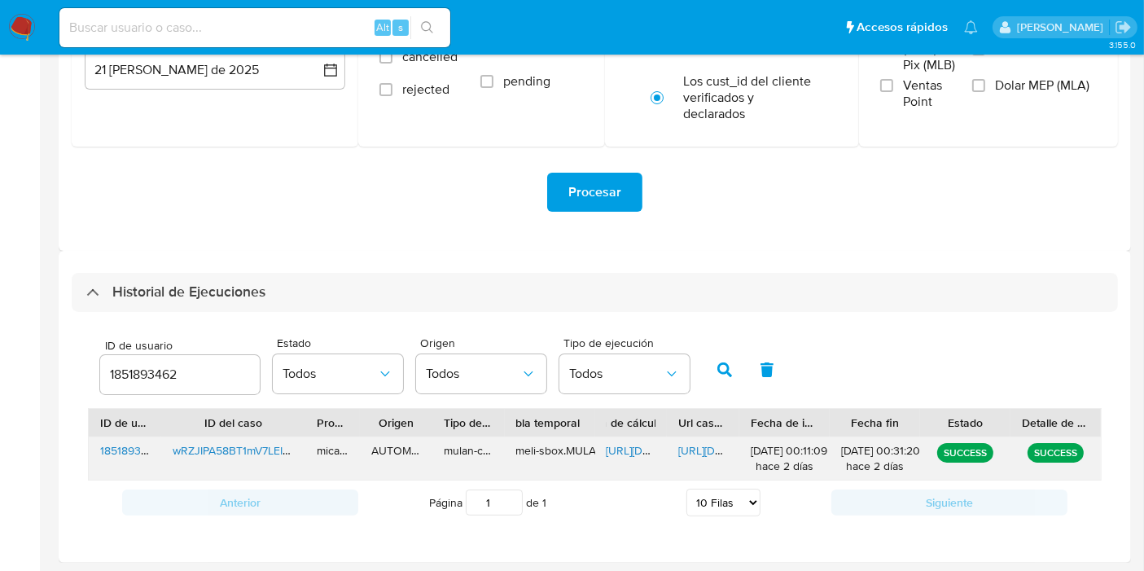
click at [637, 449] on span "[URL][DOMAIN_NAME]" at bounding box center [662, 450] width 112 height 16
drag, startPoint x: 704, startPoint y: 438, endPoint x: 711, endPoint y: 465, distance: 27.8
click at [707, 446] on div "[URL][DOMAIN_NAME]" at bounding box center [703, 458] width 72 height 42
click at [711, 463] on div "[URL][DOMAIN_NAME]" at bounding box center [703, 458] width 72 height 42
click at [706, 455] on span "[URL][DOMAIN_NAME]" at bounding box center [734, 450] width 112 height 16
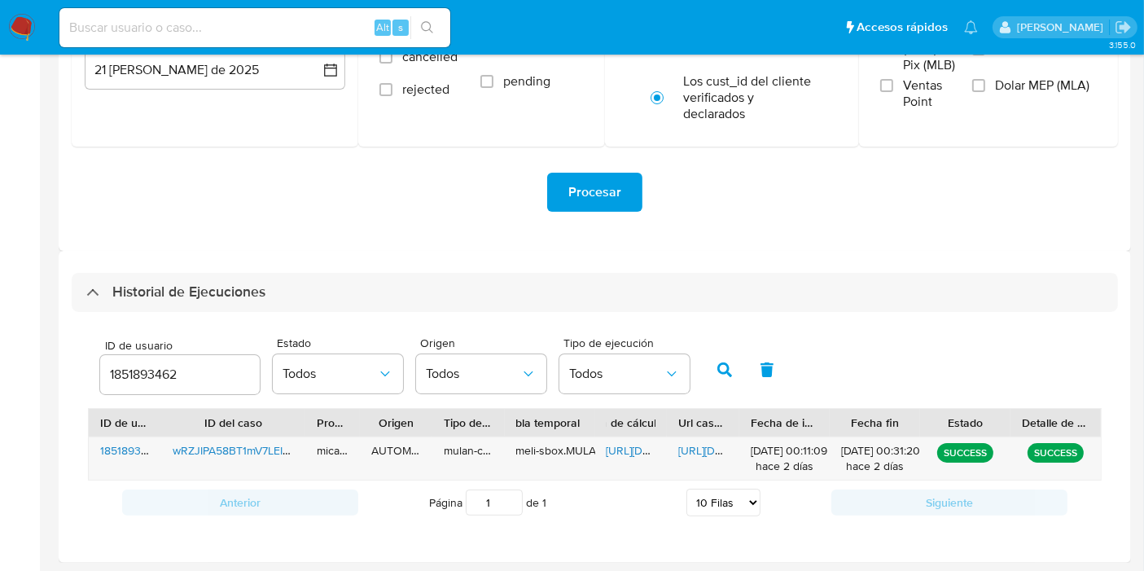
click at [147, 392] on div "1851893462" at bounding box center [180, 374] width 160 height 39
click at [159, 383] on input "1851893462" at bounding box center [180, 374] width 160 height 21
paste input "96153917"
click at [723, 356] on button "button" at bounding box center [724, 369] width 42 height 39
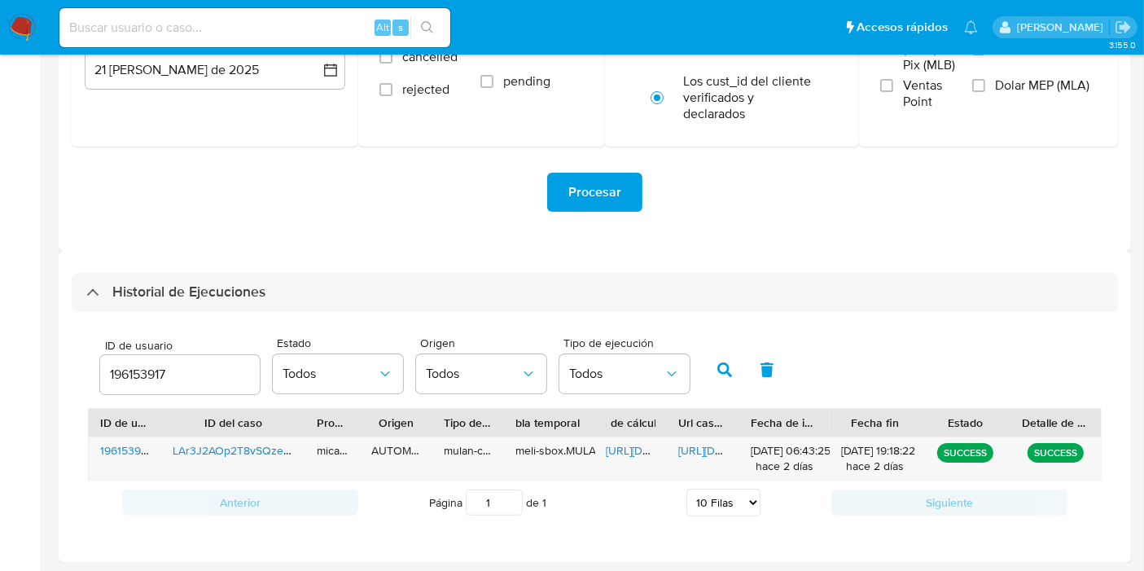
click at [723, 356] on button "button" at bounding box center [724, 369] width 42 height 39
click at [633, 449] on span "[URL][DOMAIN_NAME]" at bounding box center [662, 450] width 112 height 16
click at [690, 458] on div "[URL][DOMAIN_NAME]" at bounding box center [703, 458] width 72 height 42
click at [702, 445] on span "[URL][DOMAIN_NAME]" at bounding box center [734, 450] width 112 height 16
click at [127, 378] on input "196153917" at bounding box center [180, 374] width 160 height 21
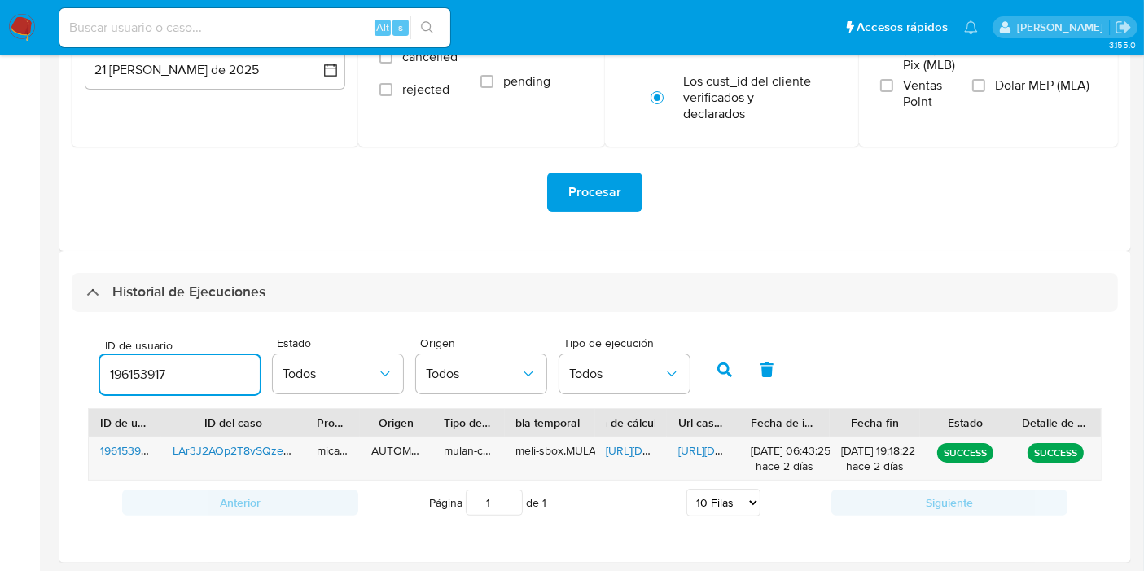
click at [127, 378] on input "196153917" at bounding box center [180, 374] width 160 height 21
click at [733, 373] on button "button" at bounding box center [724, 369] width 42 height 39
click at [629, 453] on span "[URL][DOMAIN_NAME]" at bounding box center [662, 450] width 112 height 16
click at [698, 449] on span "[URL][DOMAIN_NAME]" at bounding box center [734, 450] width 112 height 16
click at [170, 366] on input "762883227" at bounding box center [180, 374] width 160 height 21
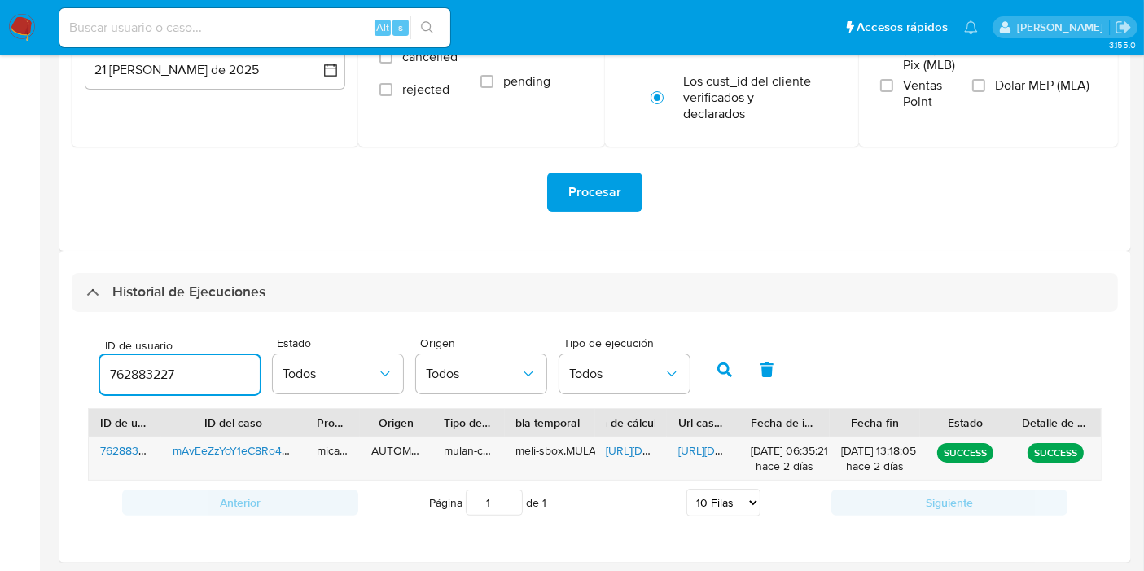
click at [170, 366] on input "762883227" at bounding box center [180, 374] width 160 height 21
click at [723, 374] on icon "button" at bounding box center [724, 369] width 15 height 15
click at [637, 453] on span "[URL][DOMAIN_NAME]" at bounding box center [662, 450] width 112 height 16
click at [714, 449] on span "[URL][DOMAIN_NAME]" at bounding box center [734, 450] width 112 height 16
click at [185, 380] on input "175330753" at bounding box center [180, 374] width 160 height 21
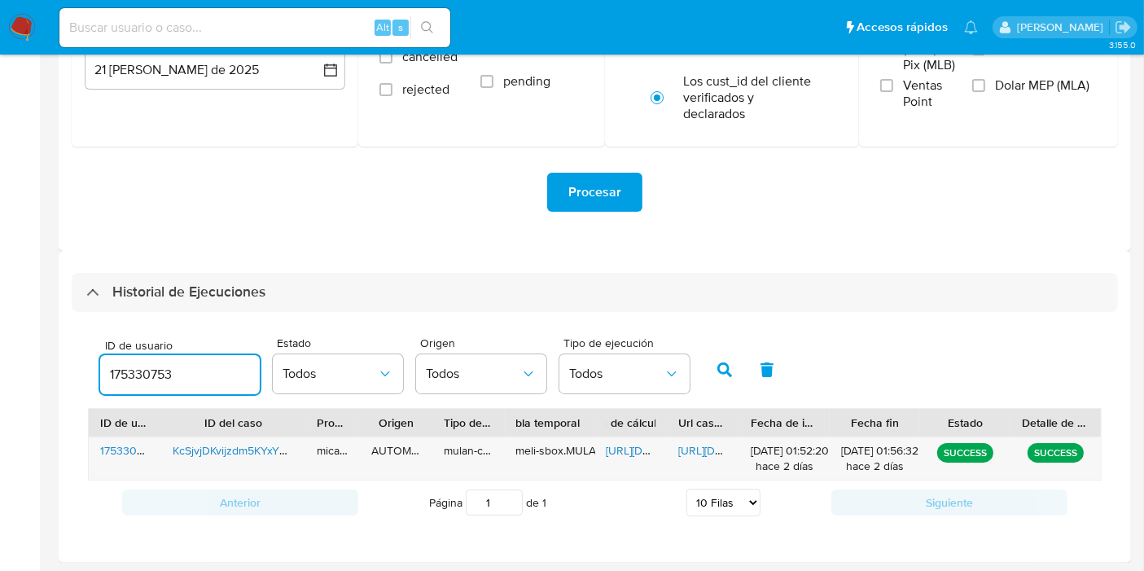
click at [185, 380] on input "175330753" at bounding box center [180, 374] width 160 height 21
click at [728, 365] on button "button" at bounding box center [724, 369] width 42 height 39
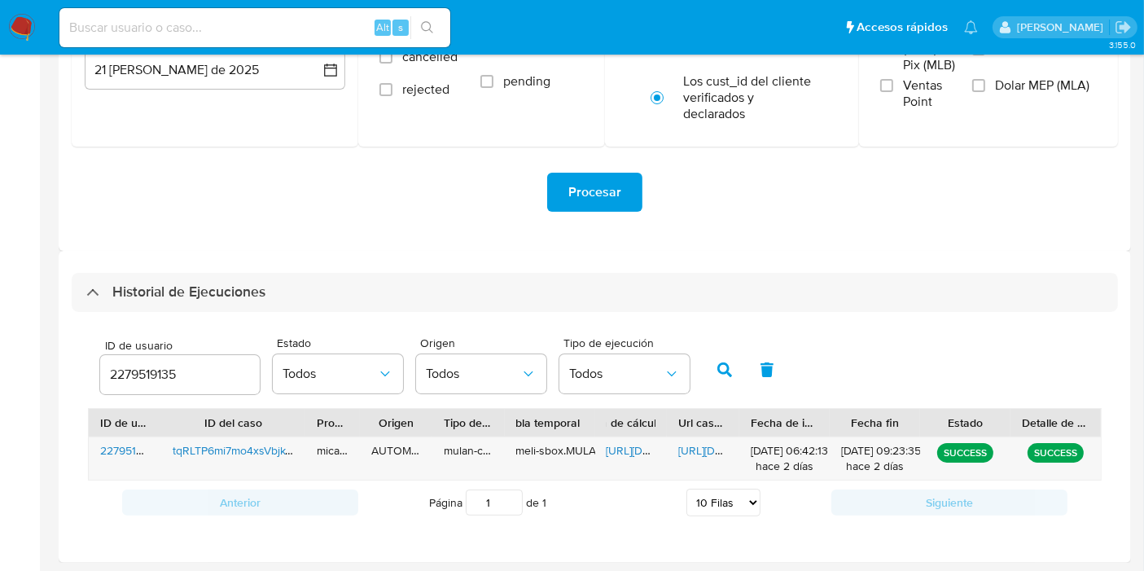
click at [728, 365] on button "button" at bounding box center [724, 369] width 42 height 39
click at [635, 456] on span "https://docs.google.com/spreadsheets/d/1Dgn2ZeQljoMiTCtRtgRnn7PpSaDsTlEQHV7Qn_f…" at bounding box center [662, 450] width 112 height 16
click at [714, 455] on span "https://docs.google.com/document/d/1cD6QhcpaClky5L-HEdgZNqu7wRAJ17Xs0QmBv4QY2Ao…" at bounding box center [734, 450] width 112 height 16
click at [94, 369] on div "ID de usuario 2279519135 Estado Todos Origen Todos Tipo de ejecución Todos" at bounding box center [395, 368] width 606 height 63
click at [169, 370] on input "2279519135" at bounding box center [180, 374] width 160 height 21
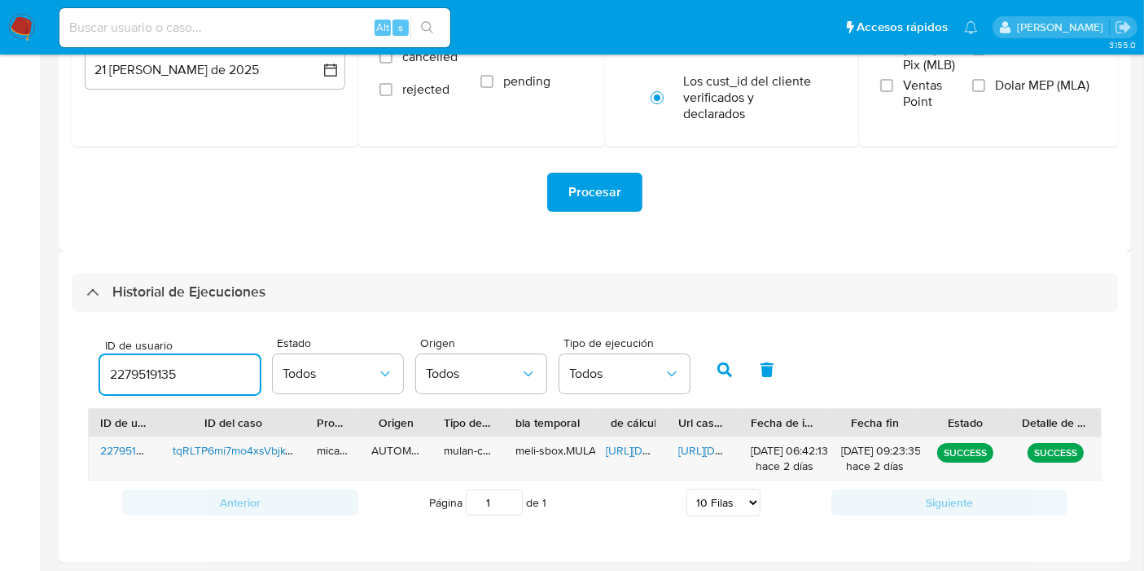
click at [169, 370] on input "2279519135" at bounding box center [180, 374] width 160 height 21
paste input "115215122"
click at [717, 370] on icon "button" at bounding box center [724, 369] width 15 height 15
click at [644, 448] on span "https://docs.google.com/spreadsheets/d/1b6VEu1bI3JjhsOoT-BBc0vCg7MjgKqZ5xldezWJ…" at bounding box center [662, 450] width 112 height 16
click at [702, 445] on span "https://docs.google.com/document/d/1xRsQowBzZ_hCSn7dueiwiFy2KE7IOhuLC_Bn5wUSNx0…" at bounding box center [734, 450] width 112 height 16
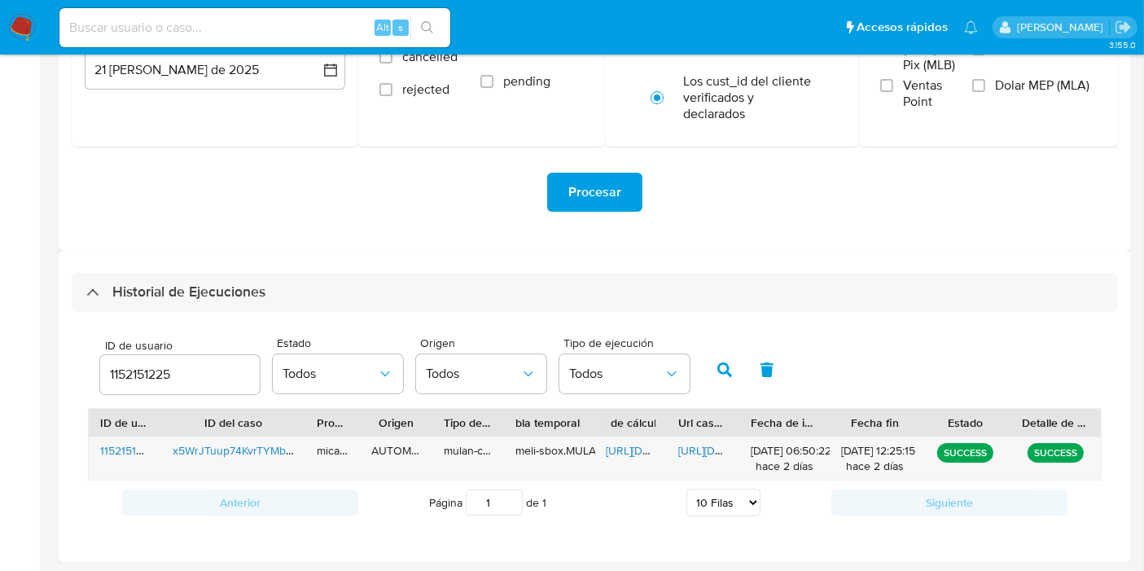
click at [176, 370] on input "1152151225" at bounding box center [180, 374] width 160 height 21
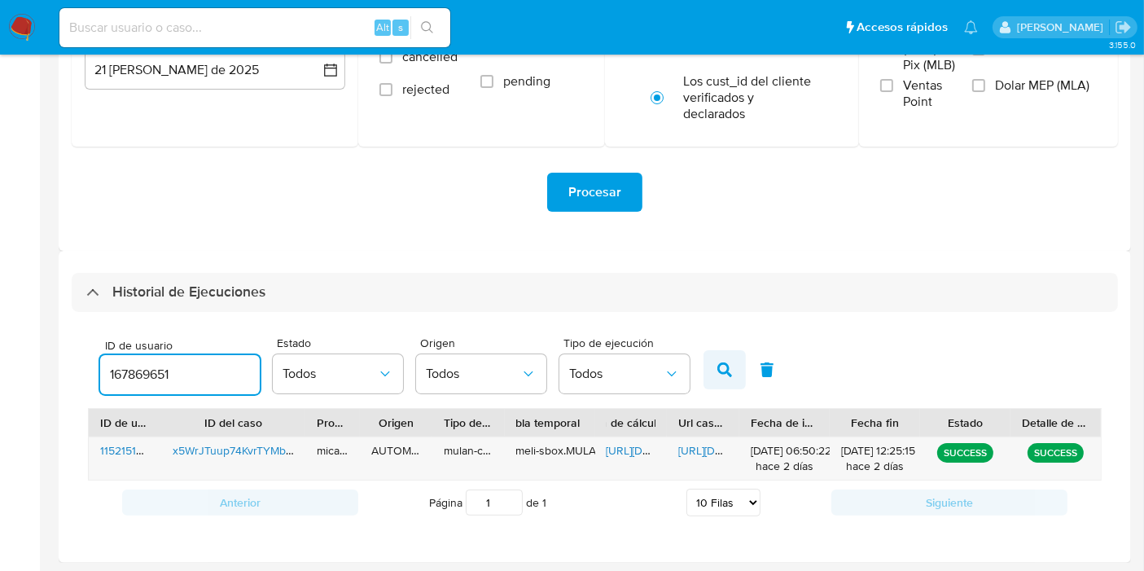
type input "167869651"
click at [724, 362] on icon "button" at bounding box center [724, 369] width 15 height 15
click at [641, 444] on span "https://docs.google.com/spreadsheets/d/1p5gUXPDawZGzFMr-BuKBfbHuiiiqvf7Tvy19NQt…" at bounding box center [662, 450] width 112 height 16
click at [706, 452] on span "https://docs.google.com/document/d/1BPSV143yopigU5Vw0JHMtCQmKm00YAQHNKbVgpo9izY…" at bounding box center [734, 450] width 112 height 16
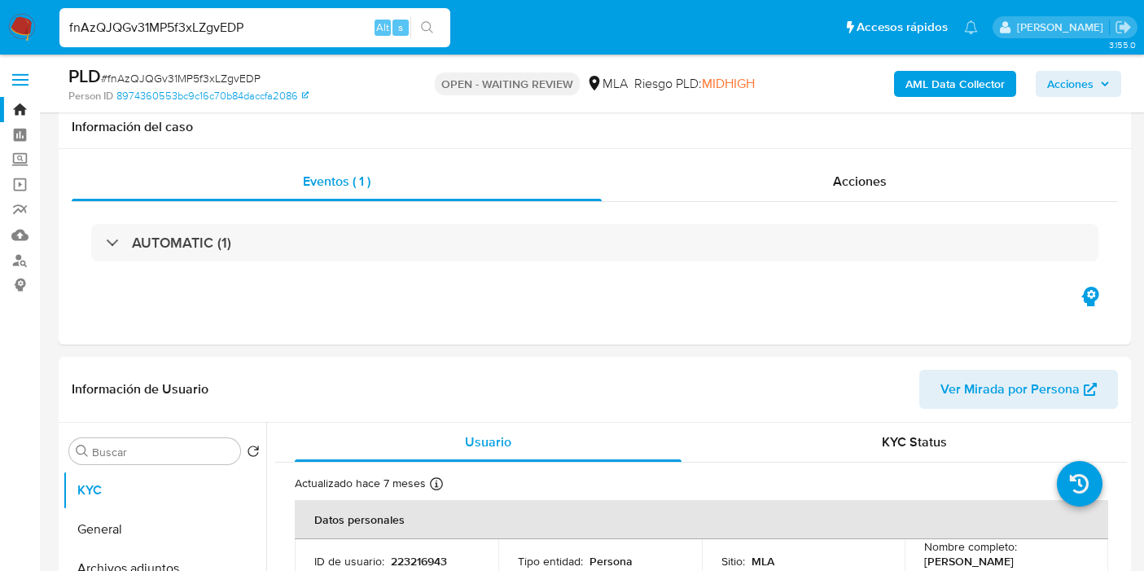
select select "10"
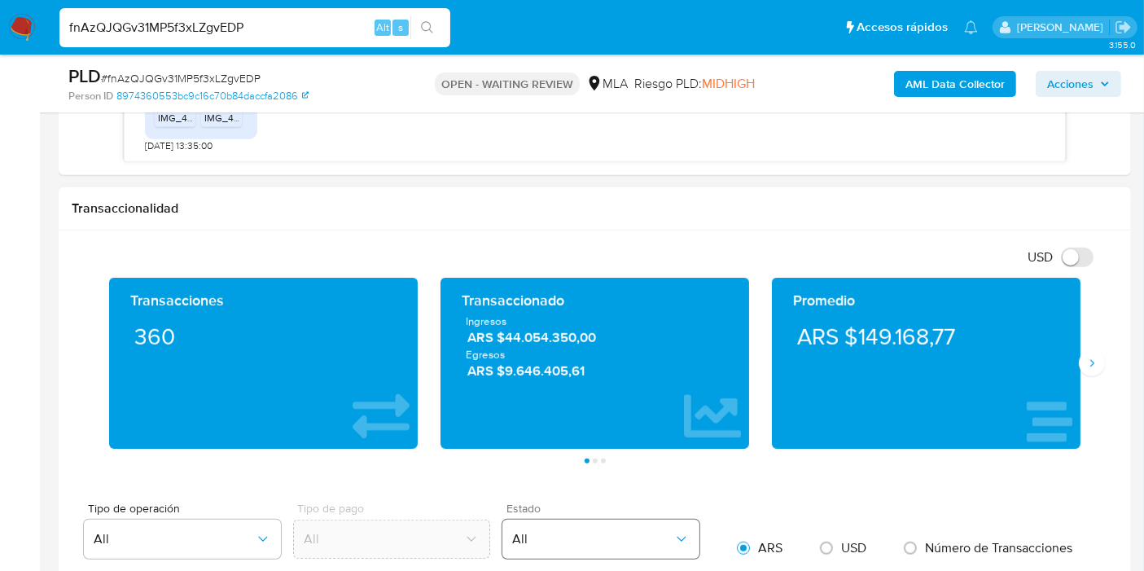
scroll to position [793, 0]
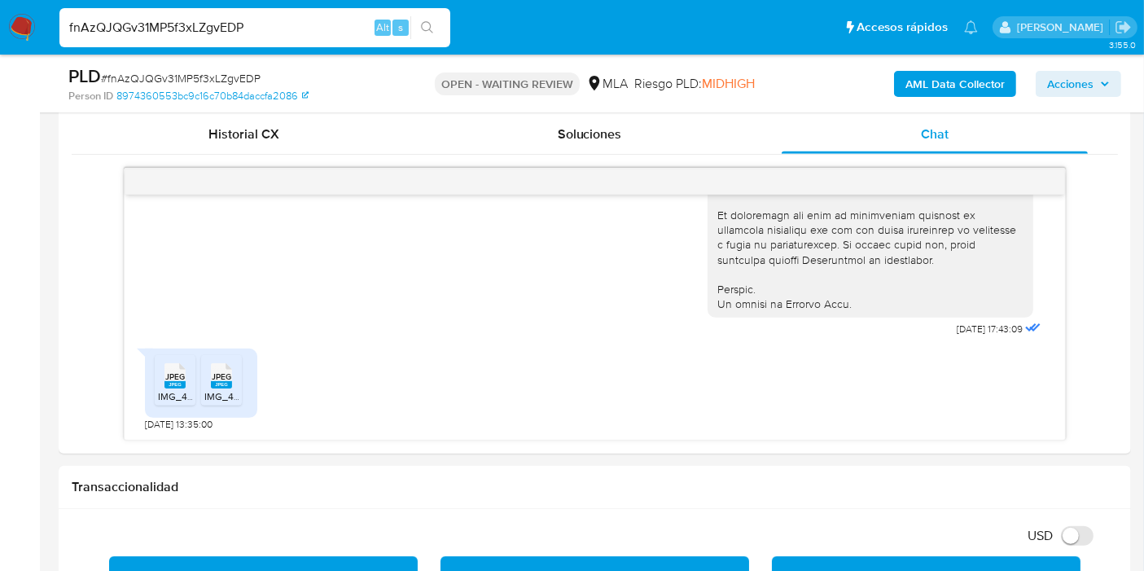
click at [17, 47] on nav "Pausado Ver notificaciones fnAzQJQGv31MP5f3xLZgvEDP Alt s Accesos rápidos Presi…" at bounding box center [572, 27] width 1144 height 55
click at [11, 22] on img at bounding box center [22, 28] width 28 height 28
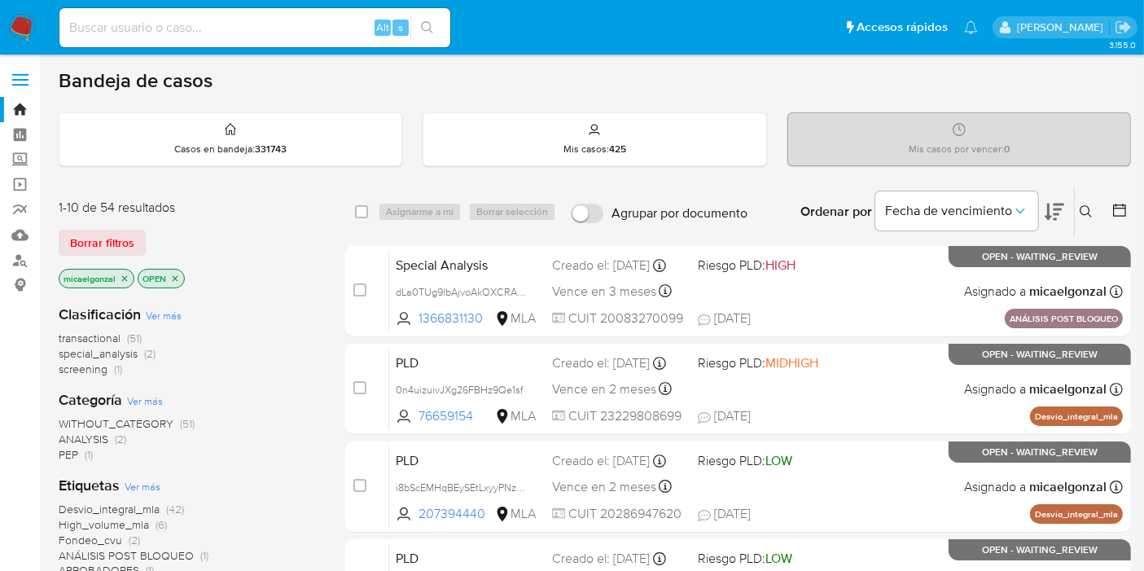
click at [220, 20] on input at bounding box center [254, 27] width 391 height 21
paste input "wRZJIPA58BT1mV7LEIppCuN7"
type input "wRZJIPA58BT1mV7LEIppCuN7"
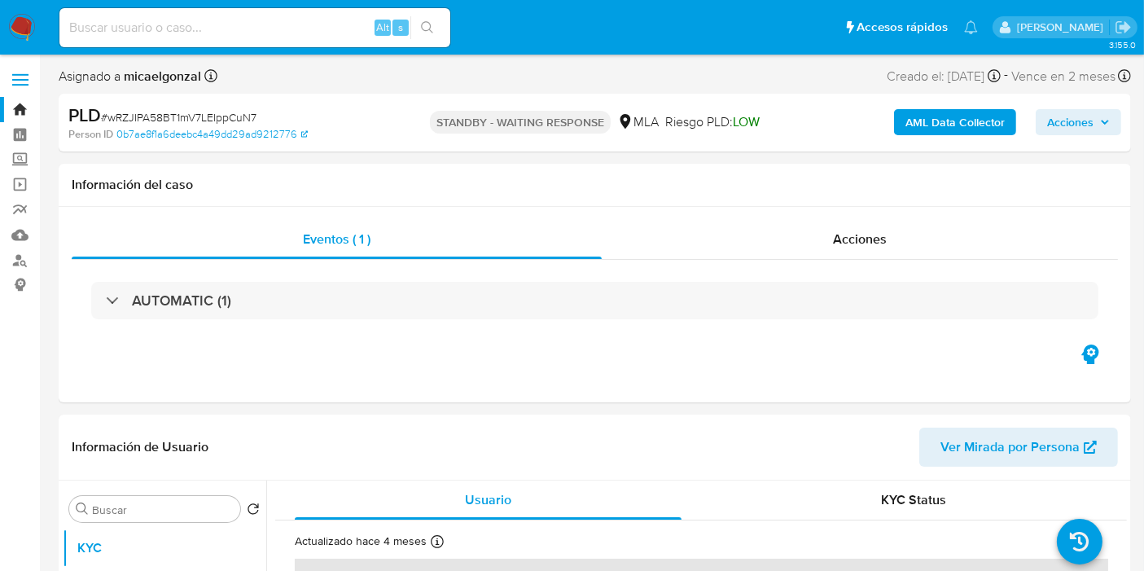
select select "10"
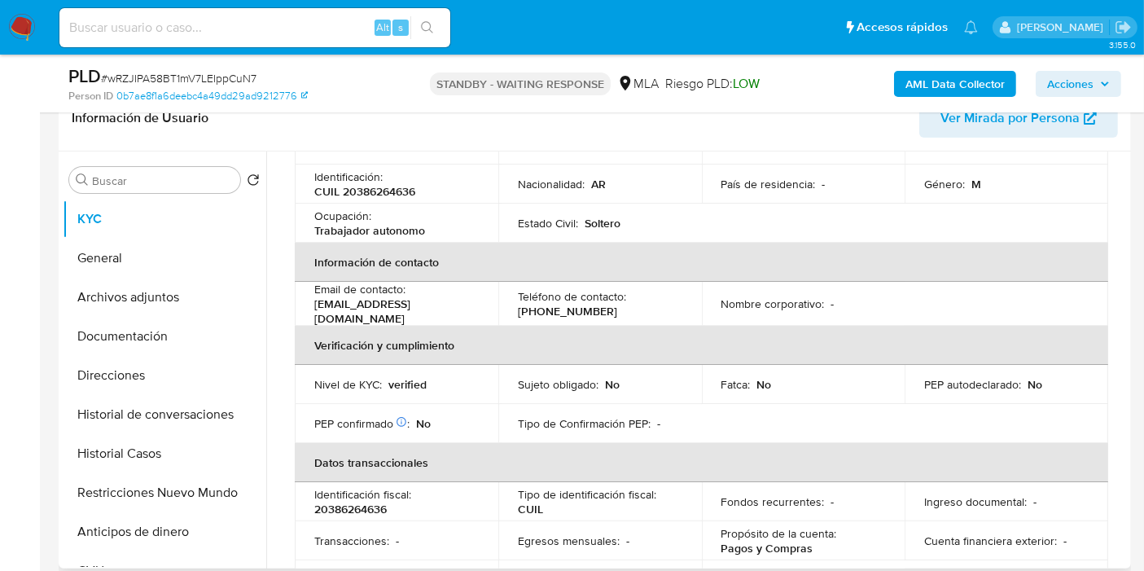
scroll to position [271, 0]
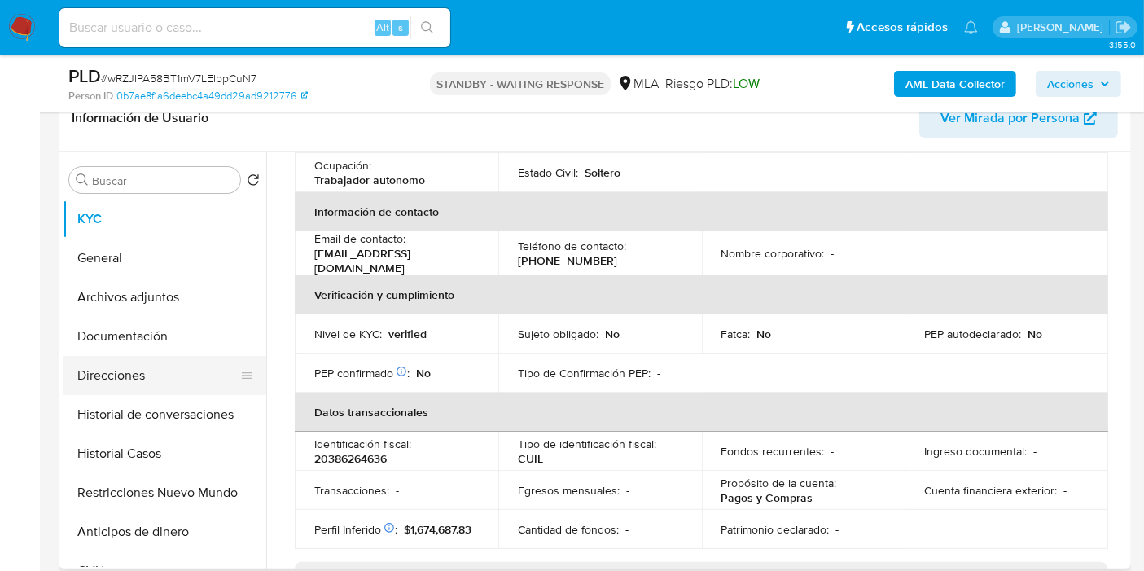
click at [159, 370] on button "Direcciones" at bounding box center [158, 375] width 190 height 39
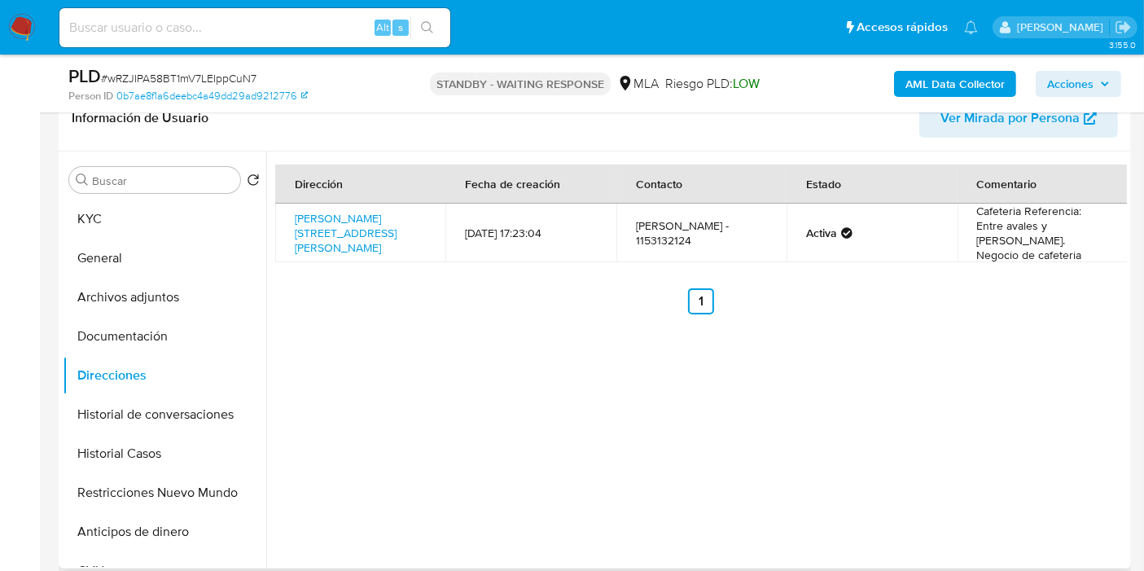
click at [182, 194] on div "Buscar Volver al orden por defecto KYC General Archivos adjuntos Documentación …" at bounding box center [164, 361] width 203 height 414
click at [195, 210] on button "KYC" at bounding box center [158, 218] width 190 height 39
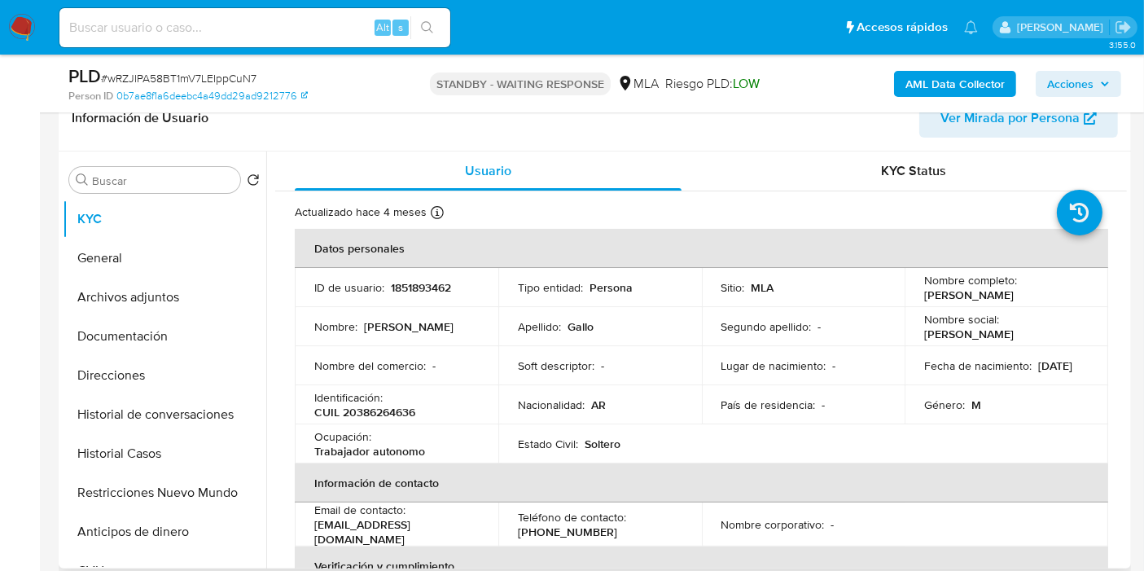
click at [391, 408] on p "CUIL 20386264636" at bounding box center [364, 412] width 101 height 15
copy p "20386264636"
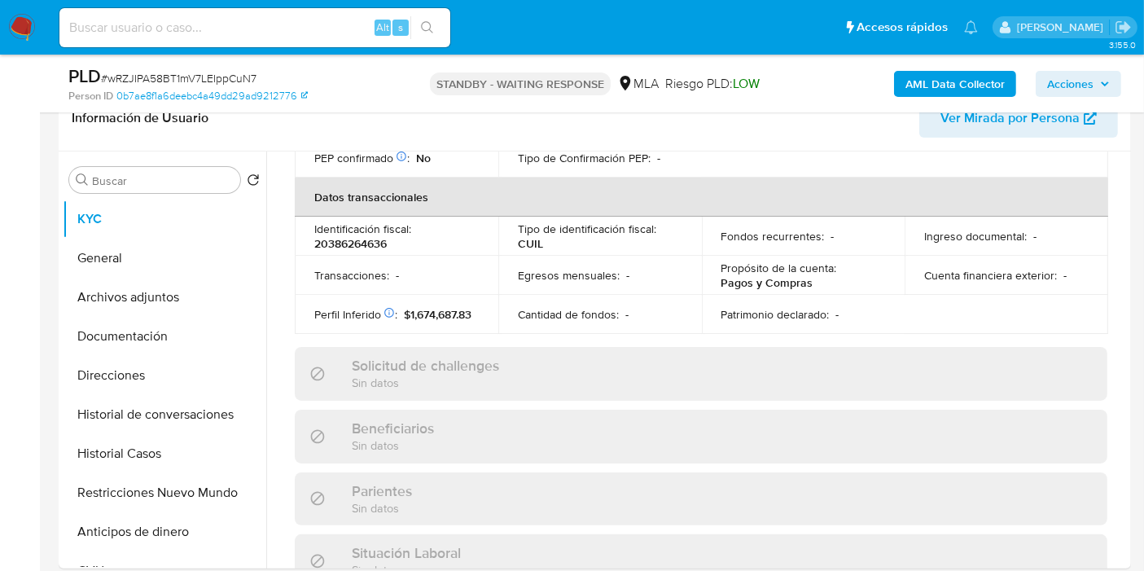
scroll to position [632, 0]
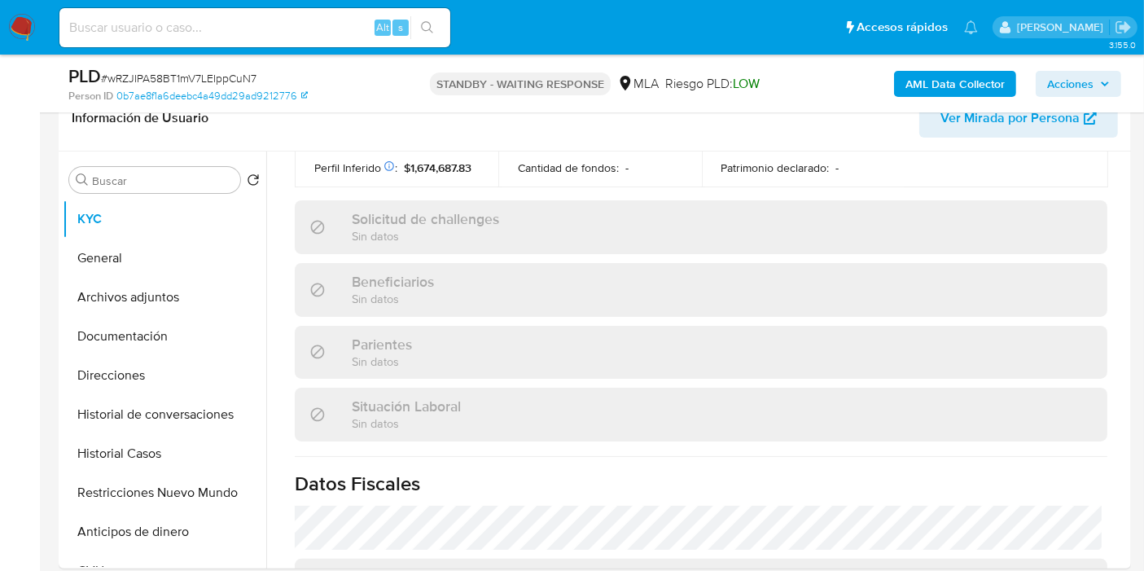
click at [269, 32] on input at bounding box center [254, 27] width 391 height 21
paste input "LAr3J2AOp2T8vSQzeS4AYjmX"
type input "LAr3J2AOp2T8vSQzeS4AYjmX"
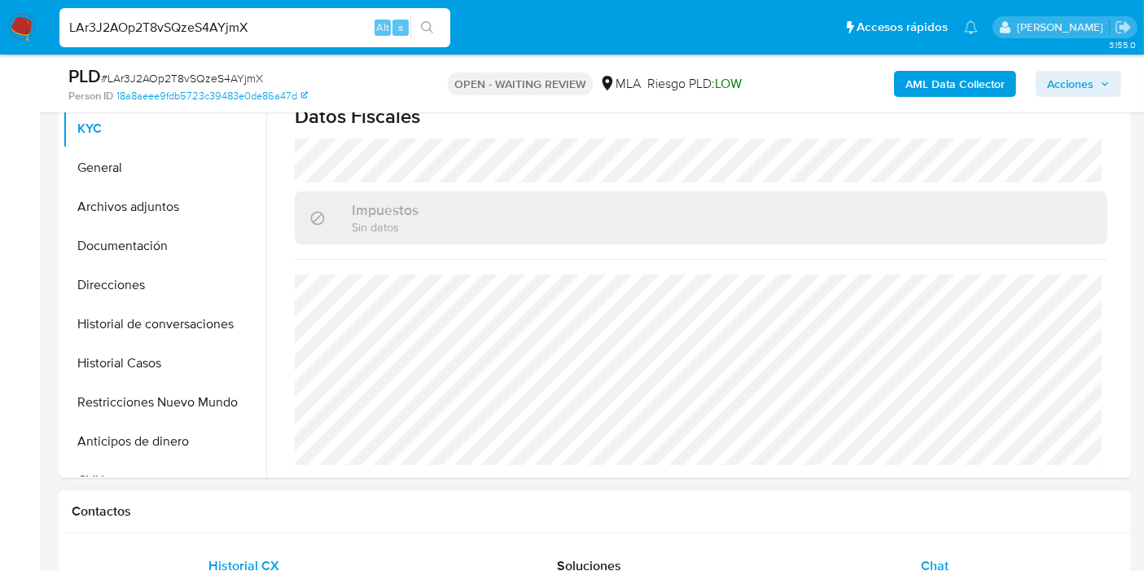
scroll to position [871, 0]
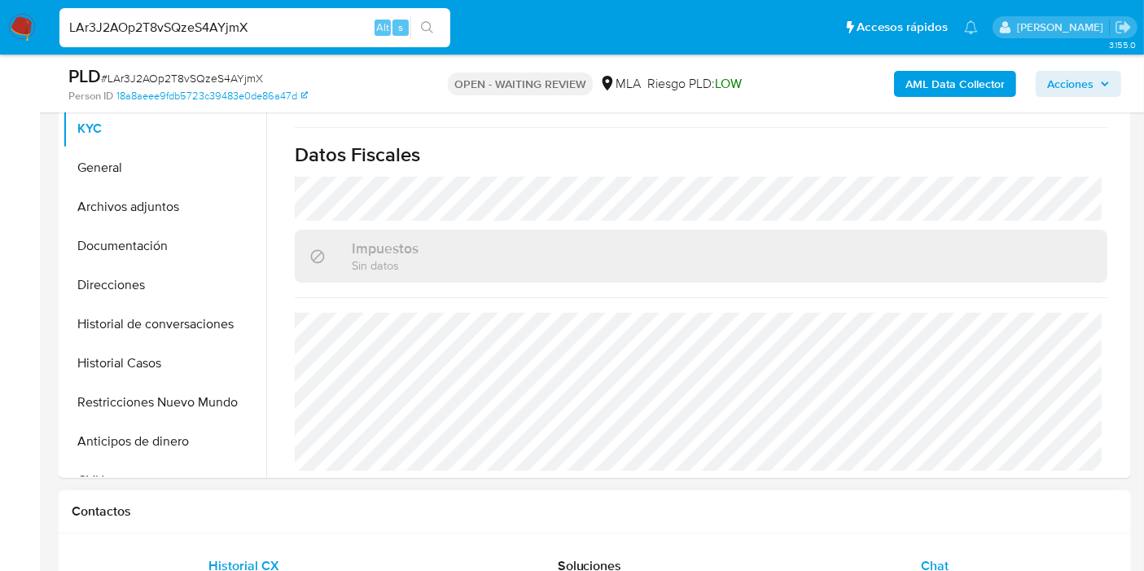
select select "10"
click at [973, 564] on div "Chat" at bounding box center [934, 565] width 306 height 39
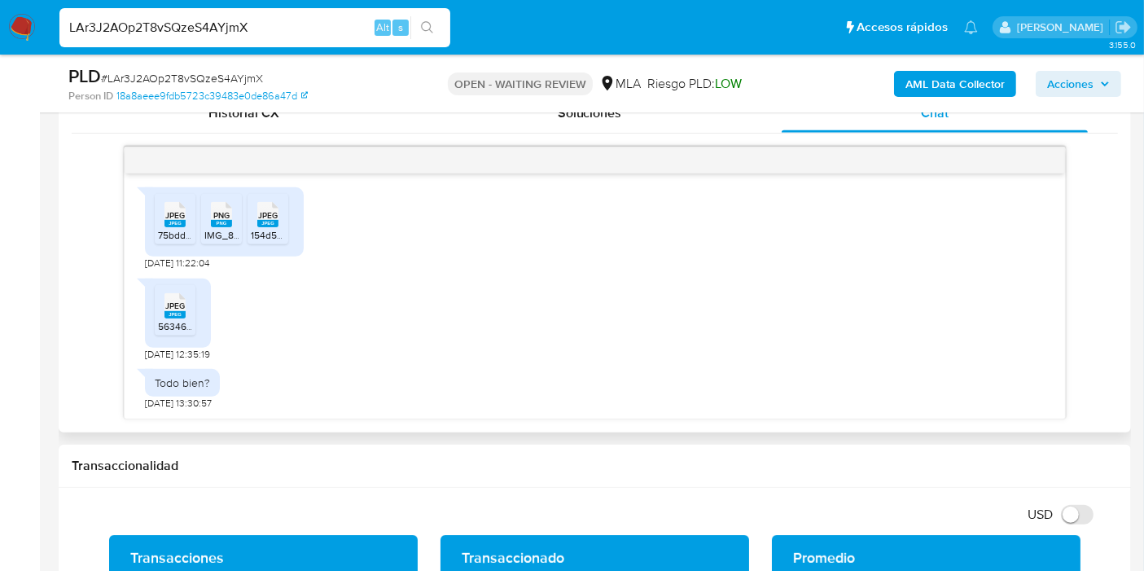
scroll to position [922, 0]
click at [169, 217] on span "JPEG" at bounding box center [175, 215] width 20 height 11
click at [221, 223] on rect at bounding box center [221, 223] width 21 height 7
drag, startPoint x: 272, startPoint y: 231, endPoint x: 211, endPoint y: 258, distance: 66.7
click at [269, 229] on span "154d523c-9ff2-434d-9735-2df1d48de466.jpeg" at bounding box center [351, 235] width 201 height 14
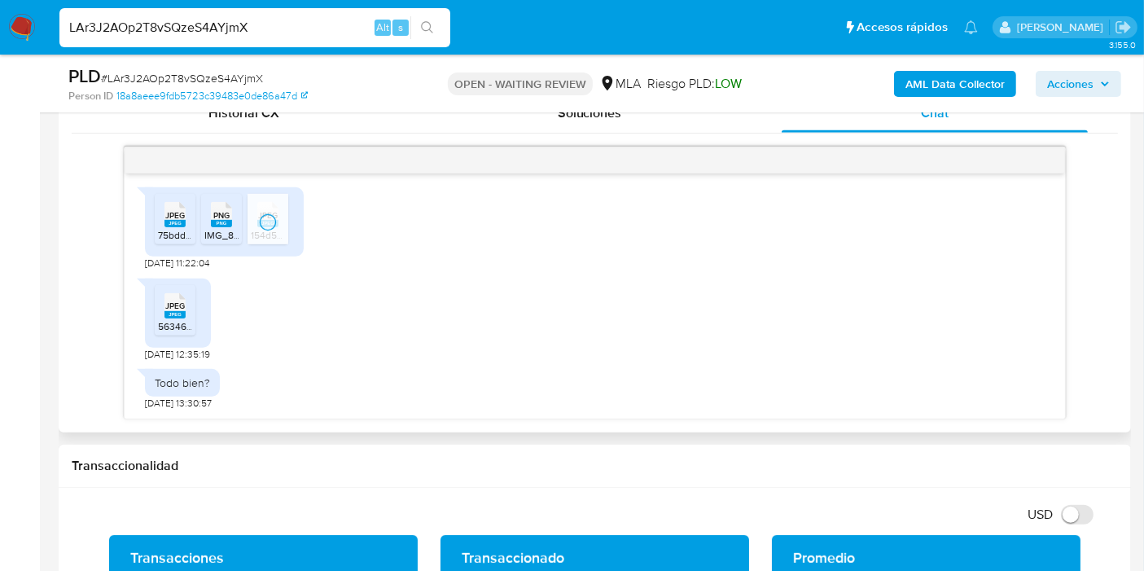
drag, startPoint x: 188, startPoint y: 302, endPoint x: 225, endPoint y: 325, distance: 43.8
click at [188, 302] on div "JPEG JPEG" at bounding box center [175, 304] width 34 height 32
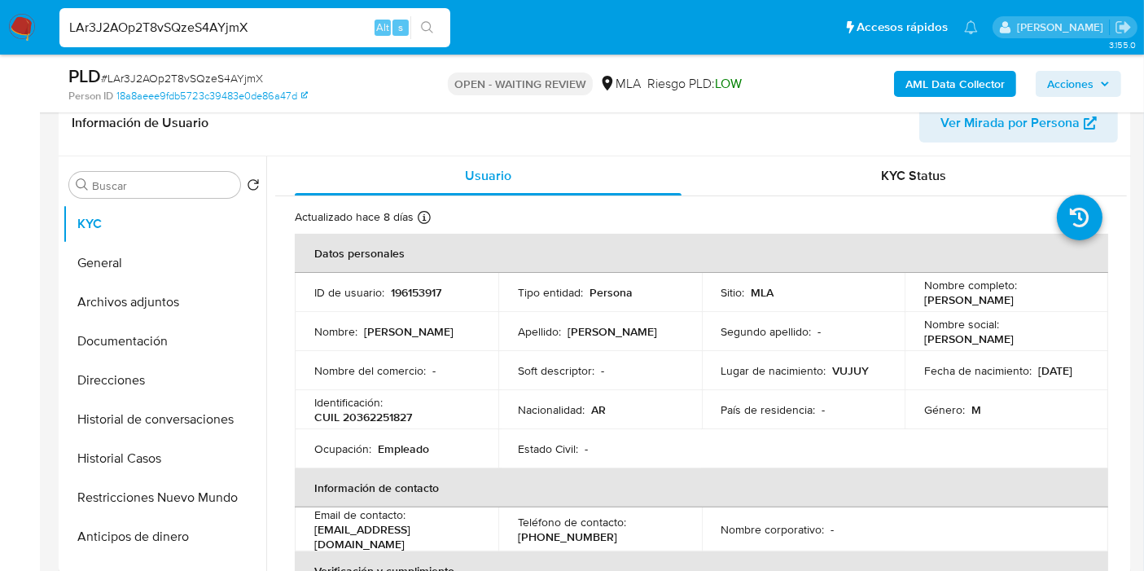
scroll to position [271, 0]
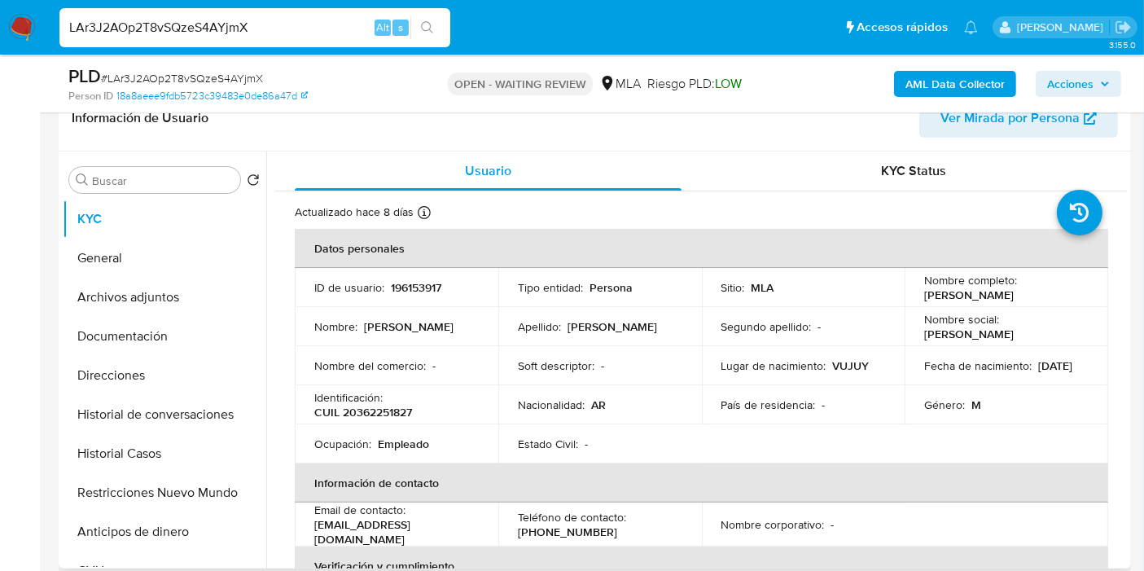
click at [431, 296] on td "ID de usuario : 196153917" at bounding box center [396, 287] width 203 height 39
click at [420, 290] on p "196153917" at bounding box center [416, 287] width 50 height 15
copy p "196153917"
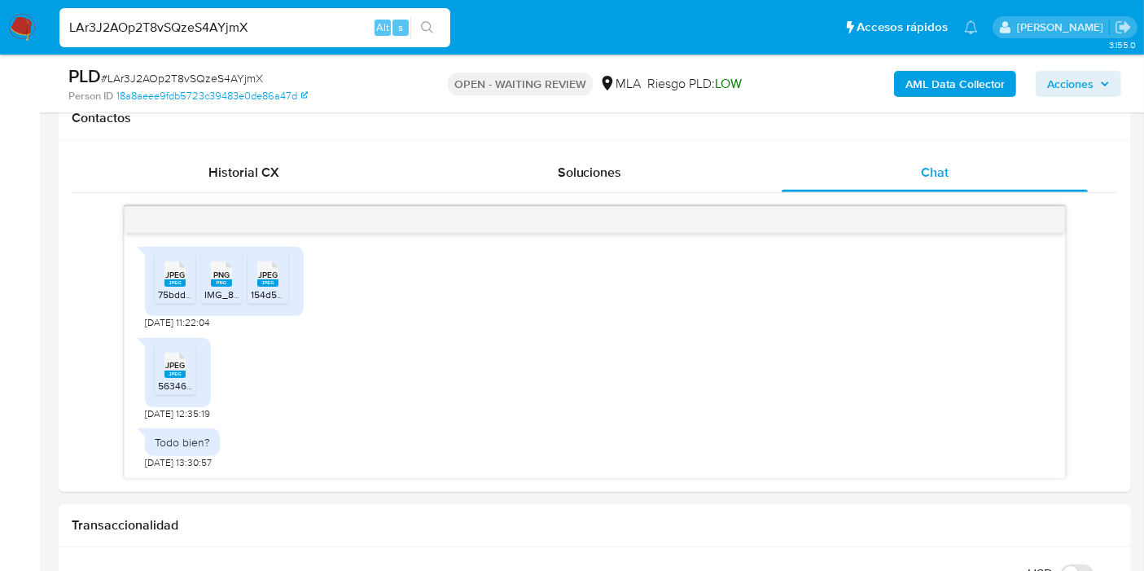
scroll to position [814, 0]
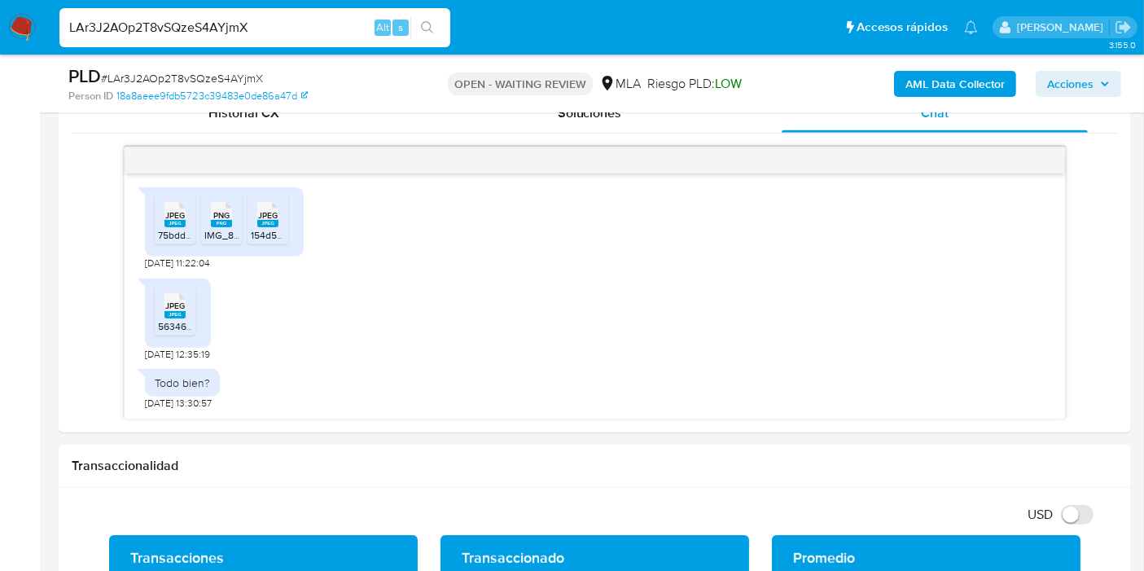
click at [186, 28] on input "LAr3J2AOp2T8vSQzeS4AYjmX" at bounding box center [254, 27] width 391 height 21
paste input "mAvEeZzYoY1eC8Ro4SRw46Ai"
type input "mAvEeZzYoY1eC8Ro4SRw46Ai"
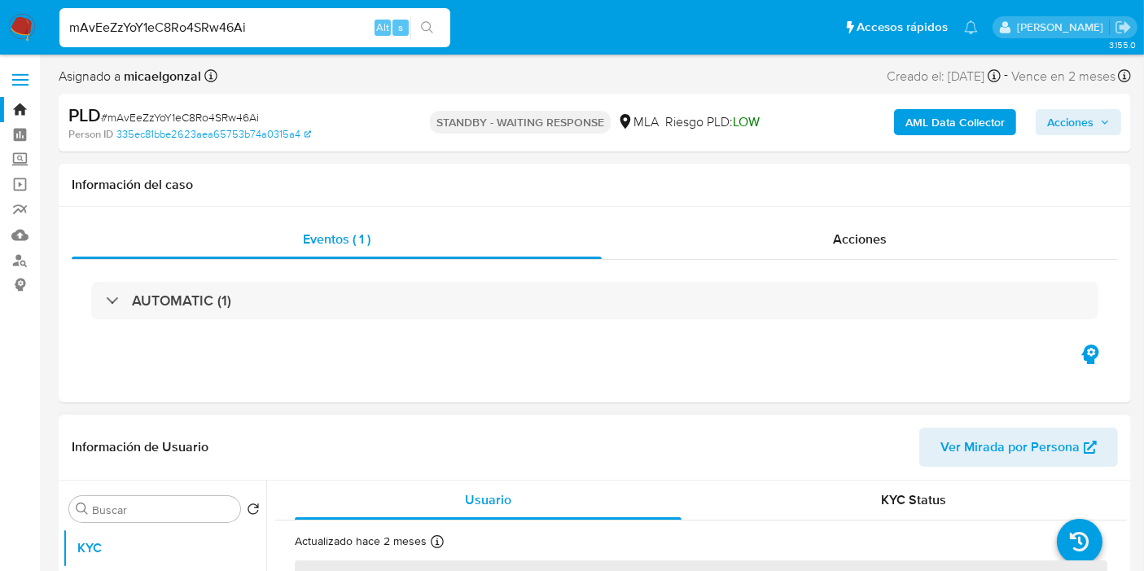
select select "10"
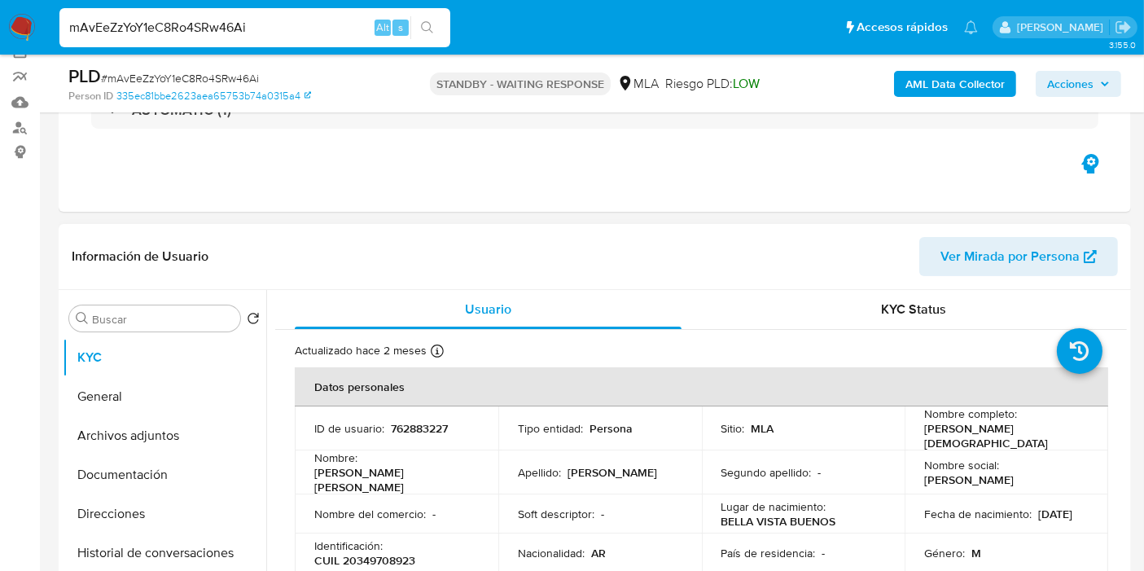
scroll to position [271, 0]
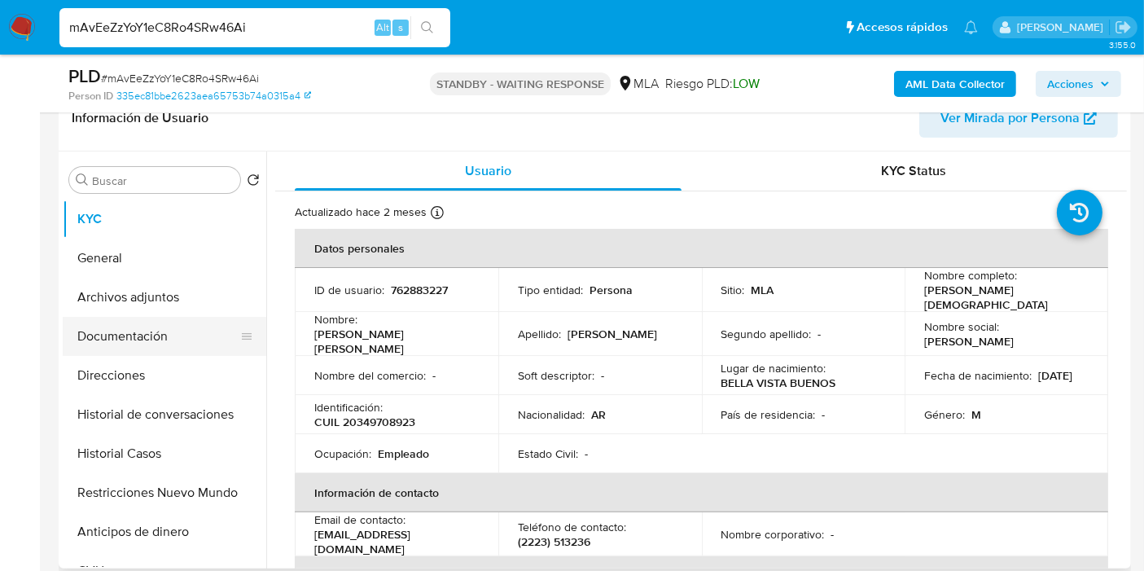
click at [112, 348] on button "Documentación" at bounding box center [158, 336] width 190 height 39
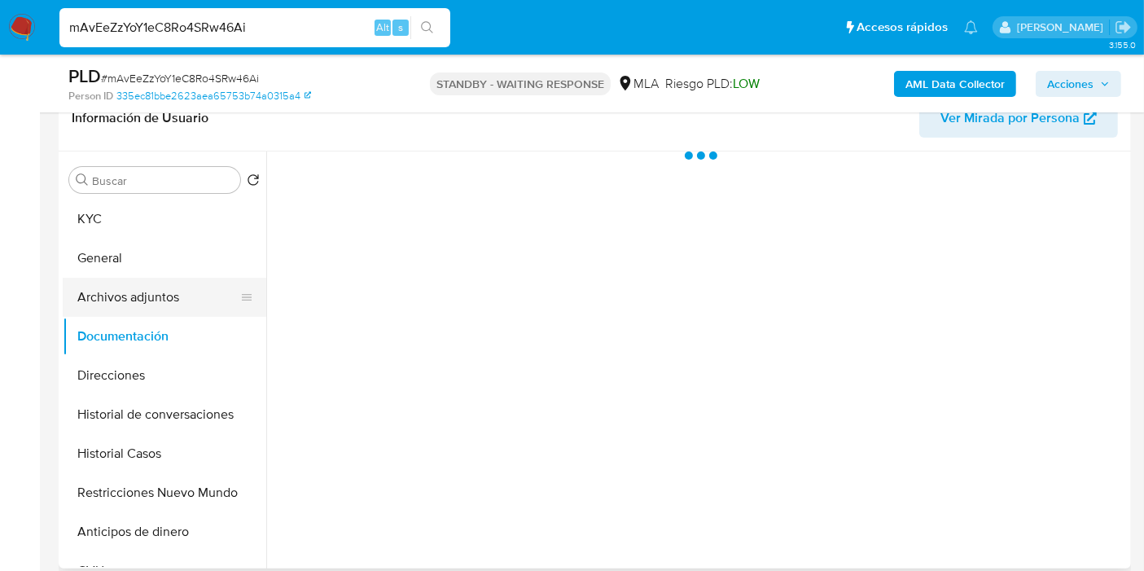
click at [142, 282] on button "Archivos adjuntos" at bounding box center [158, 297] width 190 height 39
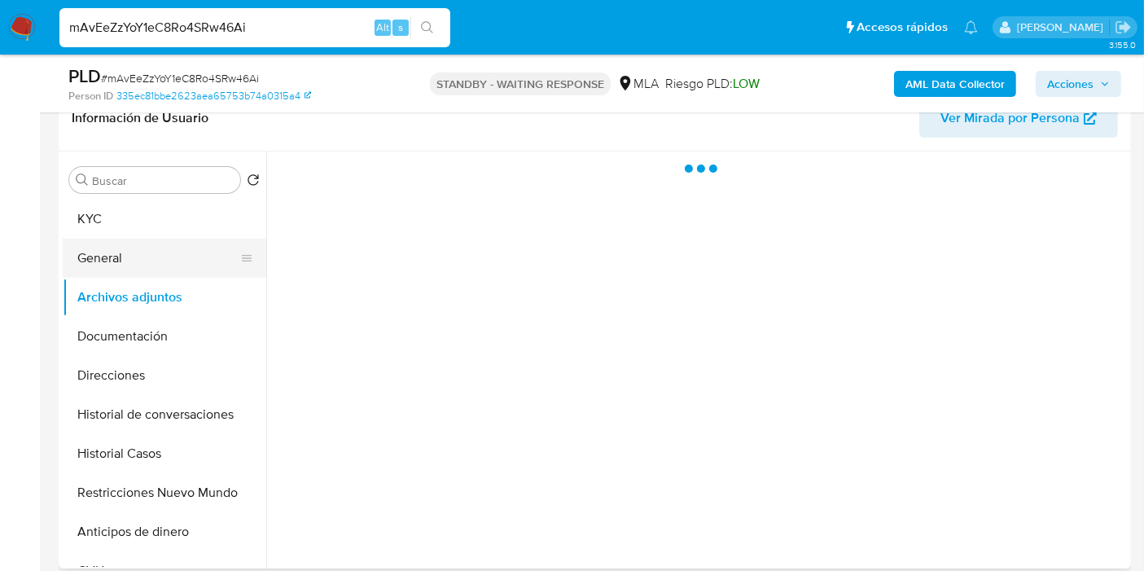
click at [173, 243] on button "General" at bounding box center [158, 257] width 190 height 39
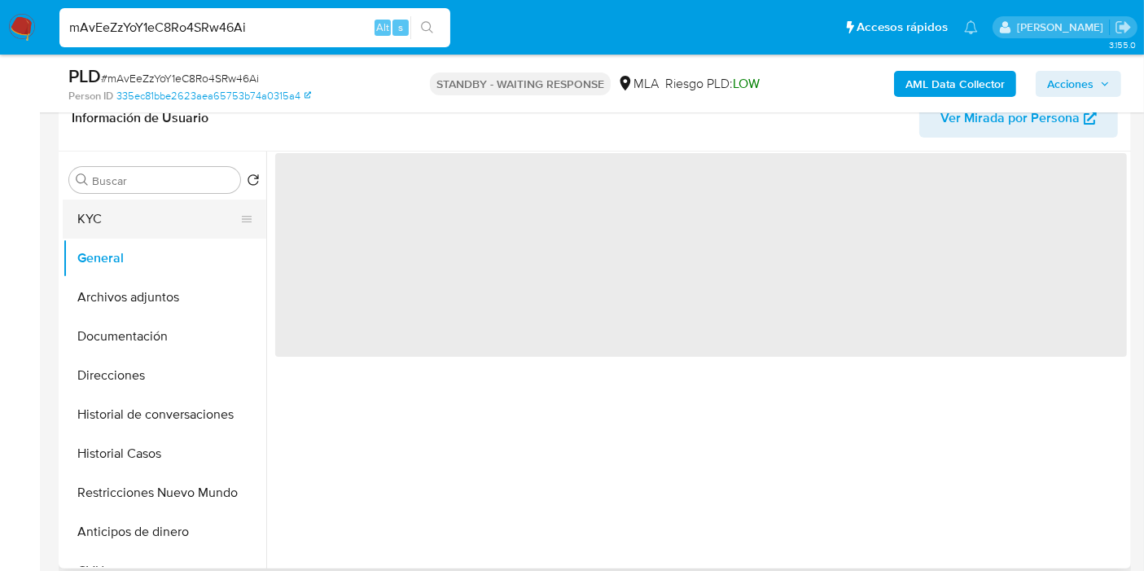
click at [224, 224] on button "KYC" at bounding box center [158, 218] width 190 height 39
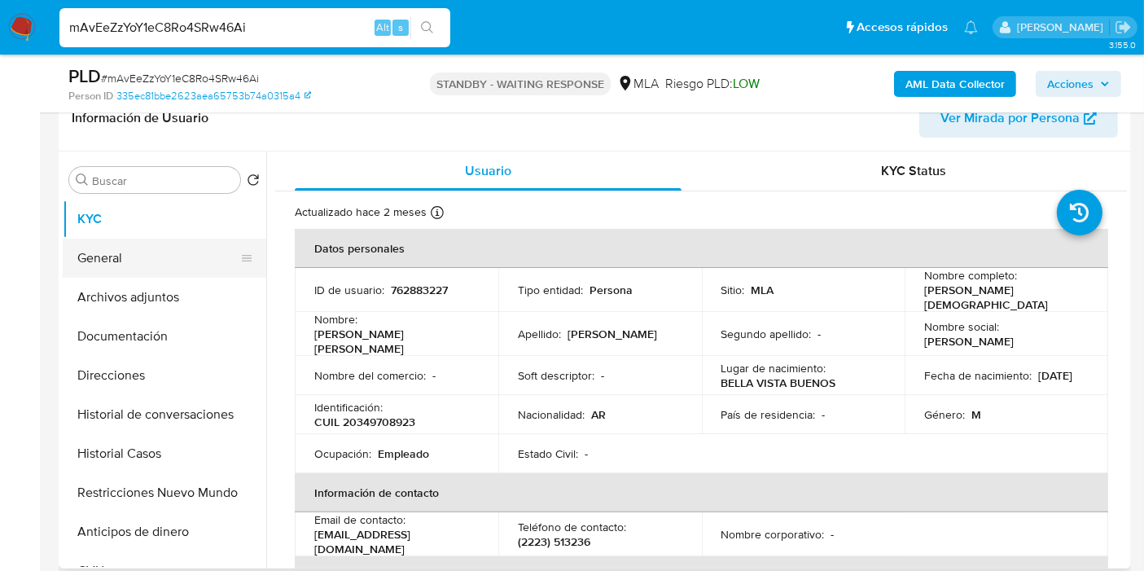
click at [115, 264] on button "General" at bounding box center [158, 257] width 190 height 39
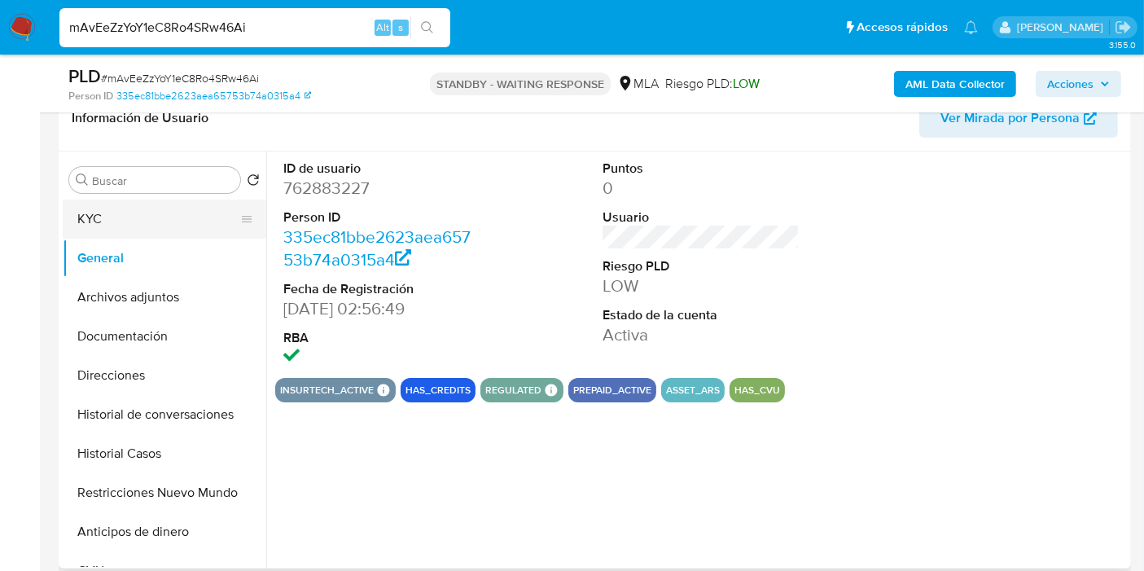
click at [186, 221] on button "KYC" at bounding box center [158, 218] width 190 height 39
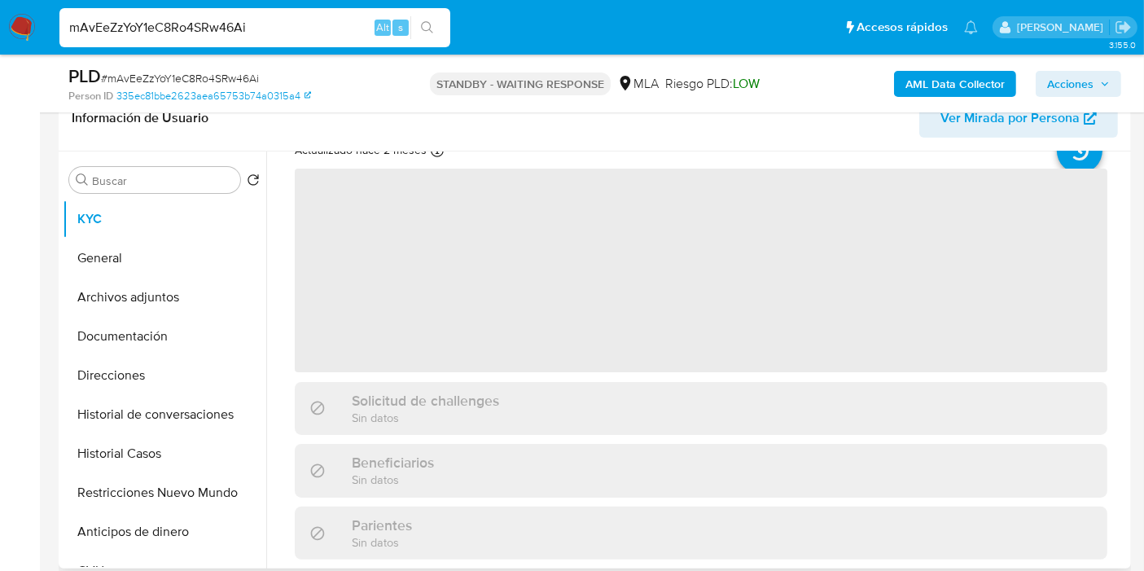
scroll to position [0, 0]
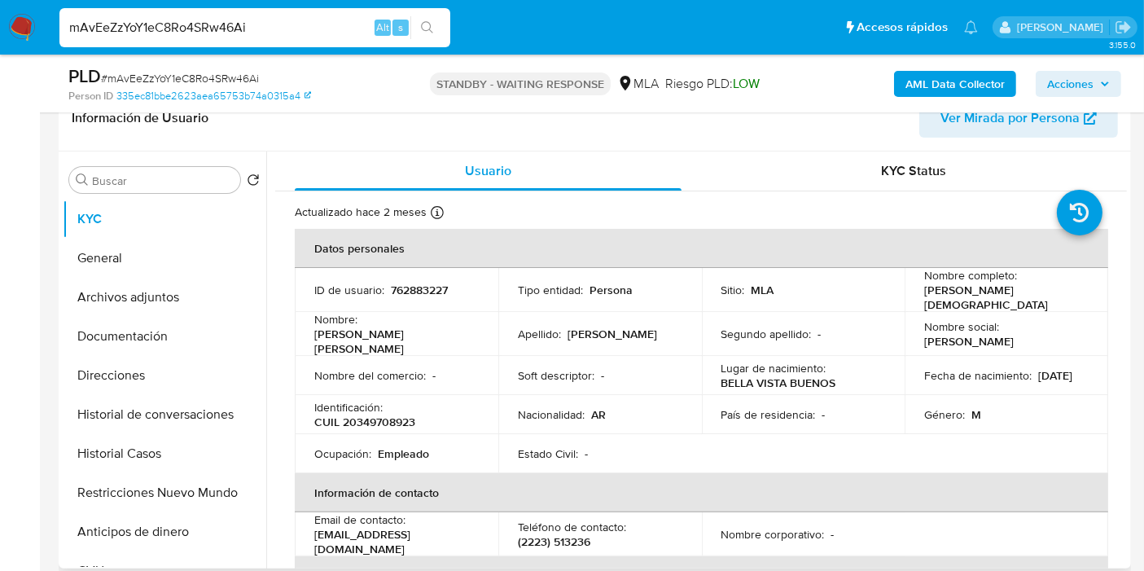
click at [391, 414] on p "CUIL 20349708923" at bounding box center [364, 421] width 101 height 15
copy p "20349708923"
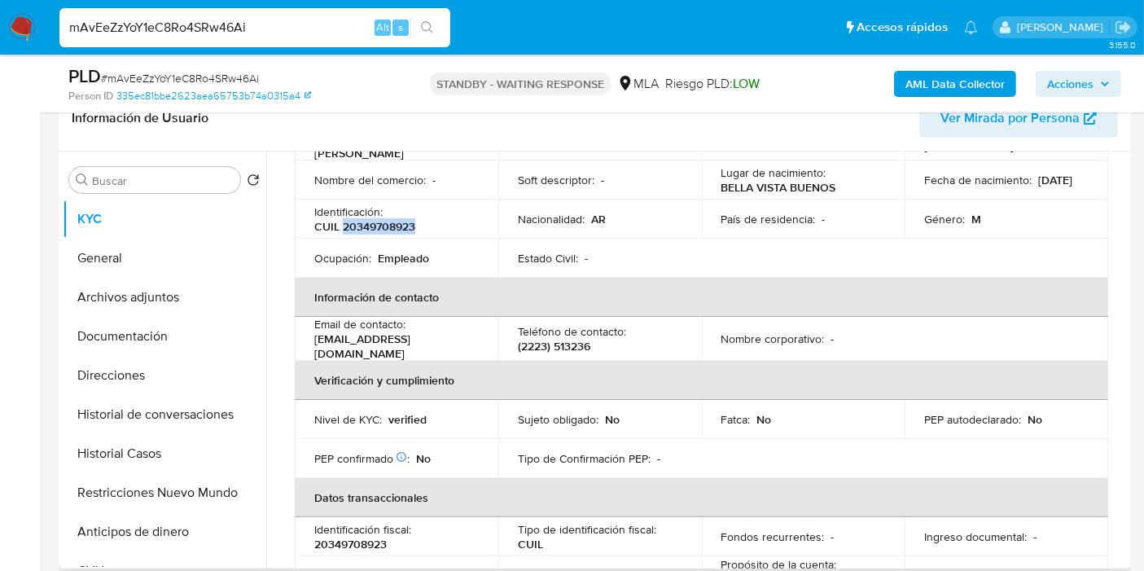
scroll to position [90, 0]
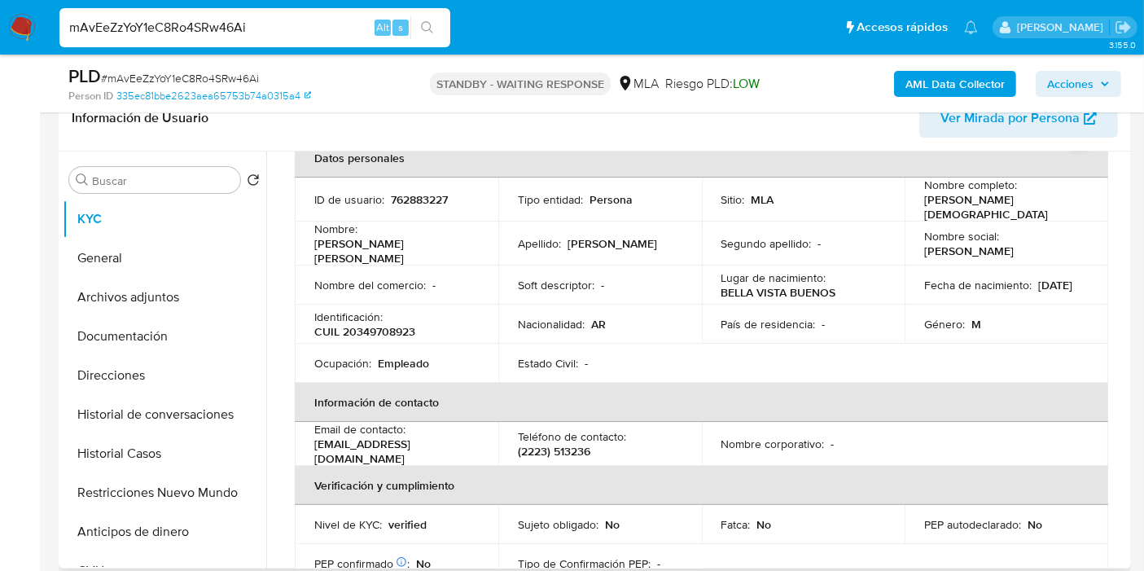
click at [427, 200] on p "762883227" at bounding box center [419, 199] width 57 height 15
copy p "762883227"
click at [183, 33] on input "mAvEeZzYoY1eC8Ro4SRw46Ai" at bounding box center [254, 27] width 391 height 21
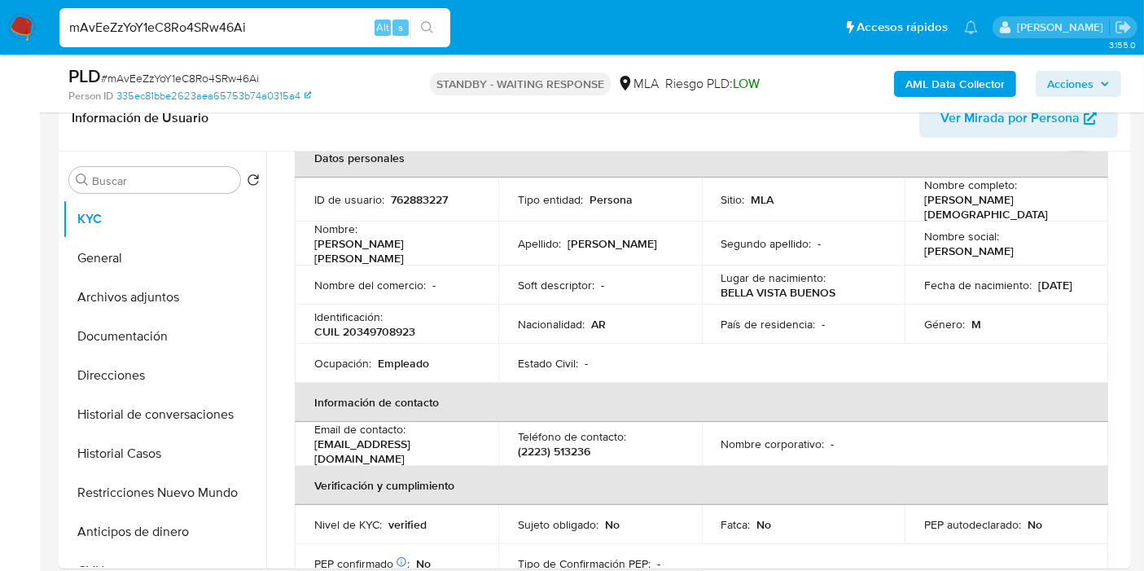
paste input "KcSjvjDKvijzdm5KYxYWLuSp"
type input "KcSjvjDKvijzdm5KYxYWLuSp"
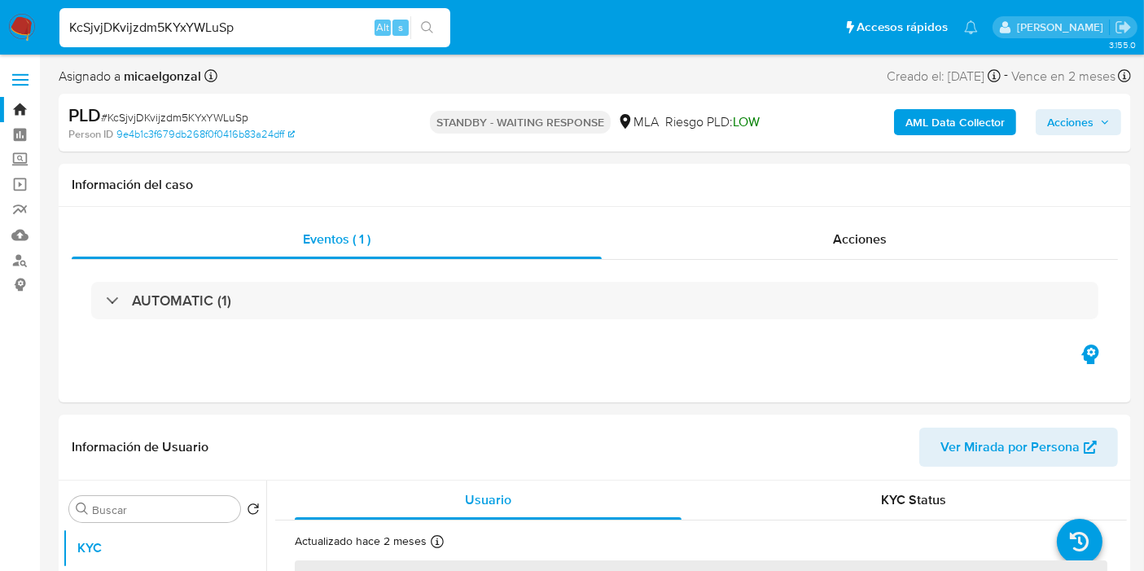
select select "10"
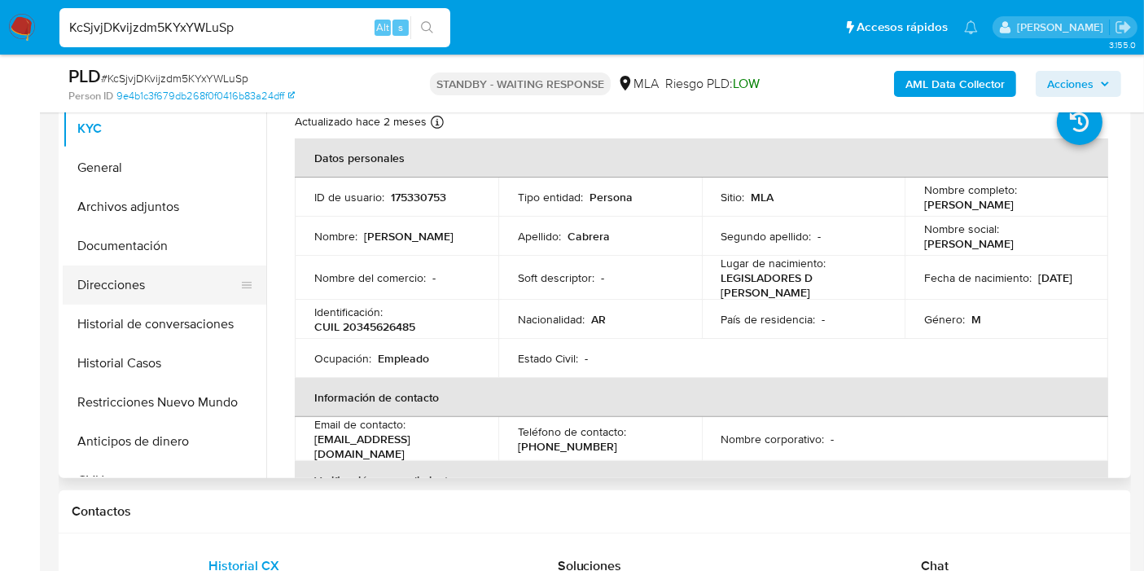
click at [112, 299] on button "Direcciones" at bounding box center [158, 284] width 190 height 39
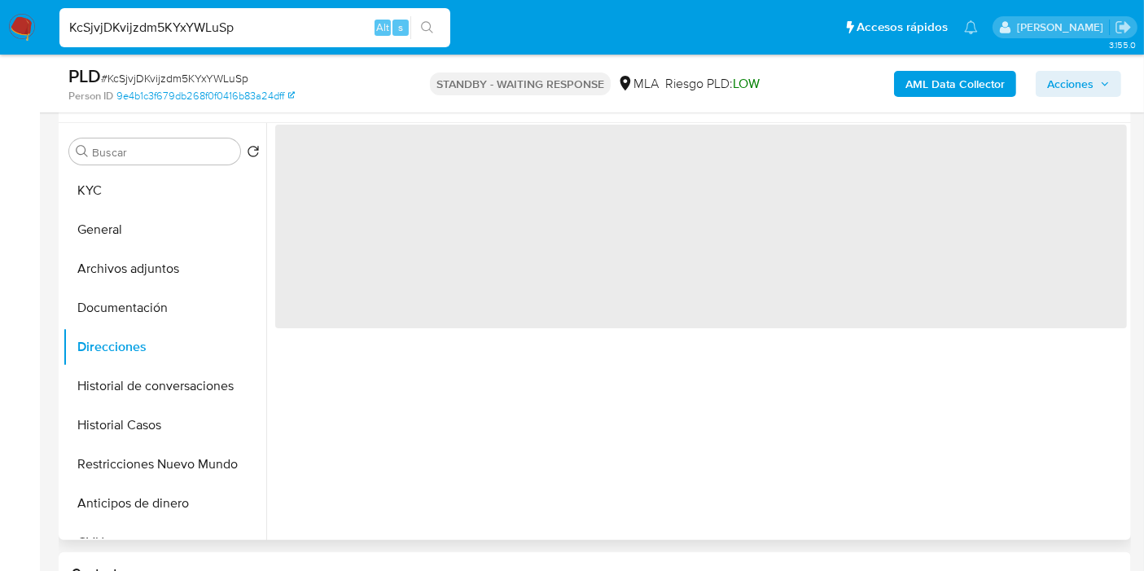
scroll to position [271, 0]
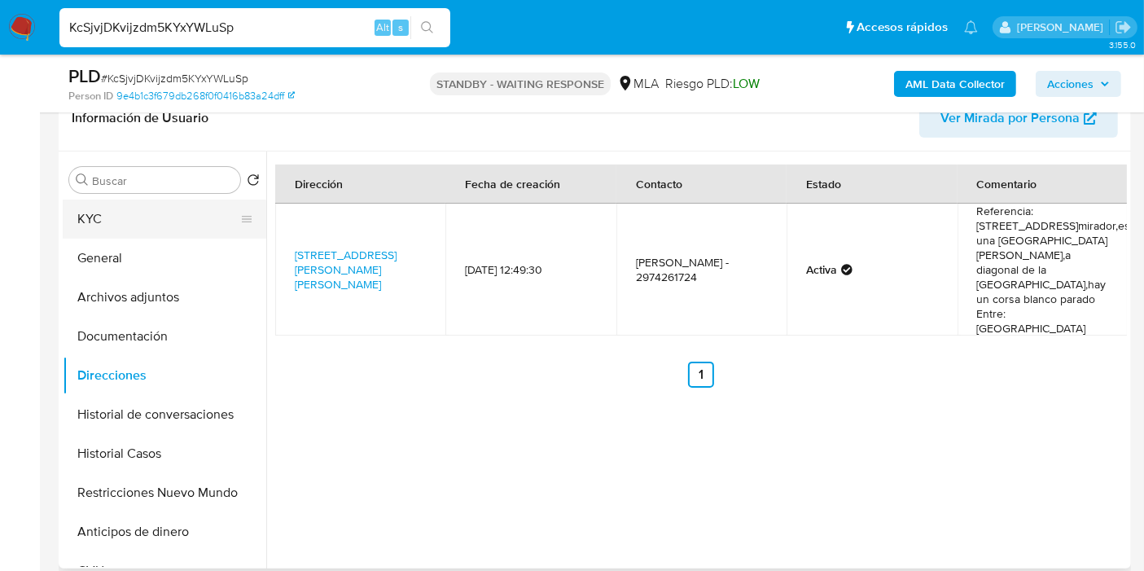
click at [153, 203] on button "KYC" at bounding box center [158, 218] width 190 height 39
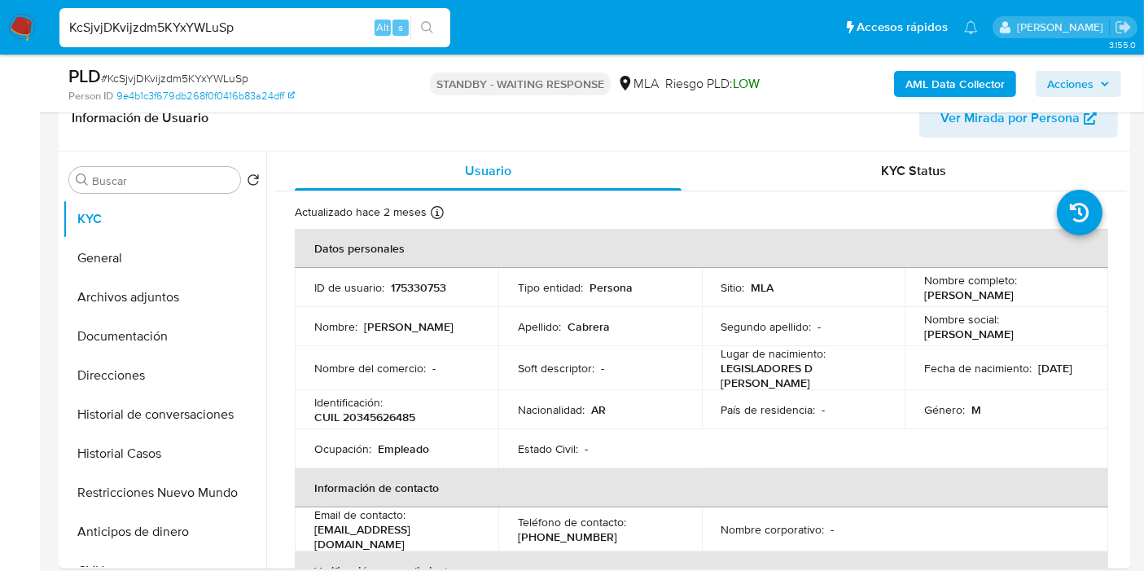
click at [397, 421] on td "Identificación : CUIL 20345626485" at bounding box center [396, 409] width 203 height 39
click at [391, 414] on p "CUIL 20345626485" at bounding box center [364, 416] width 101 height 15
copy p "20345626485"
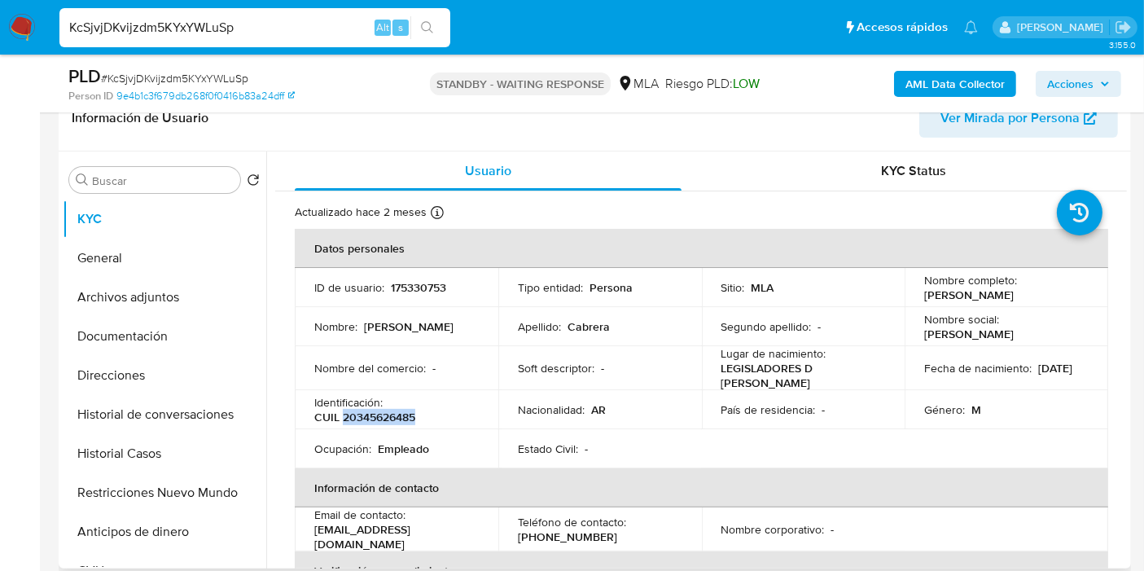
copy p "20345626485"
click at [179, 36] on input "KcSjvjDKvijzdm5KYxYWLuSp" at bounding box center [254, 27] width 391 height 21
paste input "tqRLTP6mi7mo4xsVbjkYFQsM"
type input "tqRLTP6mi7mo4xsVbjkYFQsM"
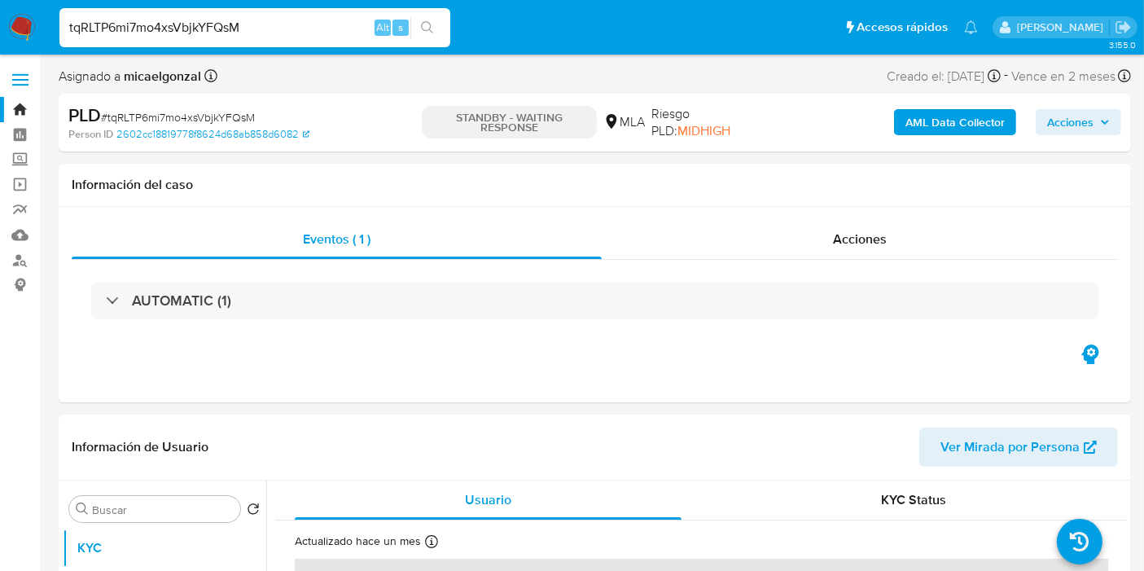
select select "10"
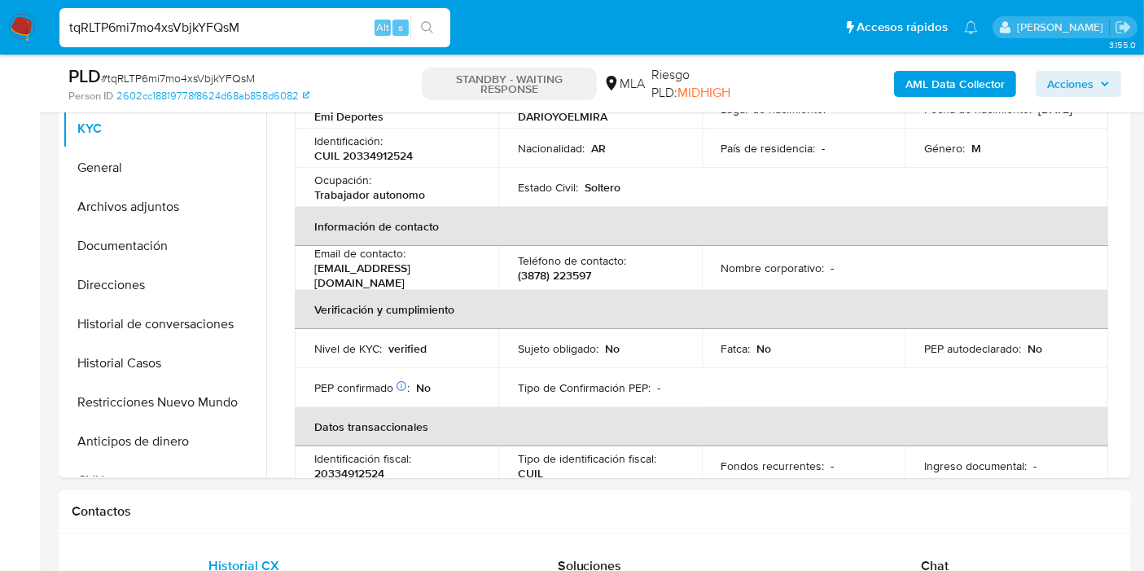
scroll to position [271, 0]
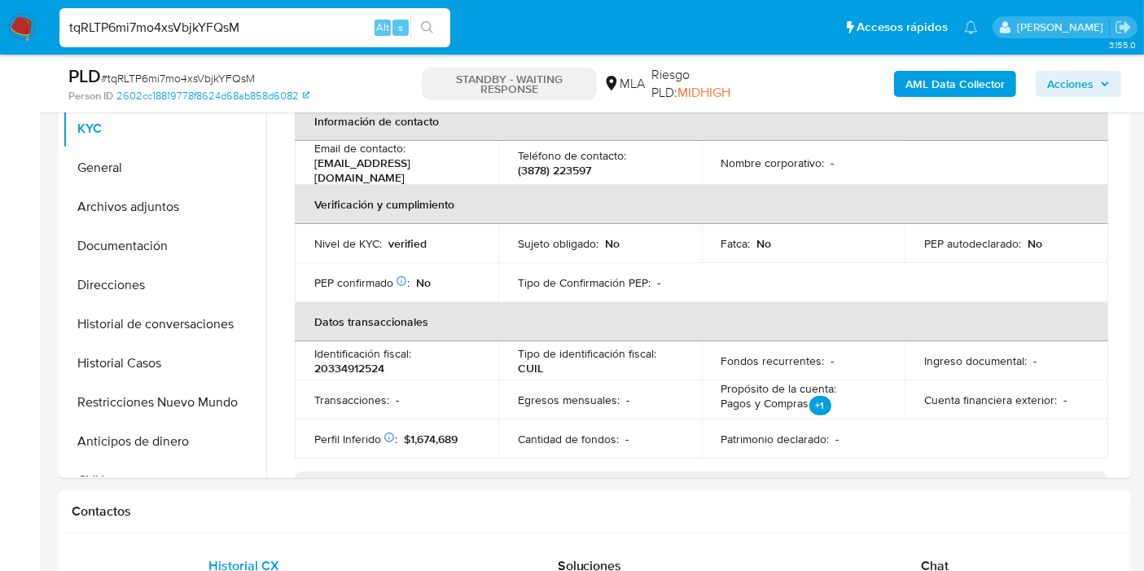
click at [869, 562] on div "Chat" at bounding box center [934, 565] width 306 height 39
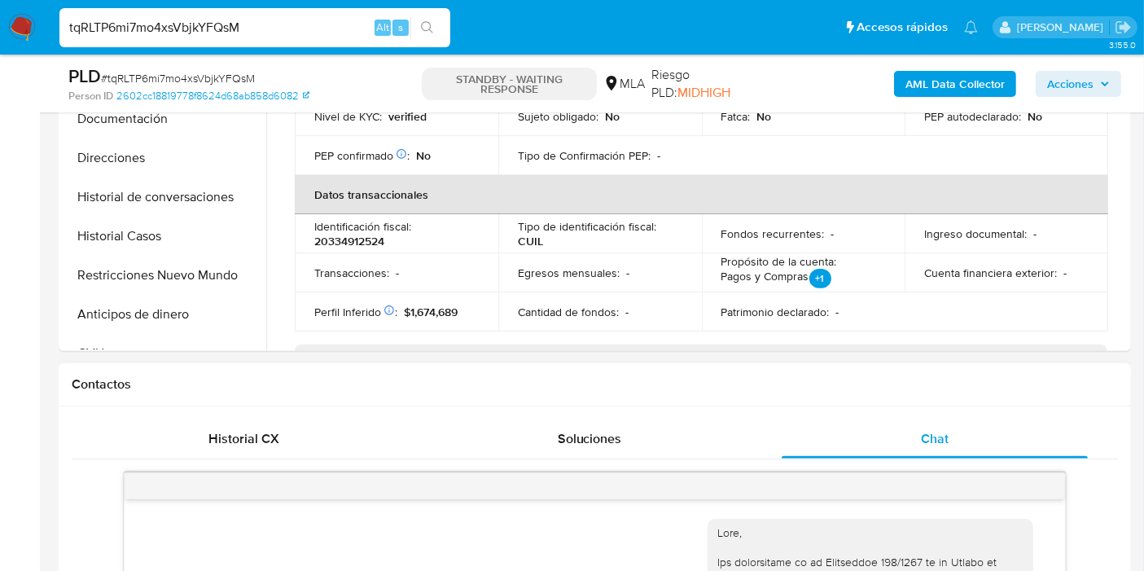
scroll to position [361, 0]
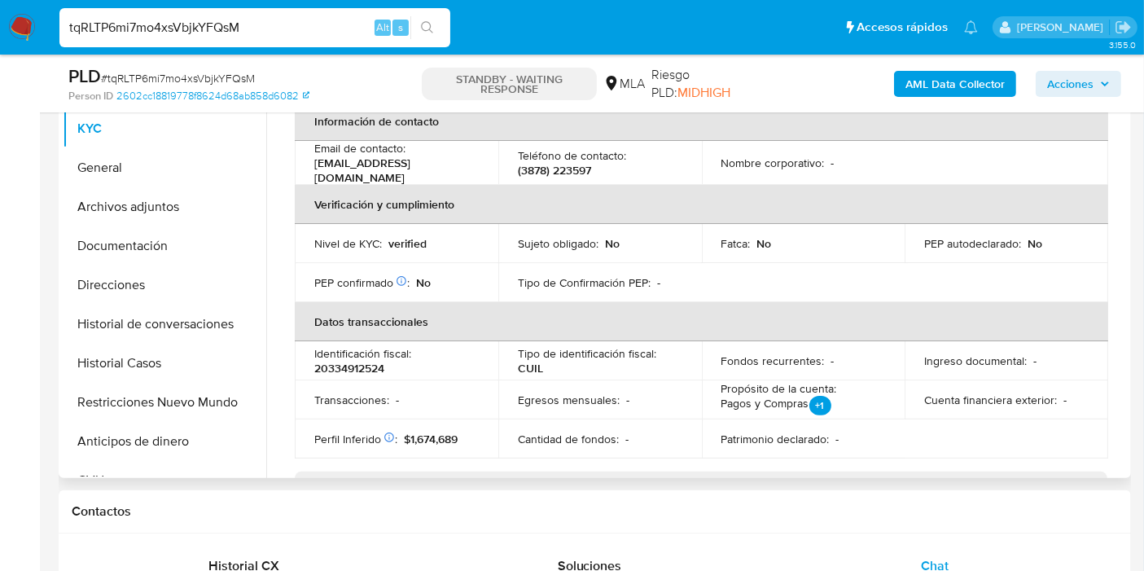
click at [343, 368] on p "20334912524" at bounding box center [349, 368] width 70 height 15
copy p "20334912524"
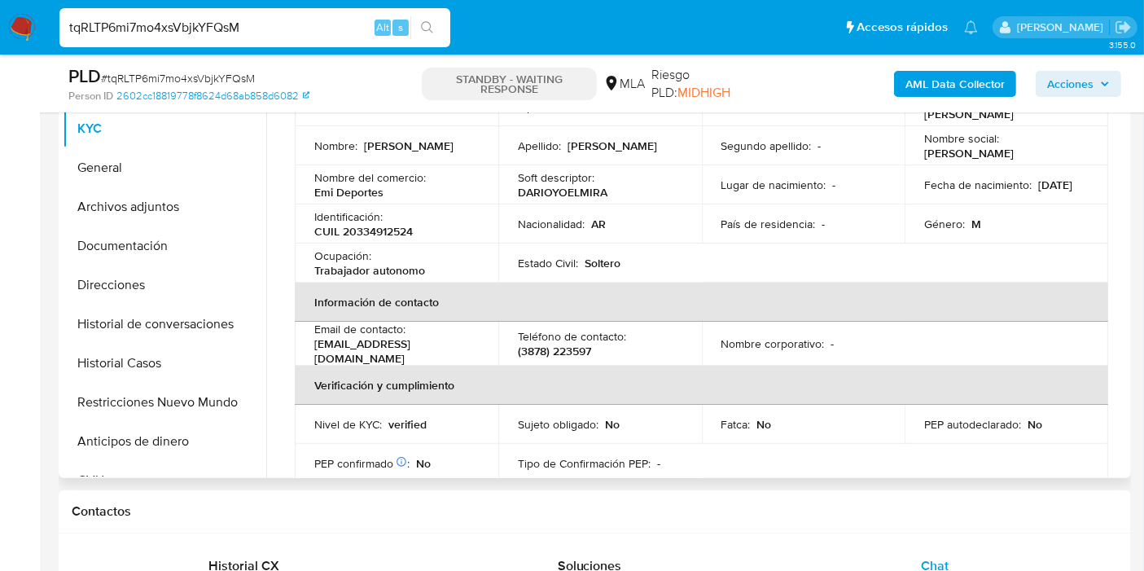
scroll to position [0, 0]
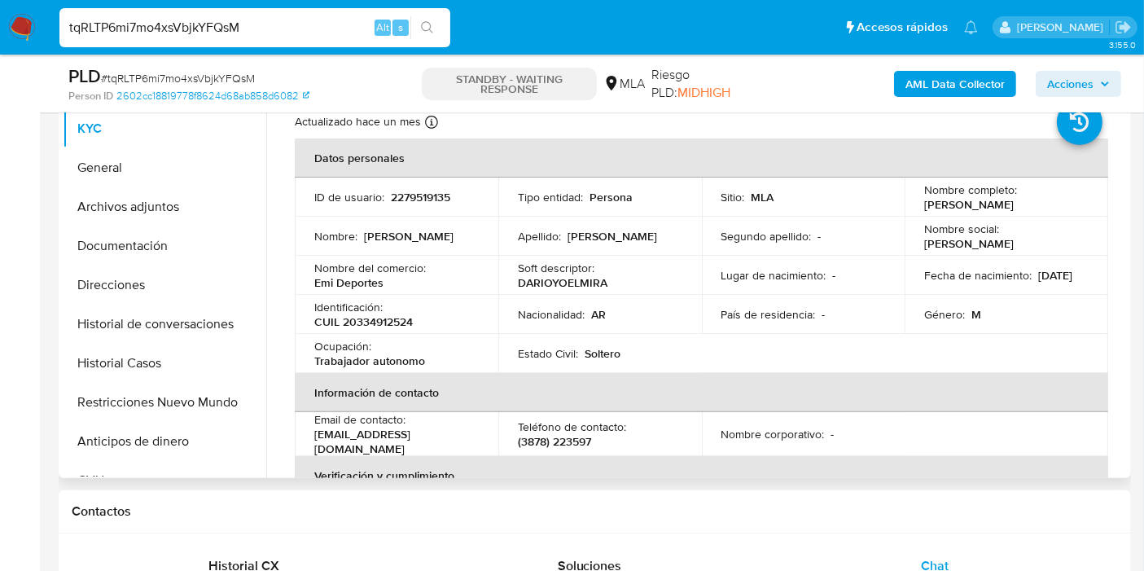
click at [419, 192] on p "2279519135" at bounding box center [420, 197] width 59 height 15
click at [419, 199] on p "2279519135" at bounding box center [420, 197] width 59 height 15
copy p "2279519135"
click at [358, 326] on p "CUIL 20334912524" at bounding box center [363, 321] width 98 height 15
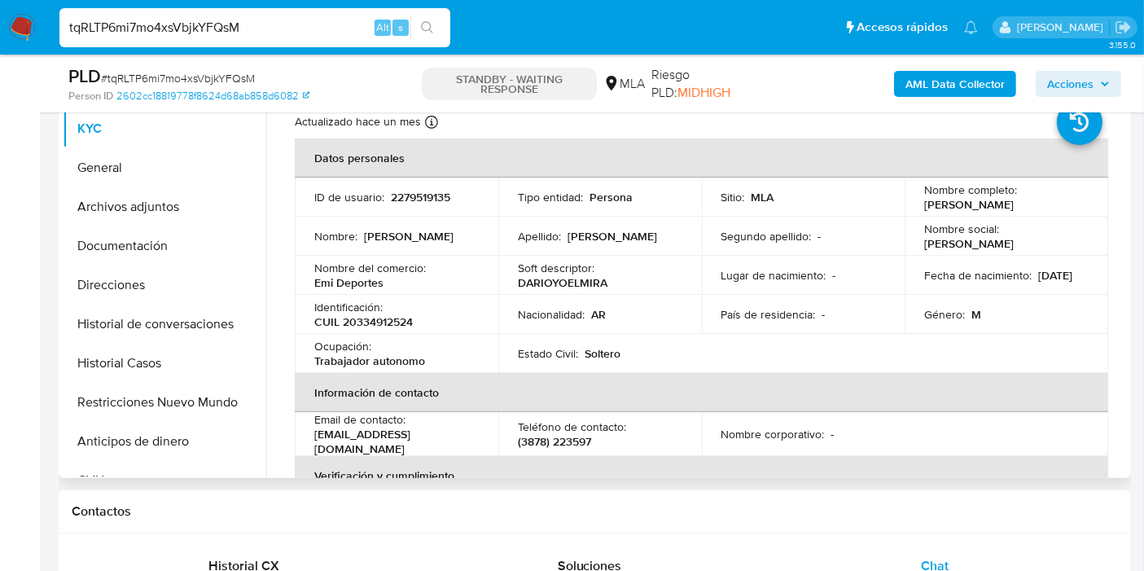
click at [365, 319] on p "CUIL 20334912524" at bounding box center [363, 321] width 98 height 15
copy p "20334912524"
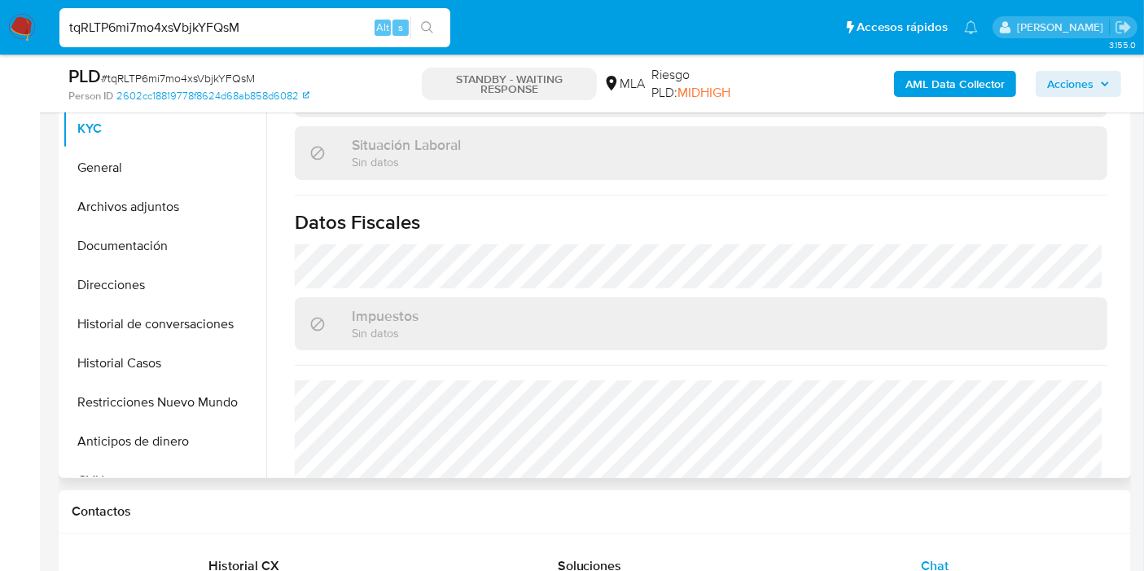
scroll to position [871, 0]
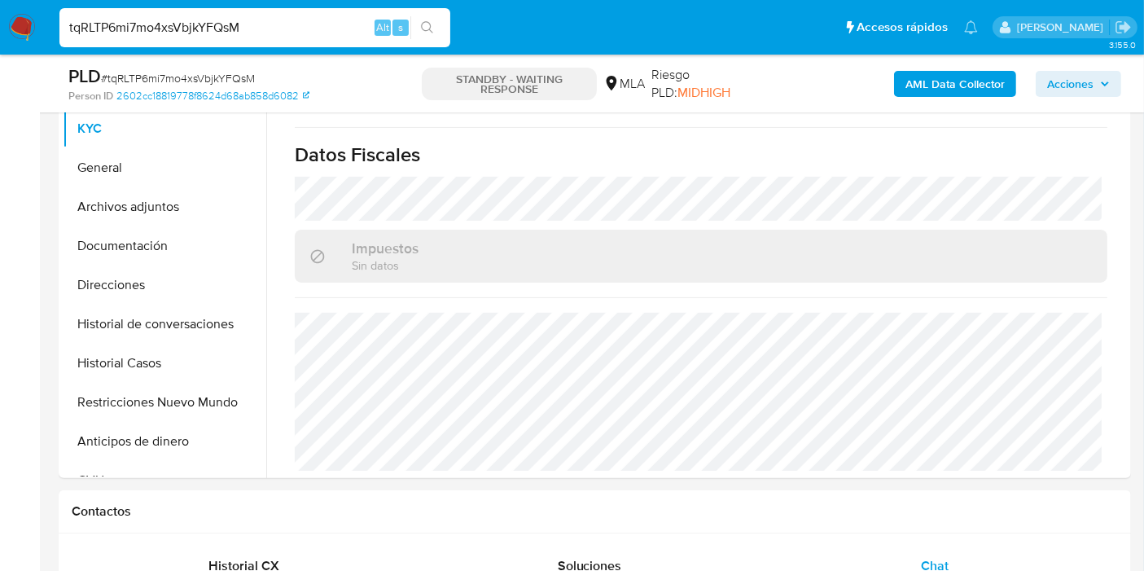
click at [116, 22] on input "tqRLTP6mi7mo4xsVbjkYFQsM" at bounding box center [254, 27] width 391 height 21
paste input "x5WrJTuup74KvrTYMbi3j7Ee"
type input "x5WrJTuup74KvrTYMbi3j7Ee"
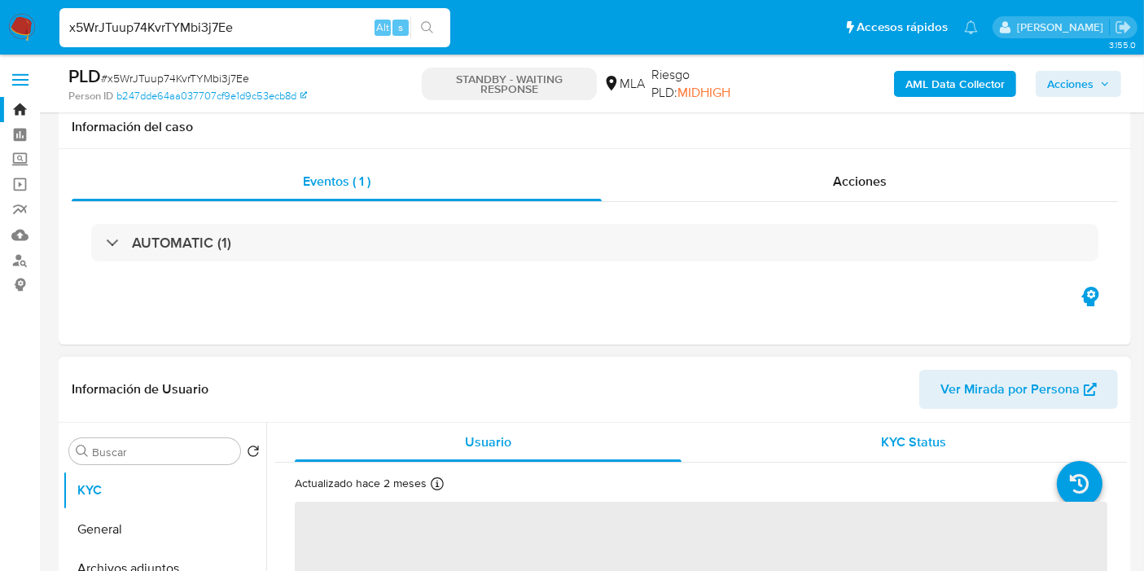
scroll to position [181, 0]
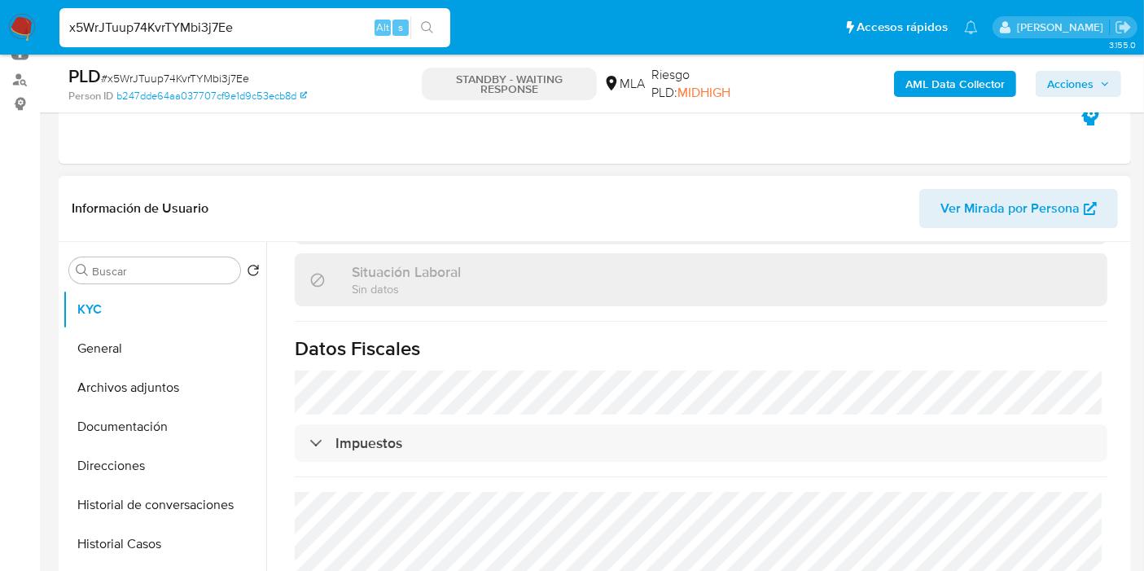
select select "10"
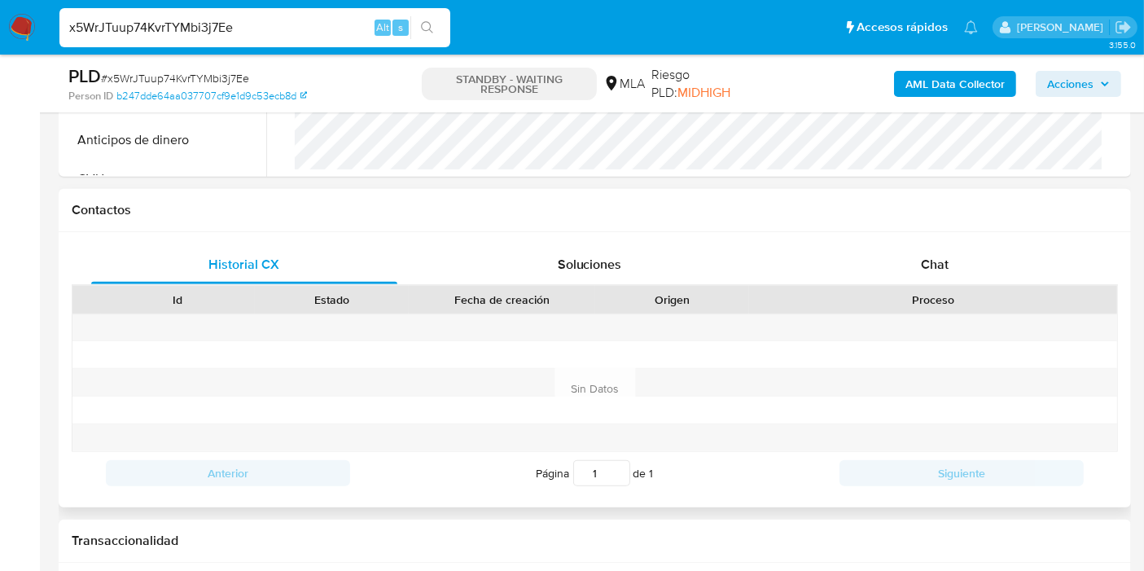
scroll to position [723, 0]
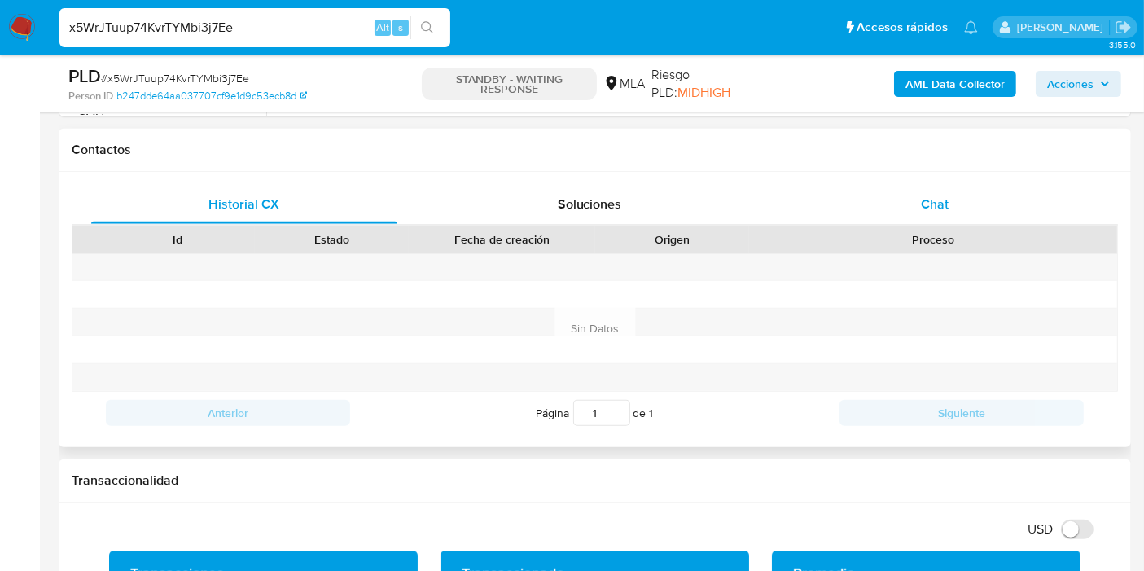
click at [1044, 185] on div "Chat" at bounding box center [934, 204] width 306 height 39
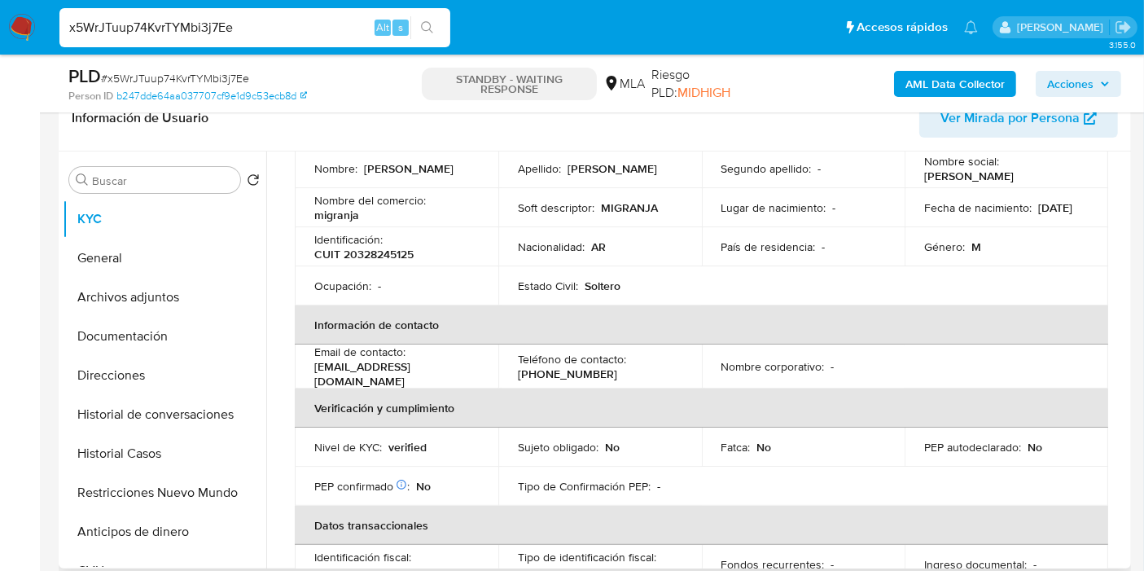
scroll to position [0, 0]
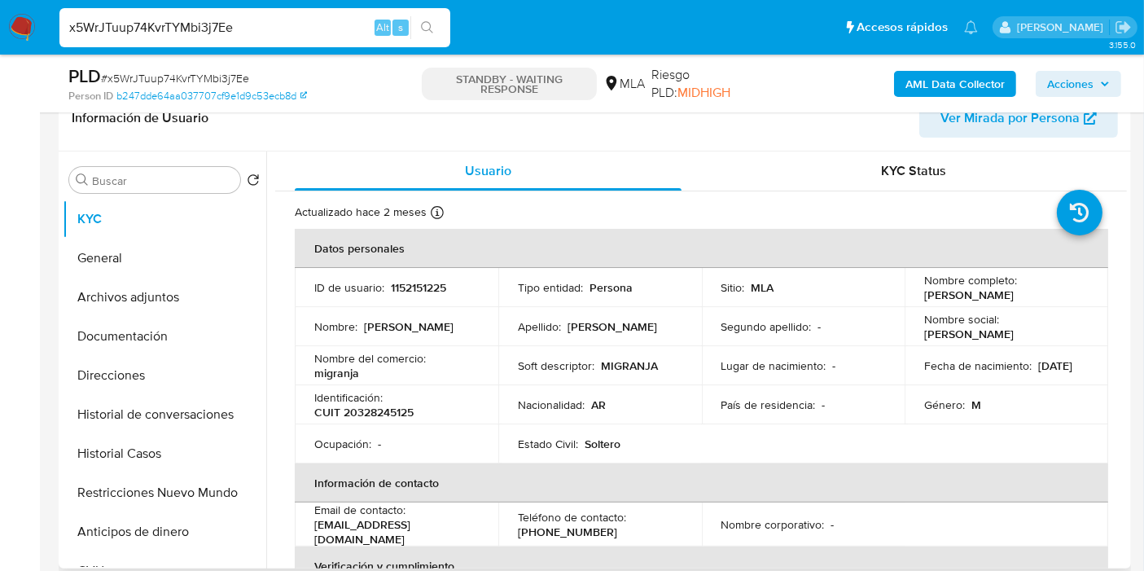
drag, startPoint x: 397, startPoint y: 231, endPoint x: 392, endPoint y: 252, distance: 21.9
click at [392, 247] on th "Datos personales" at bounding box center [701, 248] width 813 height 39
click at [402, 301] on td "ID de usuario : 1152151225" at bounding box center [396, 287] width 203 height 39
click at [409, 295] on td "ID de usuario : 1152151225" at bounding box center [396, 287] width 203 height 39
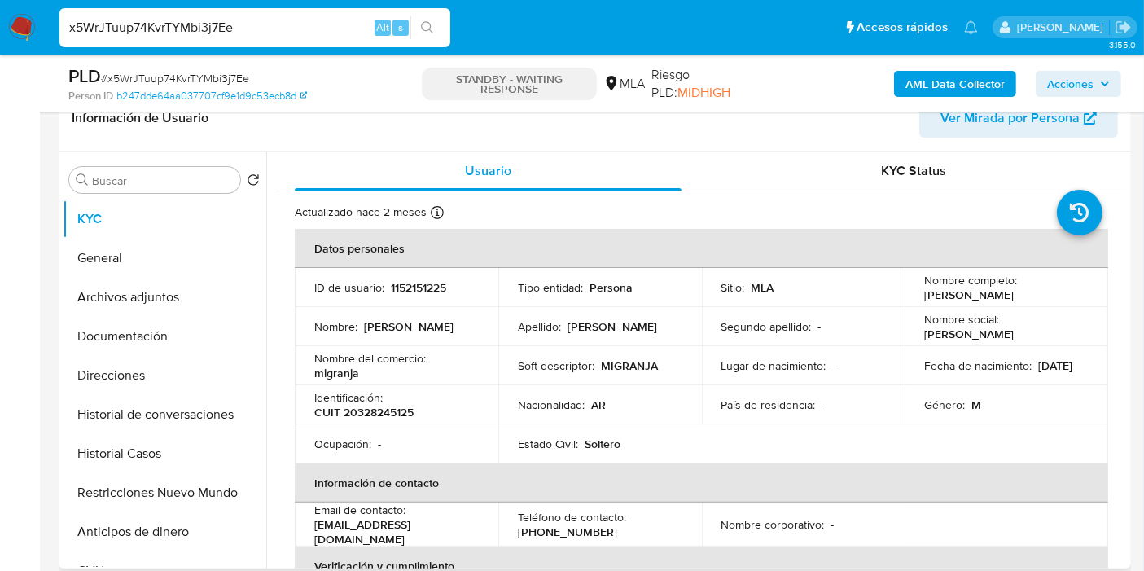
click at [426, 285] on p "1152151225" at bounding box center [418, 287] width 55 height 15
click at [392, 400] on div "Identificación : CUIT 20328245125" at bounding box center [396, 404] width 164 height 29
drag, startPoint x: 392, startPoint y: 400, endPoint x: 379, endPoint y: 410, distance: 16.8
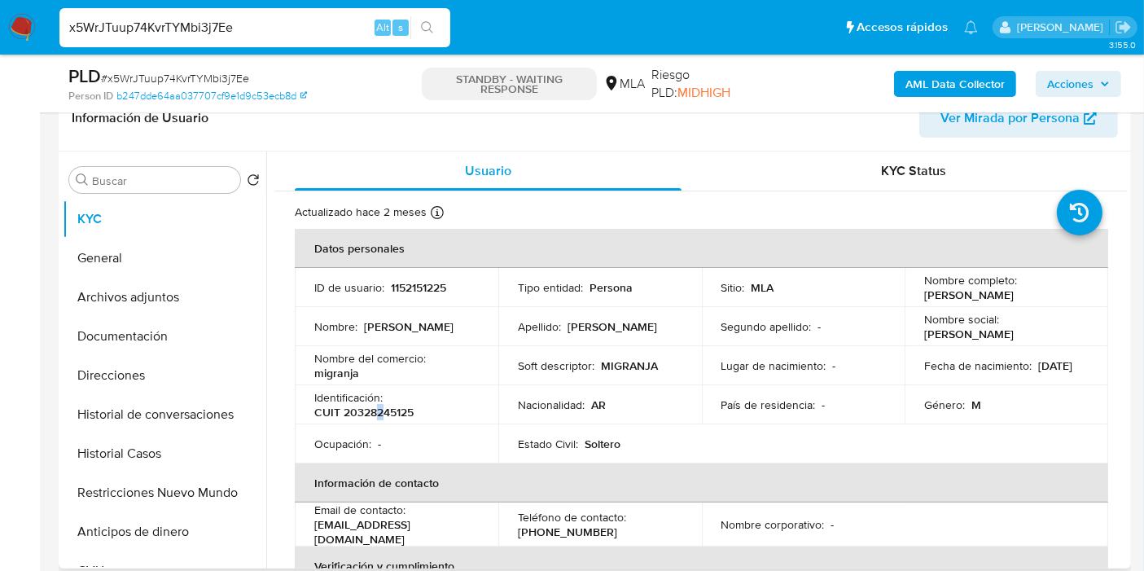
click at [379, 410] on p "CUIT 20328245125" at bounding box center [363, 412] width 99 height 15
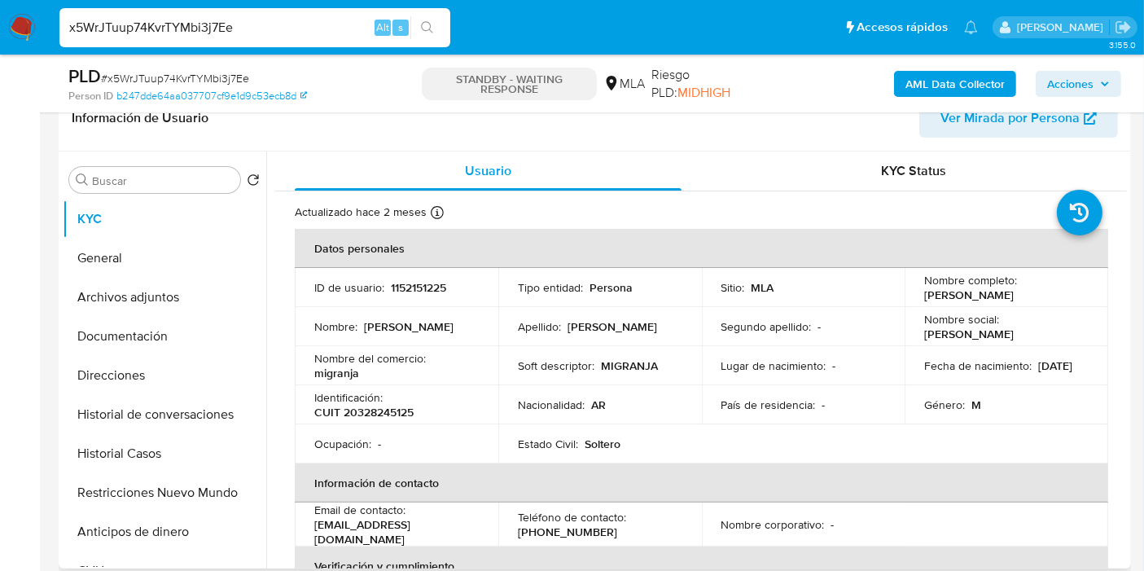
drag, startPoint x: 379, startPoint y: 410, endPoint x: 370, endPoint y: 419, distance: 13.3
click at [364, 426] on td "Ocupación : -" at bounding box center [396, 443] width 203 height 39
click at [373, 409] on p "CUIT 20328245125" at bounding box center [363, 412] width 99 height 15
click at [376, 409] on p "CUIT 20328245125" at bounding box center [363, 412] width 99 height 15
click at [130, 339] on button "Documentación" at bounding box center [158, 336] width 190 height 39
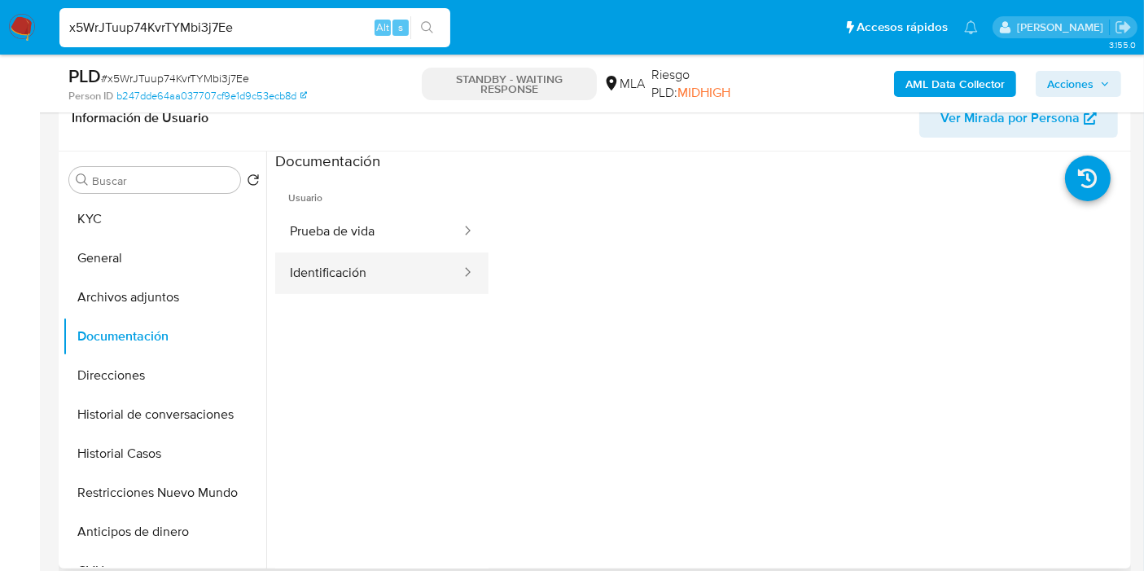
click at [363, 268] on button "Identificación" at bounding box center [368, 273] width 187 height 42
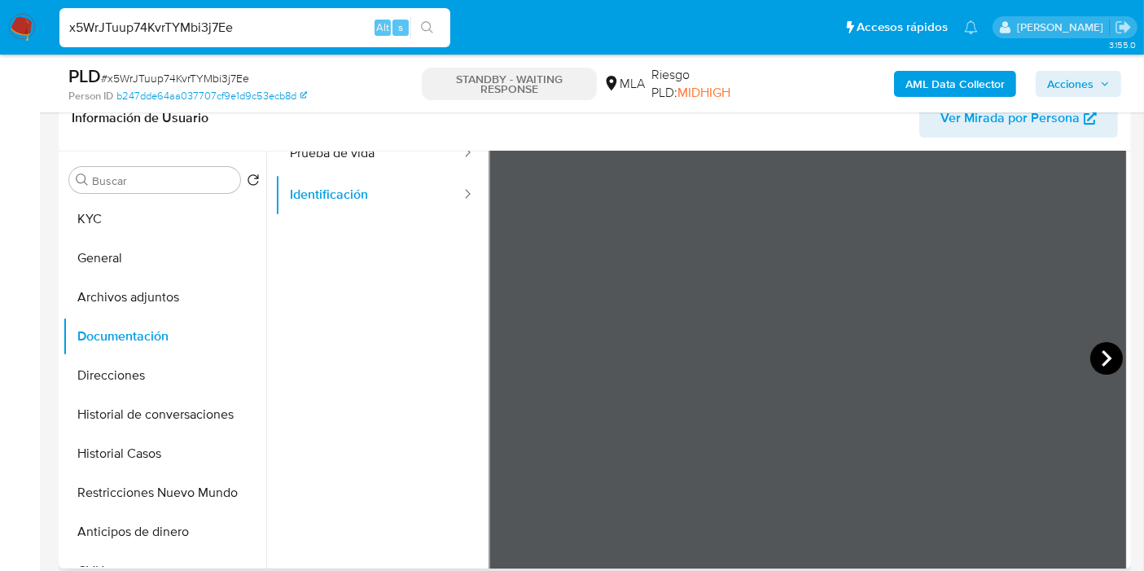
scroll to position [137, 0]
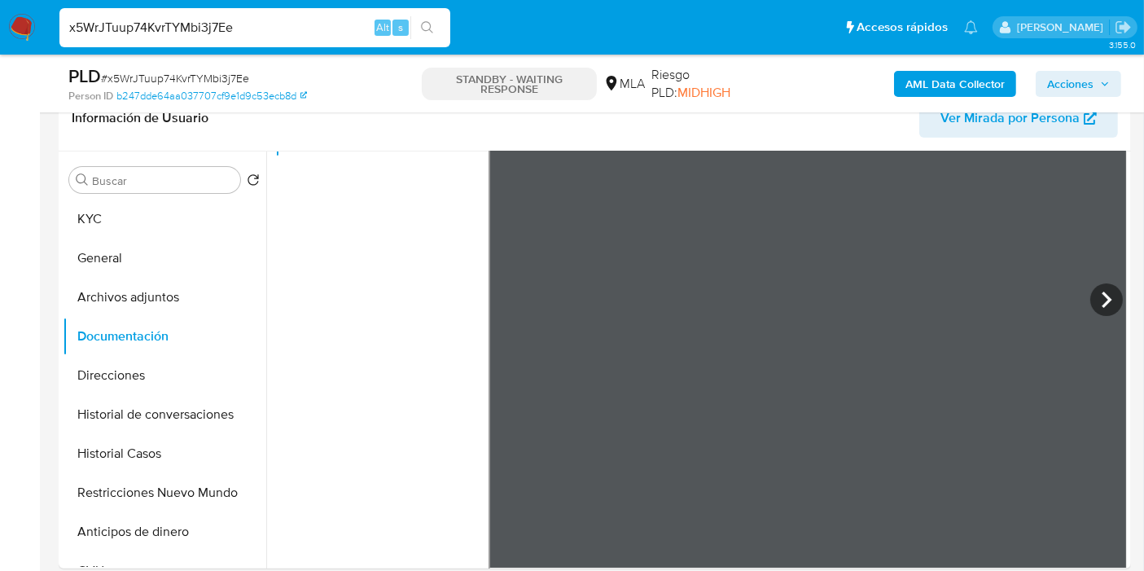
click at [174, 31] on input "x5WrJTuup74KvrTYMbi3j7Ee" at bounding box center [254, 27] width 391 height 21
paste input "8uK4J0TWKnn0GRdthYUenwJB"
type input "8uK4J0TWKnn0GRdthYUenwJB"
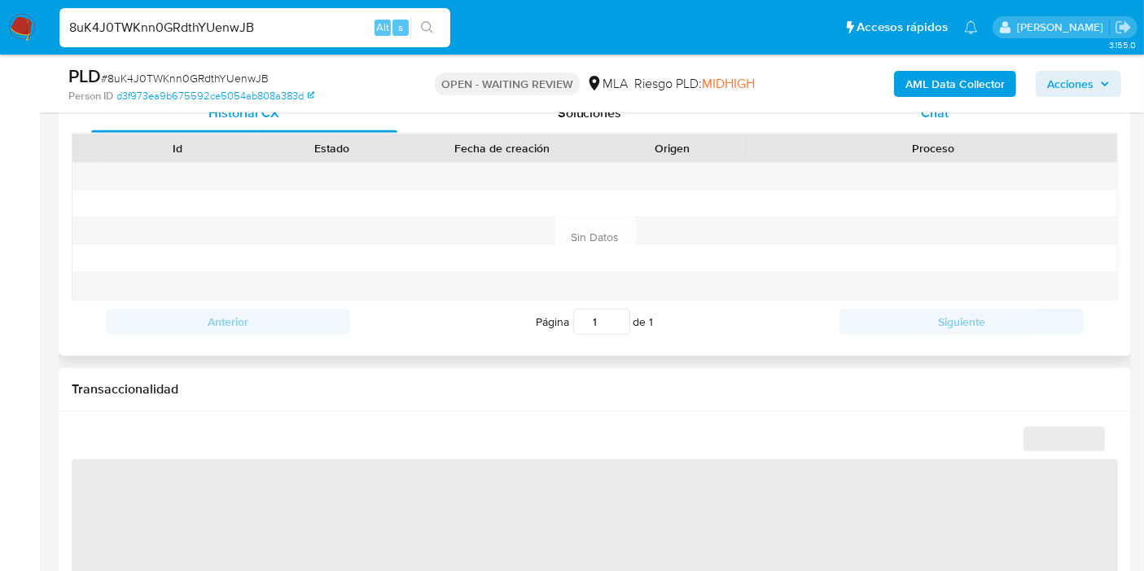
scroll to position [632, 0]
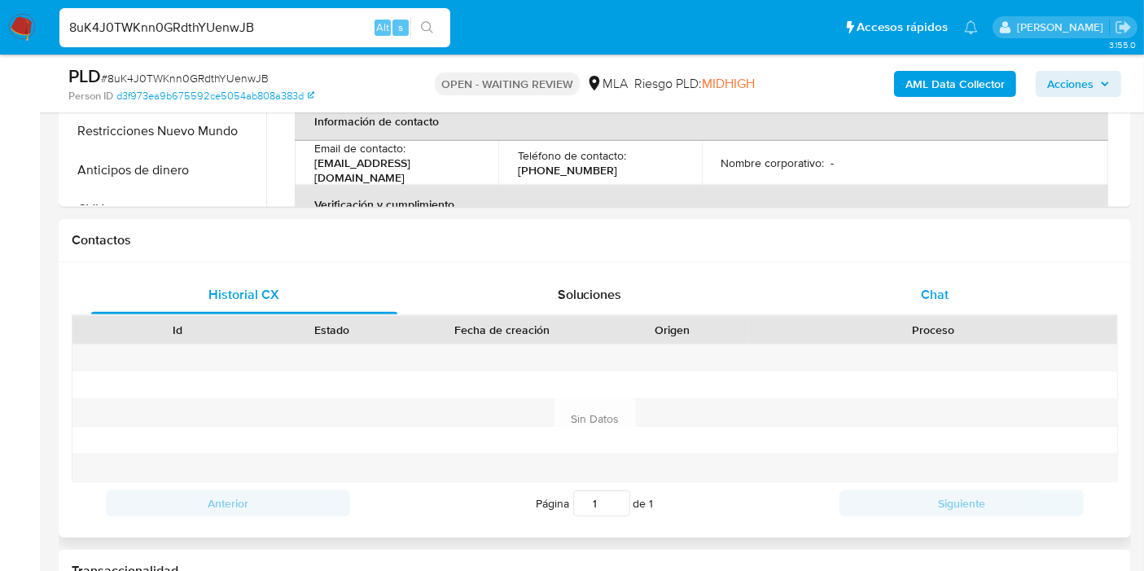
select select "10"
click at [963, 299] on div "Chat" at bounding box center [934, 294] width 306 height 39
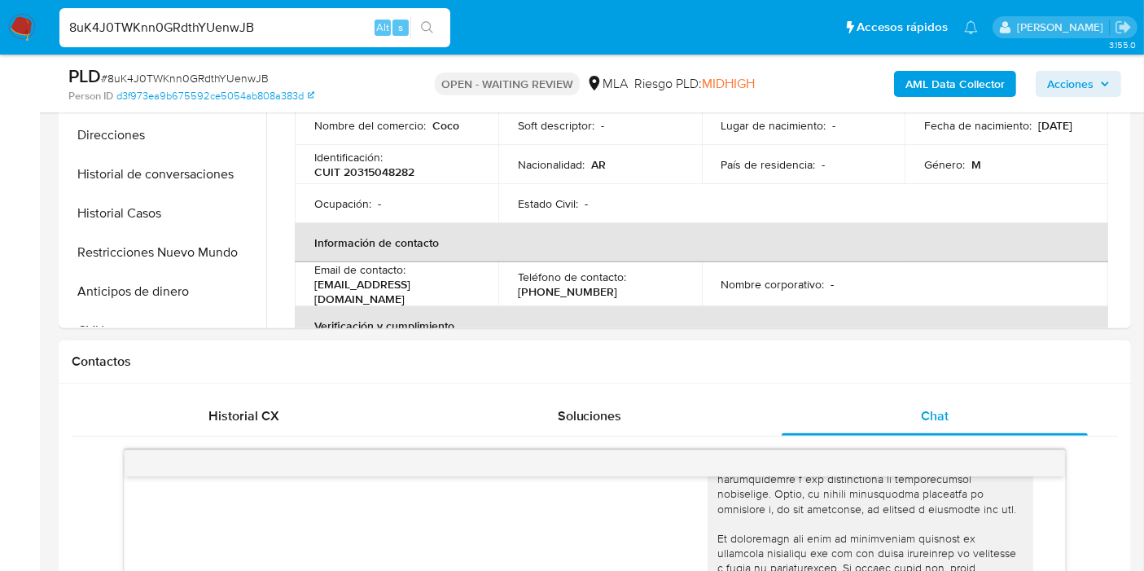
scroll to position [361, 0]
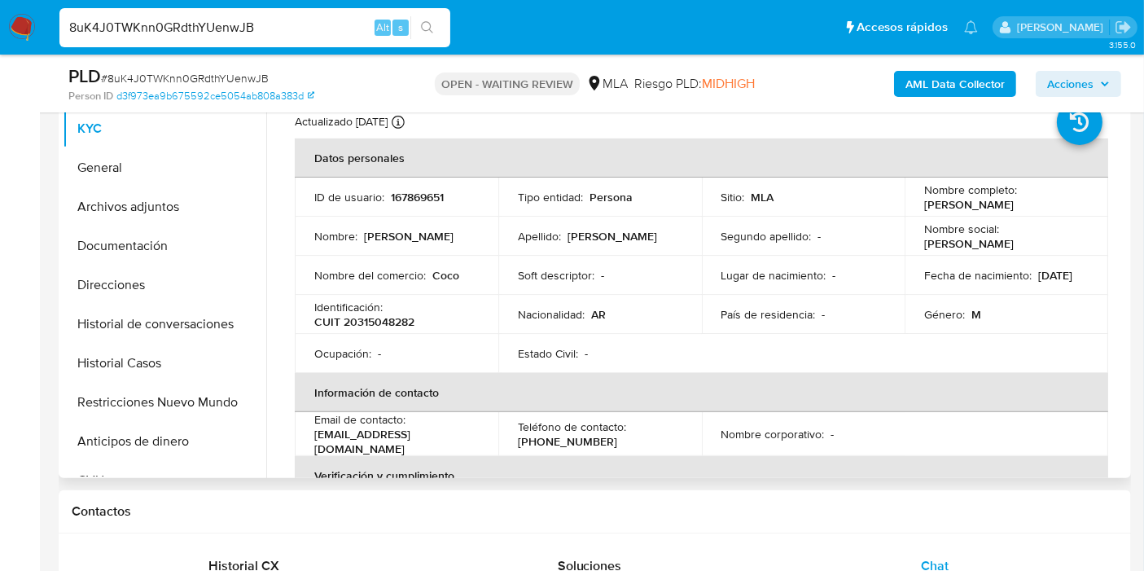
click at [414, 186] on td "ID de usuario : 167869651" at bounding box center [396, 196] width 203 height 39
click at [391, 308] on div "Identificación : CUIT 20315048282" at bounding box center [396, 314] width 164 height 29
click at [385, 316] on p "CUIT 20315048282" at bounding box center [364, 321] width 100 height 15
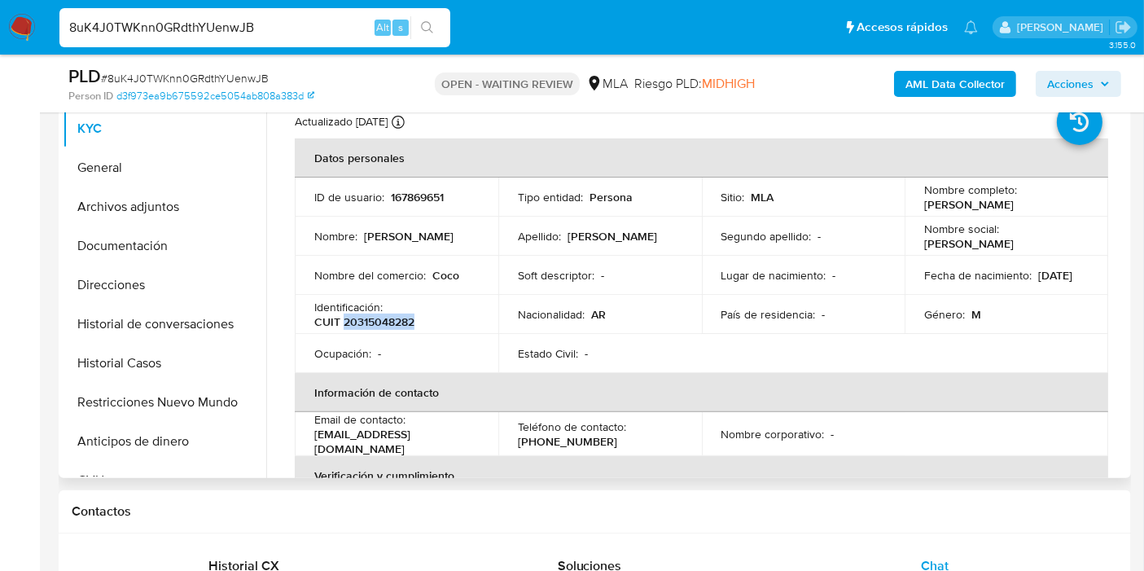
click at [357, 322] on p "CUIT 20315048282" at bounding box center [364, 321] width 100 height 15
drag, startPoint x: 357, startPoint y: 322, endPoint x: 379, endPoint y: 322, distance: 22.0
click at [379, 322] on p "CUIT 20315048282" at bounding box center [364, 321] width 100 height 15
click at [380, 319] on p "CUIT 20315048282" at bounding box center [364, 321] width 100 height 15
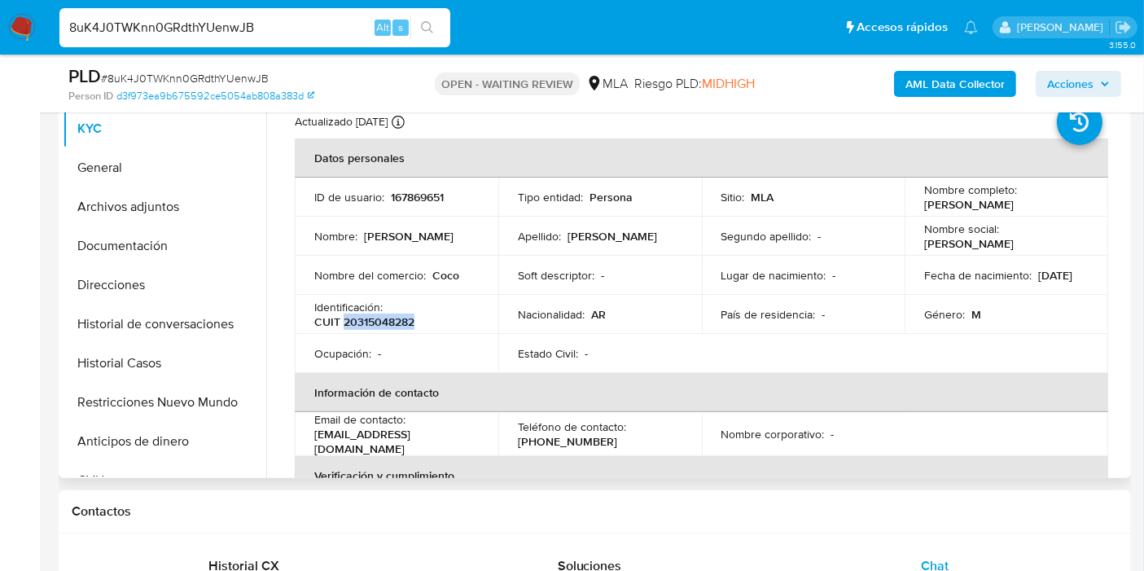
click at [361, 318] on p "CUIT 20315048282" at bounding box center [364, 321] width 100 height 15
drag, startPoint x: 357, startPoint y: 320, endPoint x: 405, endPoint y: 324, distance: 48.2
click at [407, 324] on p "CUIT 20315048282" at bounding box center [364, 321] width 100 height 15
click at [104, 171] on button "General" at bounding box center [158, 167] width 190 height 39
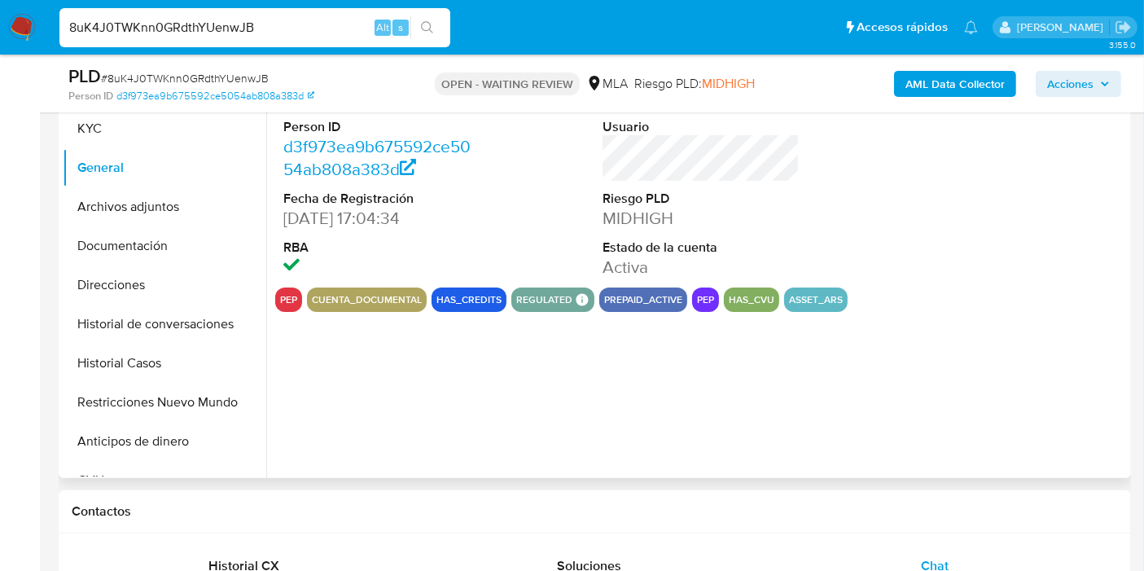
click at [583, 408] on div "ID de usuario 167869651 Person ID d3f973ea9b675592ce5054ab808a383d Fecha de Reg…" at bounding box center [696, 269] width 860 height 417
click at [700, 303] on button "pep" at bounding box center [705, 299] width 17 height 7
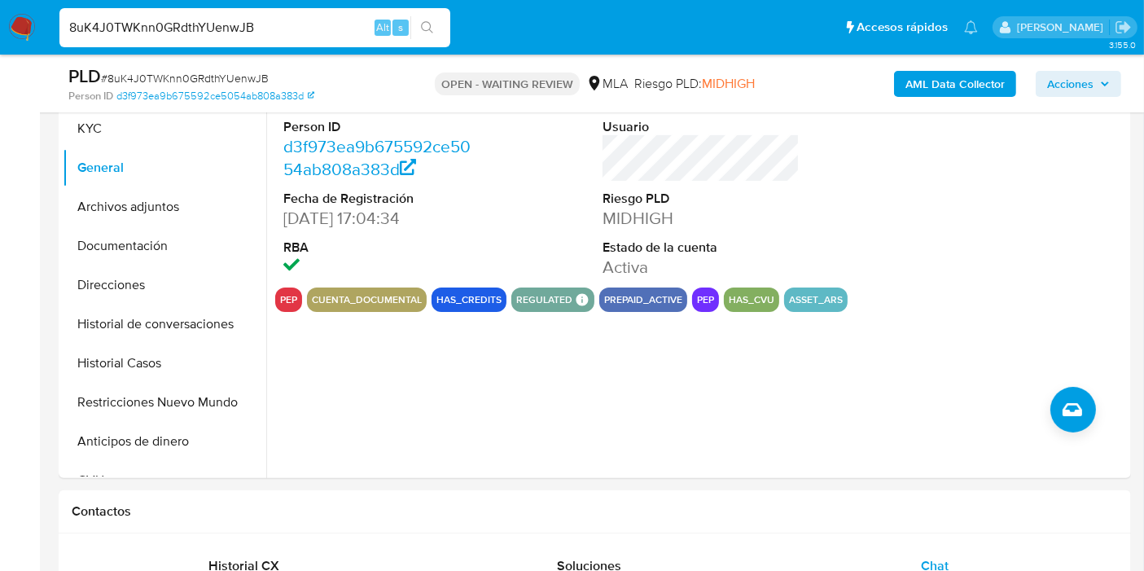
drag, startPoint x: 601, startPoint y: 364, endPoint x: 4, endPoint y: 219, distance: 614.0
click at [482, 383] on div "ID de usuario 167869651 Person ID d3f973ea9b675592ce5054ab808a383d Fecha de Reg…" at bounding box center [696, 269] width 860 height 417
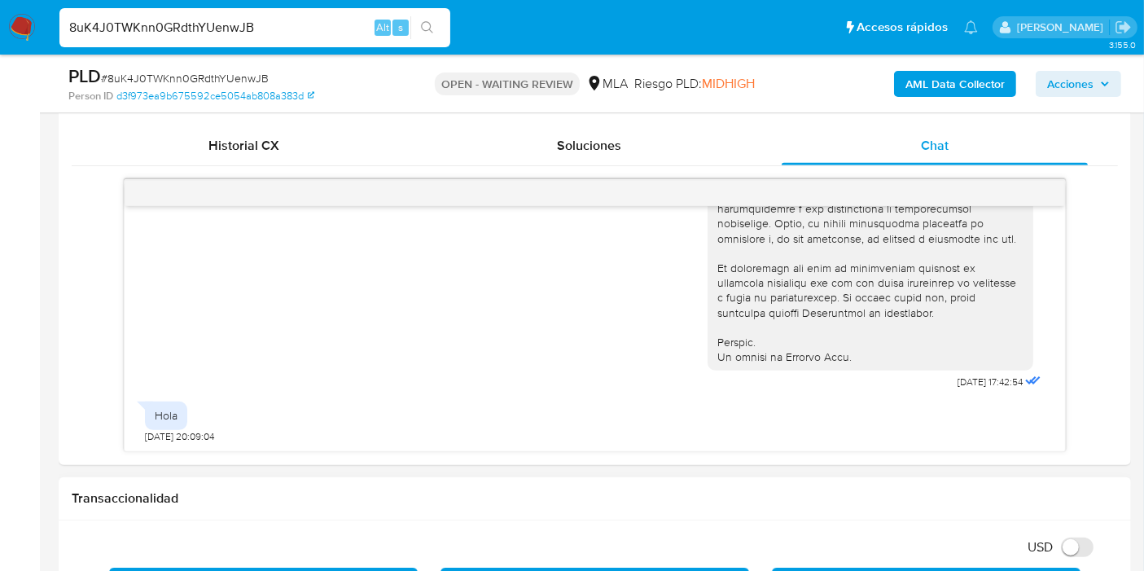
scroll to position [420, 0]
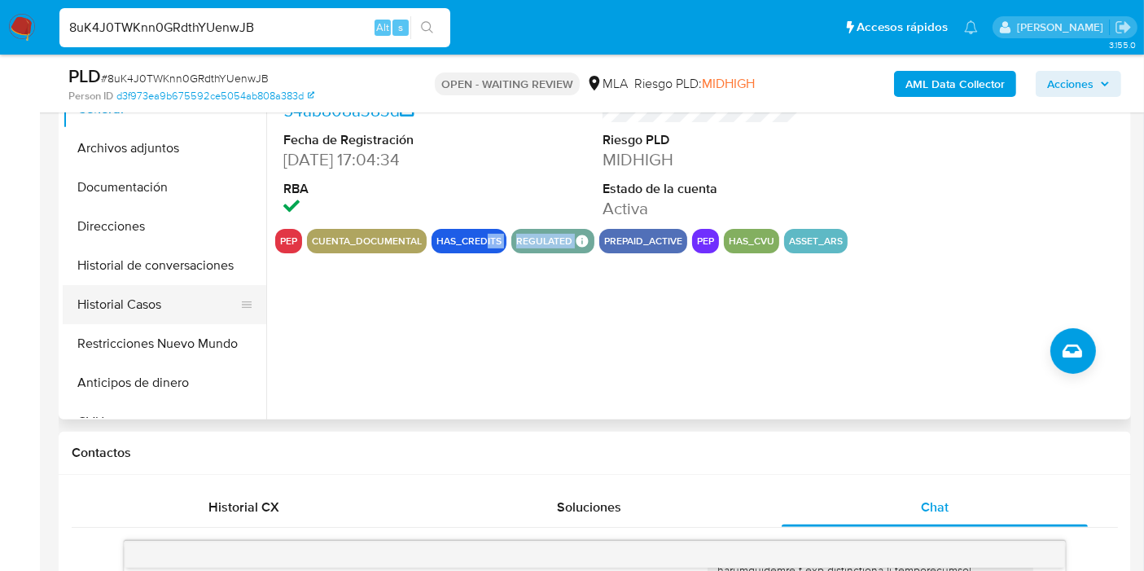
click at [93, 294] on button "Historial Casos" at bounding box center [158, 304] width 190 height 39
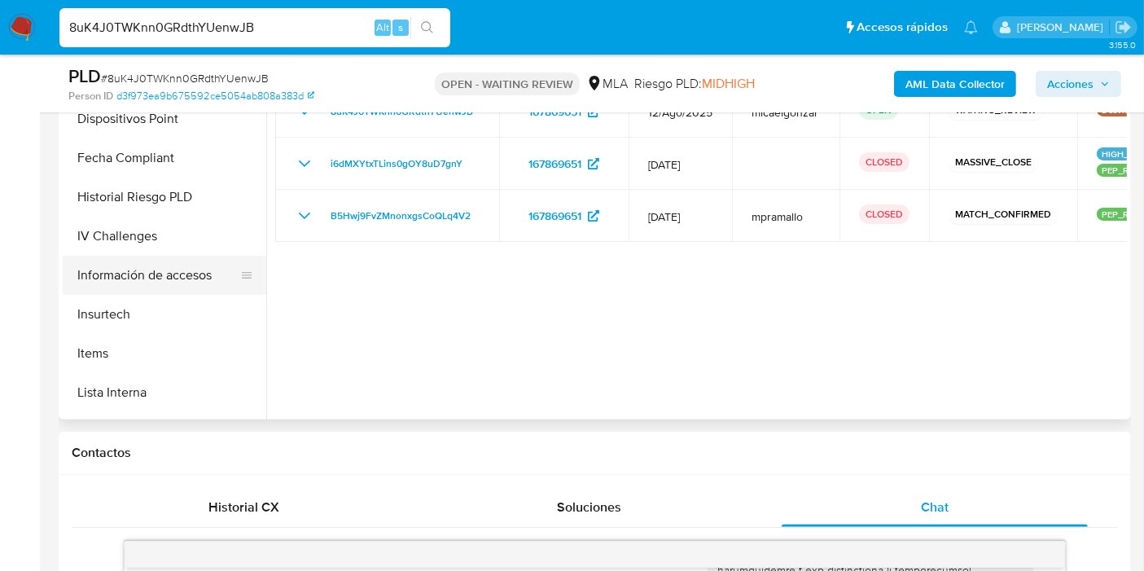
scroll to position [632, 0]
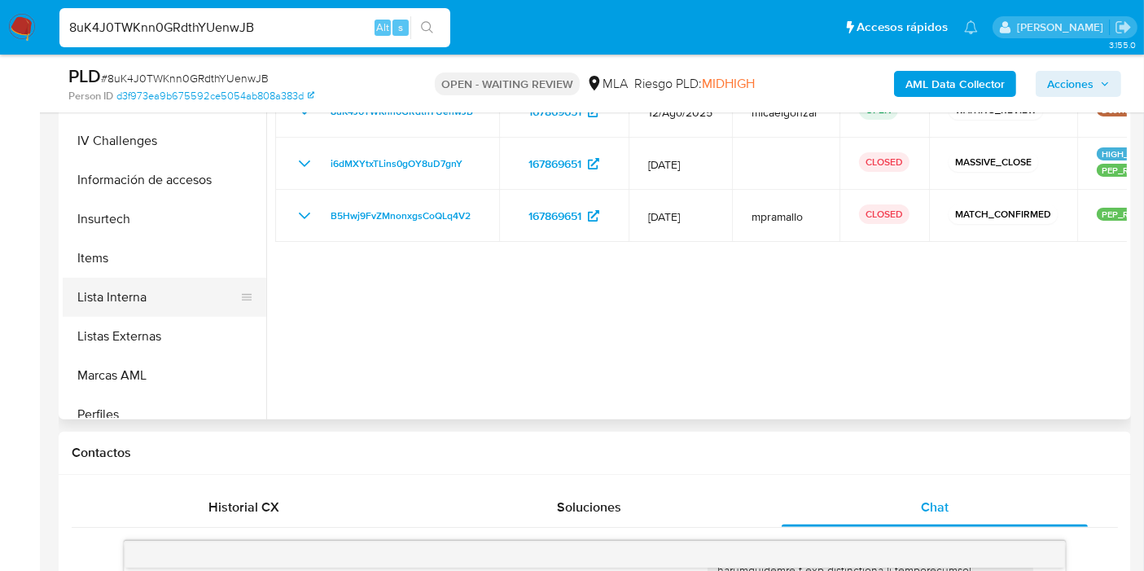
click at [173, 308] on button "Lista Interna" at bounding box center [158, 297] width 190 height 39
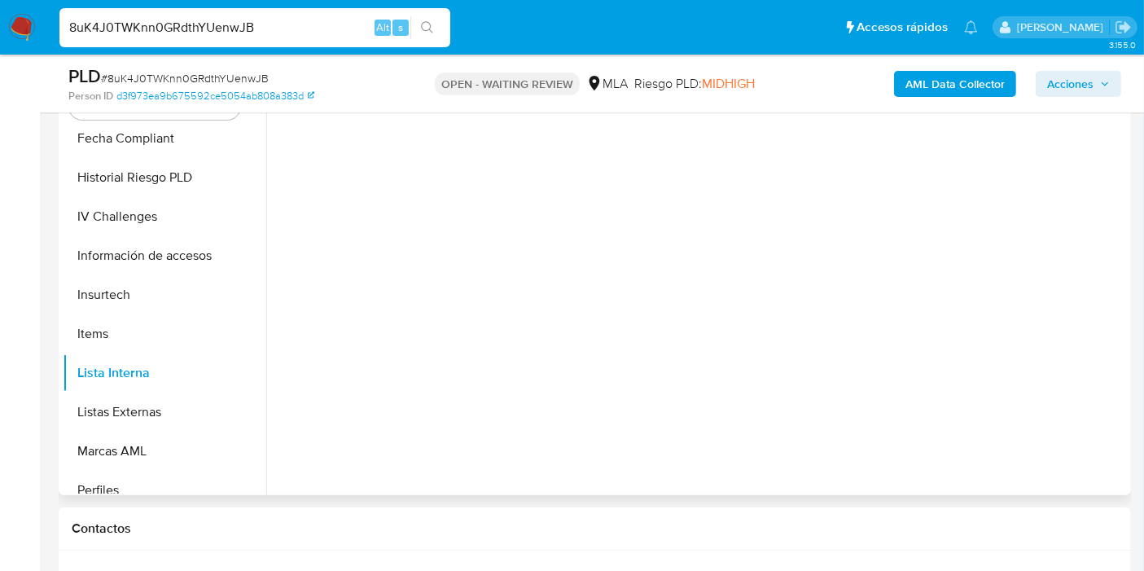
scroll to position [239, 0]
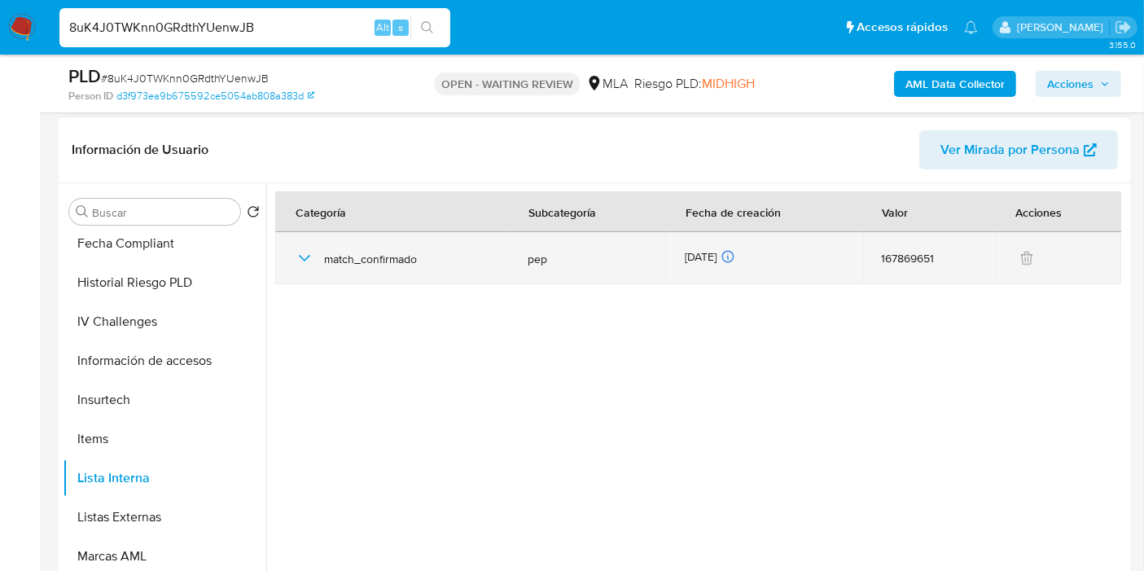
click at [311, 262] on icon "button" at bounding box center [305, 258] width 20 height 20
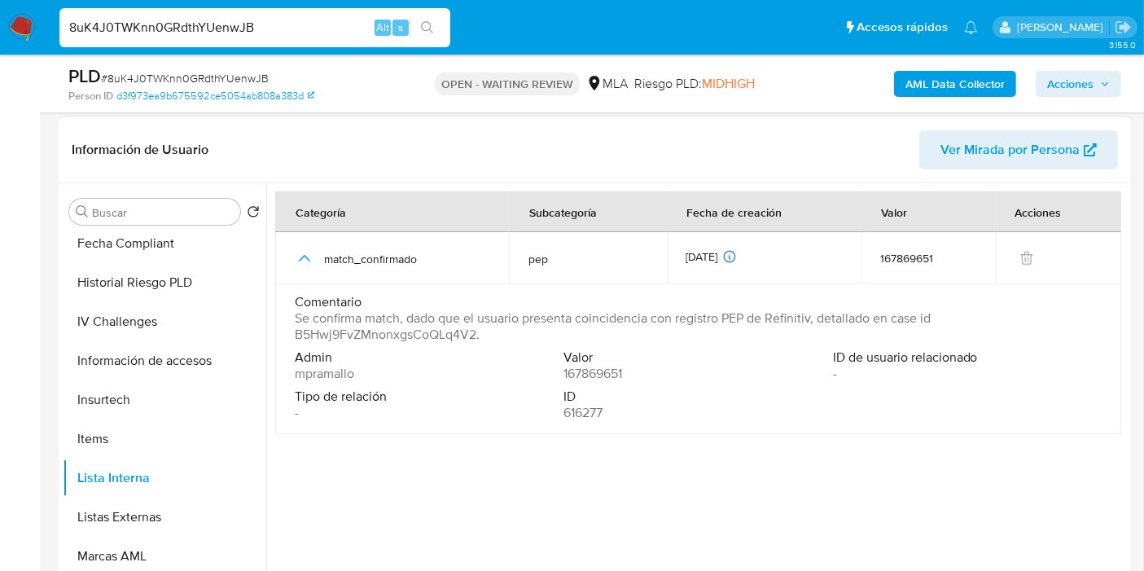
drag, startPoint x: 645, startPoint y: 285, endPoint x: 618, endPoint y: 320, distance: 44.6
click at [632, 298] on td "Comentario Se confirma match, dado que el usuario presenta coincidencia con reg…" at bounding box center [698, 359] width 846 height 150
click at [618, 320] on span "Se confirma match, dado que el usuario presenta coincidencia con registro PEP d…" at bounding box center [696, 326] width 803 height 33
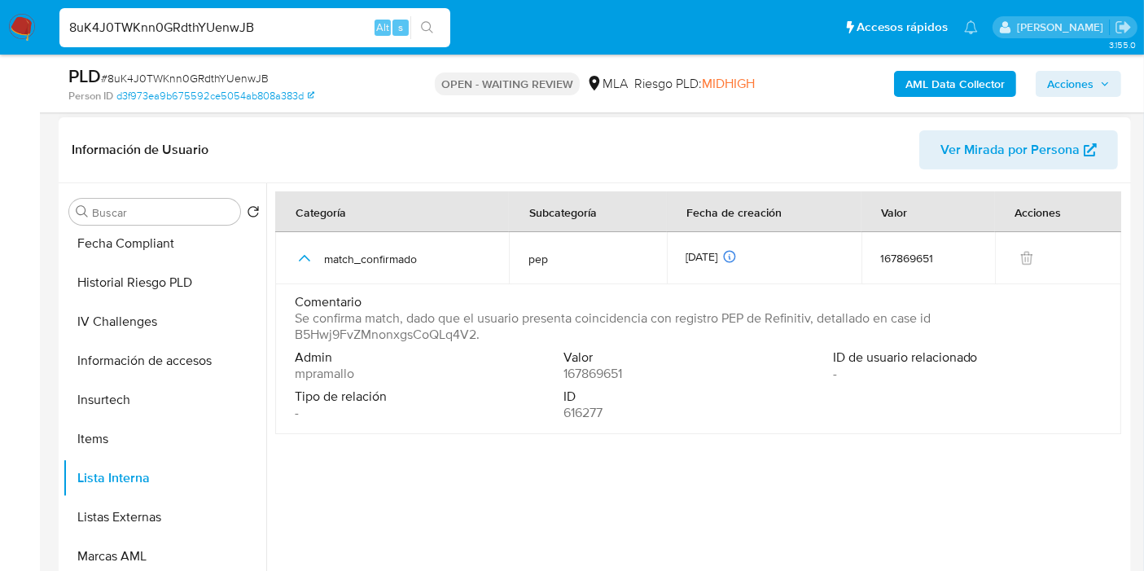
click at [627, 327] on span "Se confirma match, dado que el usuario presenta coincidencia con registro PEP d…" at bounding box center [696, 326] width 803 height 33
click at [615, 324] on span "Se confirma match, dado que el usuario presenta coincidencia con registro PEP d…" at bounding box center [696, 326] width 803 height 33
click at [448, 342] on div "Comentario Se confirma match, dado que el usuario presenta coincidencia con reg…" at bounding box center [698, 321] width 807 height 55
click at [479, 326] on span "Se confirma match, dado que el usuario presenta coincidencia con registro PEP d…" at bounding box center [696, 326] width 803 height 33
click at [471, 331] on span "Se confirma match, dado que el usuario presenta coincidencia con registro PEP d…" at bounding box center [696, 326] width 803 height 33
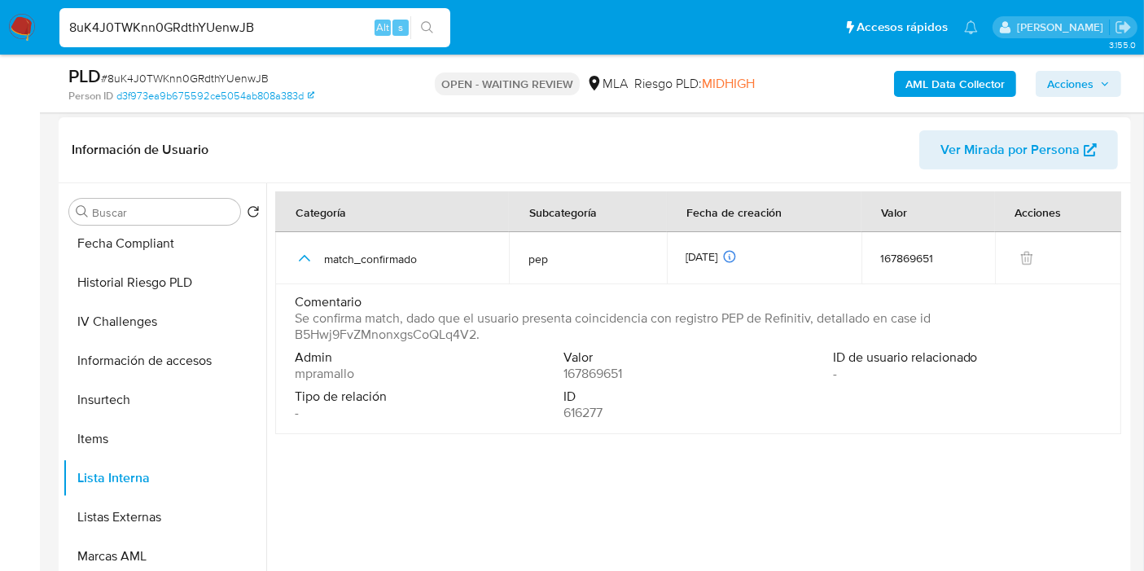
drag, startPoint x: 476, startPoint y: 333, endPoint x: 319, endPoint y: 334, distance: 157.1
click at [299, 337] on span "Se confirma match, dado que el usuario presenta coincidencia con registro PEP d…" at bounding box center [696, 326] width 803 height 33
drag, startPoint x: 23, startPoint y: 41, endPoint x: 10, endPoint y: 18, distance: 26.2
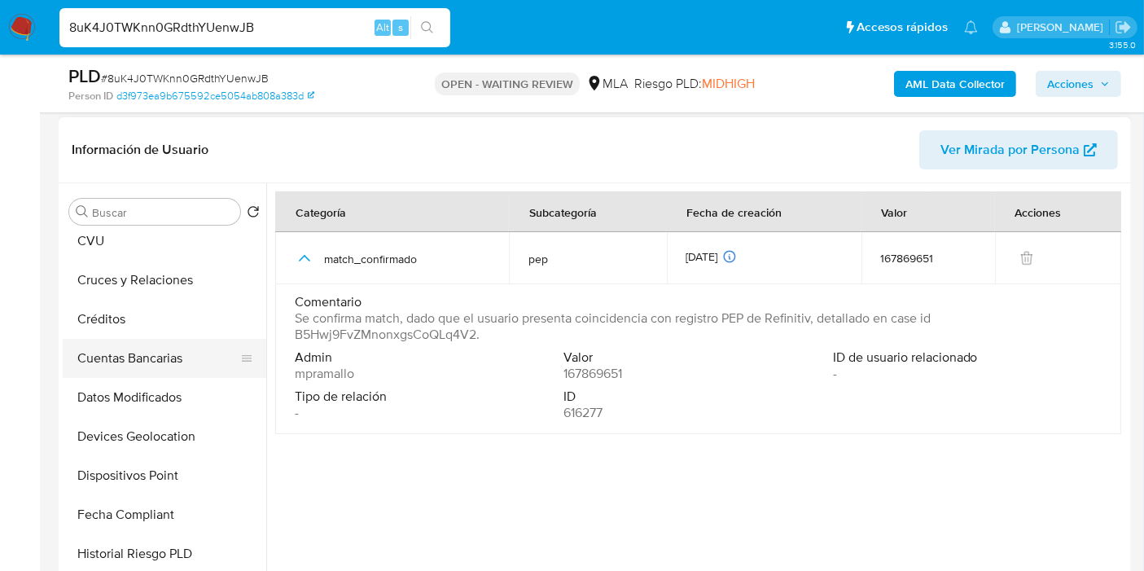
click at [156, 348] on button "Cuentas Bancarias" at bounding box center [158, 358] width 190 height 39
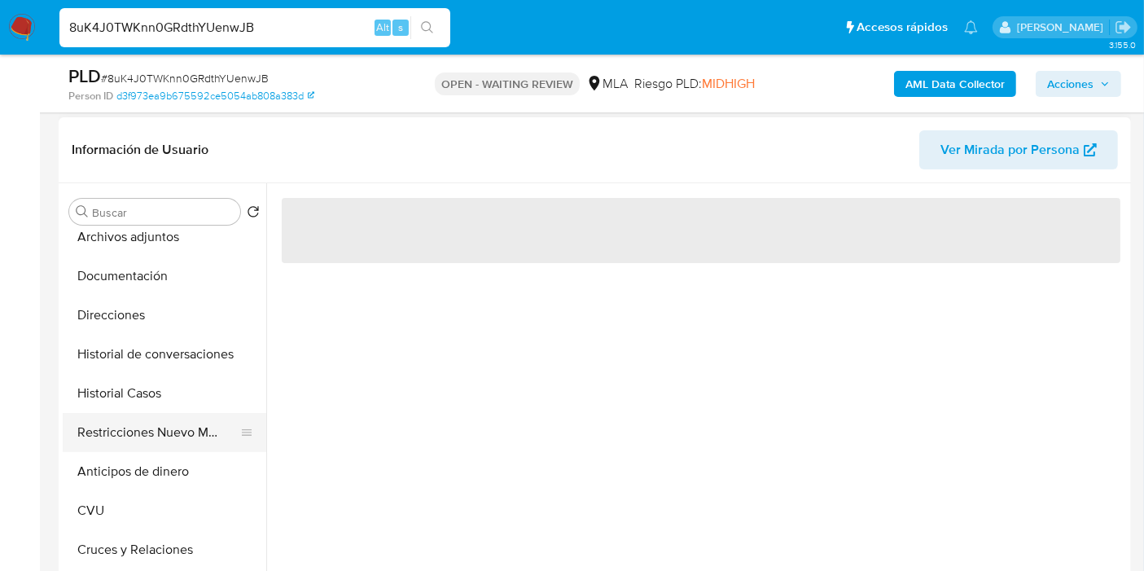
scroll to position [90, 0]
click at [179, 389] on button "Historial Casos" at bounding box center [158, 394] width 190 height 39
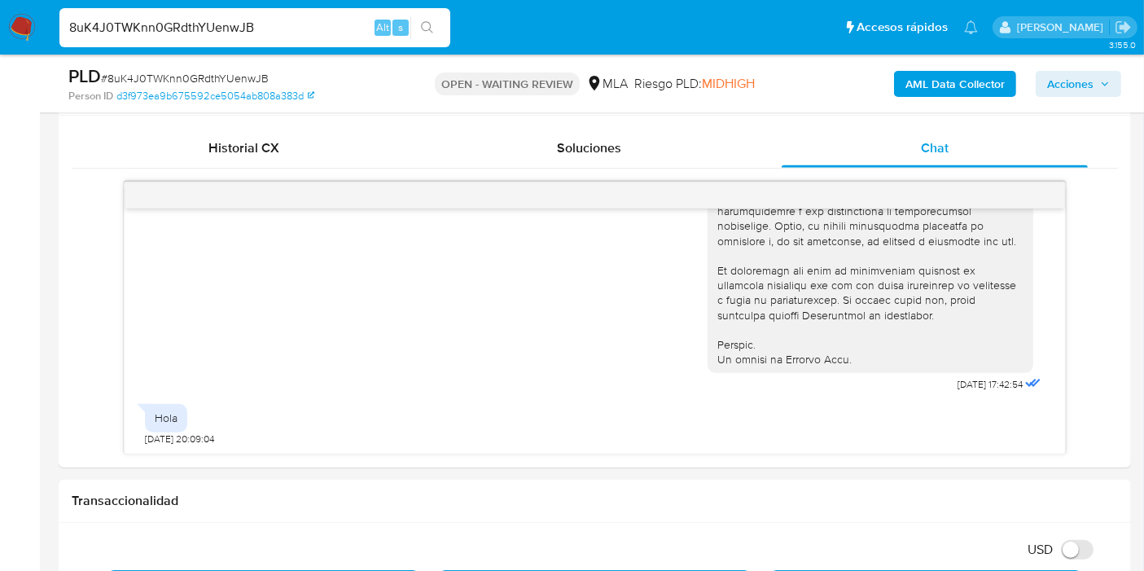
scroll to position [691, 0]
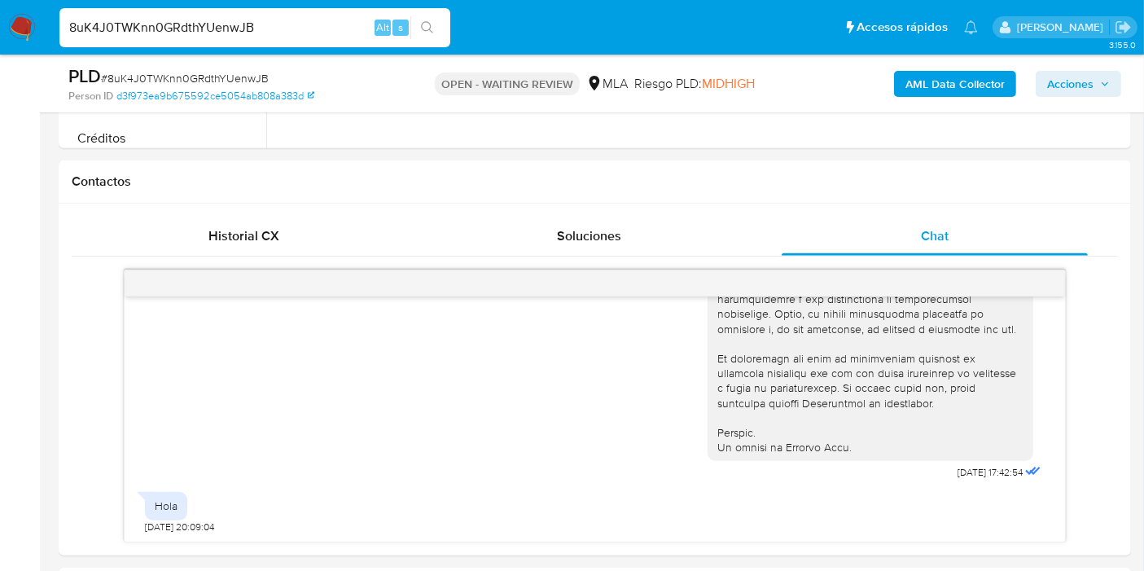
click at [225, 73] on span "# 8uK4J0TWKnn0GRdthYUenwJB" at bounding box center [185, 78] width 168 height 16
click at [28, 32] on img at bounding box center [22, 28] width 28 height 28
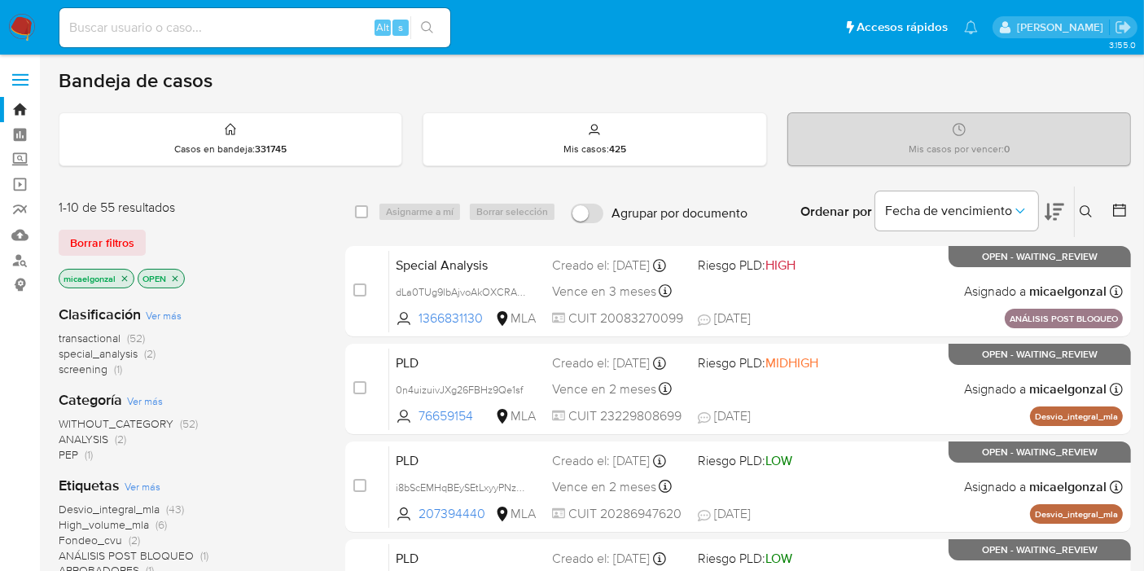
click at [227, 15] on div "Alt s" at bounding box center [254, 27] width 391 height 39
click at [216, 24] on input at bounding box center [254, 27] width 391 height 21
paste input "5Hwj9FvZMnonxgsCoQLq4V2"
type input "5Hwj9FvZMnonxgsCoQLq4V2"
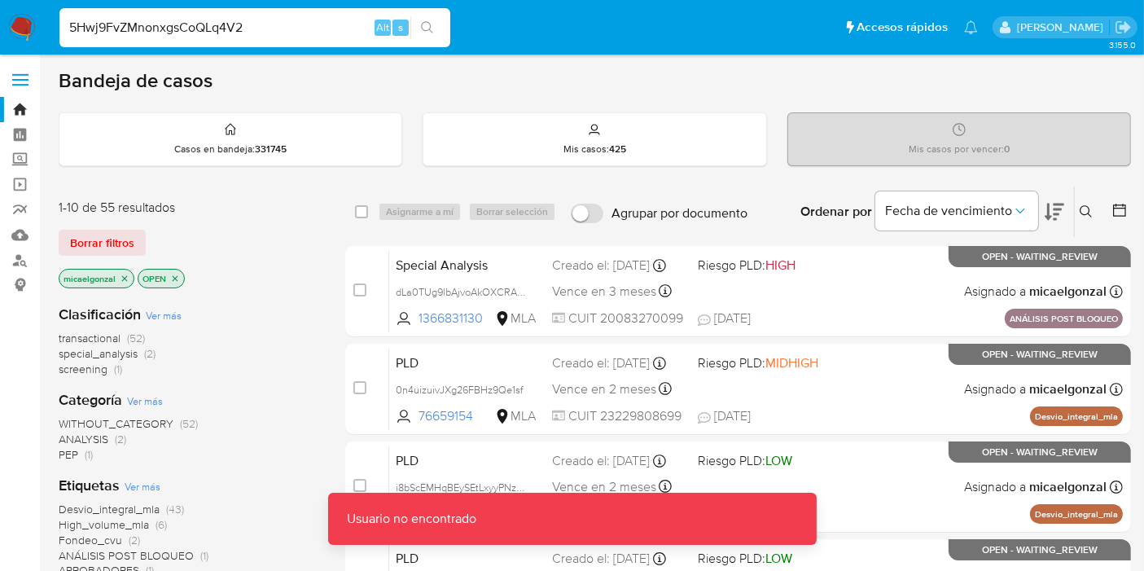
click at [330, 28] on input "5Hwj9FvZMnonxgsCoQLq4V2" at bounding box center [254, 27] width 391 height 21
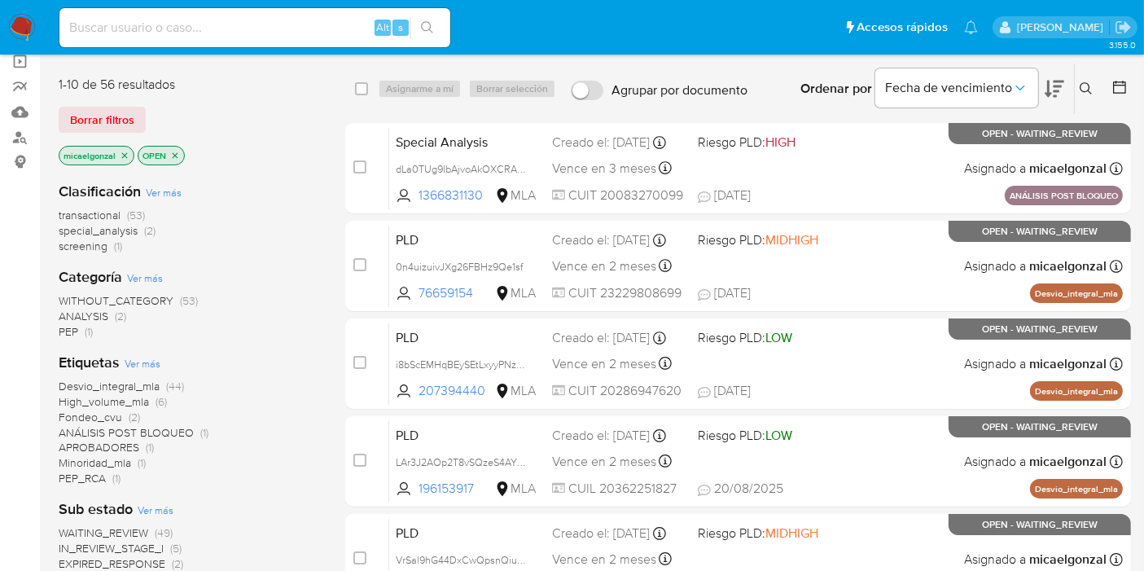
scroll to position [181, 0]
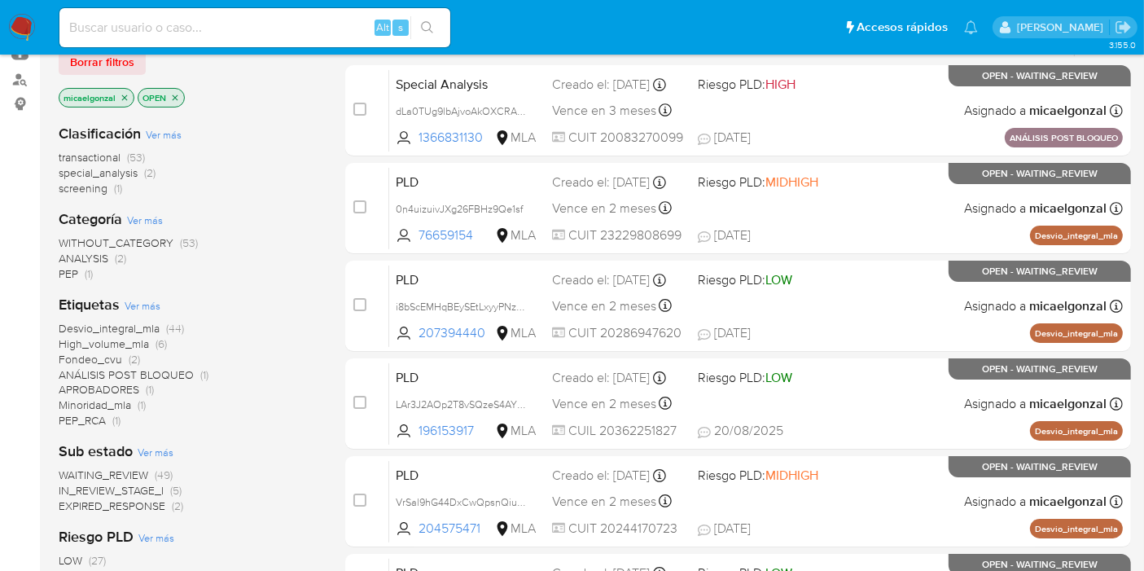
drag, startPoint x: 286, startPoint y: 54, endPoint x: 294, endPoint y: 30, distance: 25.0
click at [286, 47] on nav "Pausado Ver notificaciones Alt s Accesos rápidos Presiona las siguientes teclas…" at bounding box center [572, 27] width 1144 height 55
click at [294, 29] on input at bounding box center [254, 27] width 391 height 21
paste input "8uK4J0TWKnn0GRdthYUenwJB"
type input "8uK4J0TWKnn0GRdthYUenwJB"
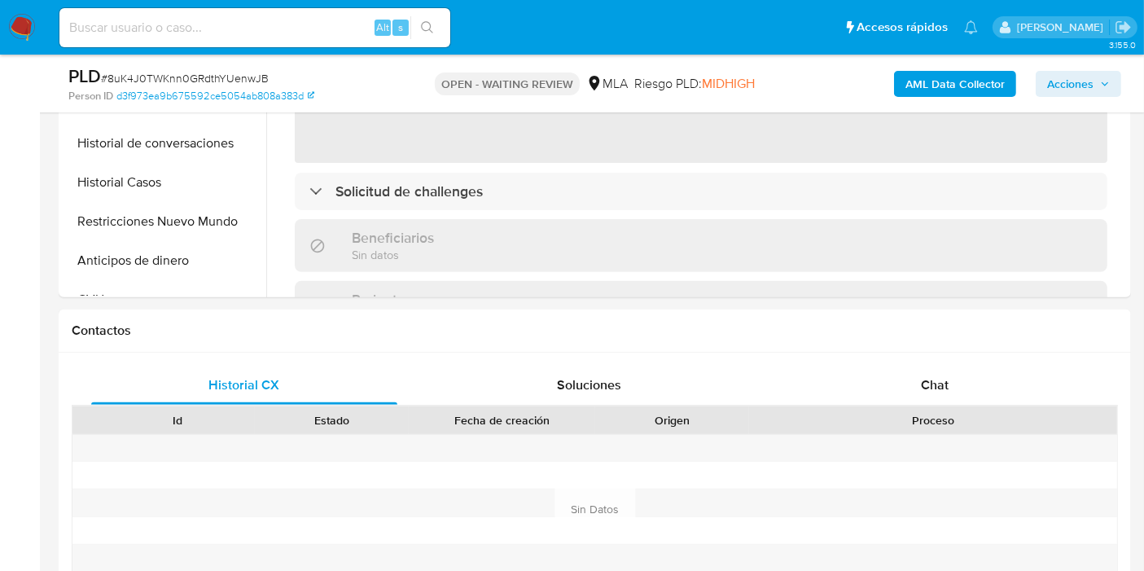
select select "10"
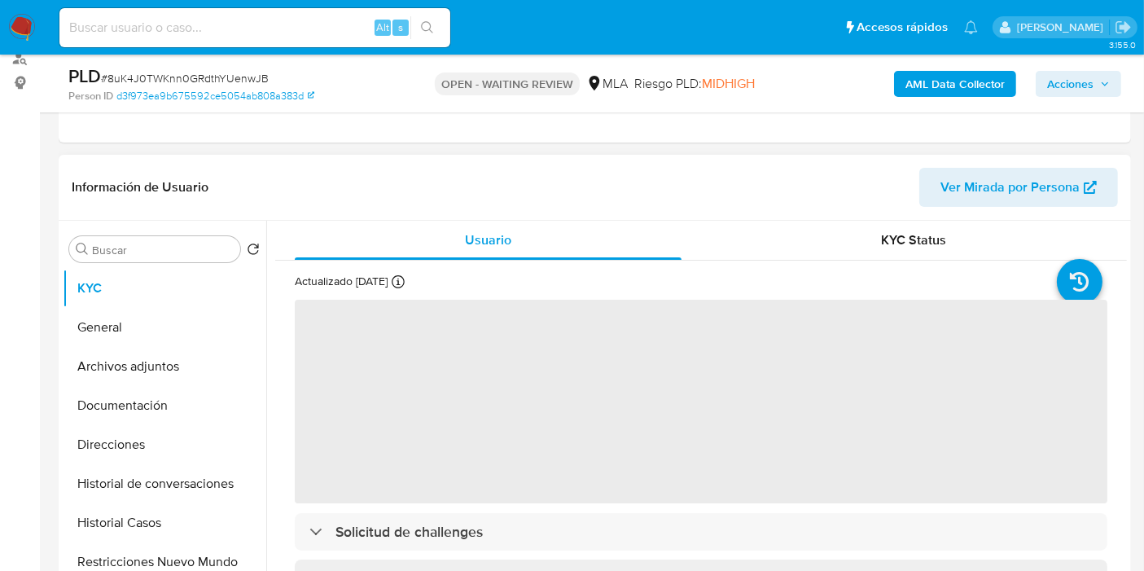
scroll to position [181, 0]
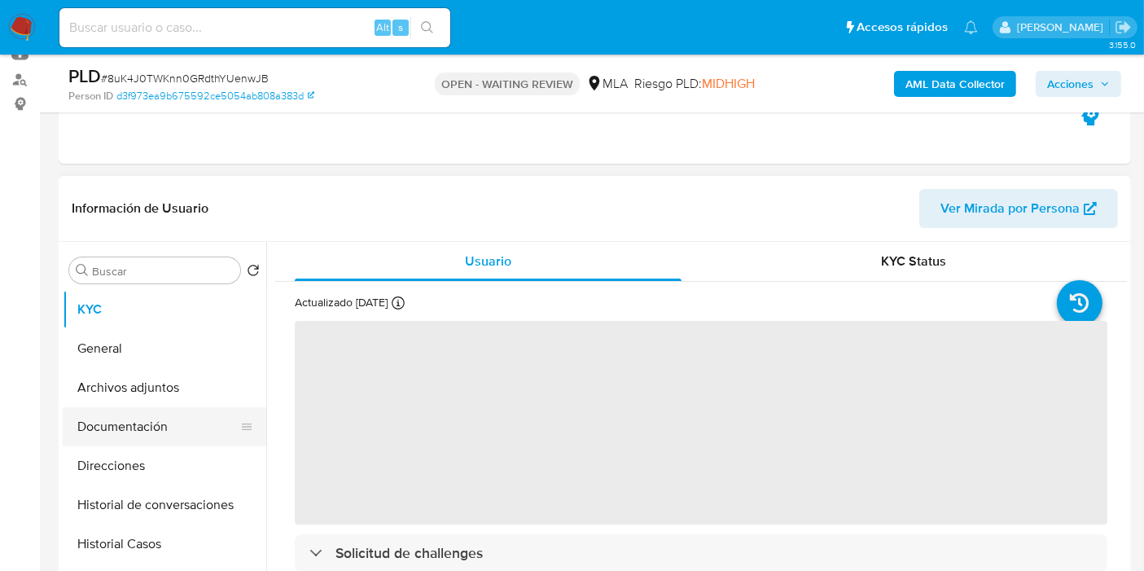
click at [166, 429] on button "Documentación" at bounding box center [158, 426] width 190 height 39
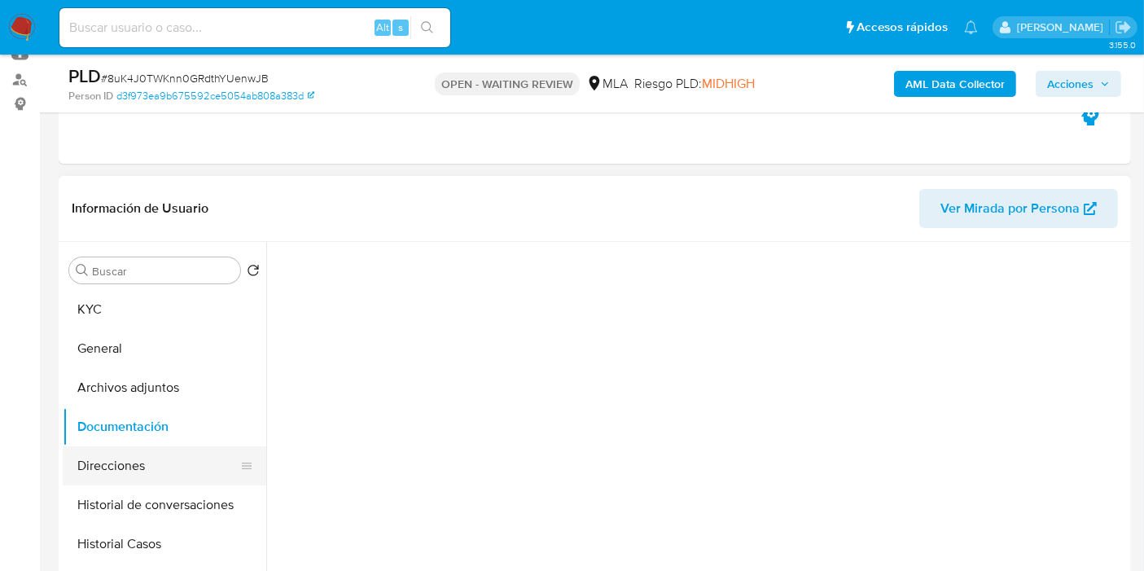
click at [164, 454] on button "Direcciones" at bounding box center [158, 465] width 190 height 39
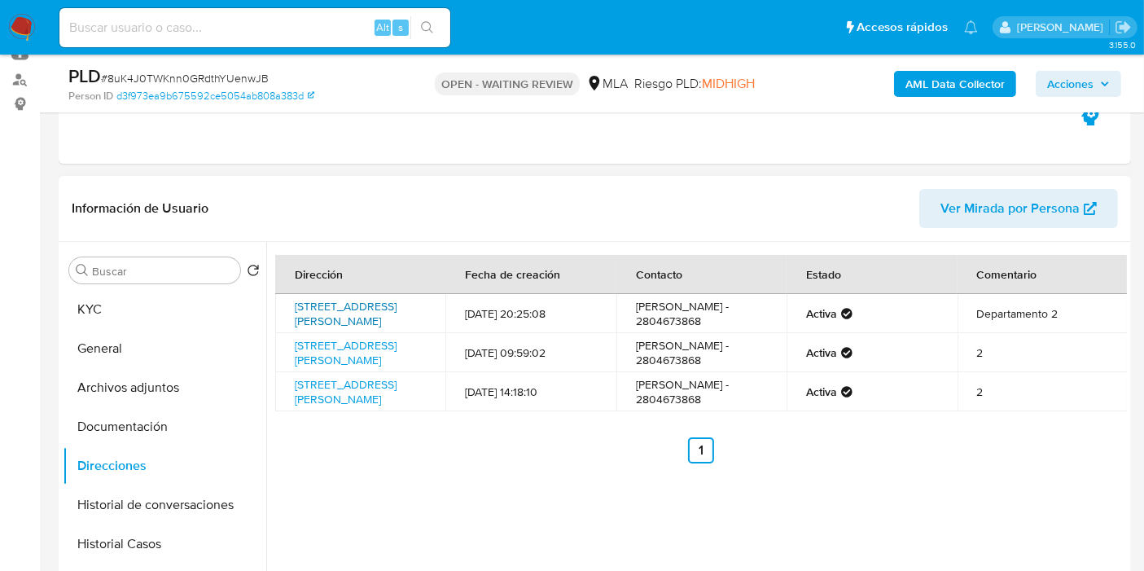
drag, startPoint x: 290, startPoint y: 301, endPoint x: 335, endPoint y: 326, distance: 51.0
click at [335, 326] on td "[STREET_ADDRESS][PERSON_NAME]" at bounding box center [360, 313] width 170 height 39
copy link "[STREET_ADDRESS][PERSON_NAME],"
click at [116, 294] on button "KYC" at bounding box center [158, 309] width 190 height 39
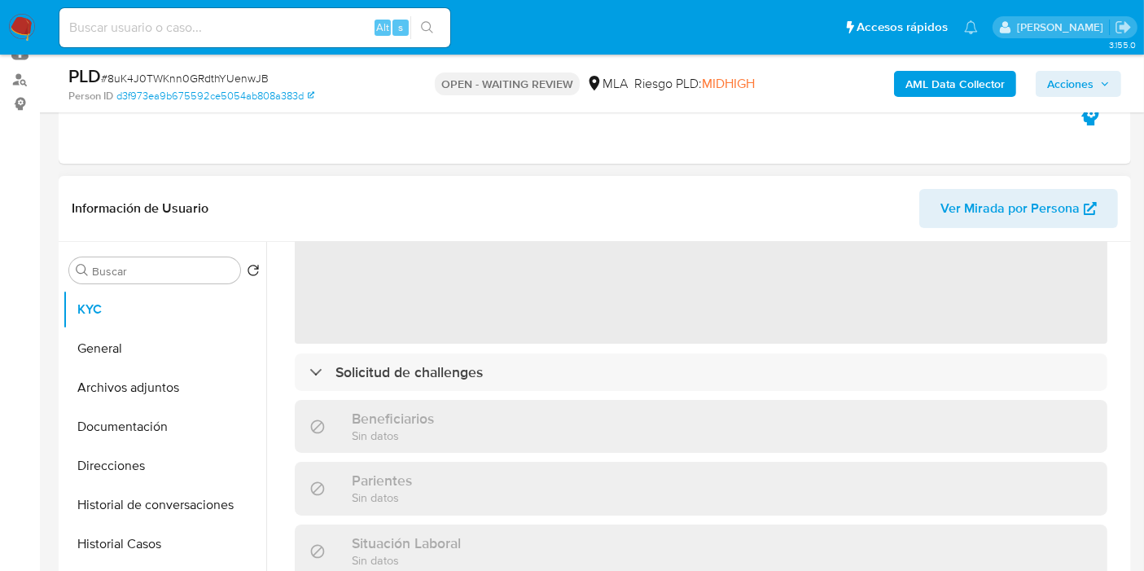
scroll to position [90, 0]
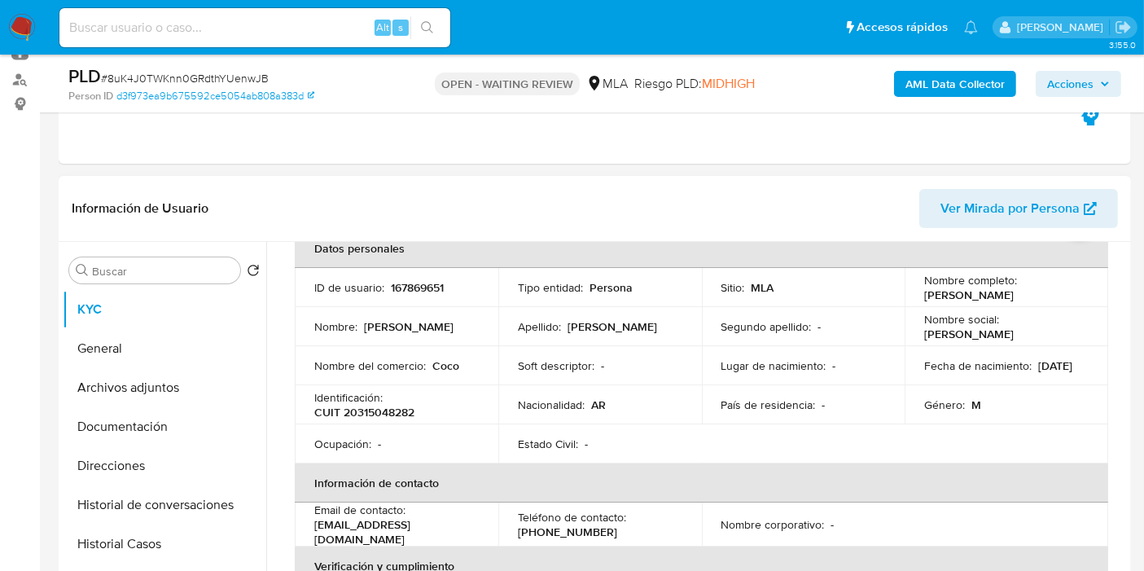
click at [374, 415] on p "CUIT 20315048282" at bounding box center [364, 412] width 100 height 15
copy p "20315048282"
click at [154, 335] on button "General" at bounding box center [158, 348] width 190 height 39
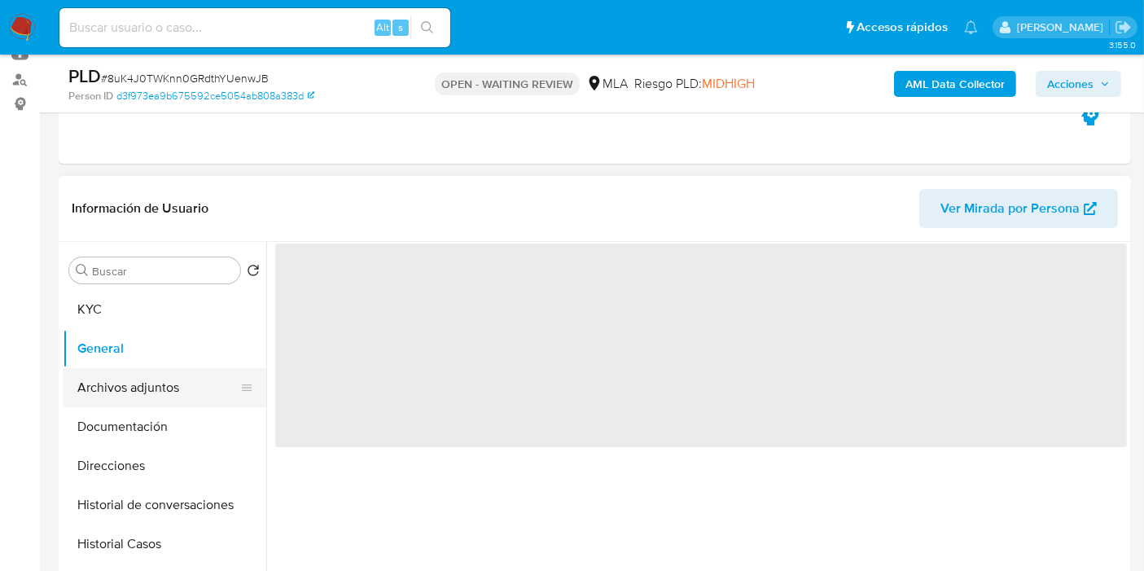
scroll to position [0, 0]
click at [144, 392] on button "Archivos adjuntos" at bounding box center [158, 387] width 190 height 39
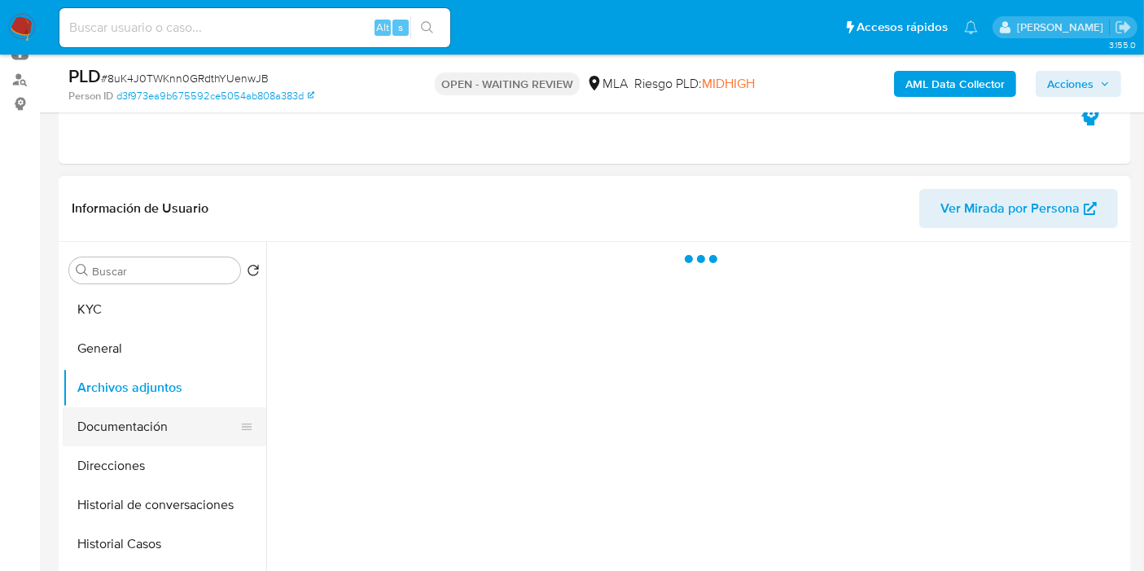
click at [153, 416] on button "Documentación" at bounding box center [158, 426] width 190 height 39
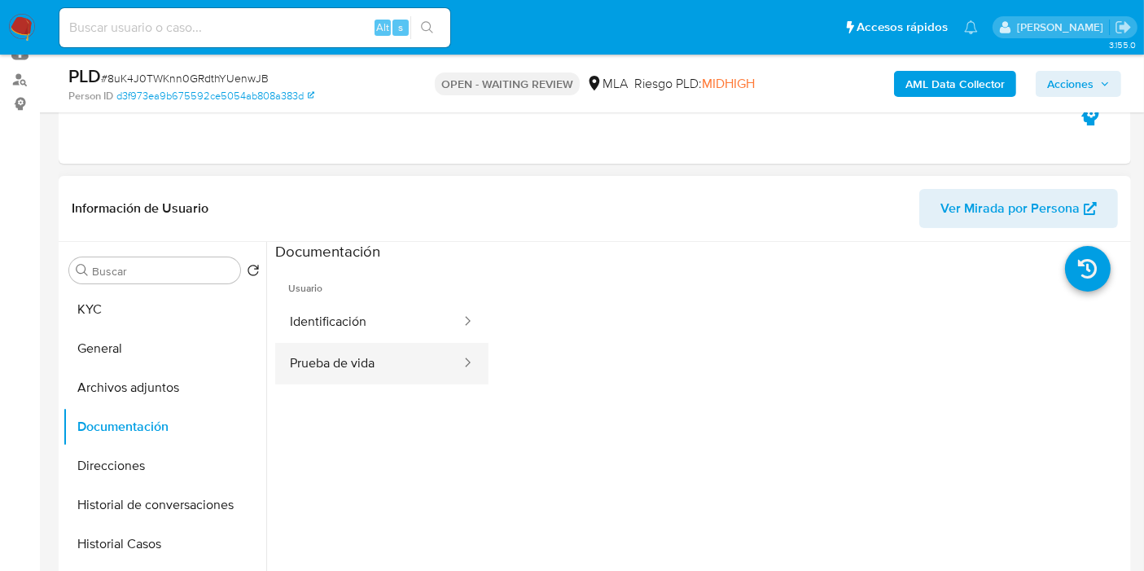
click at [449, 375] on div at bounding box center [462, 364] width 26 height 42
click at [427, 344] on button "Prueba de vida" at bounding box center [368, 364] width 187 height 42
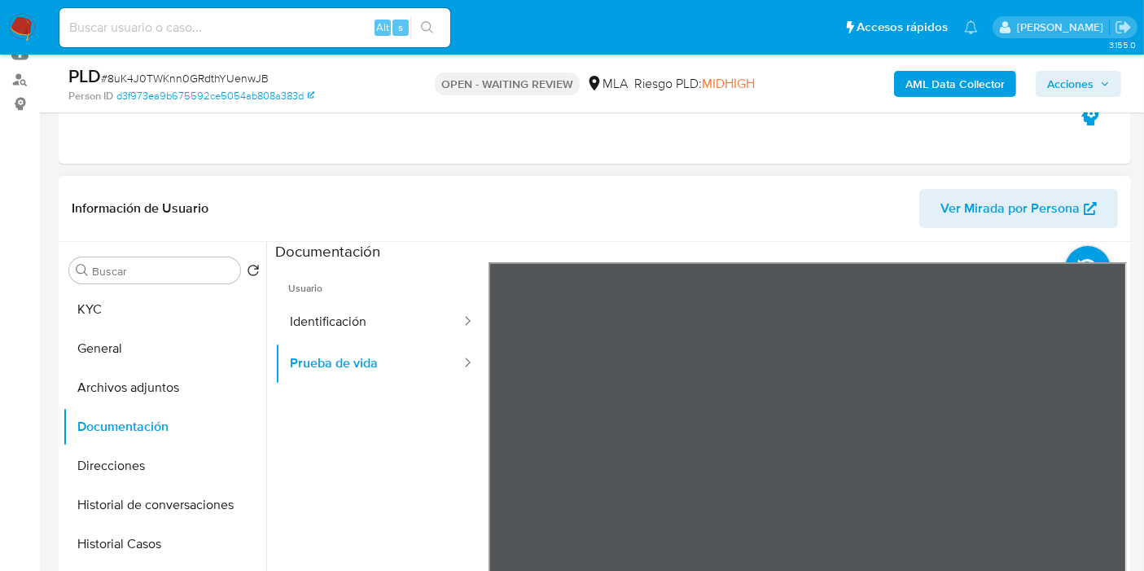
scroll to position [27, 0]
click at [388, 310] on button "Identificación" at bounding box center [368, 322] width 187 height 42
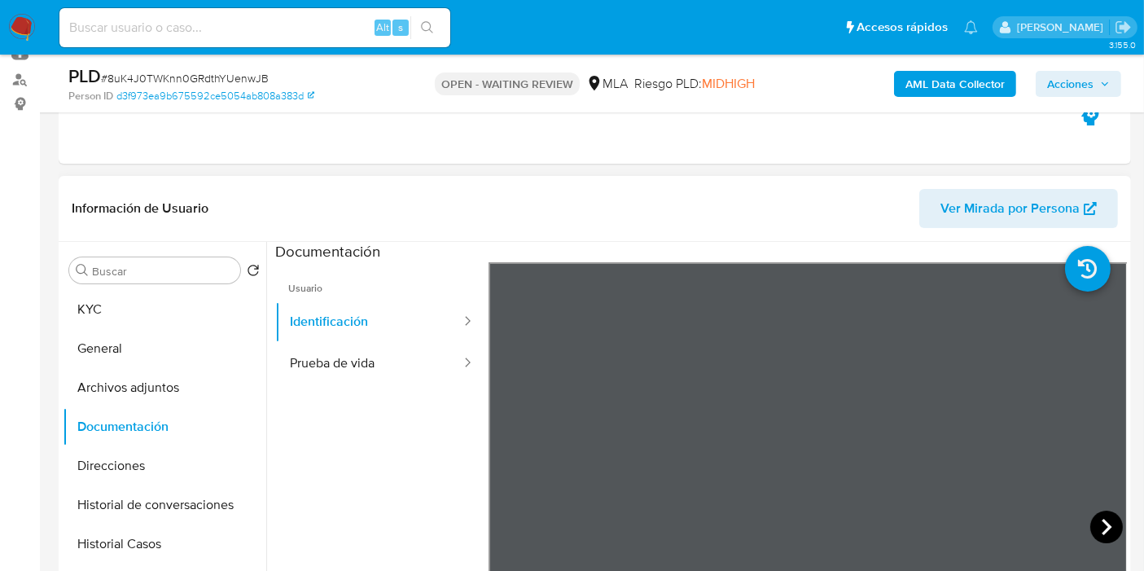
click at [1092, 524] on icon at bounding box center [1106, 526] width 33 height 33
click at [509, 522] on icon at bounding box center [508, 526] width 33 height 33
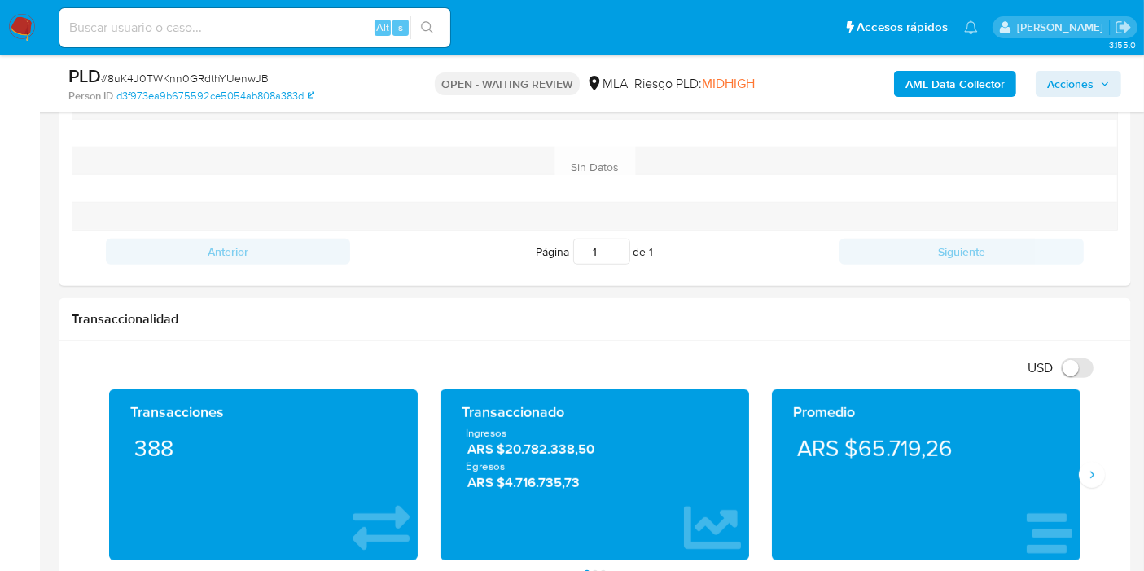
scroll to position [825, 0]
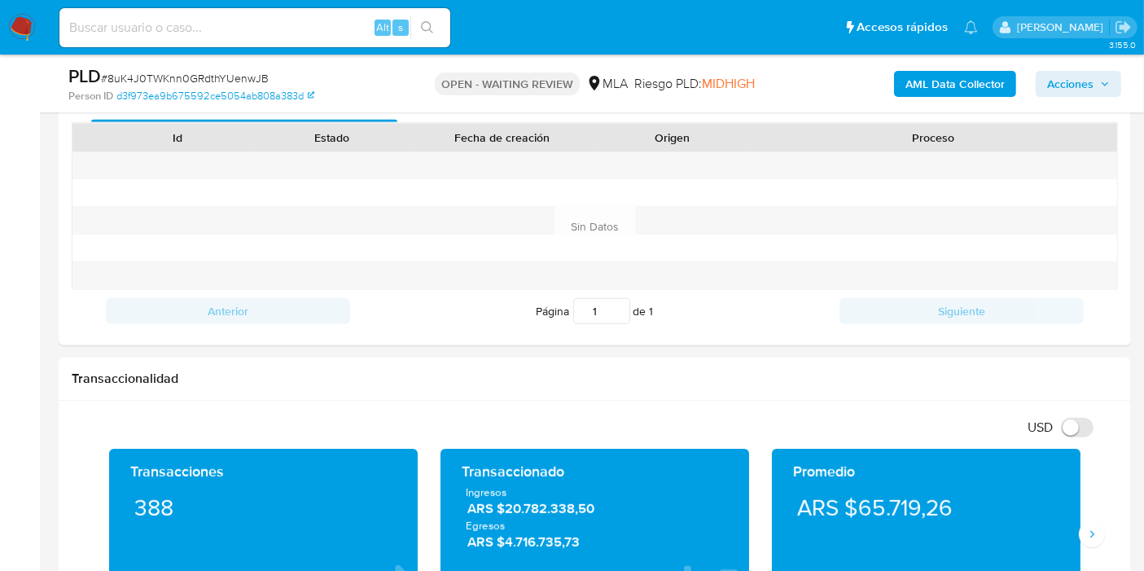
click at [212, 85] on span "# 8uK4J0TWKnn0GRdthYUenwJB" at bounding box center [185, 78] width 168 height 16
copy span "8uK4J0TWKnn0GRdthYUenwJB"
click at [33, 31] on img at bounding box center [22, 28] width 28 height 28
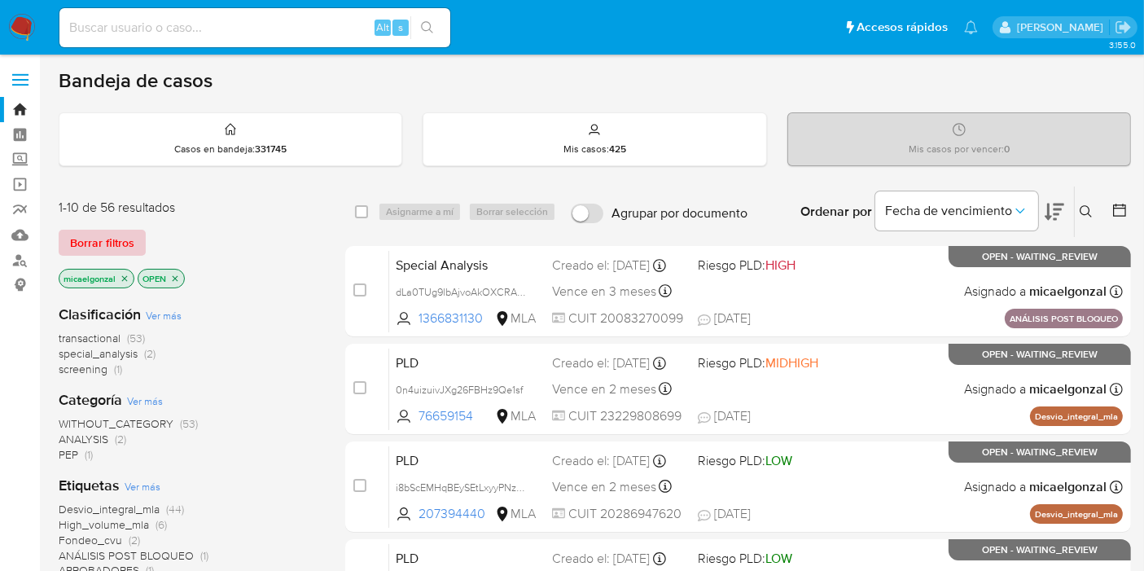
click at [129, 232] on span "Borrar filtros" at bounding box center [102, 242] width 64 height 23
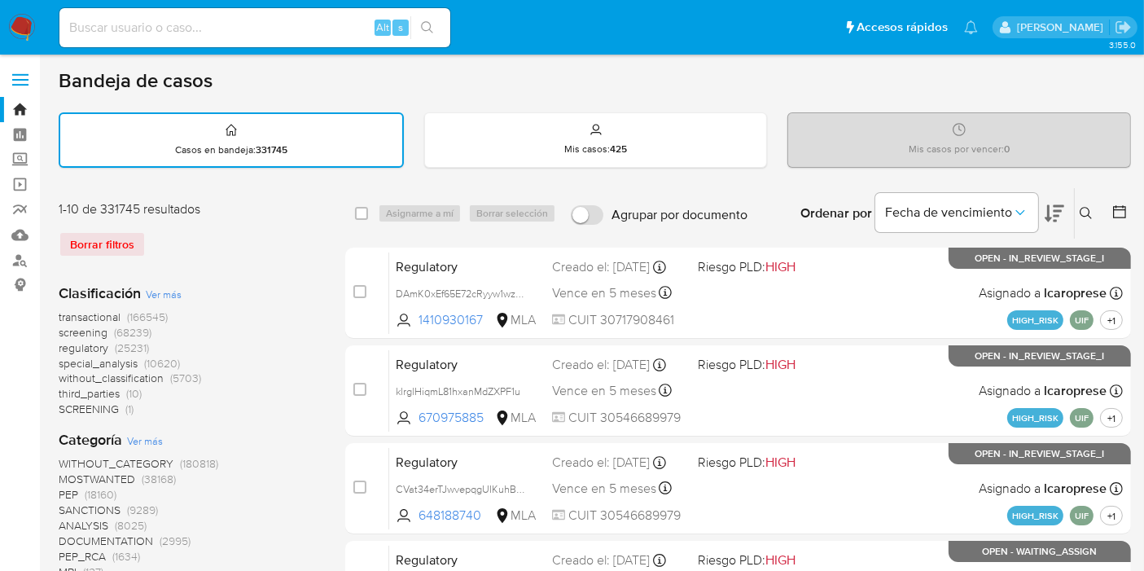
click at [1092, 217] on icon at bounding box center [1085, 213] width 13 height 13
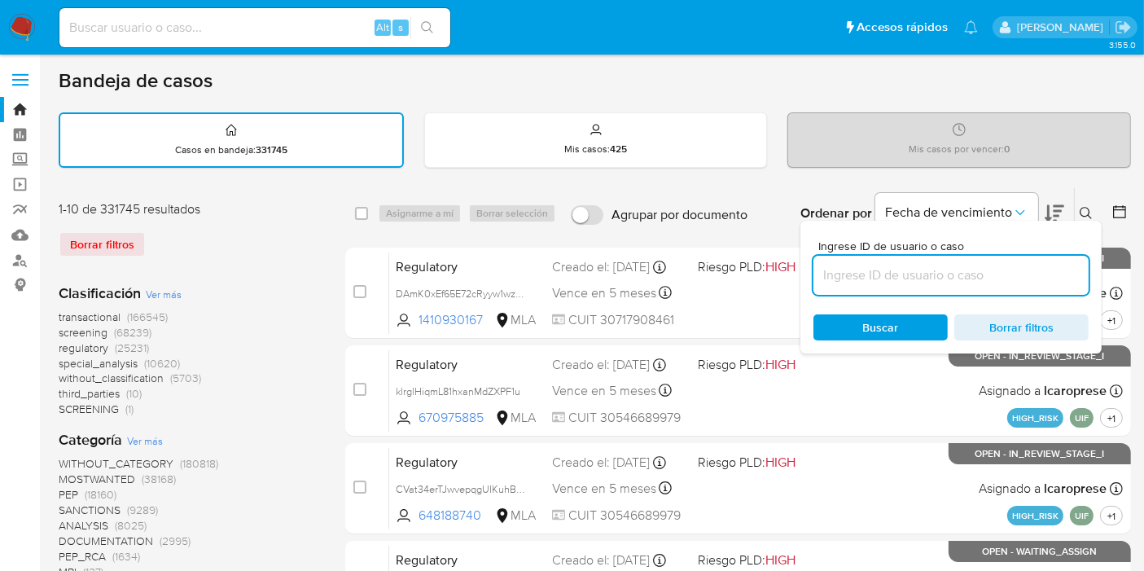
click at [947, 270] on input at bounding box center [950, 275] width 275 height 21
type input "8uK4J0TWKnn0GRdthYUenwJB"
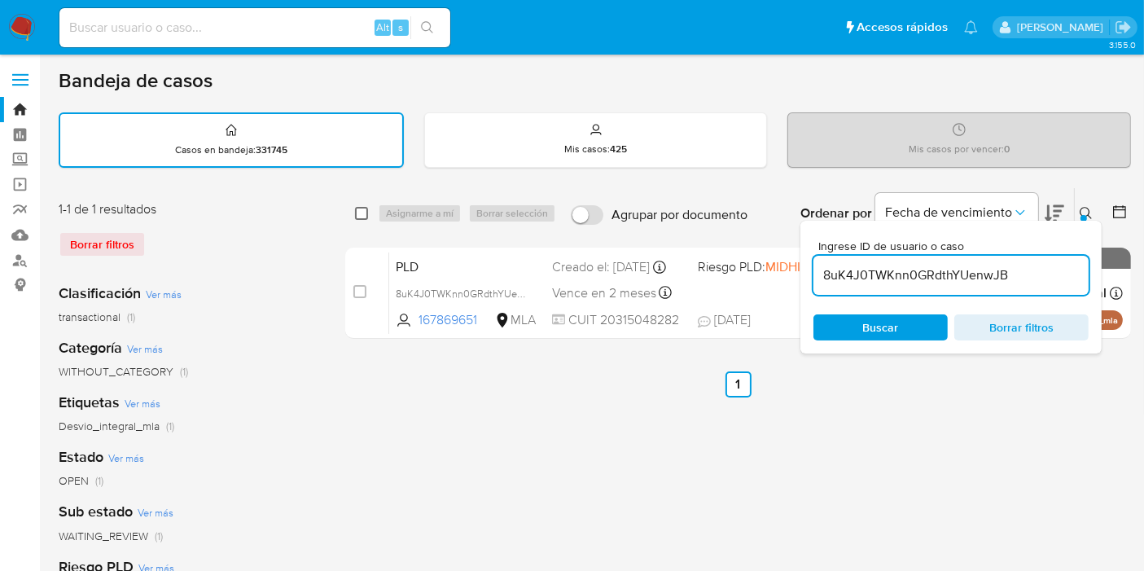
click at [357, 207] on input "checkbox" at bounding box center [361, 213] width 13 height 13
checkbox input "true"
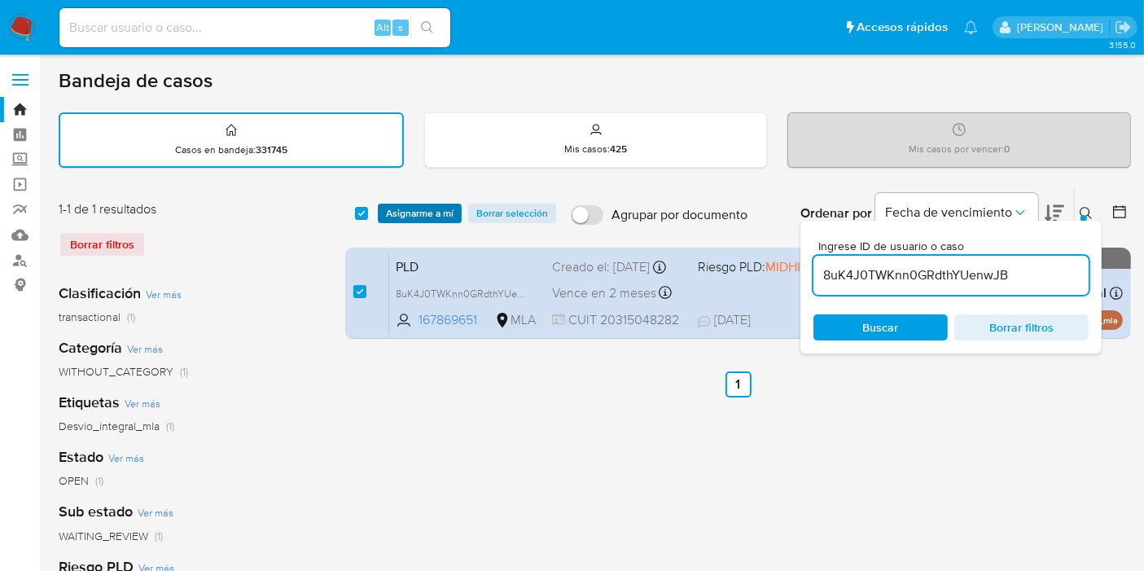
click at [407, 207] on span "Asignarme a mí" at bounding box center [420, 213] width 68 height 16
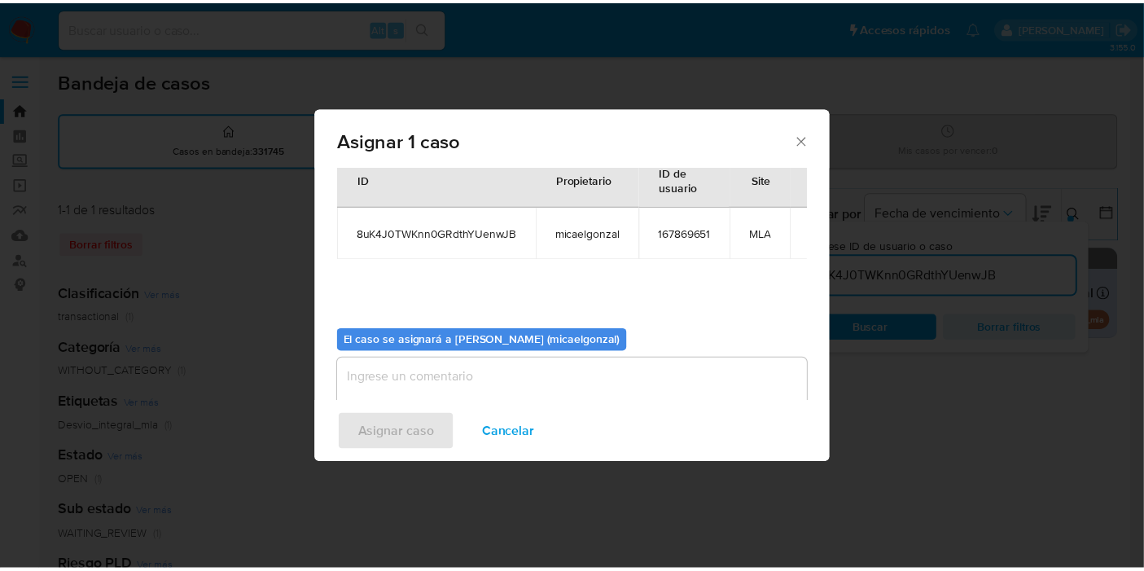
scroll to position [83, 0]
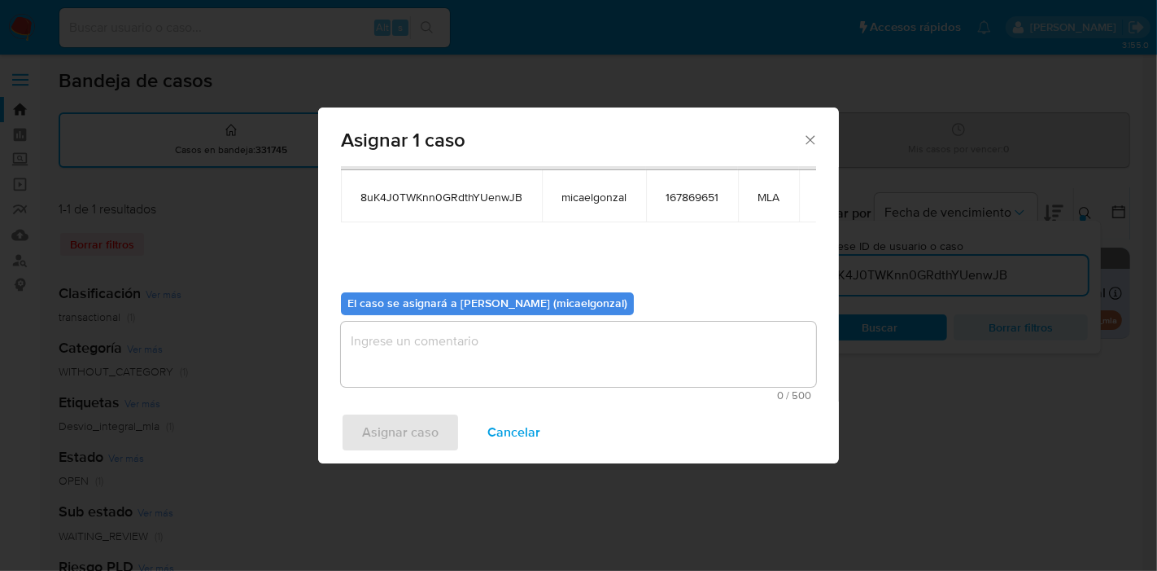
click at [490, 353] on textarea "assign-modal" at bounding box center [578, 354] width 475 height 65
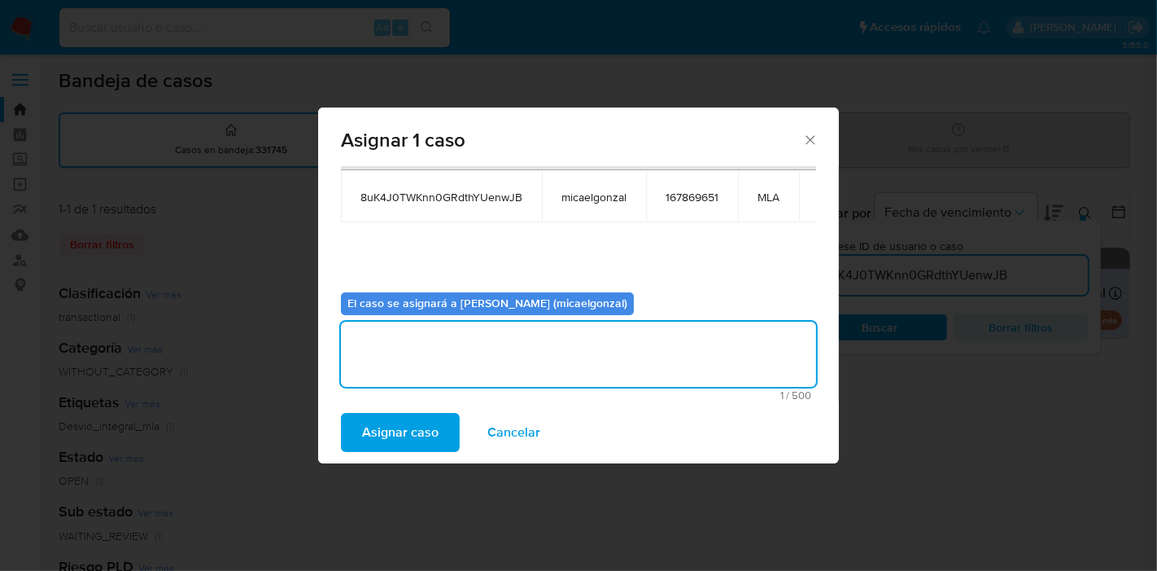
click at [426, 425] on span "Asignar caso" at bounding box center [400, 432] width 77 height 36
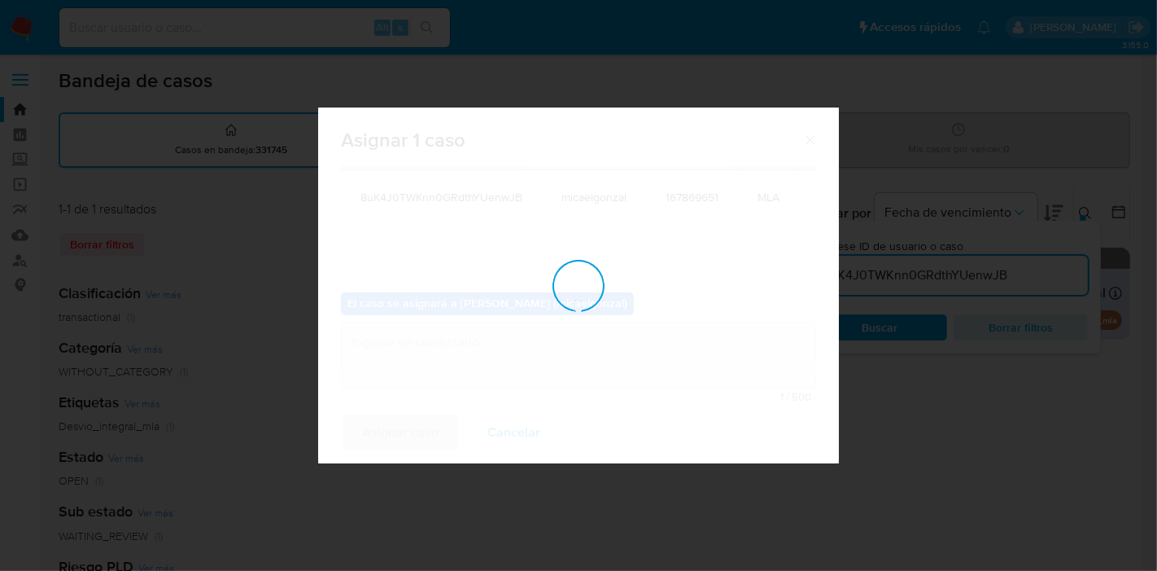
checkbox input "false"
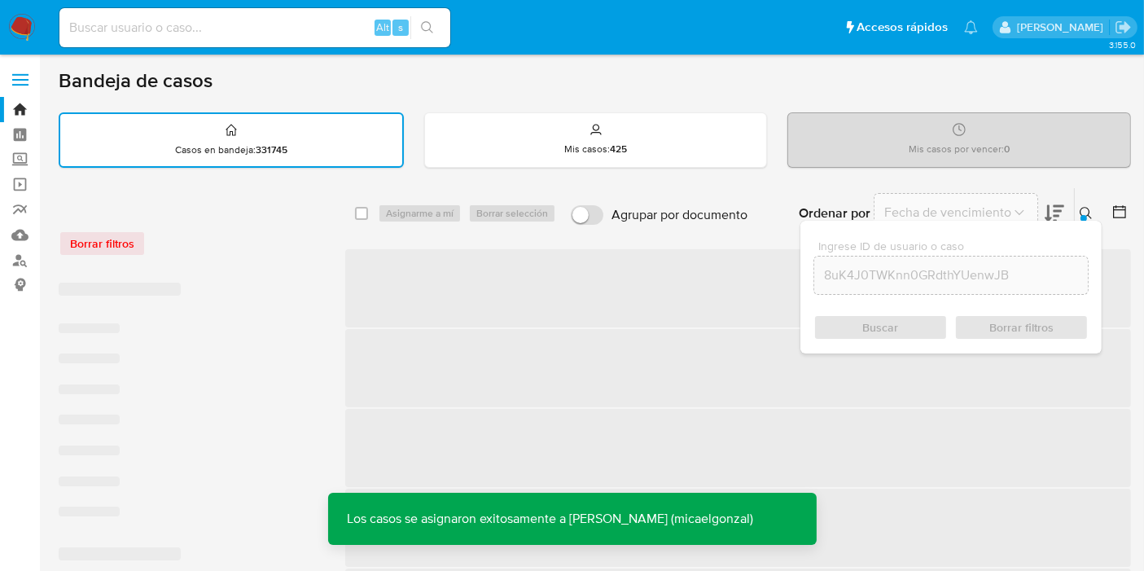
click at [300, 21] on input at bounding box center [254, 27] width 391 height 21
paste input "8uK4J0TWKnn0GRdthYUenwJB"
type input "8uK4J0TWKnn0GRdthYUenwJB"
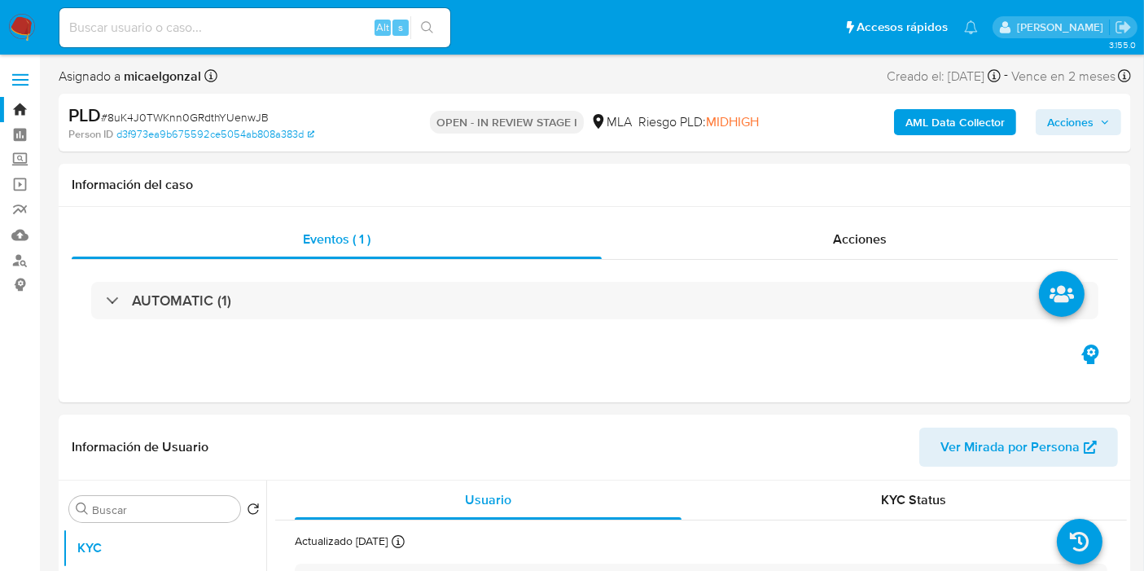
select select "10"
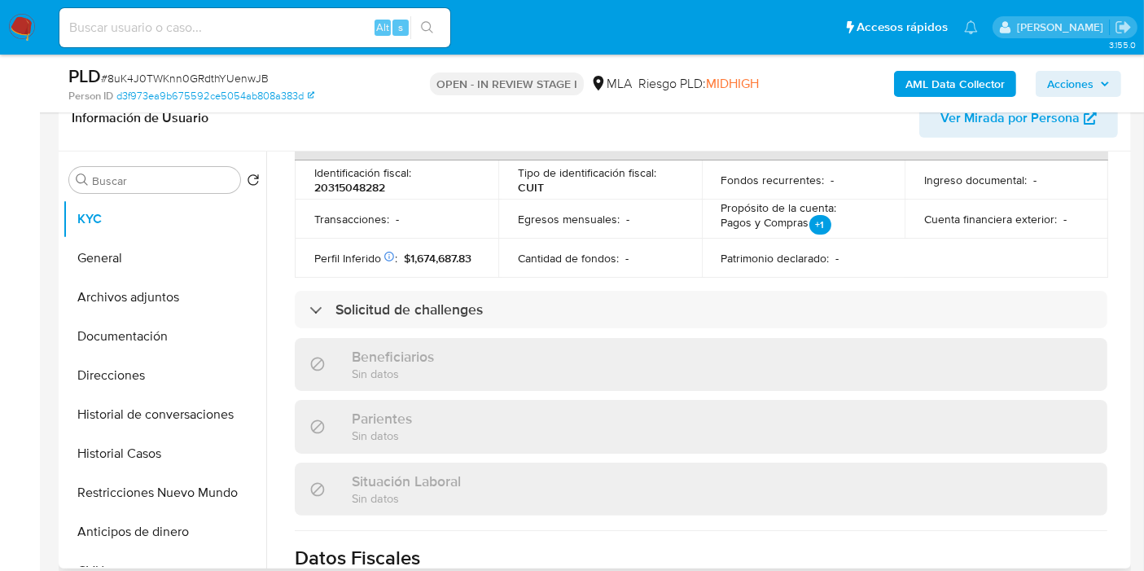
scroll to position [855, 0]
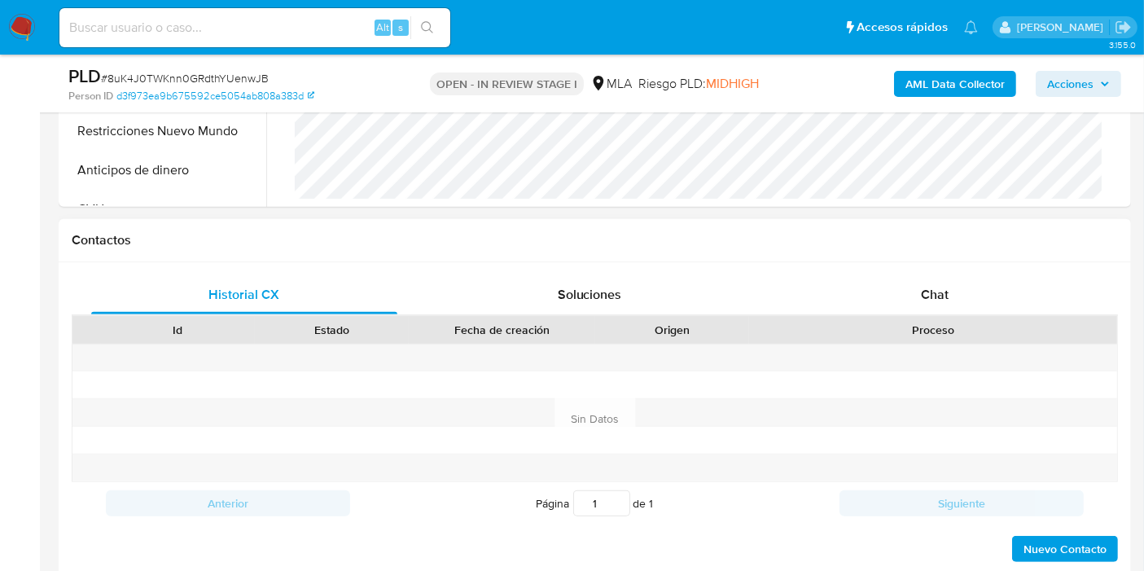
click at [1021, 262] on div "Historial CX Soluciones Chat Id Estado Fecha de creación Origen Proceso Anterio…" at bounding box center [595, 419] width 1072 height 314
click at [982, 279] on div "Chat" at bounding box center [934, 294] width 306 height 39
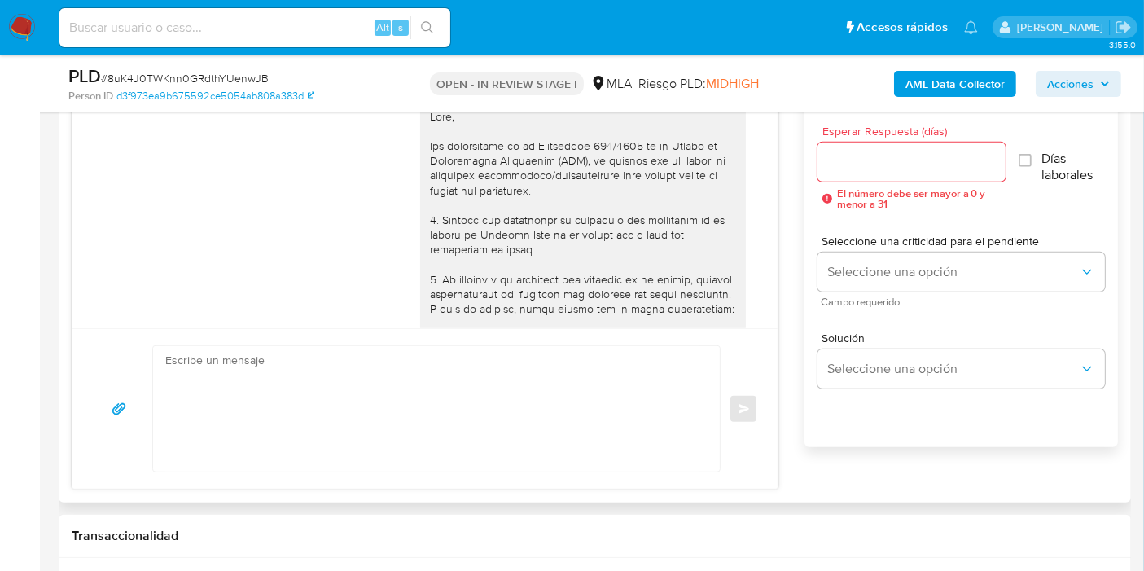
scroll to position [742, 0]
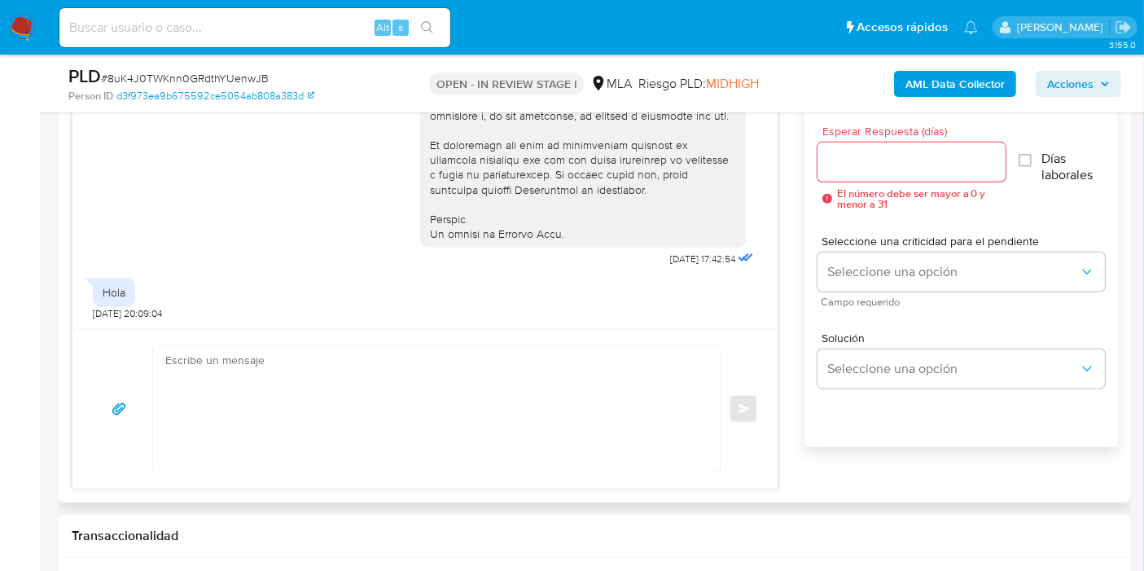
click at [521, 368] on textarea at bounding box center [432, 408] width 534 height 125
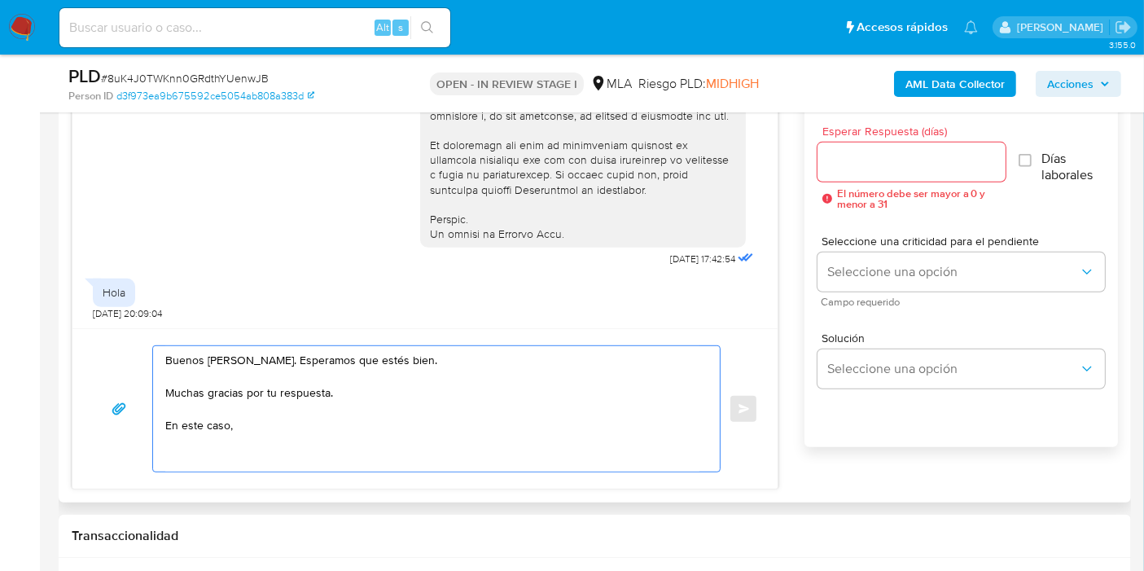
click at [282, 424] on textarea "Buenos días, Cristian. Esperamos que estés bien. Muchas gracias por tu respuest…" at bounding box center [432, 408] width 534 height 125
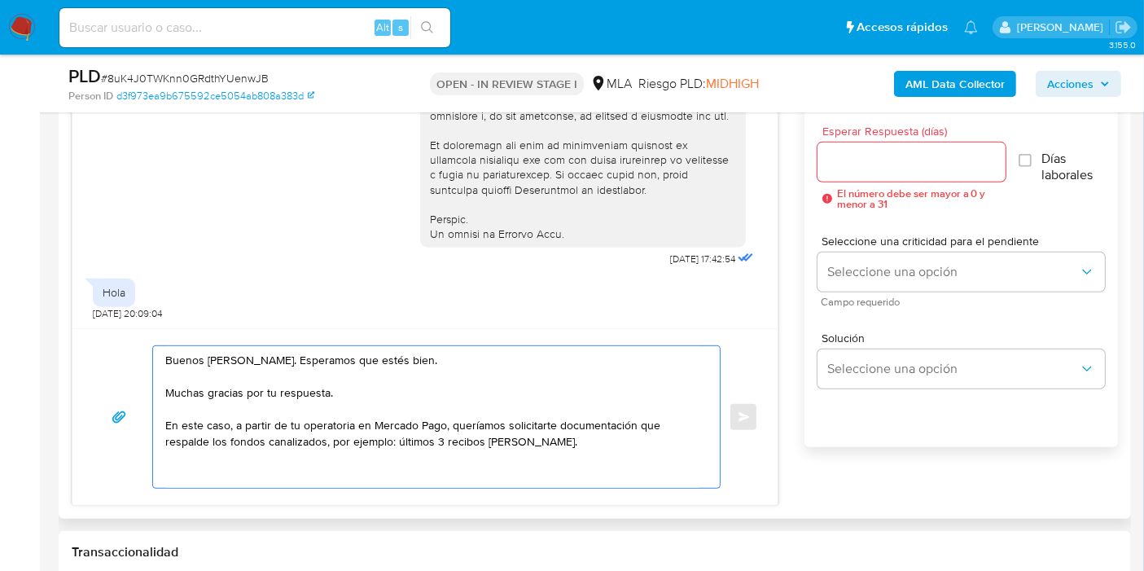
paste textarea "Queremos asegurarte que la información y documentación que nos proporciones no …"
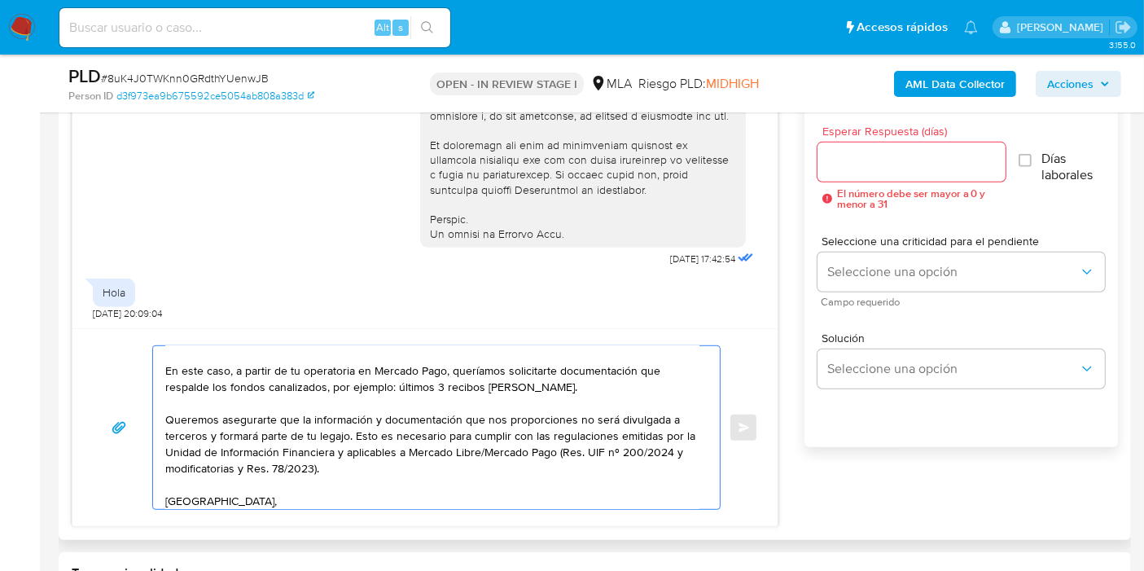
scroll to position [71, 0]
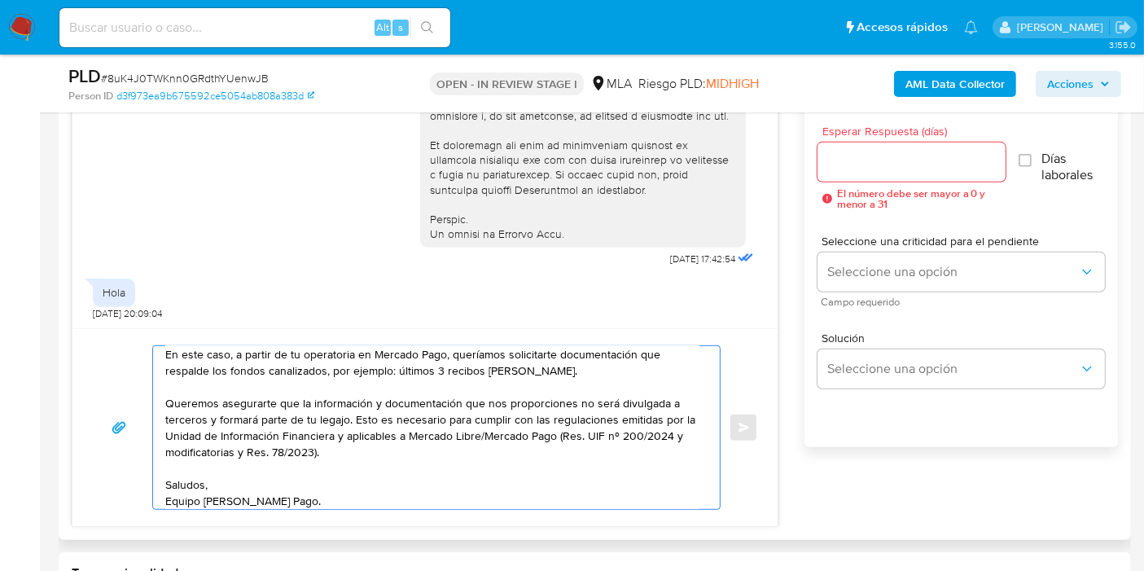
click at [444, 409] on textarea "Buenos días, Cristian. Esperamos que estés bien. Muchas gracias por tu respuest…" at bounding box center [432, 427] width 534 height 163
click at [495, 431] on textarea "Buenos días, Cristian. Esperamos que estés bien. Muchas gracias por tu respuest…" at bounding box center [432, 427] width 534 height 163
click at [281, 431] on textarea "Buenos días, Cristian. Esperamos que estés bien. Muchas gracias por tu respuest…" at bounding box center [432, 427] width 534 height 163
click at [311, 415] on textarea "Buenos días, Cristian. Esperamos que estés bien. Muchas gracias por tu respuest…" at bounding box center [432, 427] width 534 height 163
click at [376, 426] on textarea "Buenos días, Cristian. Esperamos que estés bien. Muchas gracias por tu respuest…" at bounding box center [432, 427] width 534 height 163
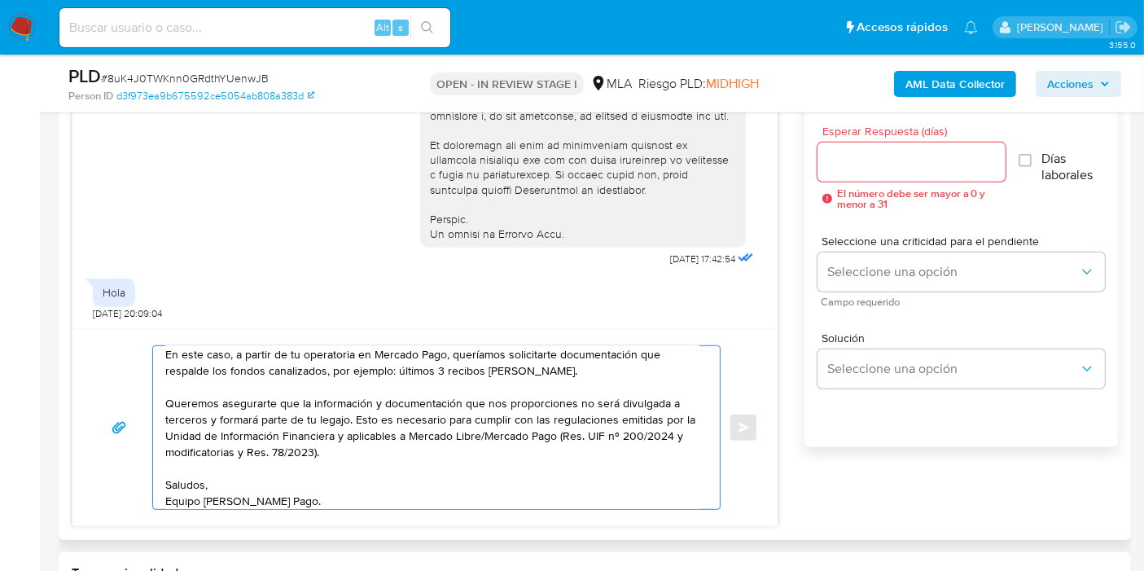
click at [379, 424] on textarea "Buenos días, Cristian. Esperamos que estés bien. Muchas gracias por tu respuest…" at bounding box center [432, 427] width 534 height 163
click at [328, 424] on textarea "Buenos días, Cristian. Esperamos que estés bien. Muchas gracias por tu respuest…" at bounding box center [432, 427] width 534 height 163
click at [456, 480] on textarea "Buenos días, Cristian. Esperamos que estés bien. Muchas gracias por tu respuest…" at bounding box center [432, 427] width 534 height 163
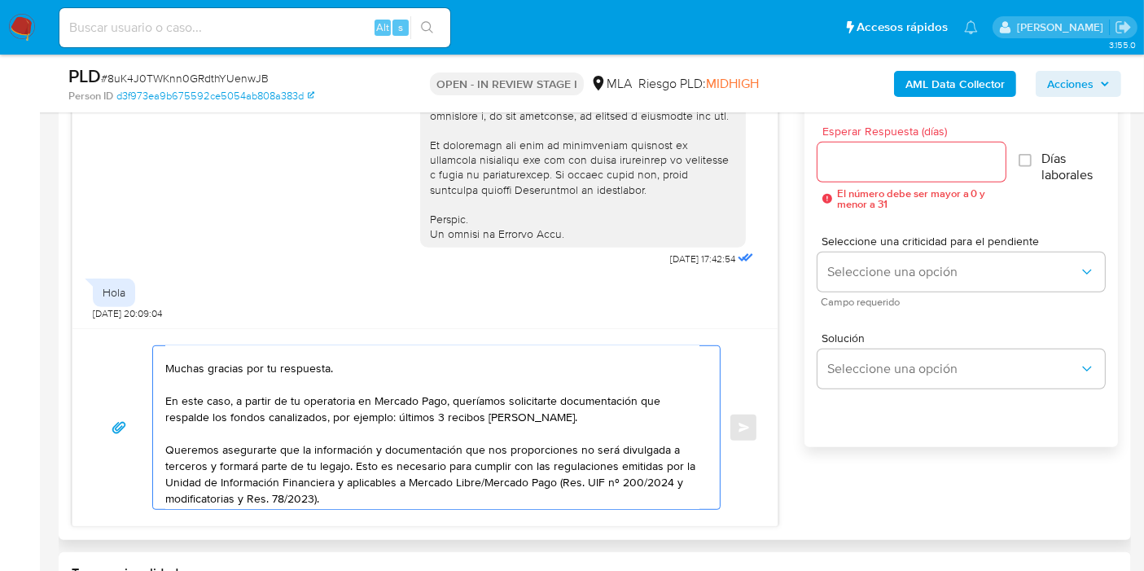
scroll to position [0, 0]
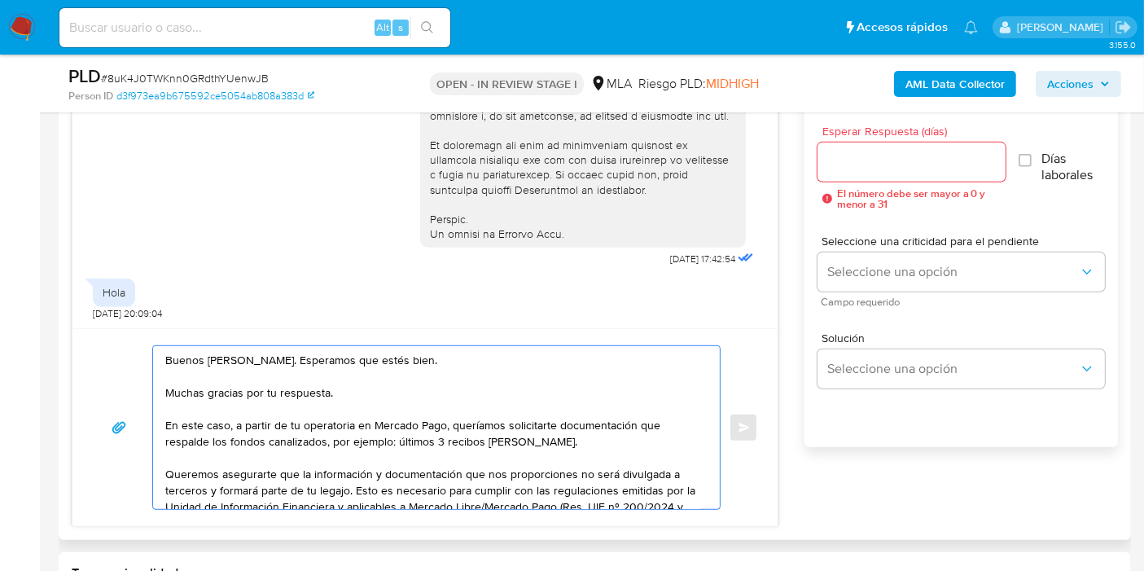
click at [407, 413] on textarea "Buenos días, Cristian. Esperamos que estés bien. Muchas gracias por tu respuest…" at bounding box center [432, 427] width 534 height 163
click at [405, 457] on textarea "Buenos días, Cristian. Esperamos que estés bien. Muchas gracias por tu respuest…" at bounding box center [432, 427] width 534 height 163
click at [460, 437] on textarea "Buenos días, Cristian. Esperamos que estés bien. Muchas gracias por tu respuest…" at bounding box center [432, 427] width 534 height 163
click at [524, 435] on textarea "Buenos días, Cristian. Esperamos que estés bien. Muchas gracias por tu respuest…" at bounding box center [432, 427] width 534 height 163
drag, startPoint x: 509, startPoint y: 412, endPoint x: 413, endPoint y: 418, distance: 96.3
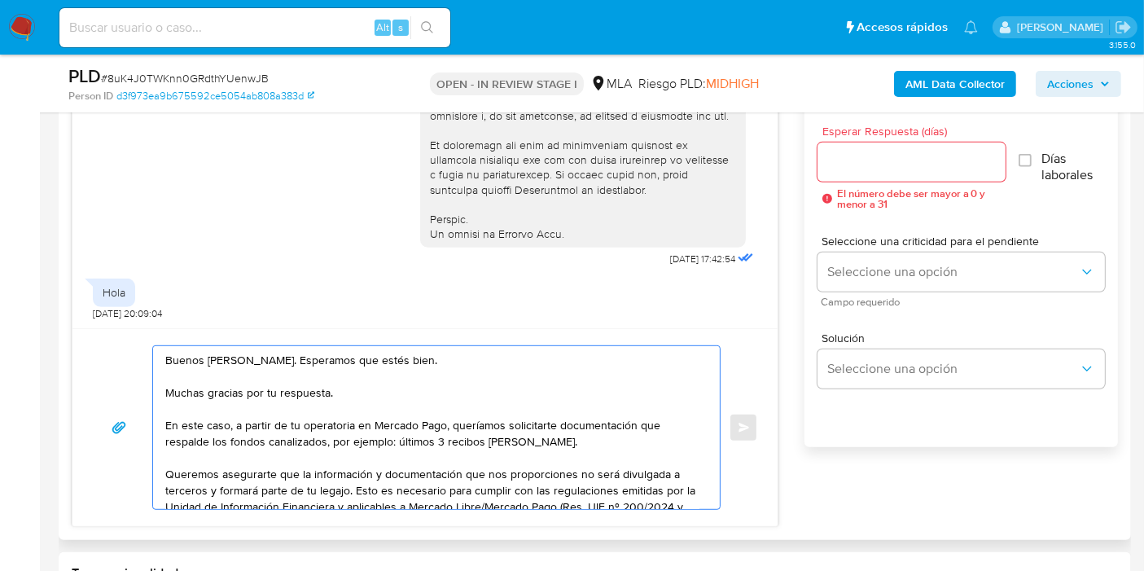
click at [503, 414] on textarea "Buenos días, Cristian. Esperamos que estés bien. Muchas gracias por tu respuest…" at bounding box center [432, 427] width 534 height 163
click at [405, 425] on textarea "Buenos días, Cristian. Esperamos que estés bien. Muchas gracias por tu respuest…" at bounding box center [432, 427] width 534 height 163
click at [384, 438] on textarea "Buenos días, Cristian. Esperamos que estés bien. Muchas gracias por tu respuest…" at bounding box center [432, 427] width 534 height 163
click at [435, 406] on textarea "Buenos días, Cristian. Esperamos que estés bien. Muchas gracias por tu respuest…" at bounding box center [432, 427] width 534 height 163
drag, startPoint x: 451, startPoint y: 429, endPoint x: 567, endPoint y: 453, distance: 118.9
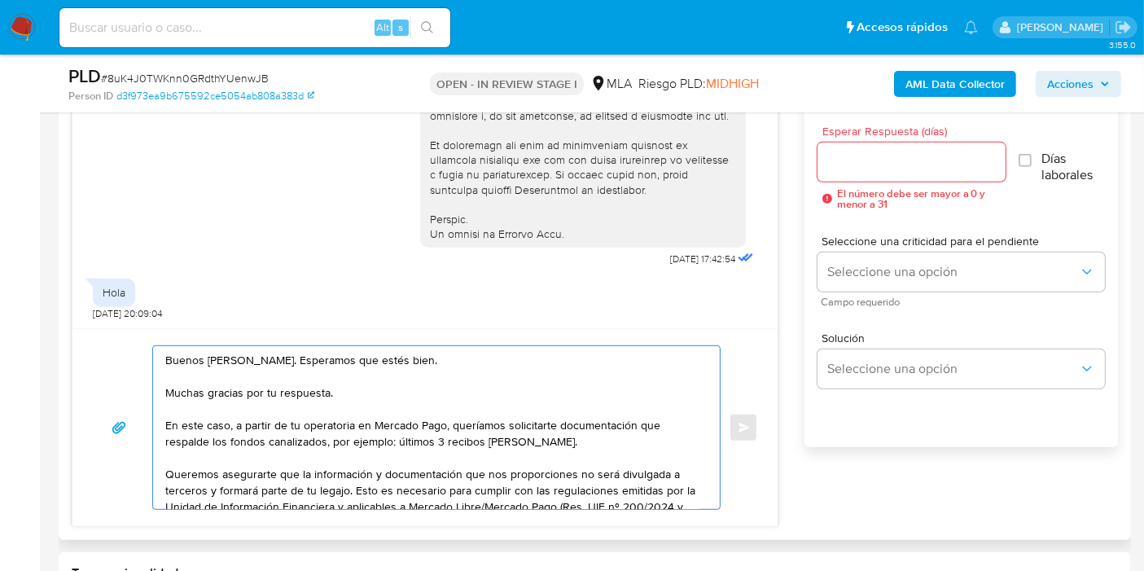
click at [451, 429] on textarea "Buenos días, Cristian. Esperamos que estés bien. Muchas gracias por tu respuest…" at bounding box center [432, 427] width 534 height 163
click at [571, 453] on textarea "Buenos días, Cristian. Esperamos que estés bien. Muchas gracias por tu respuest…" at bounding box center [432, 427] width 534 height 163
click at [408, 418] on textarea "Buenos días, Cristian. Esperamos que estés bien. Muchas gracias por tu respuest…" at bounding box center [432, 427] width 534 height 163
click at [605, 447] on textarea "Buenos días, Cristian. Esperamos que estés bien. Muchas gracias por tu respuest…" at bounding box center [432, 427] width 534 height 163
click at [400, 424] on textarea "Buenos días, Cristian. Esperamos que estés bien. Muchas gracias por tu respuest…" at bounding box center [432, 427] width 534 height 163
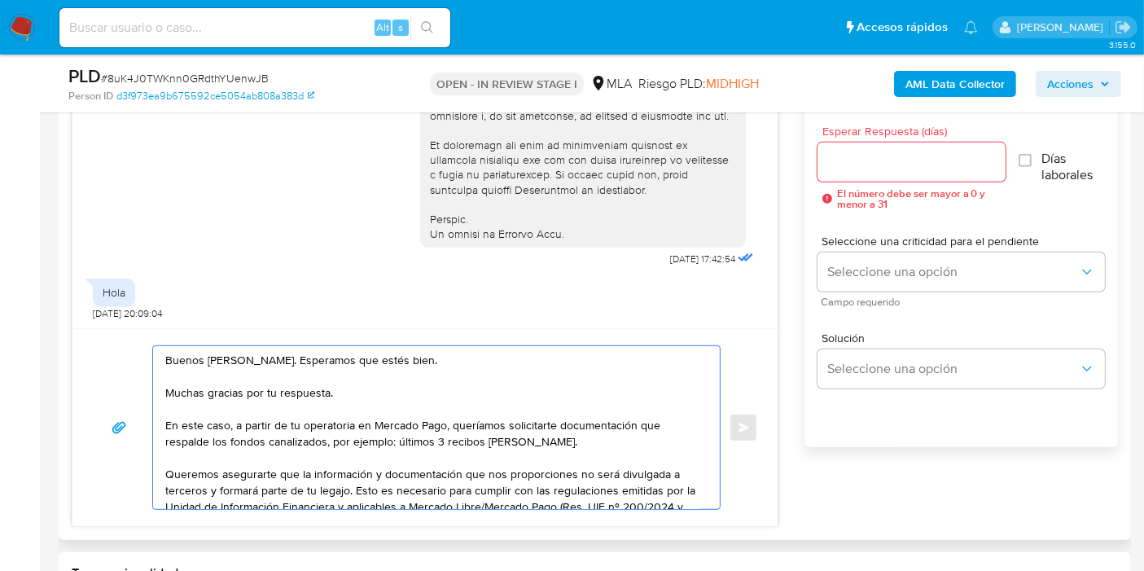
click at [488, 435] on textarea "Buenos días, Cristian. Esperamos que estés bien. Muchas gracias por tu respuest…" at bounding box center [432, 427] width 534 height 163
click at [360, 430] on textarea "Buenos días, Cristian. Esperamos que estés bien. Muchas gracias por tu respuest…" at bounding box center [432, 427] width 534 height 163
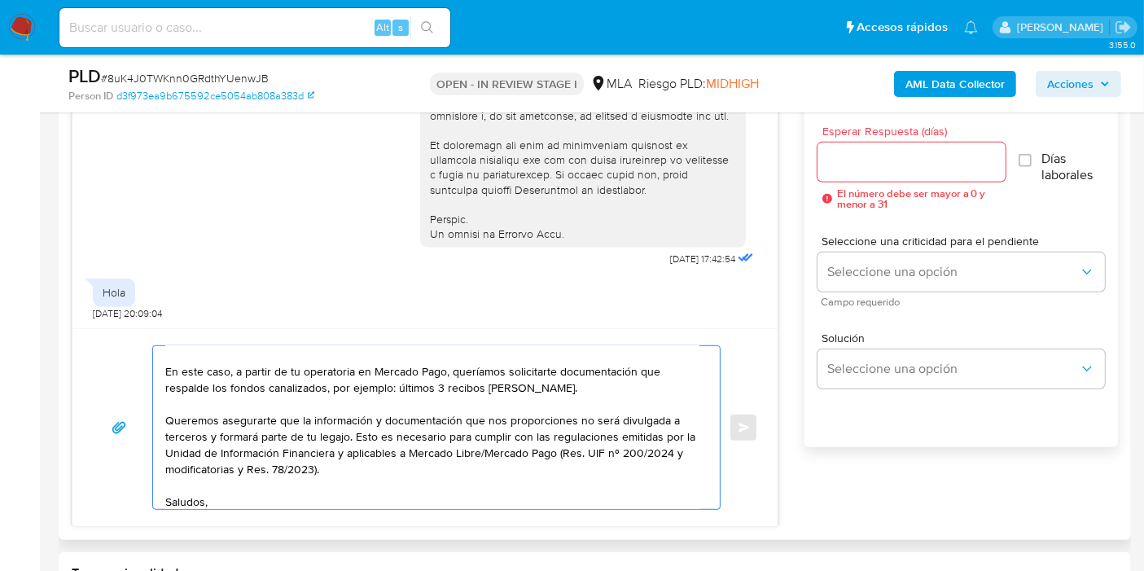
scroll to position [77, 0]
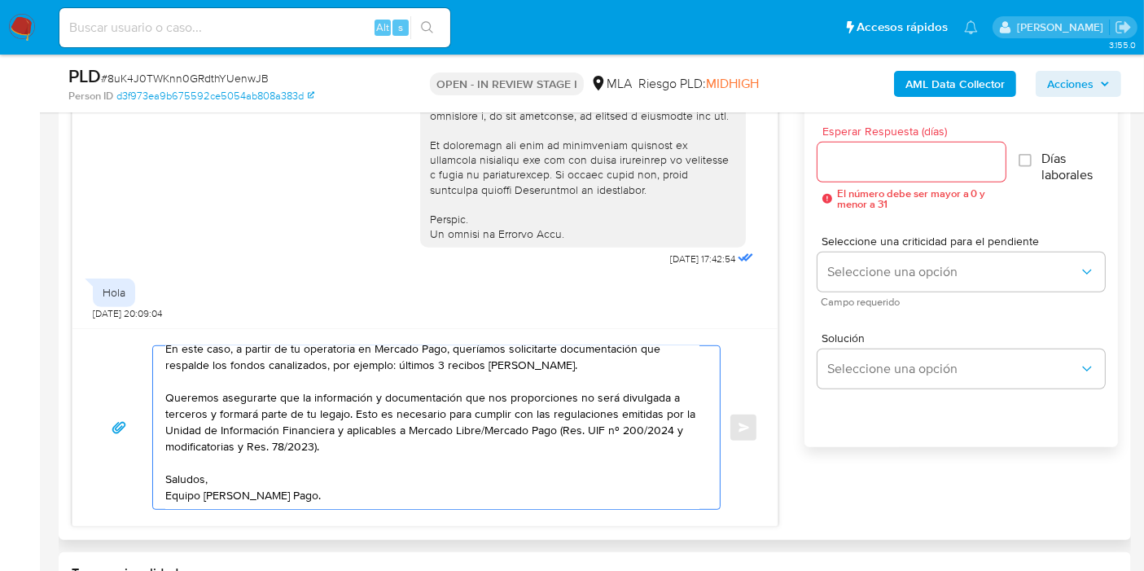
click at [304, 400] on textarea "Buenos días, Cristian. Esperamos que estés bien. Muchas gracias por tu respuest…" at bounding box center [432, 427] width 534 height 163
click at [300, 440] on textarea "Buenos días, Cristian. Esperamos que estés bien. Muchas gracias por tu respuest…" at bounding box center [432, 427] width 534 height 163
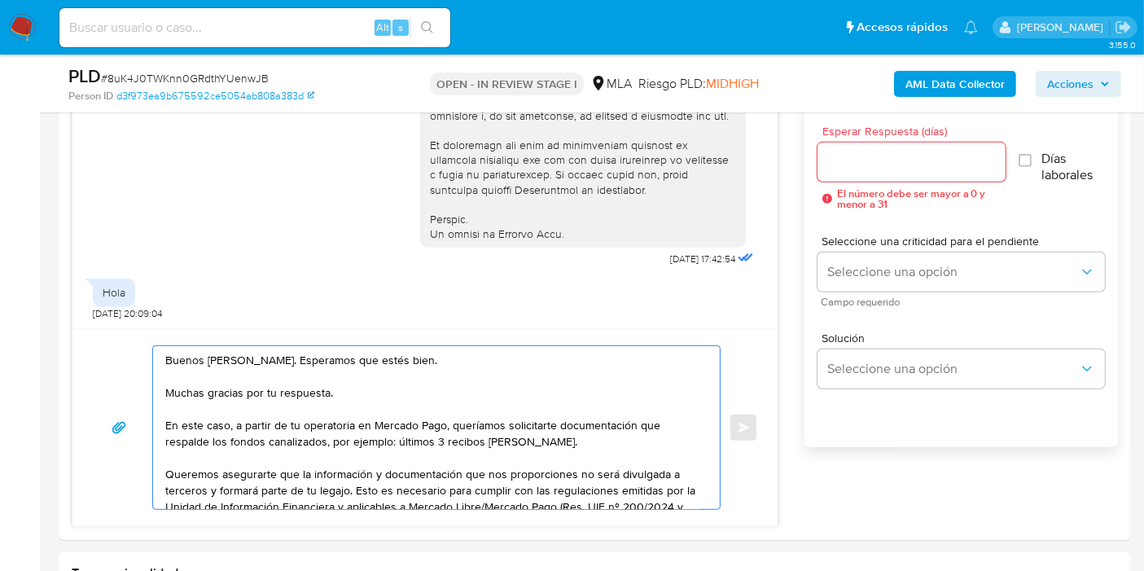
type textarea "Buenos días, Cristian. Esperamos que estés bien. Muchas gracias por tu respuest…"
